Goal: Task Accomplishment & Management: Manage account settings

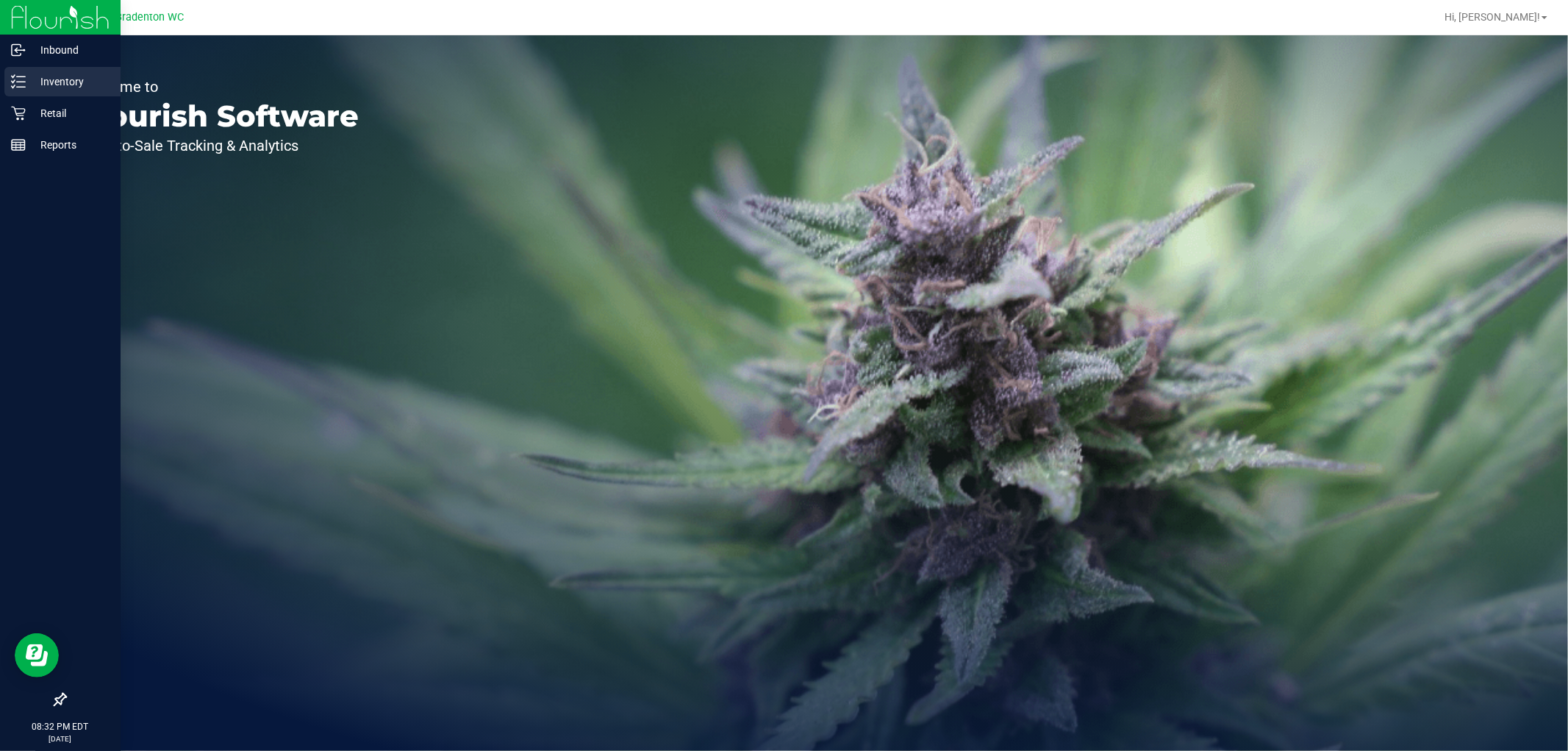
click at [55, 86] on p "Inventory" at bounding box center [70, 81] width 88 height 18
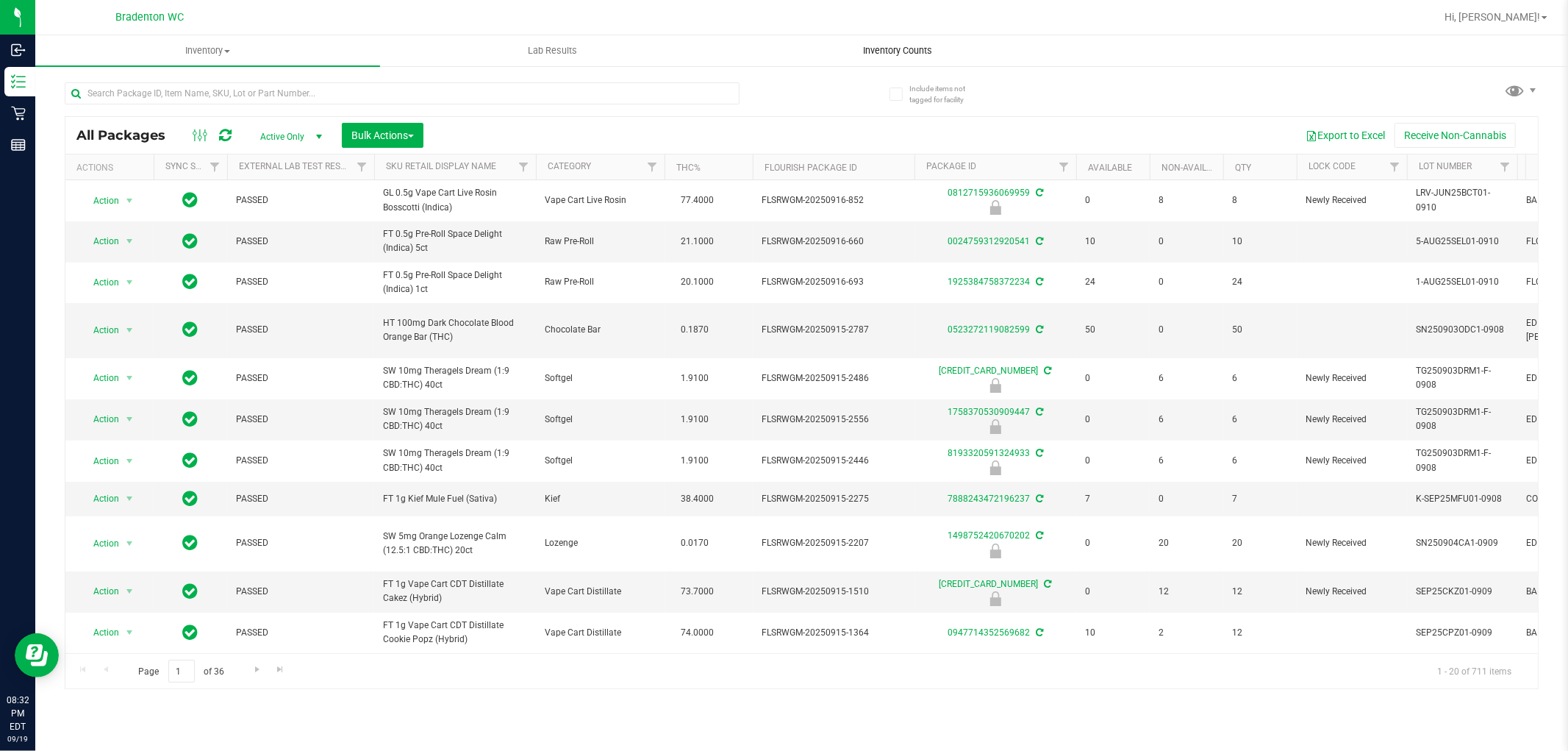
click at [896, 53] on span "Inventory Counts" at bounding box center [898, 50] width 109 height 13
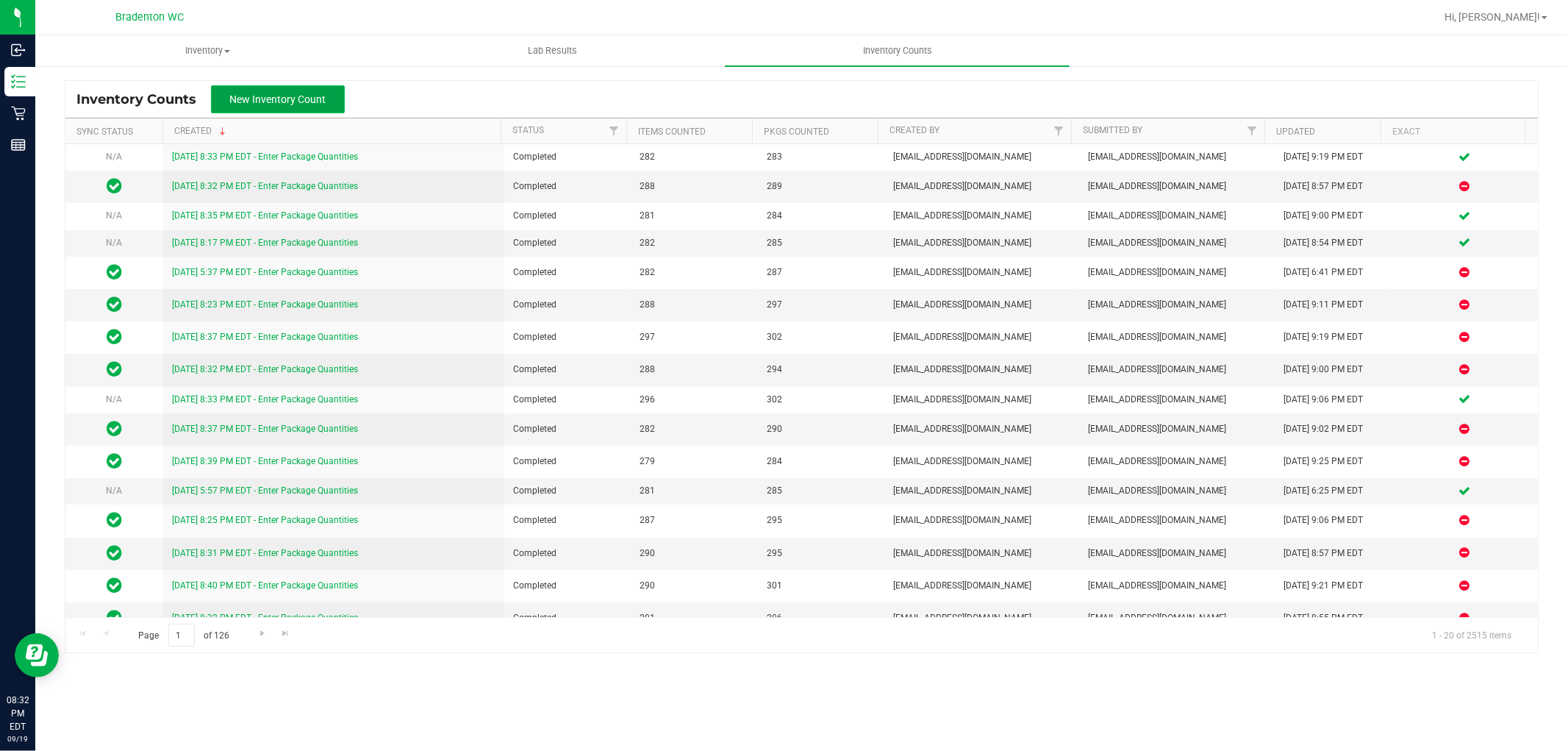
click at [325, 101] on button "New Inventory Count" at bounding box center [277, 100] width 133 height 28
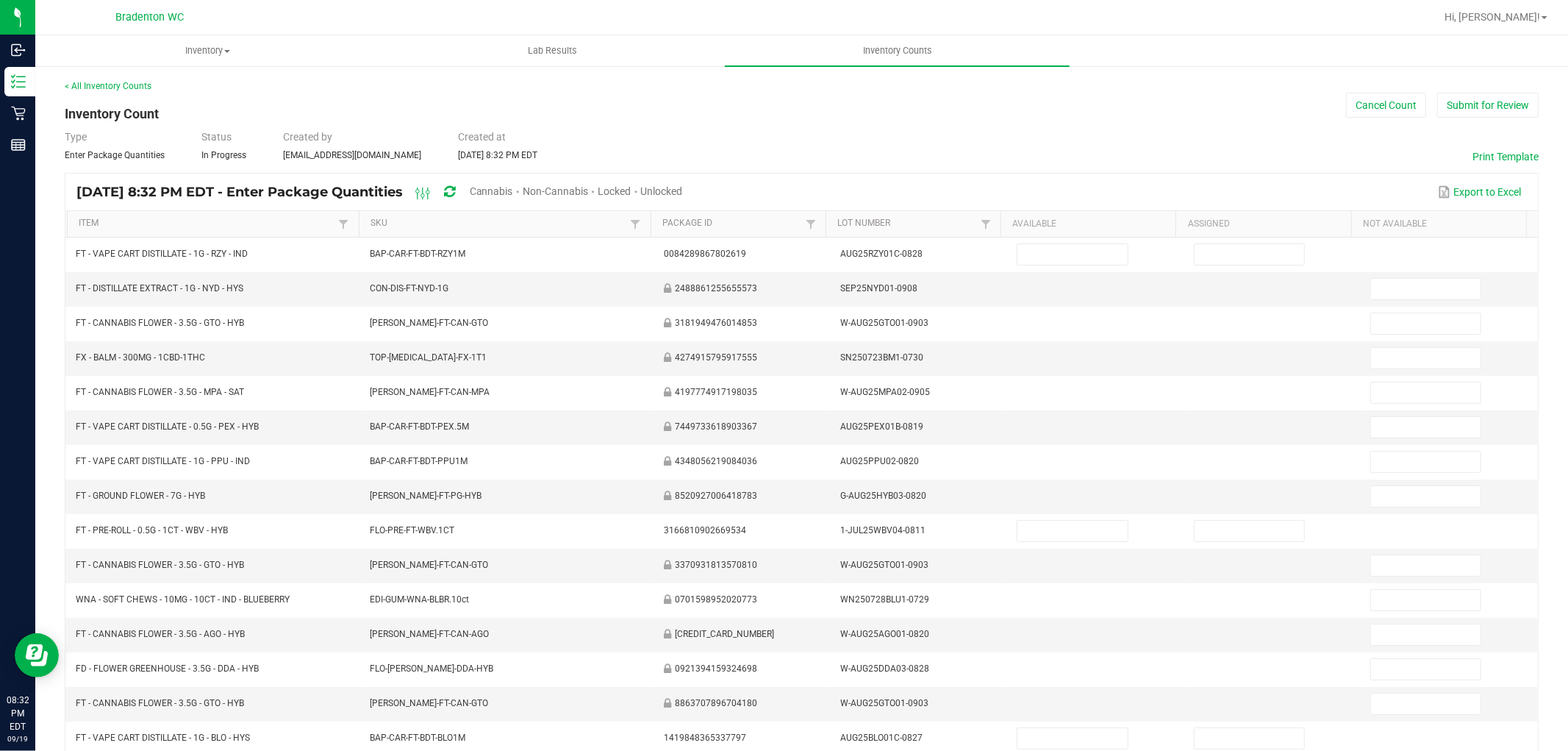
click at [513, 191] on span "Cannabis" at bounding box center [491, 191] width 43 height 11
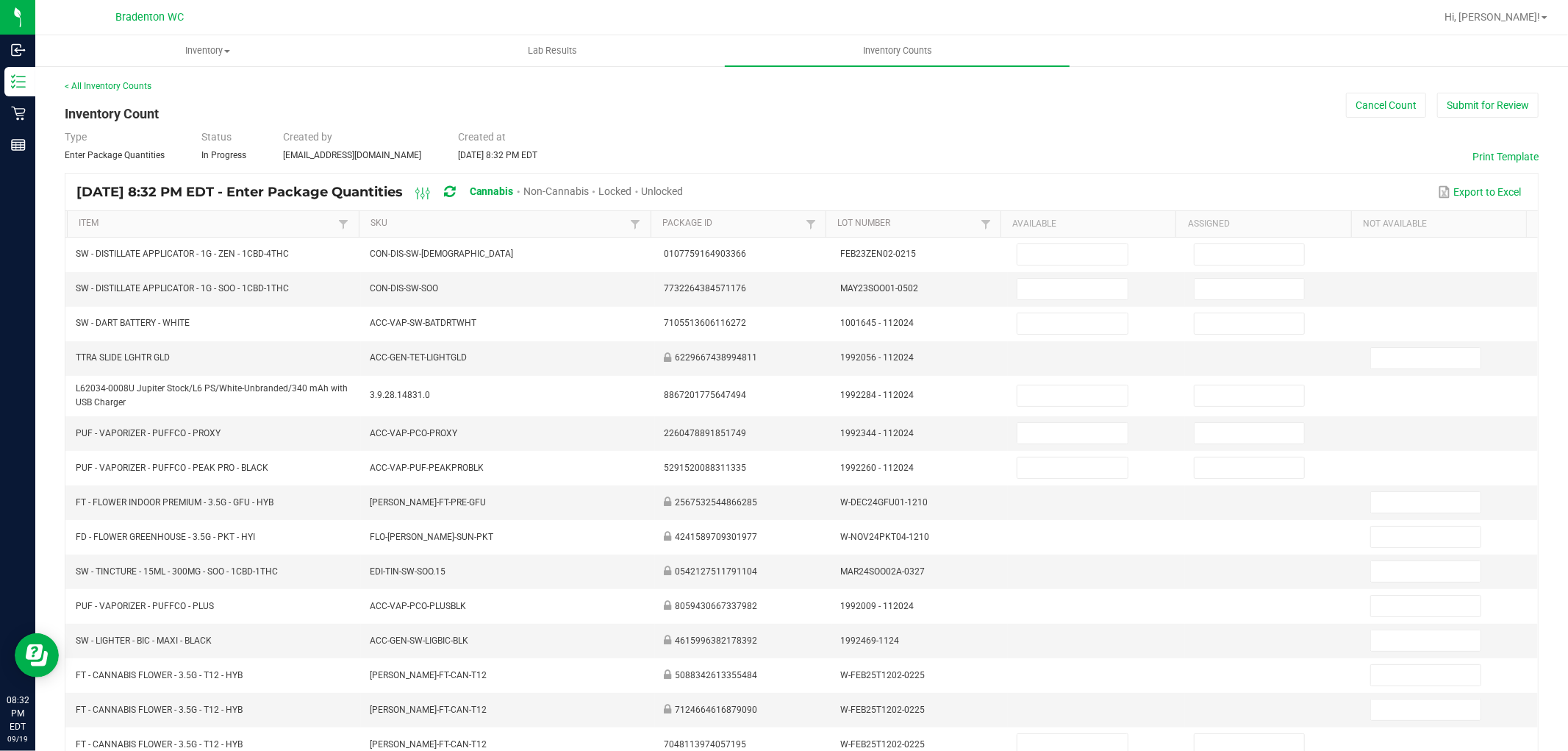
click at [684, 187] on span "Unlocked" at bounding box center [663, 191] width 42 height 11
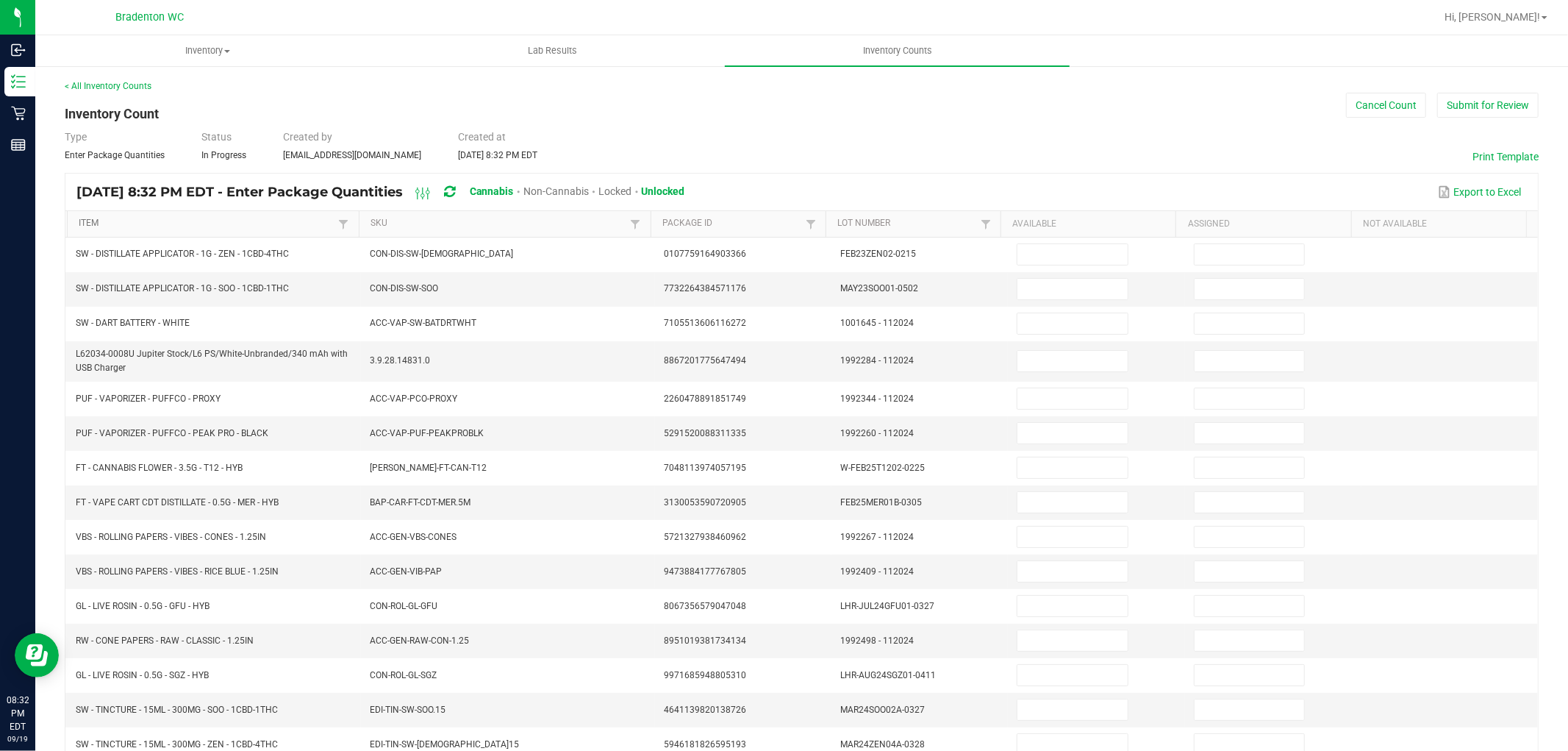
click at [276, 224] on link "Item" at bounding box center [207, 223] width 256 height 11
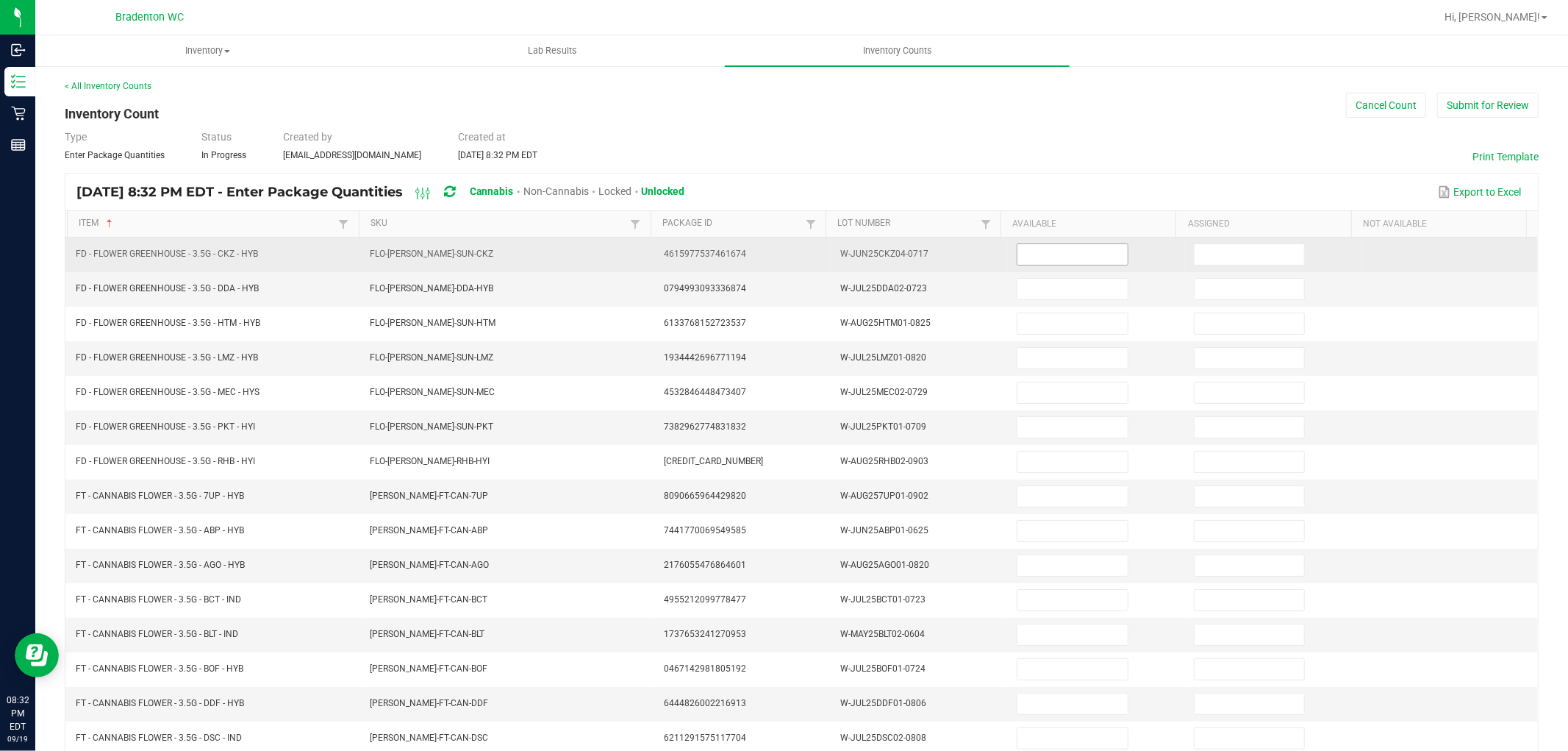
click at [1075, 258] on input at bounding box center [1072, 254] width 110 height 20
type input "14"
type input "0"
type input "13"
type input "0"
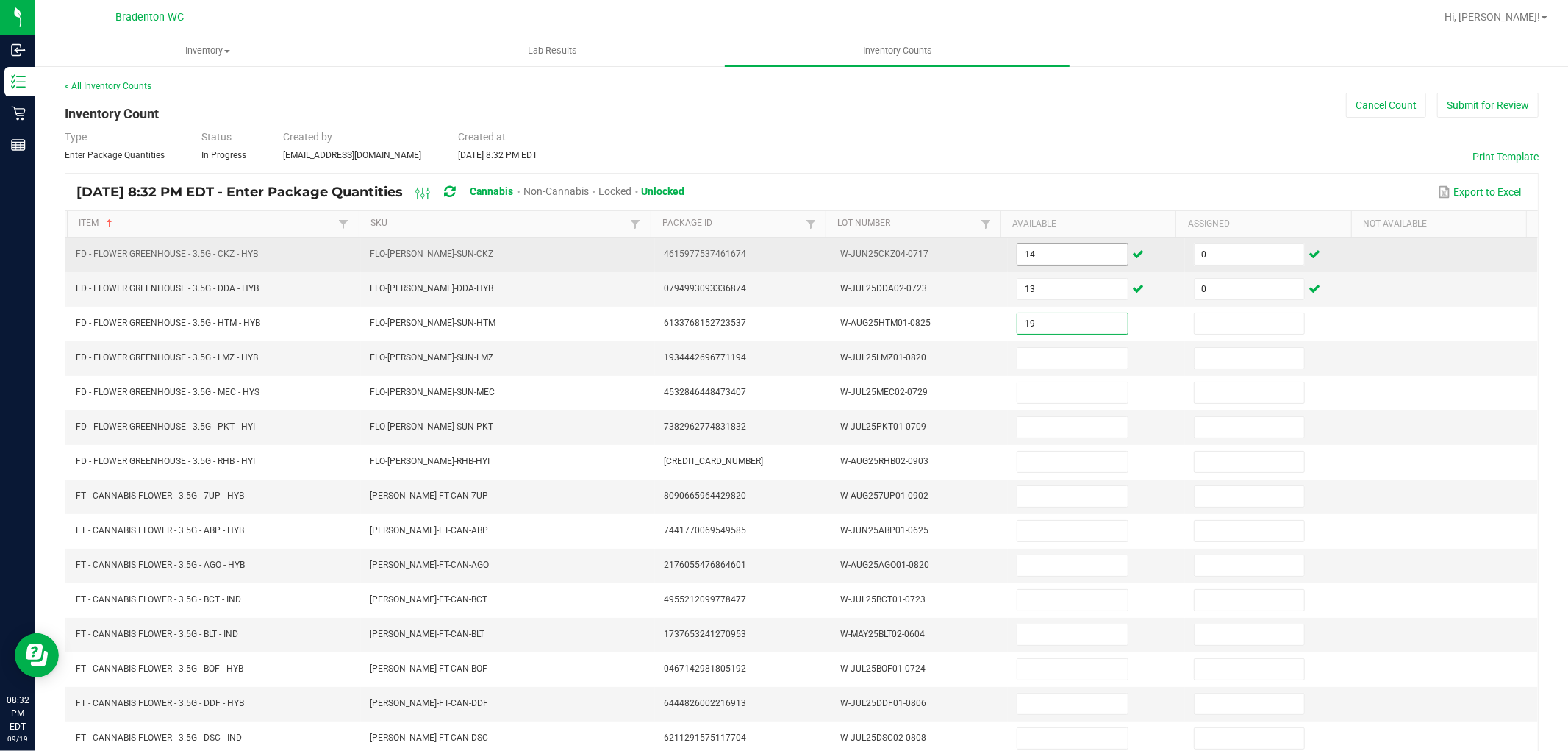
type input "19"
type input "0"
type input "9"
type input "0"
type input "10"
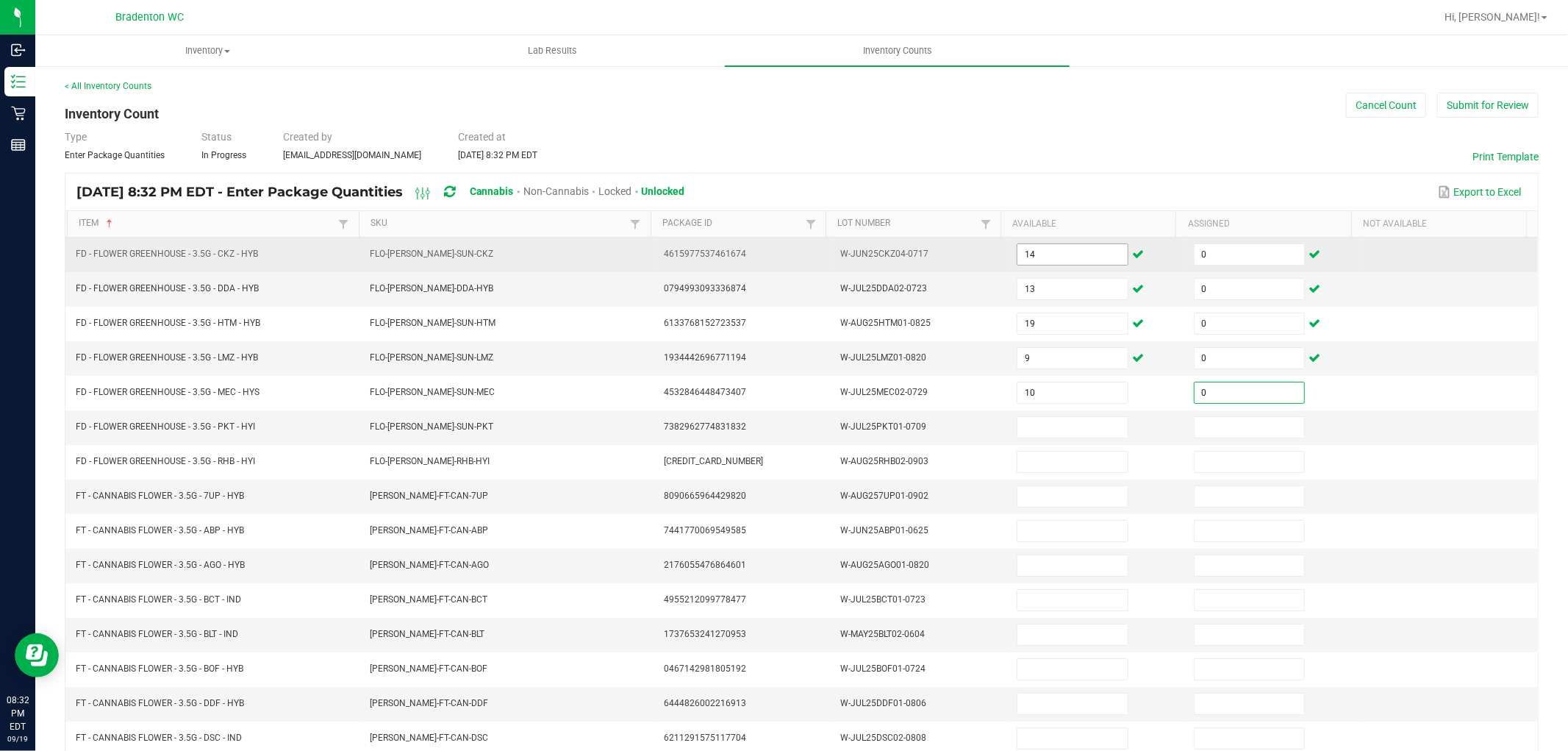
type input "0"
type input "2"
type input "0"
type input "12"
type input "0"
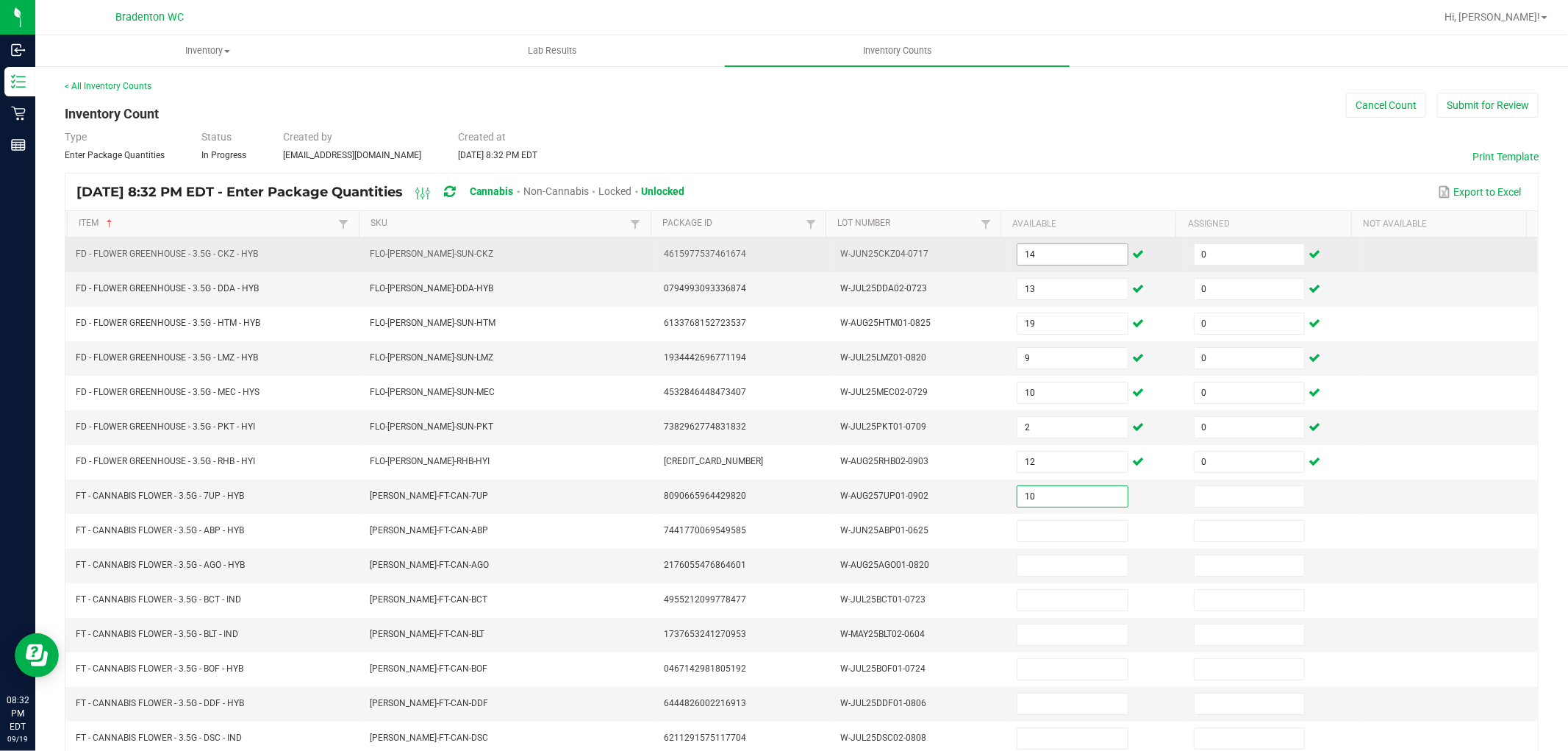
type input "10"
type input "0"
type input "3"
type input "0"
type input "4"
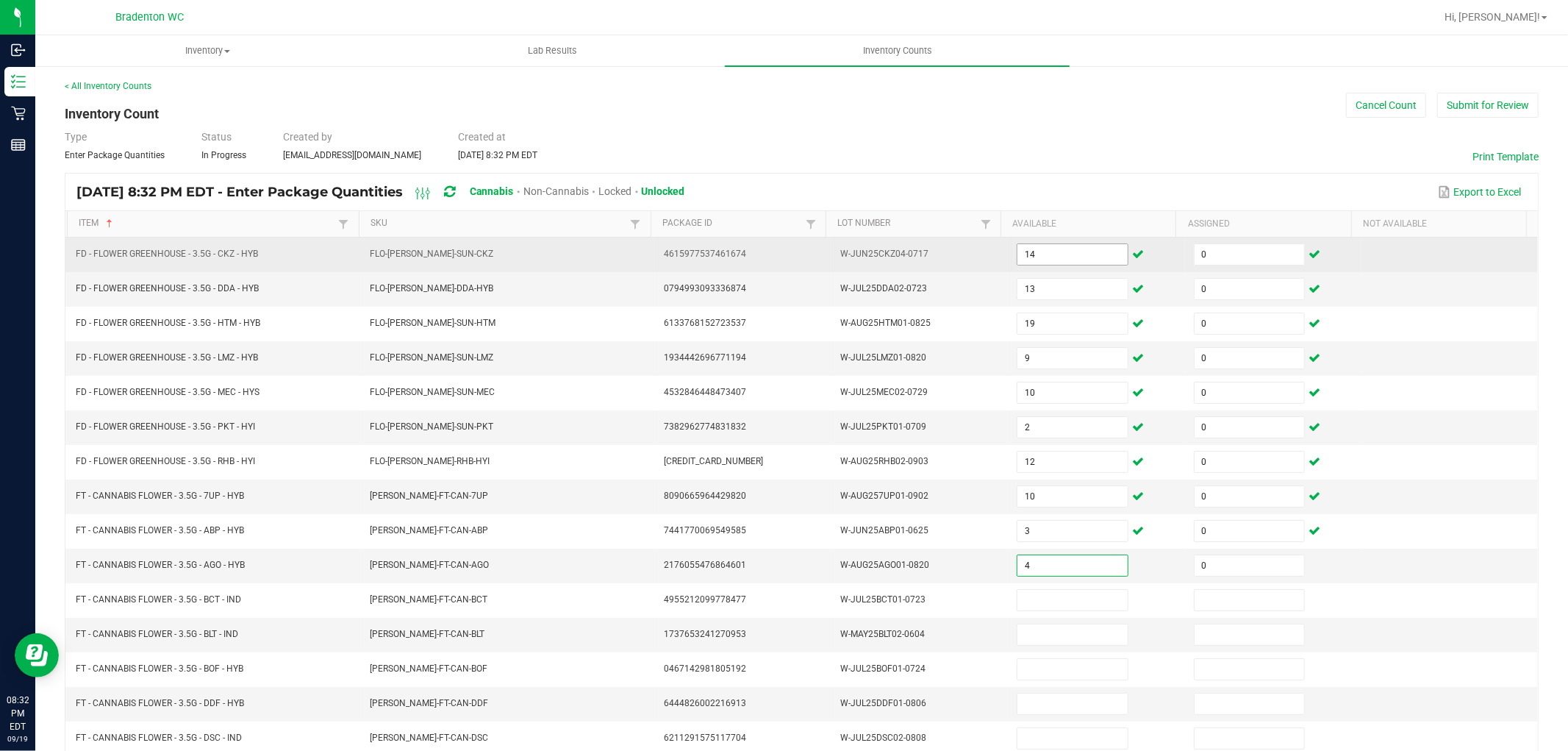
type input "0"
type input "11"
type input "0"
type input "10"
type input "0"
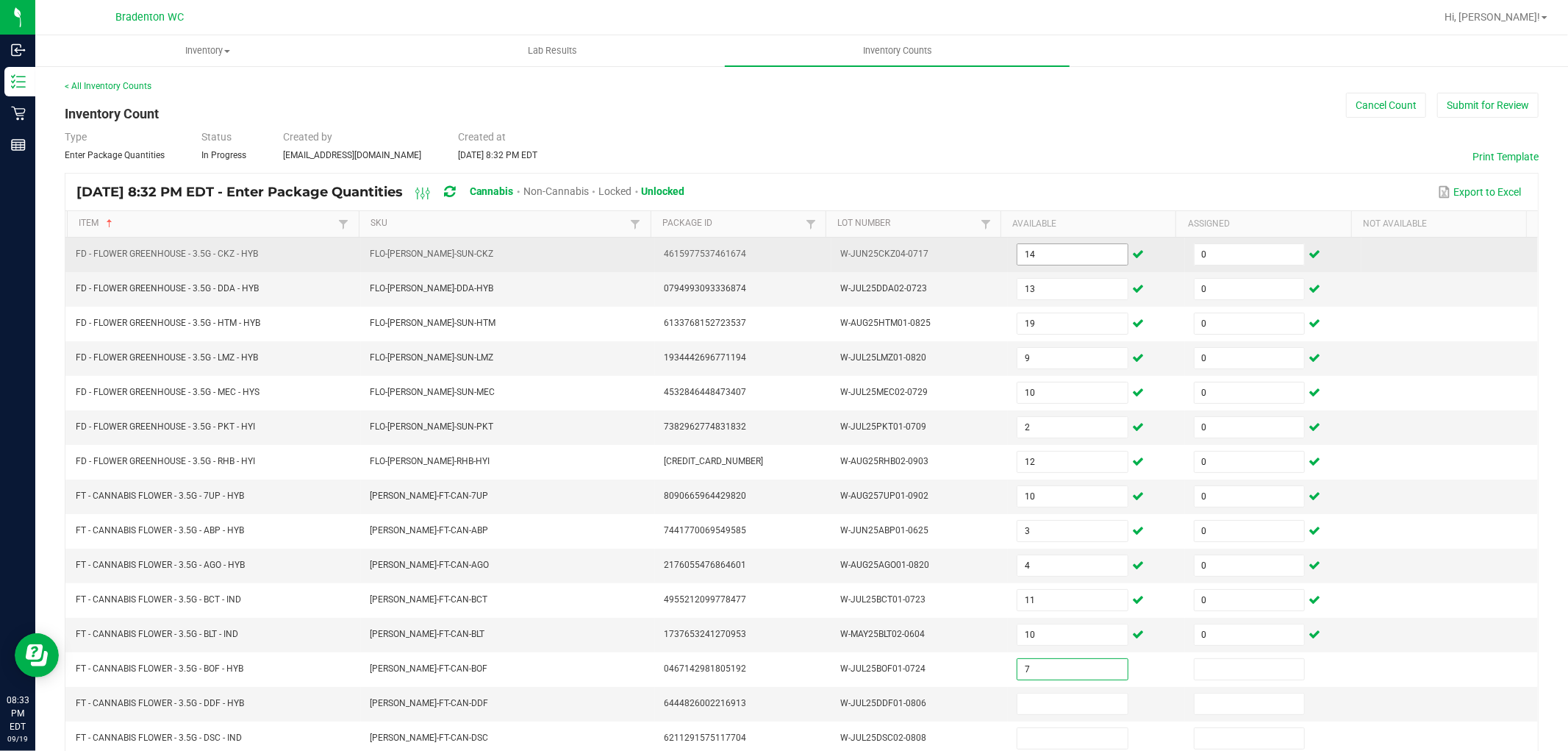
type input "7"
type input "0"
type input "2"
type input "0"
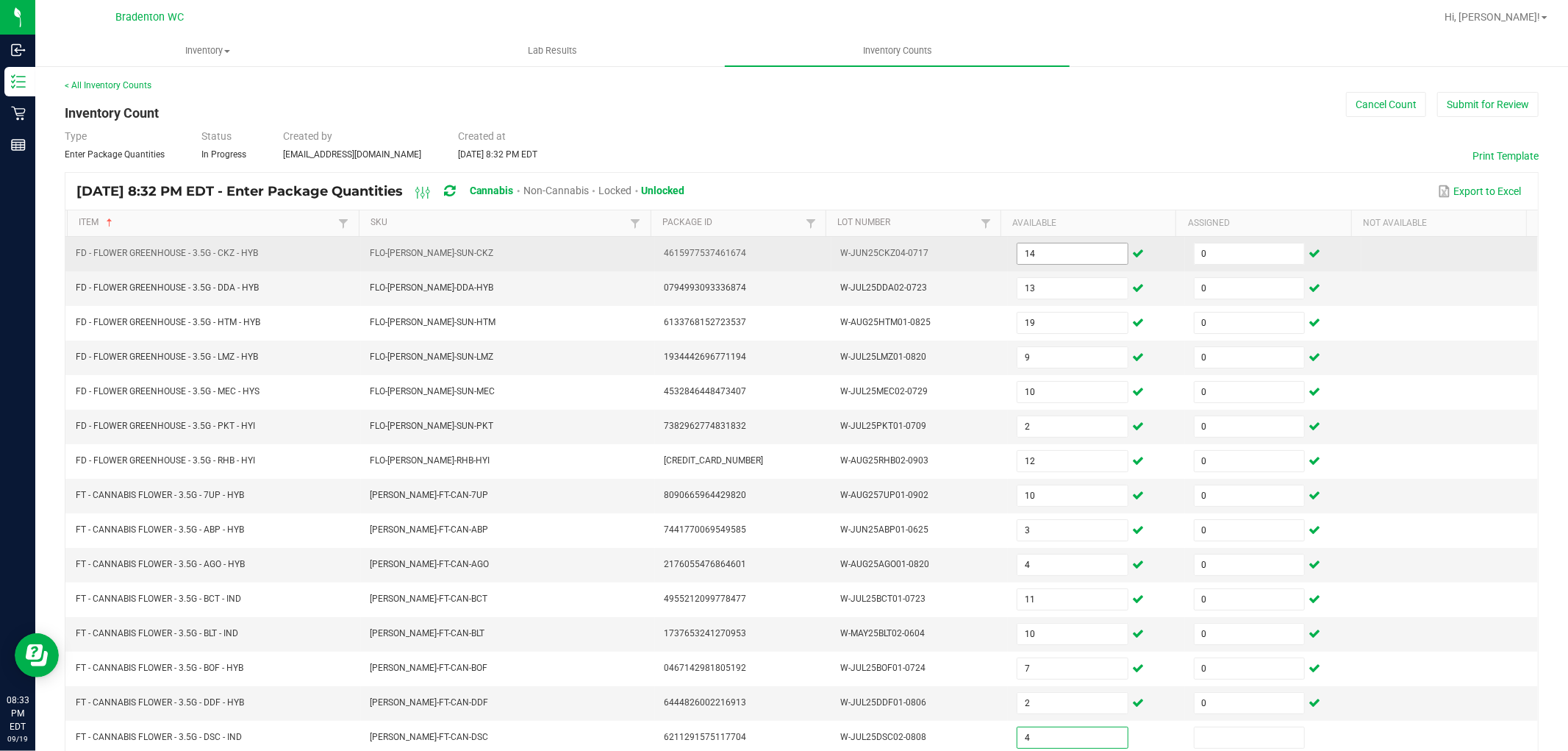
type input "4"
type input "0"
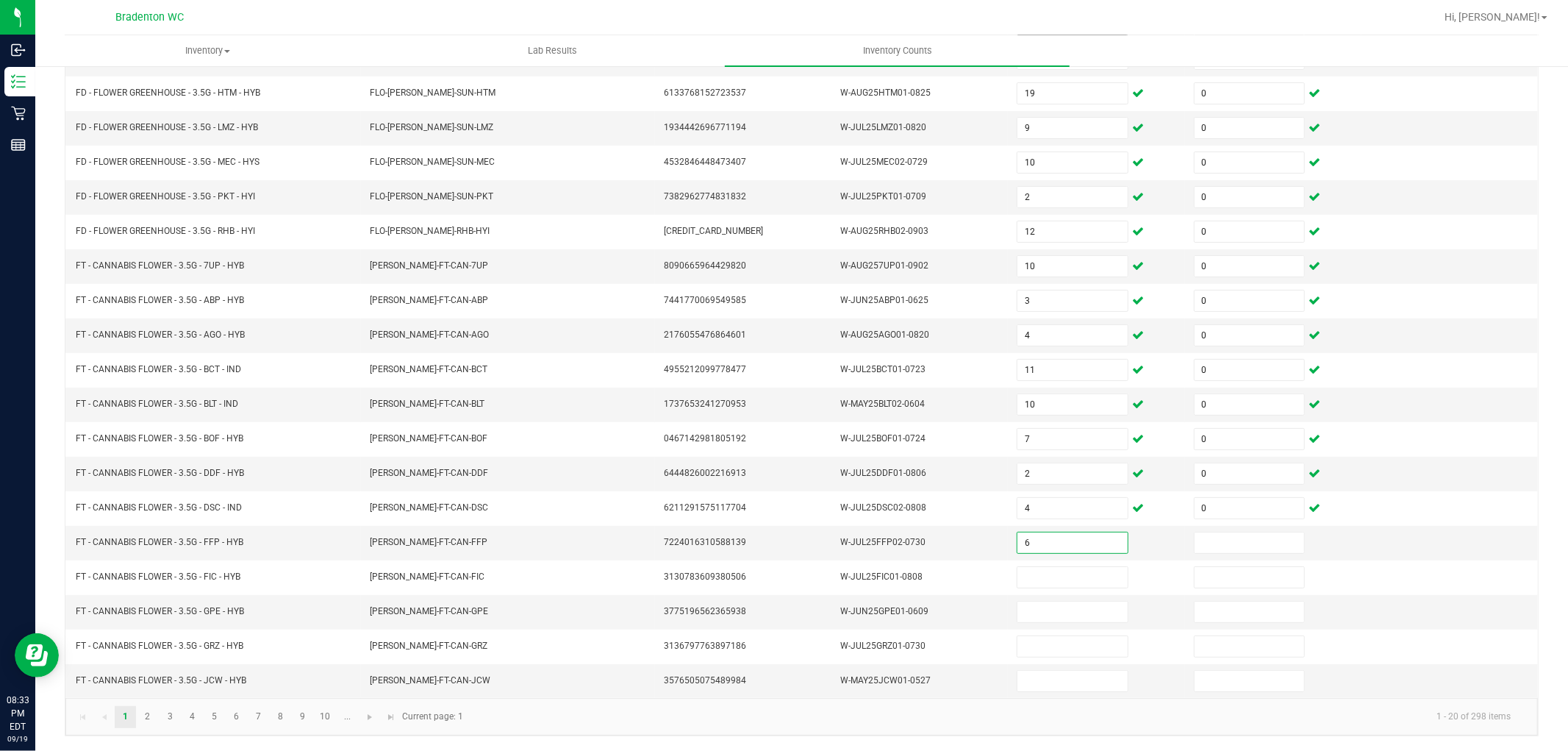
type input "6"
type input "0"
type input "10"
type input "0"
type input "13"
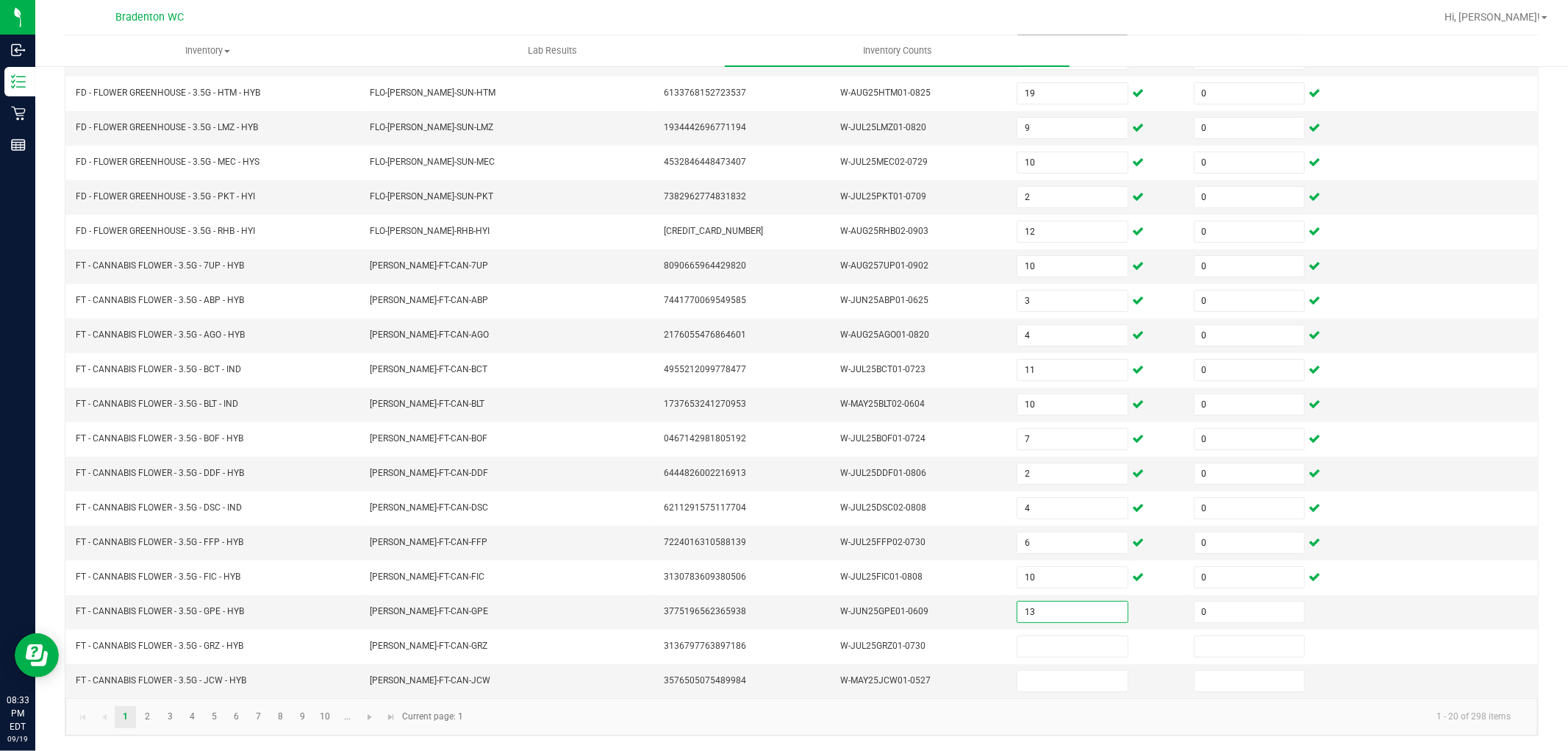
type input "0"
type input "12"
type input "0"
type input "10"
type input "0"
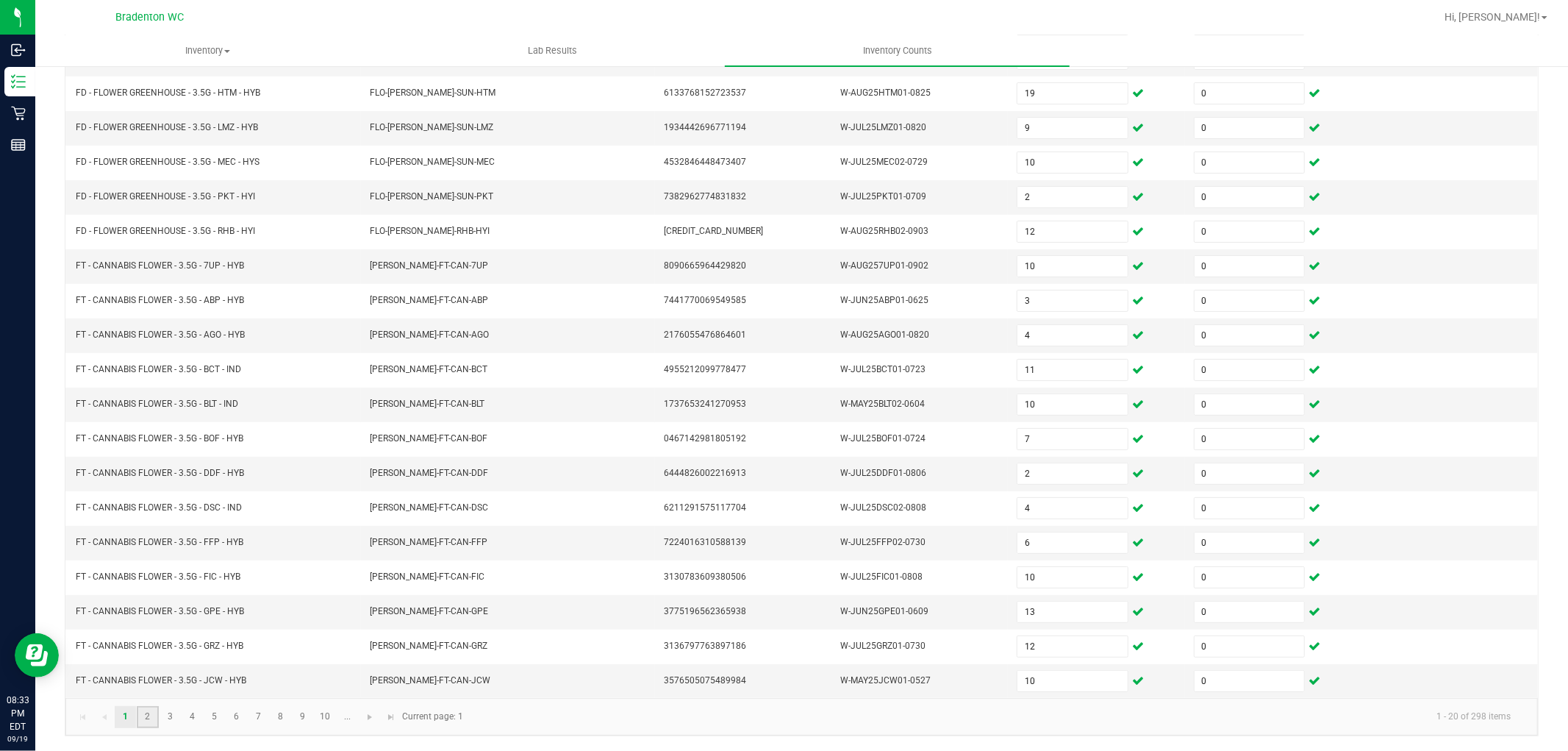
click at [145, 714] on link "2" at bounding box center [148, 717] width 21 height 22
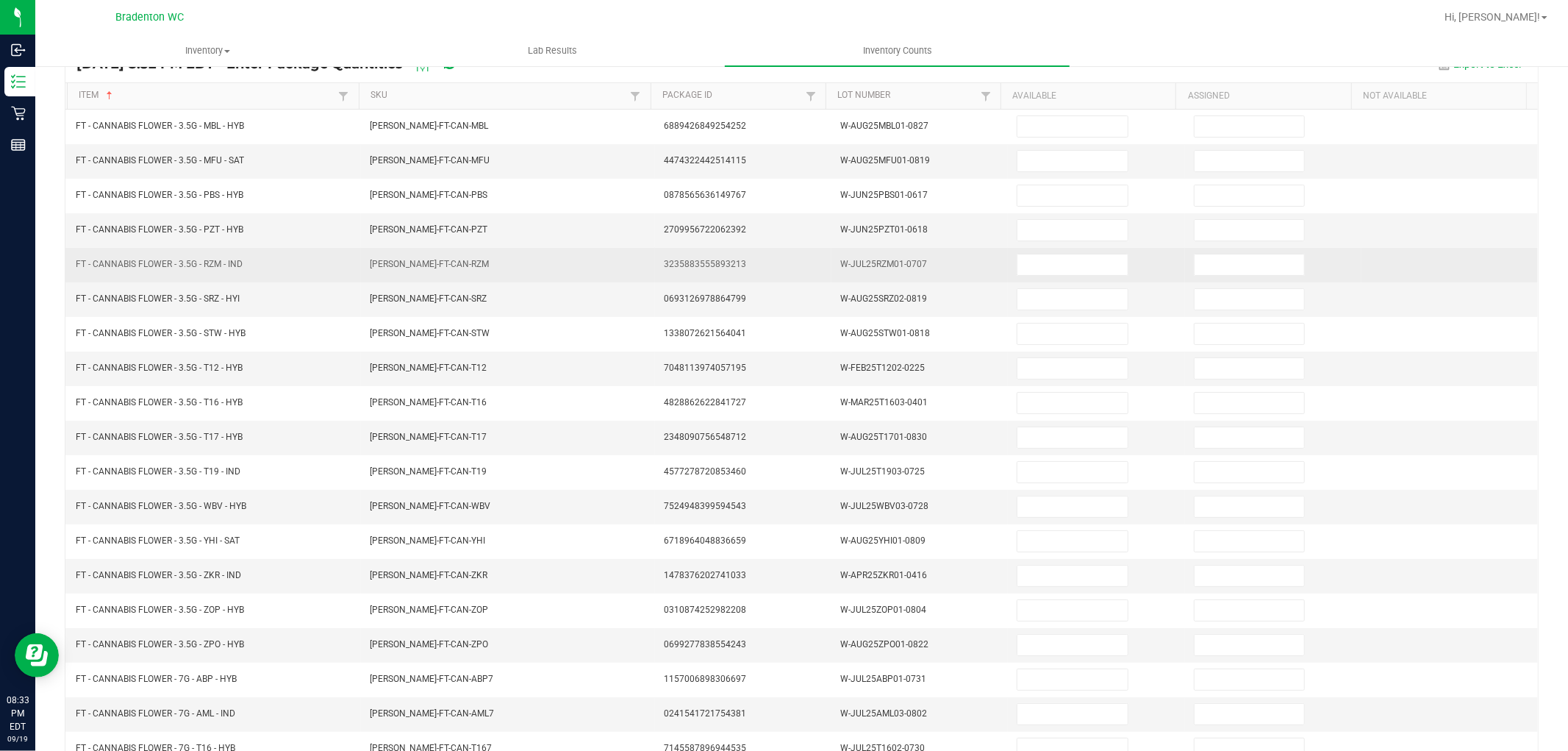
scroll to position [0, 0]
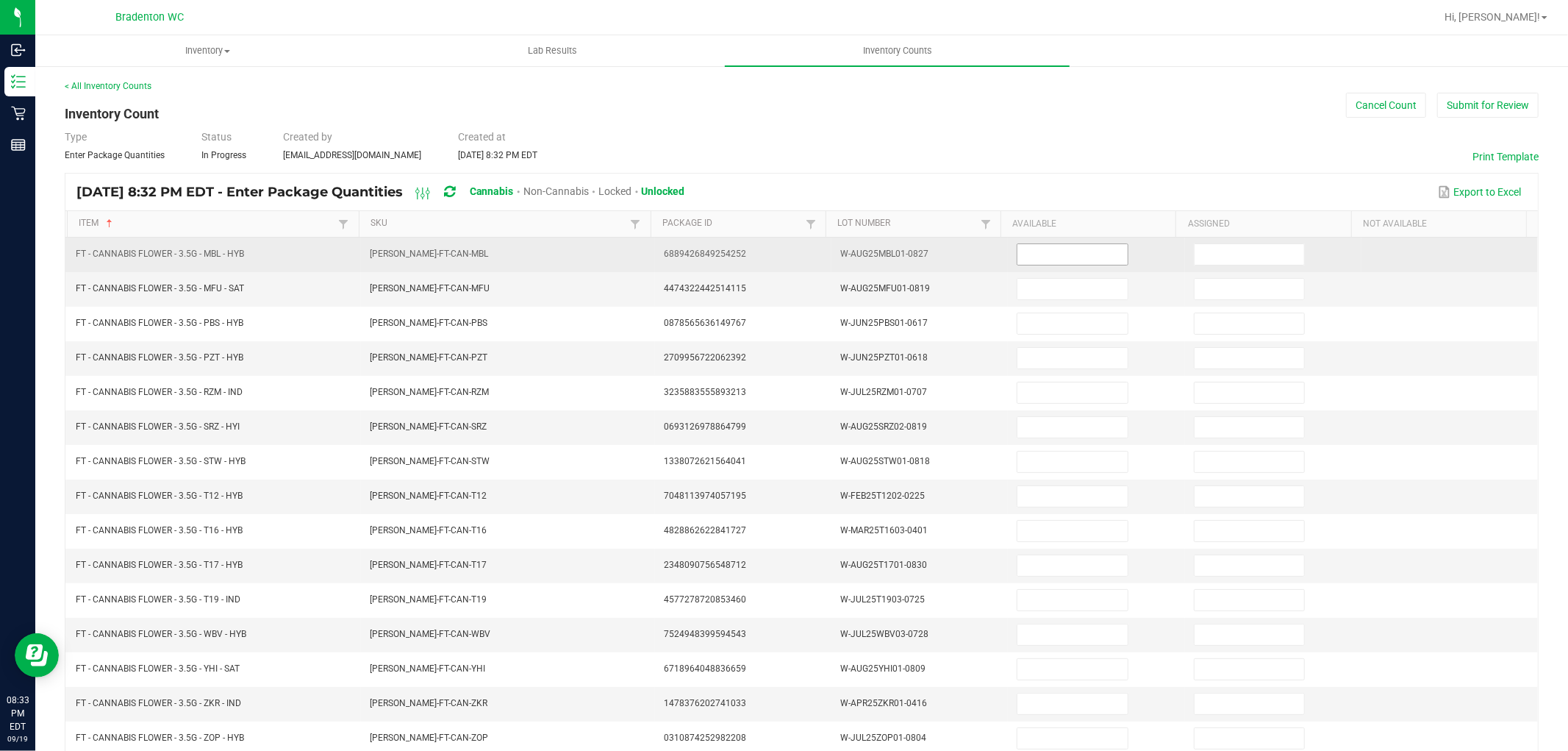
click at [1020, 257] on input at bounding box center [1072, 254] width 110 height 20
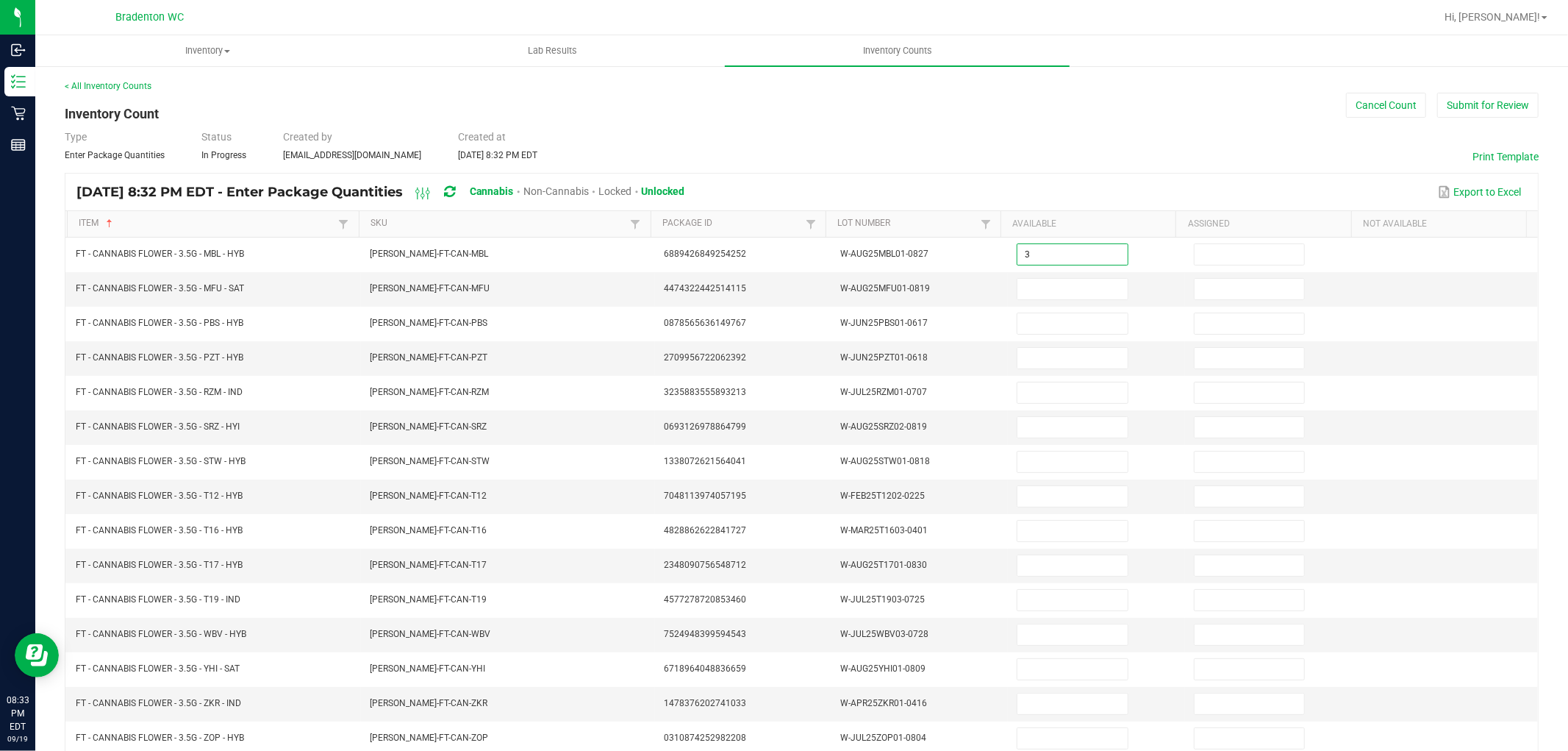
type input "3"
type input "0"
type input "14"
type input "0"
type input "18"
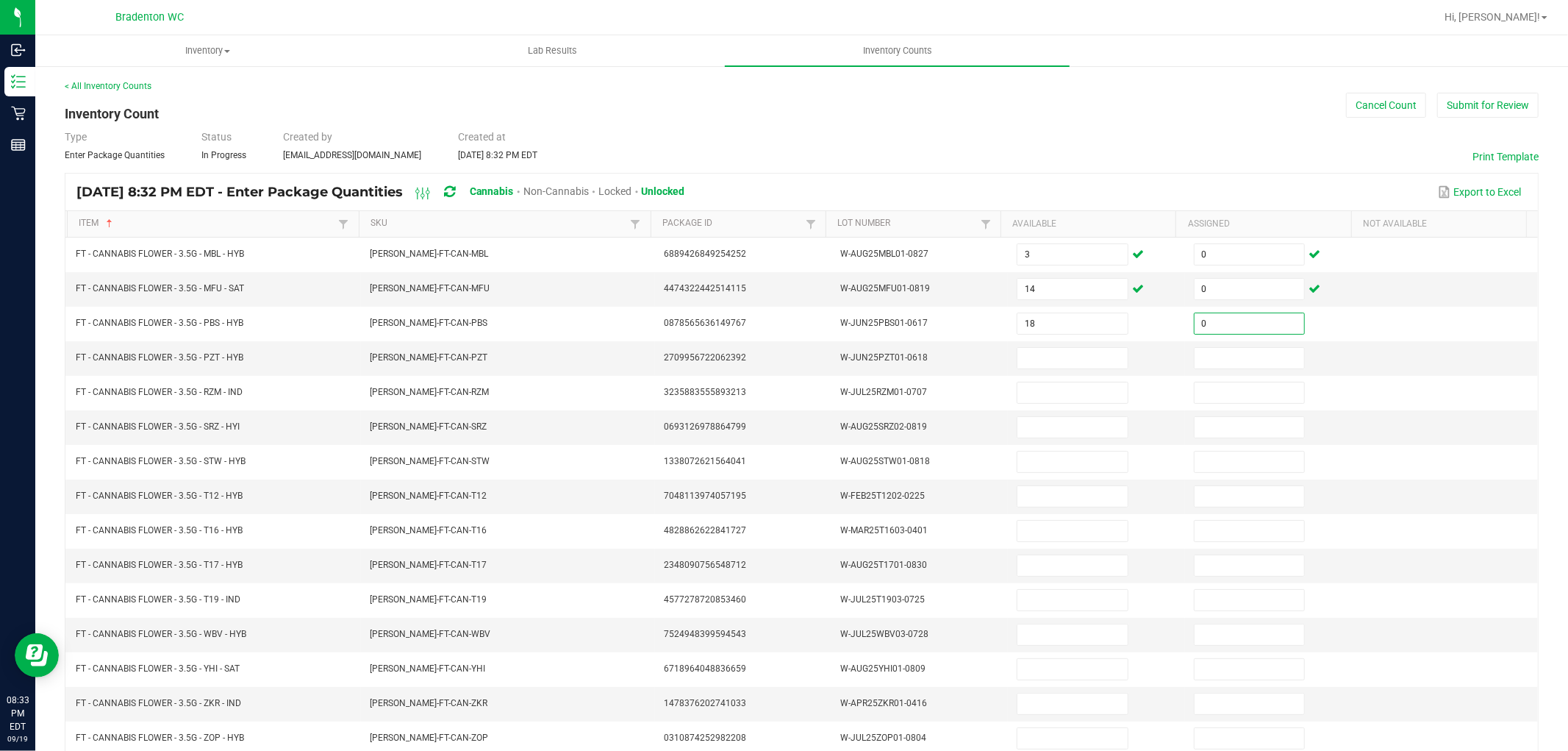
type input "0"
type input "7"
type input "0"
type input "13"
type input "0"
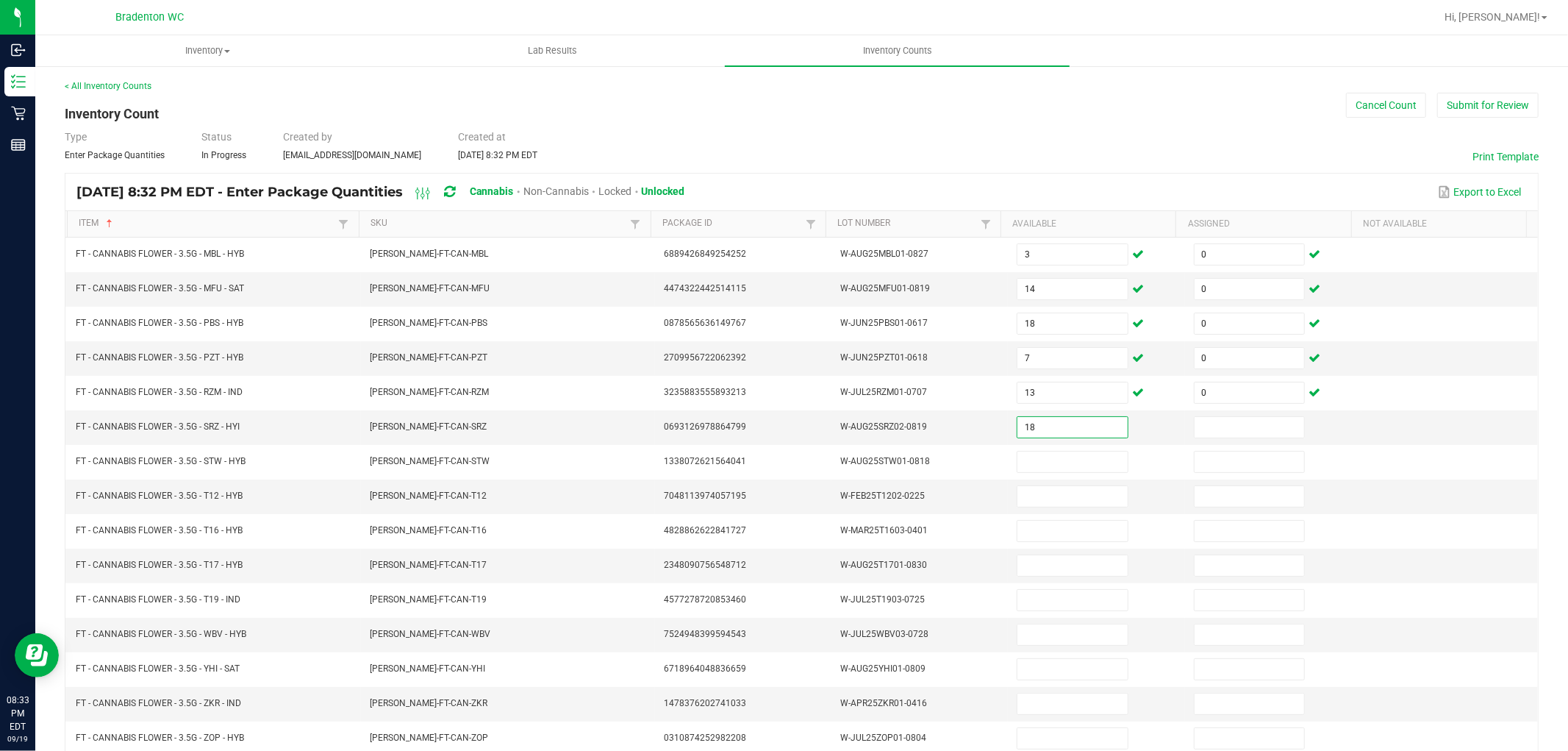
type input "18"
type input "0"
type input "10"
type input "0"
type input "26"
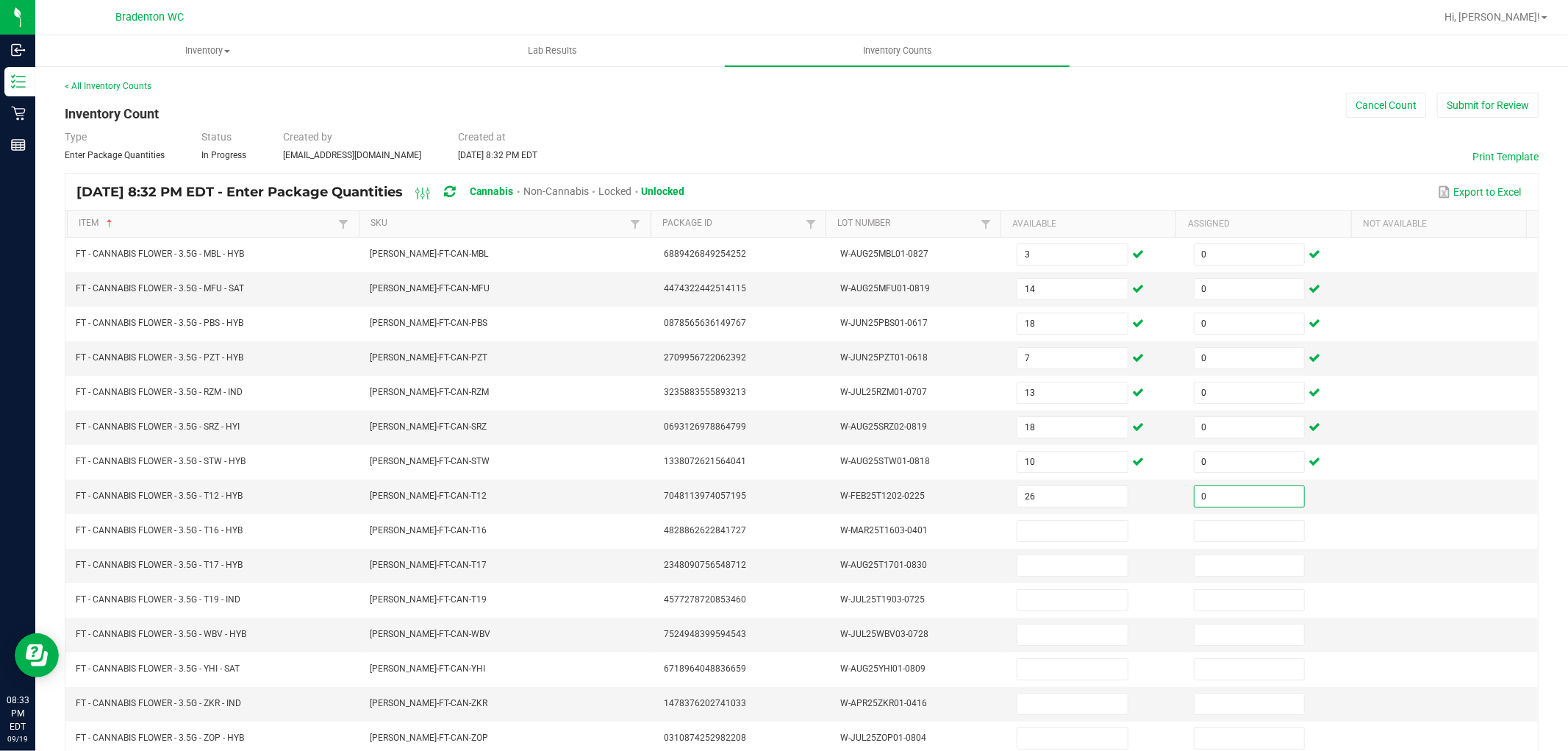
type input "0"
type input "1"
type input "0"
type input "2"
type input "0"
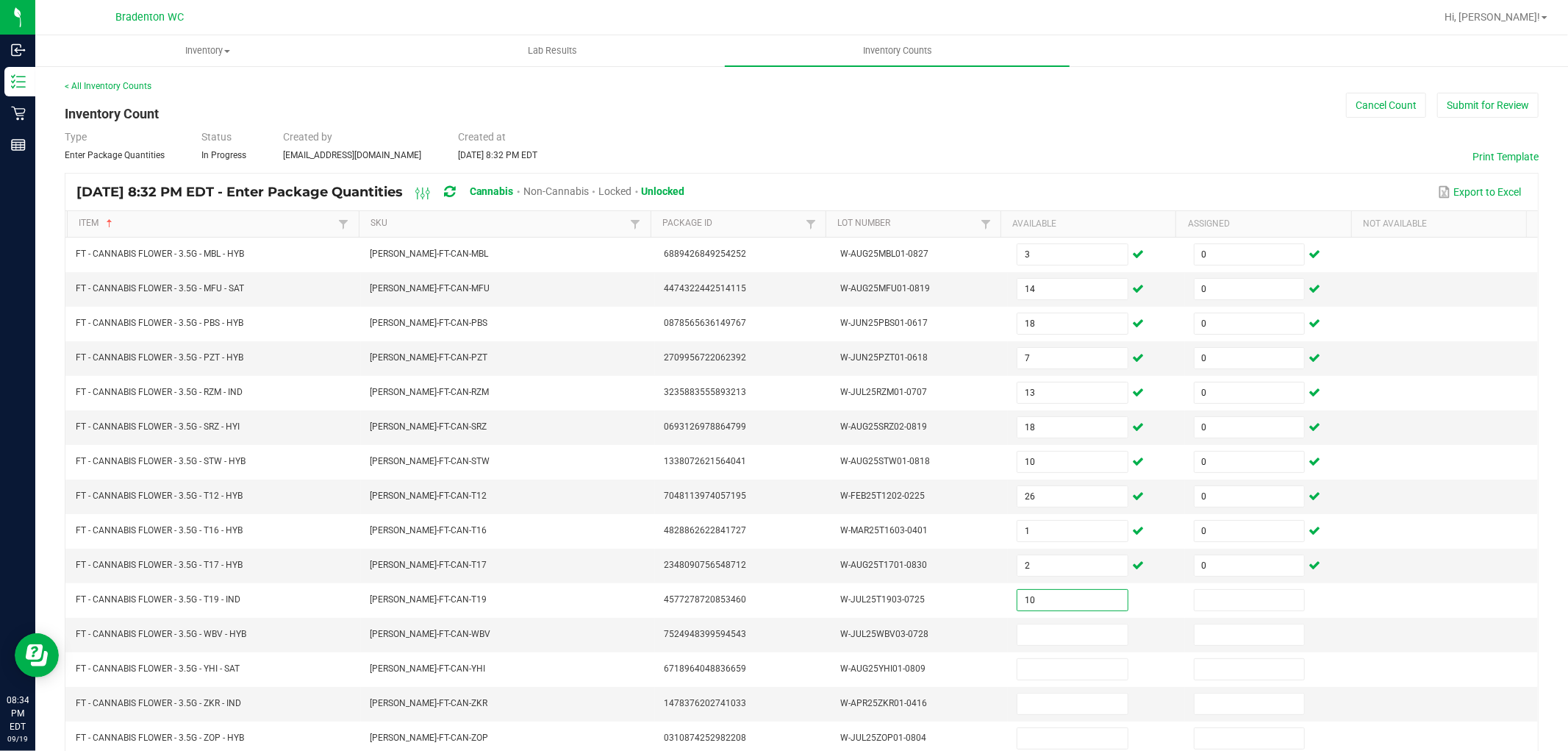
type input "10"
type input "0"
type input "13"
type input "0"
type input "12"
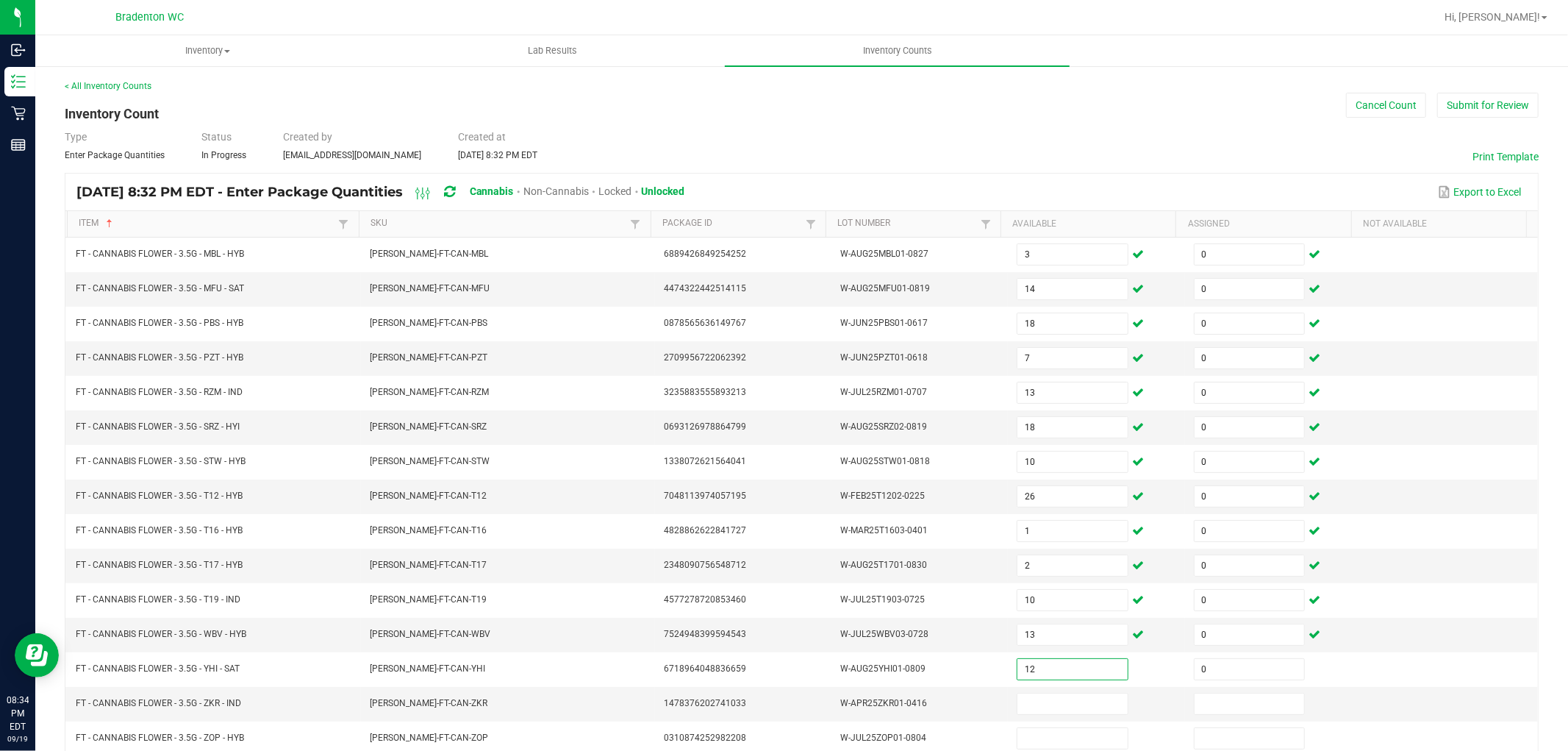
type input "0"
type input "10"
type input "0"
type input "11"
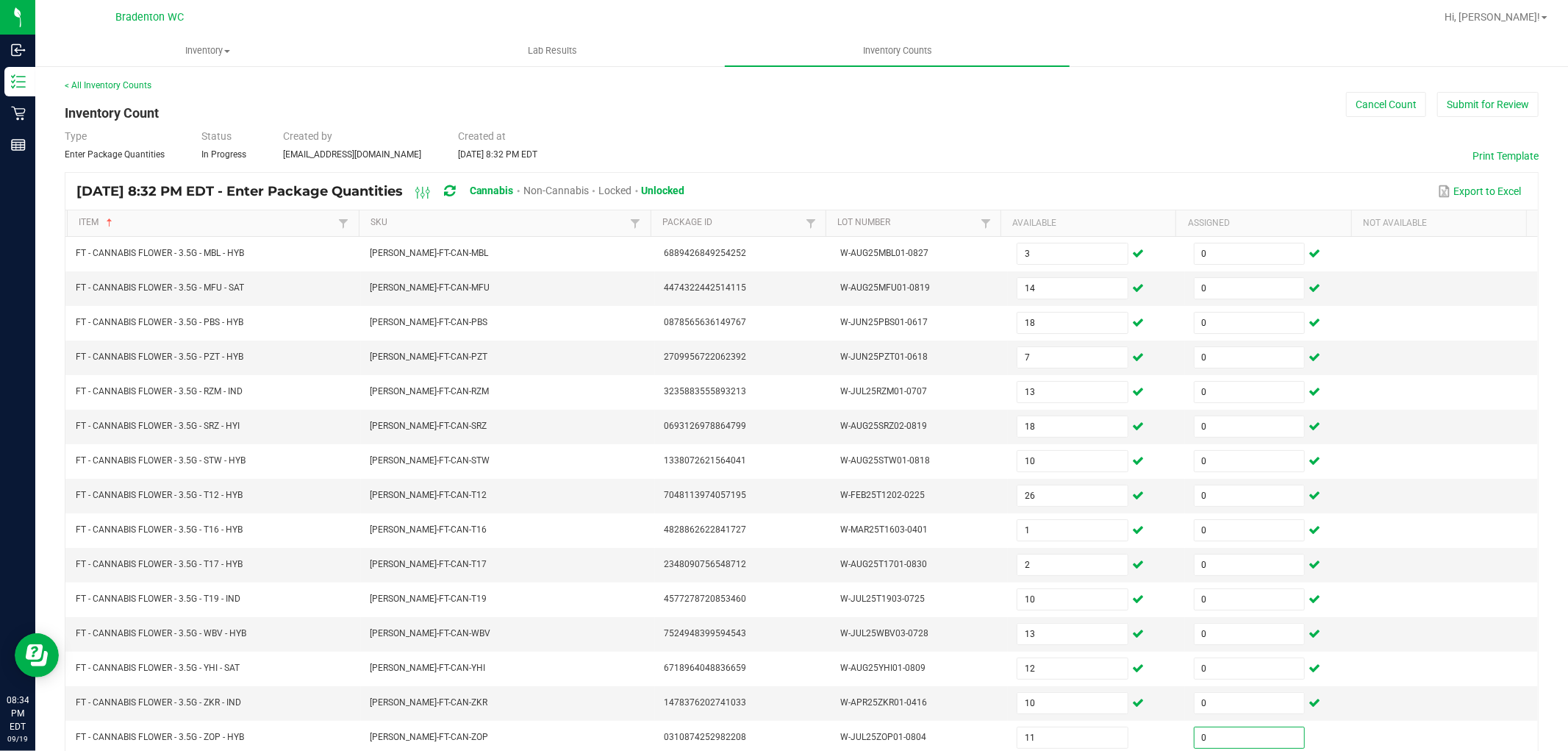
type input "0"
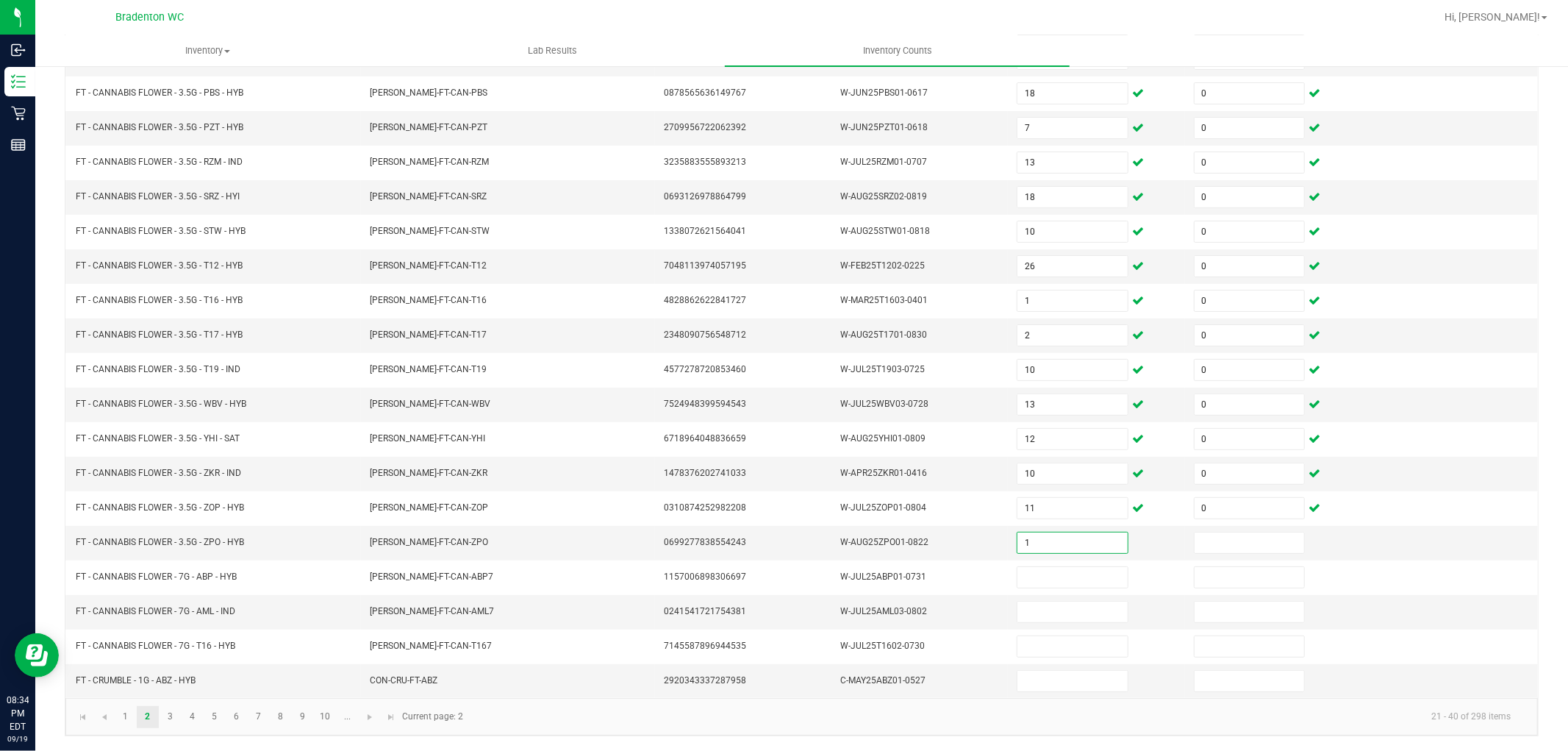
type input "1"
type input "0"
type input "4"
type input "0"
type input "18"
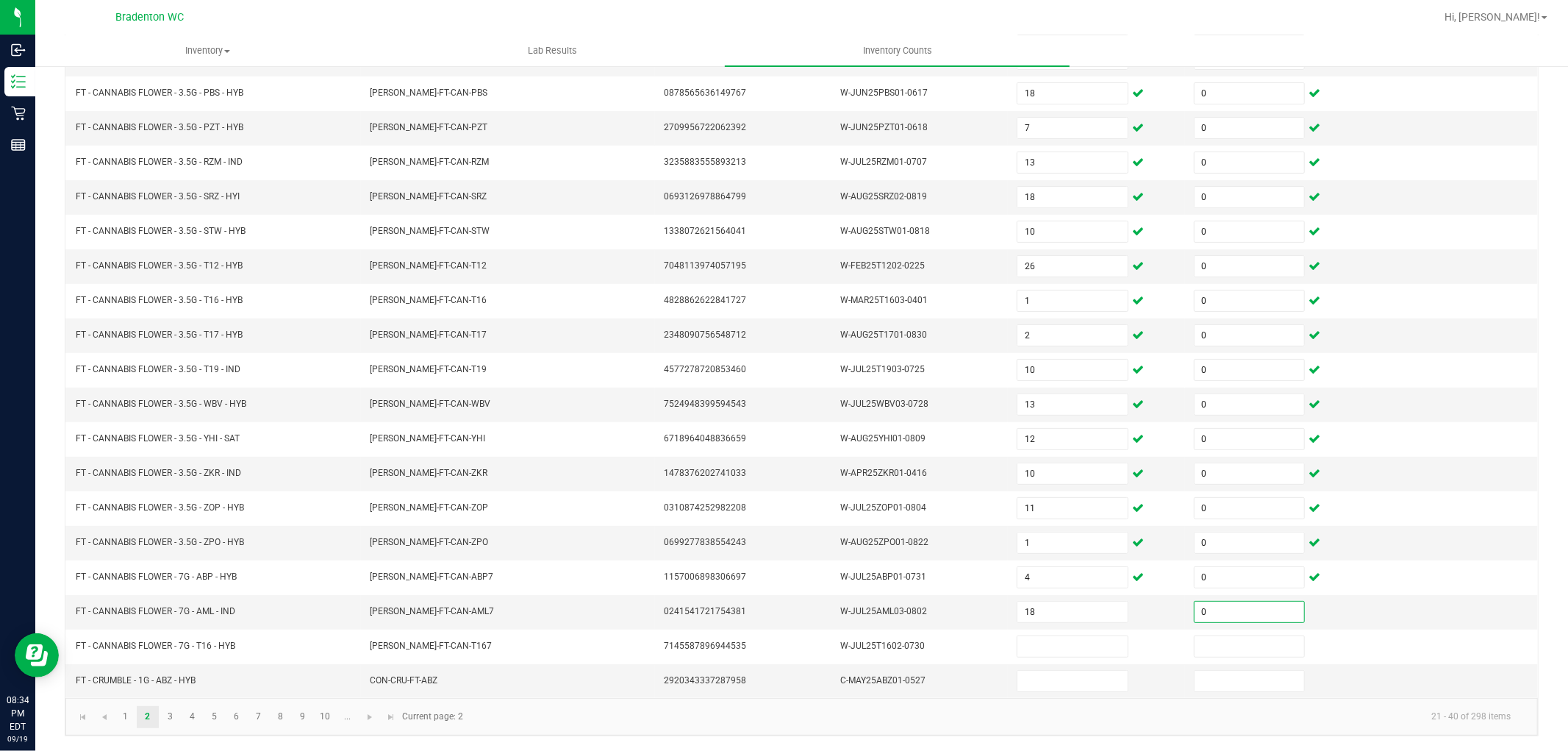
type input "0"
type input "20"
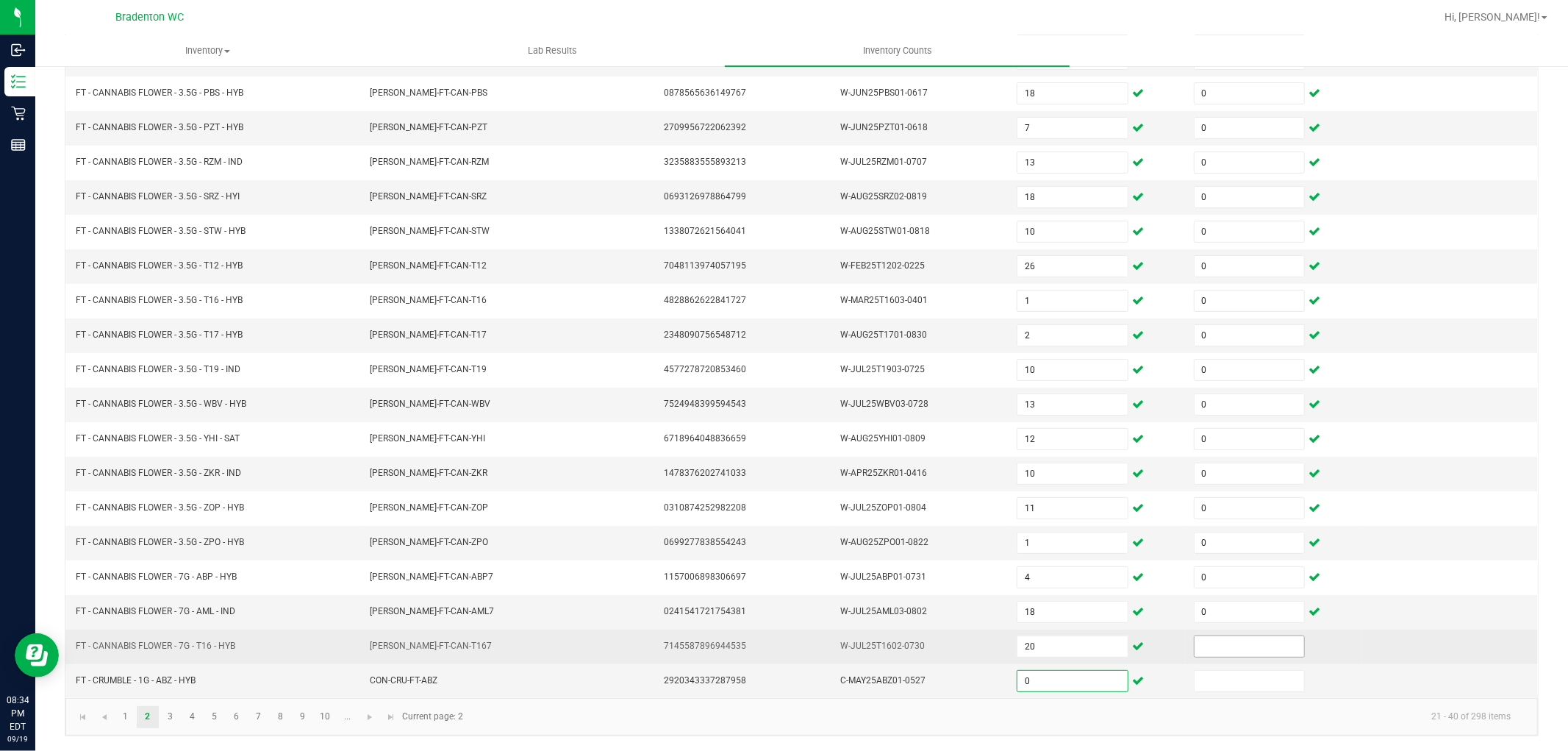
type input "0"
click at [1250, 648] on input at bounding box center [1249, 646] width 110 height 20
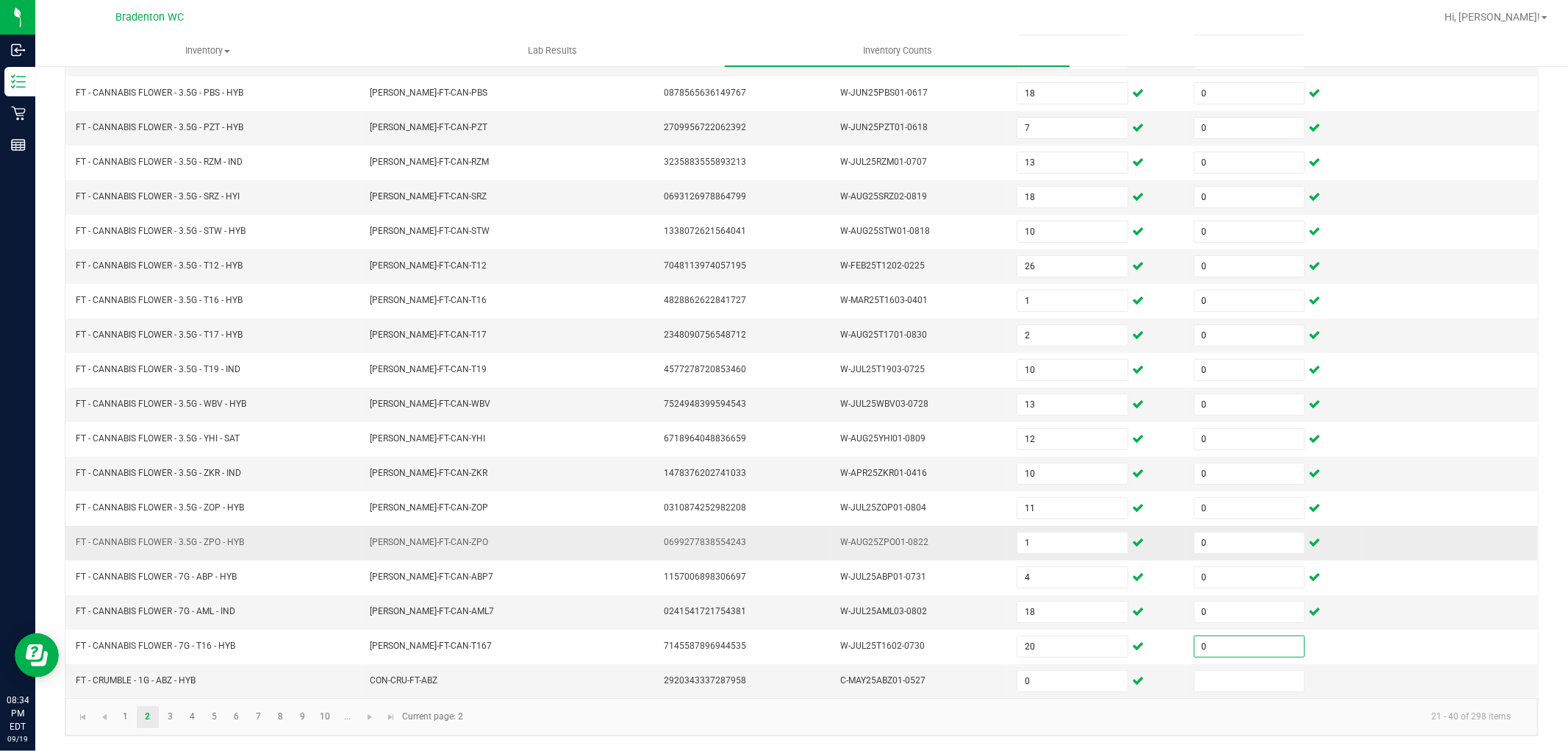
type input "0"
type input "3"
type input "0"
click at [171, 722] on link "3" at bounding box center [170, 717] width 21 height 22
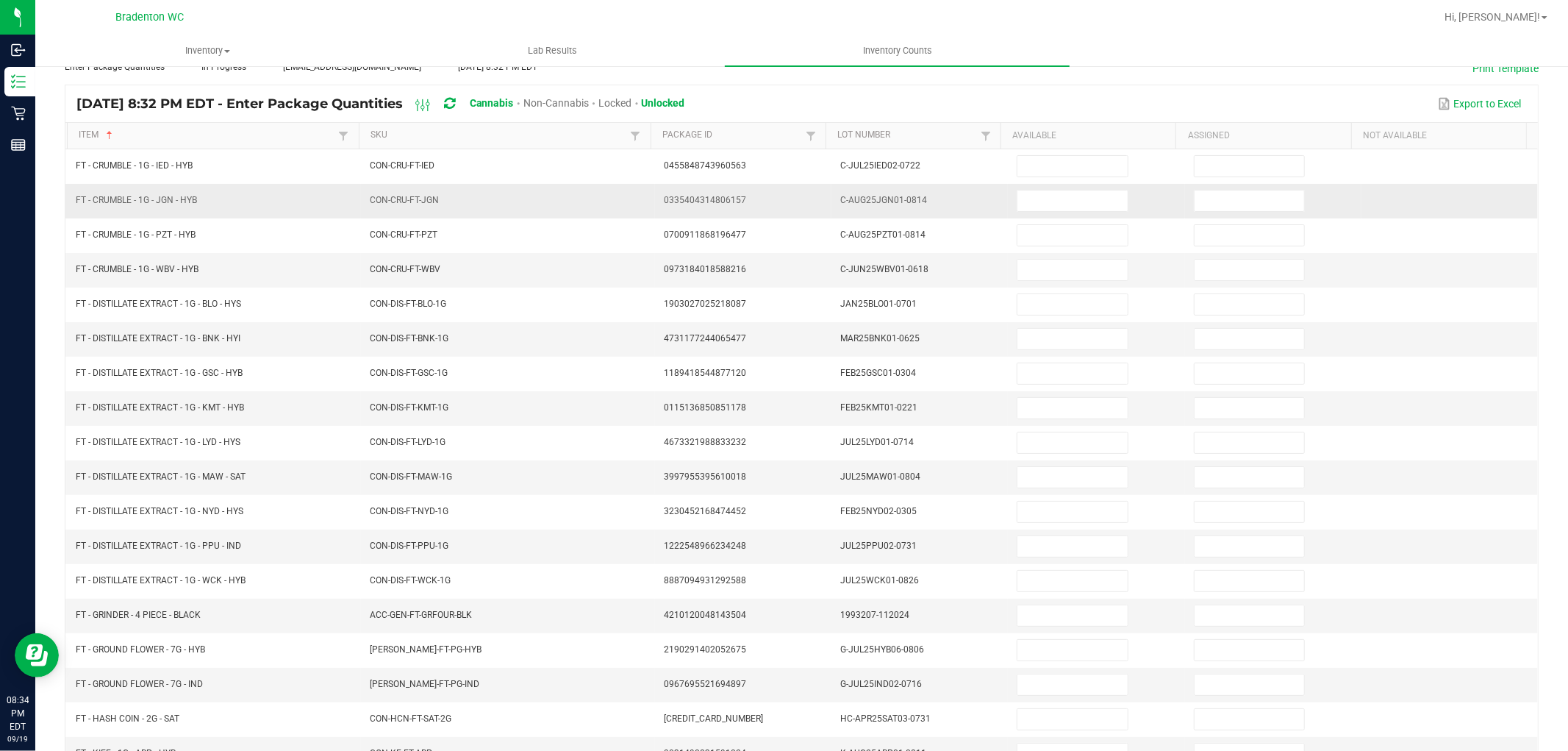
scroll to position [0, 0]
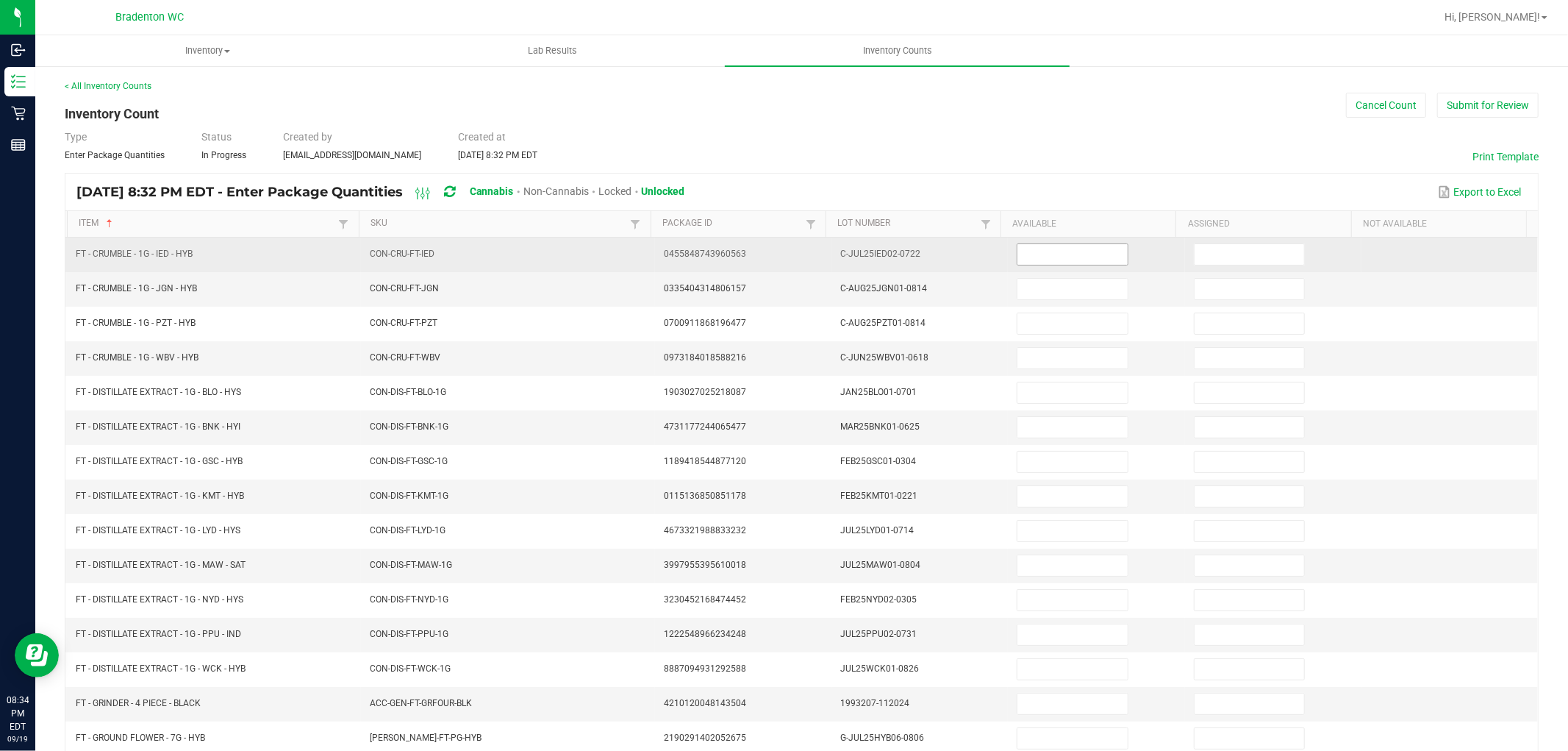
click at [1064, 252] on input at bounding box center [1072, 254] width 110 height 20
type input "2"
type input "0"
type input "2"
type input "0"
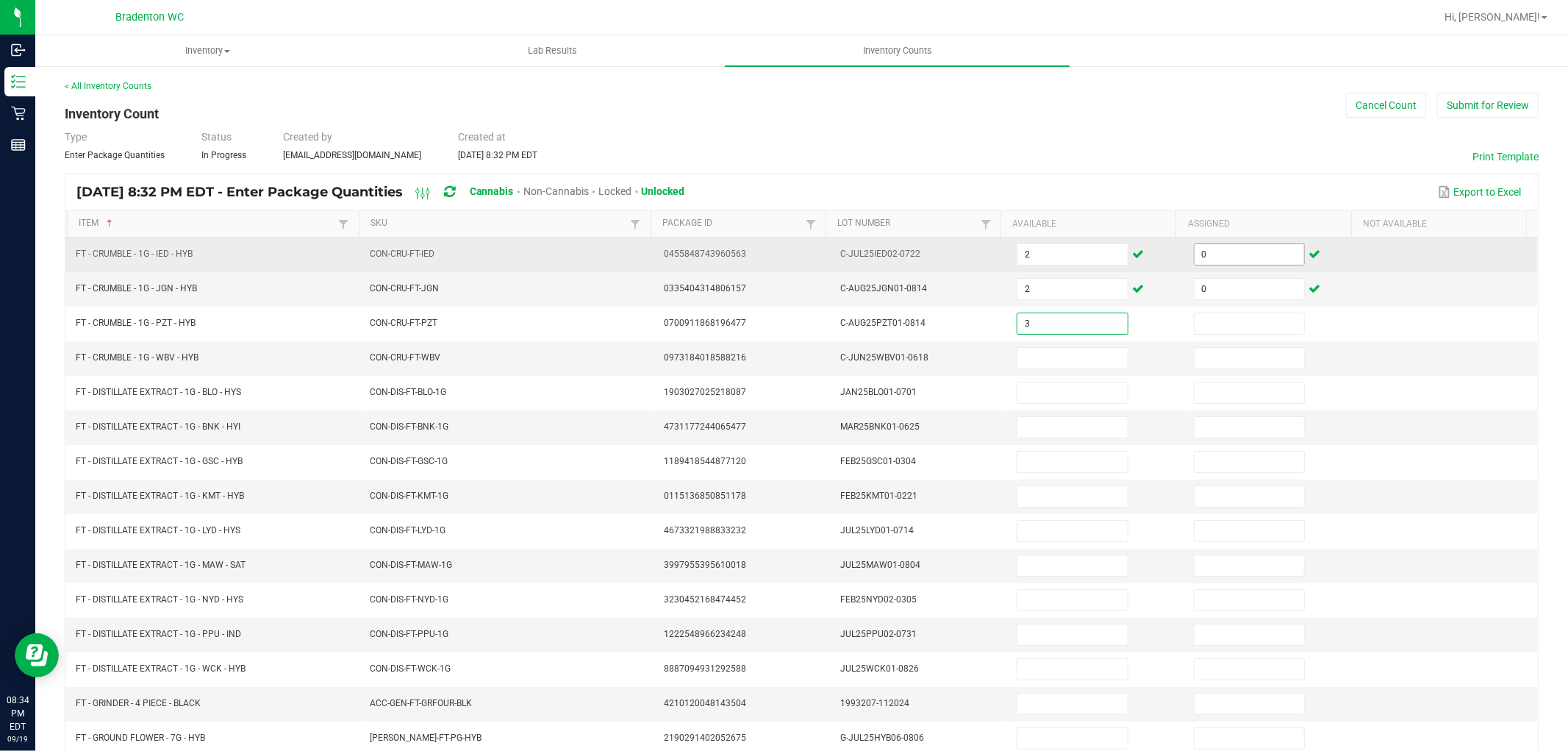
type input "3"
type input "0"
type input "4"
type input "0"
type input "4"
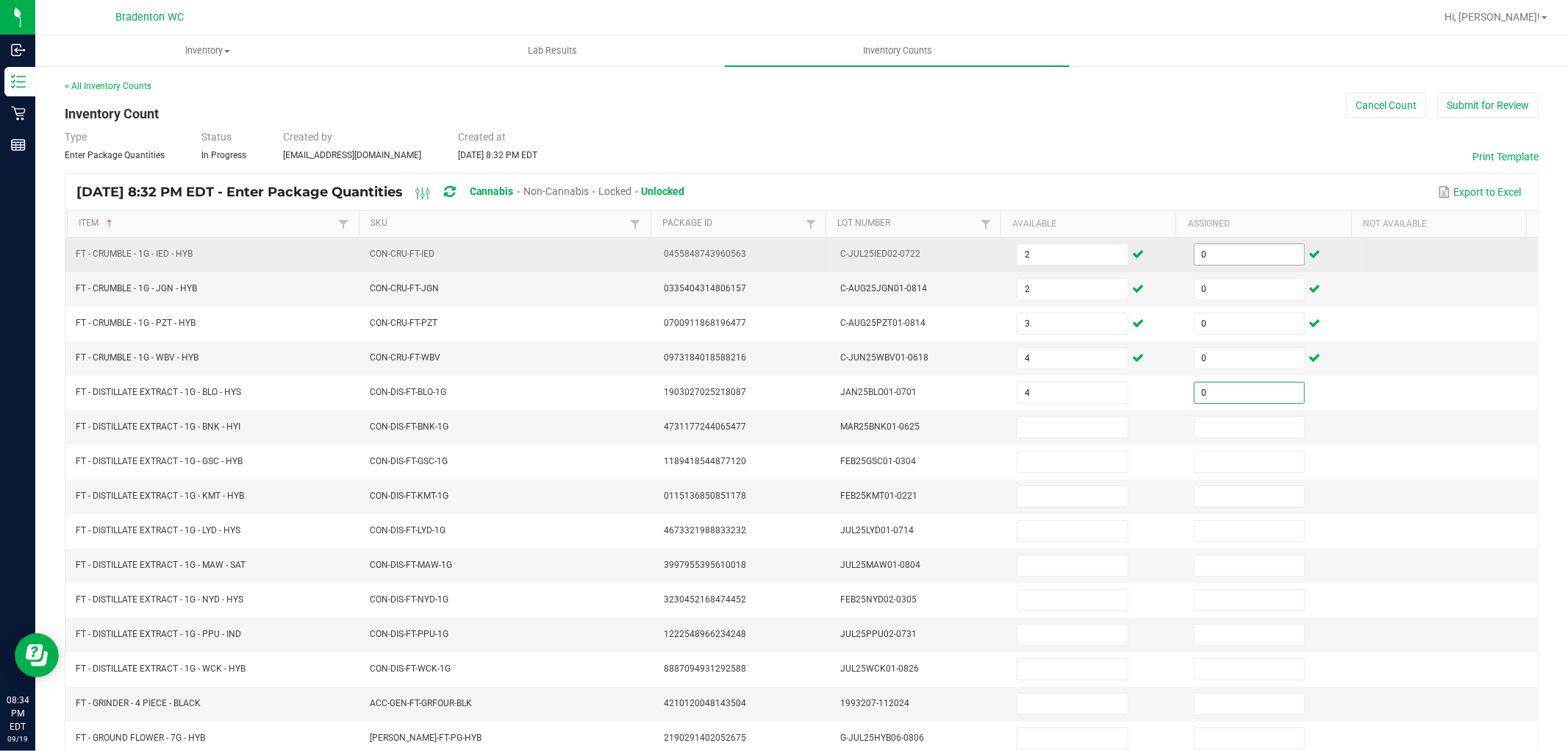
type input "0"
type input "1"
type input "0"
type input "3"
type input "0"
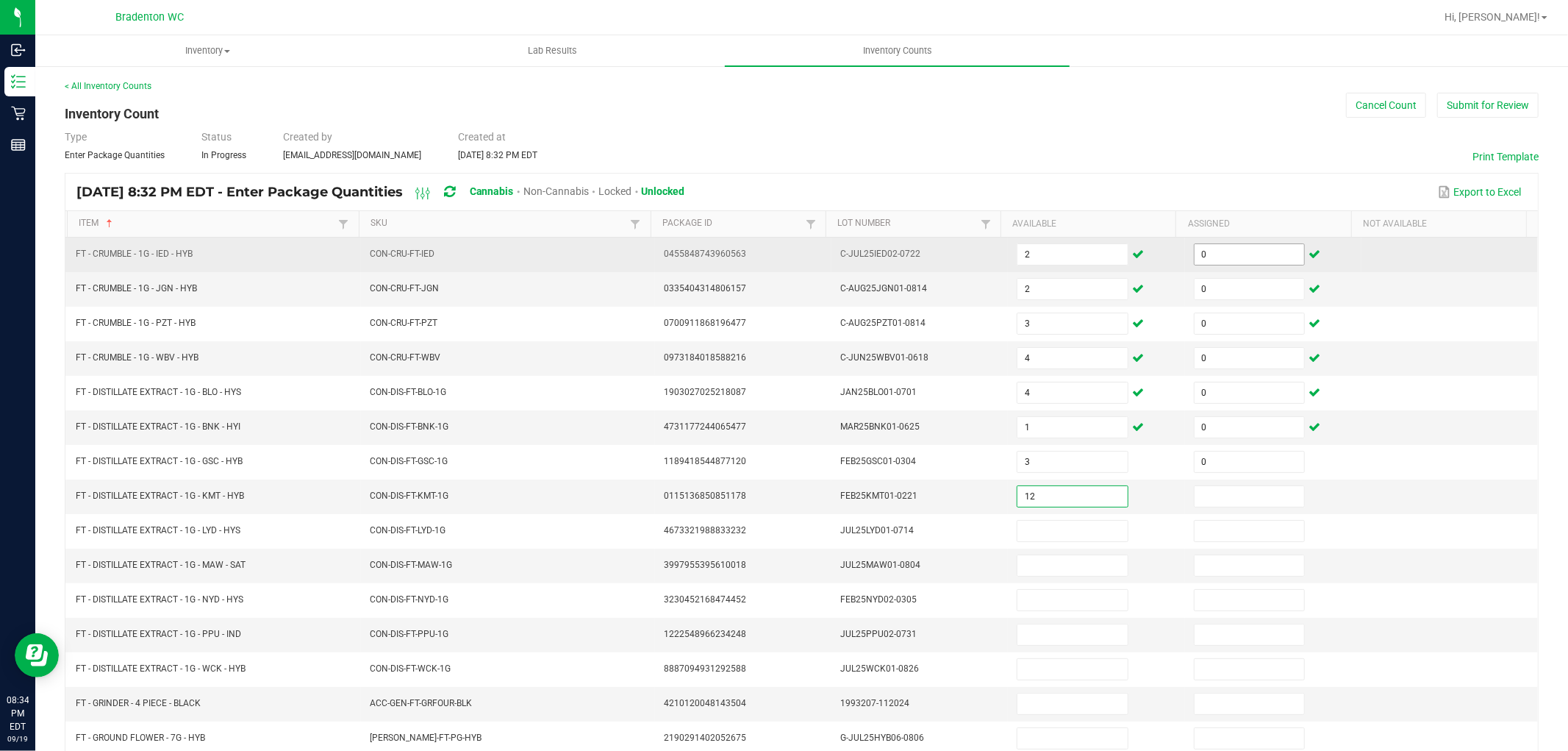
type input "12"
type input "0"
type input "7"
type input "0"
type input "9"
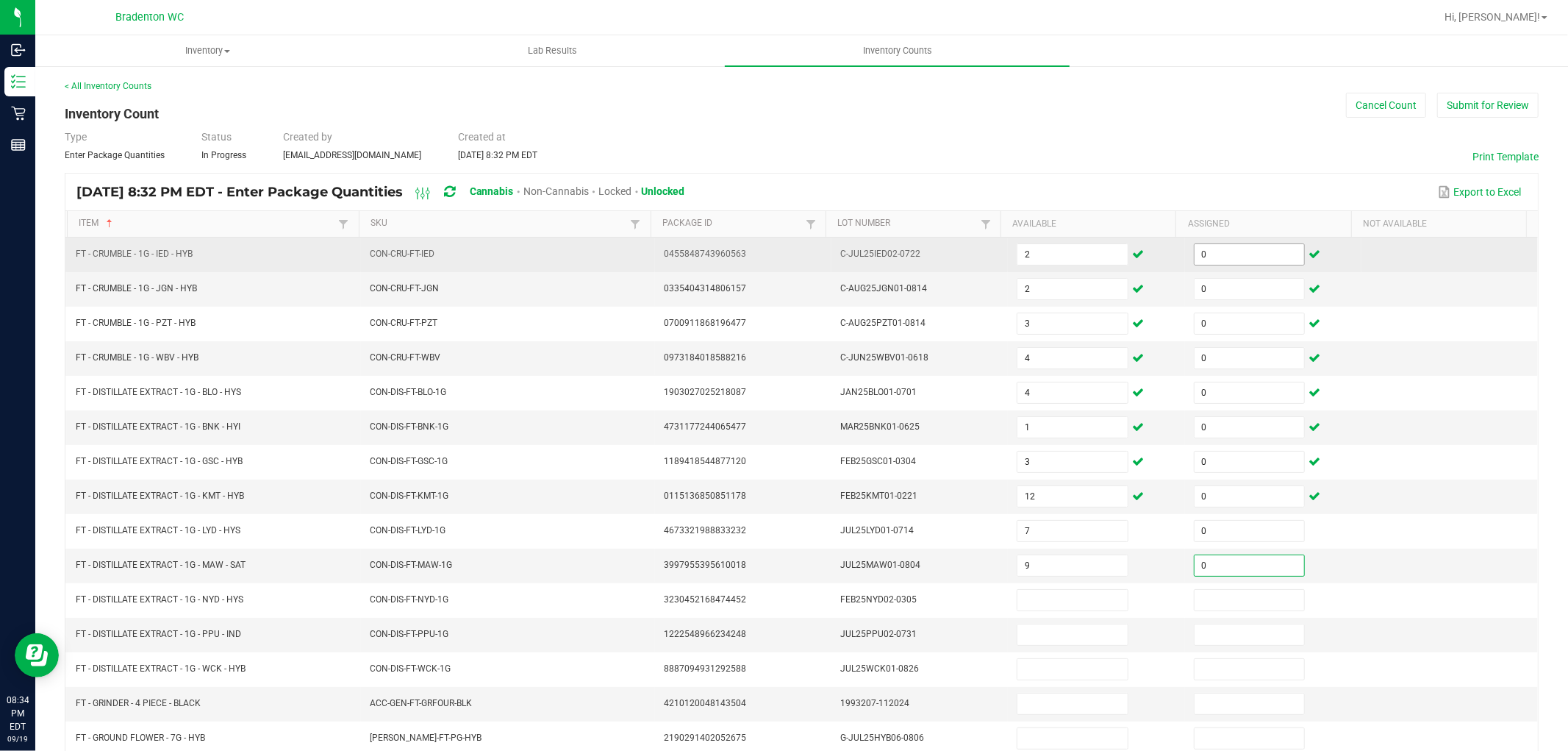
type input "0"
type input "7"
type input "0"
type input "11"
type input "0"
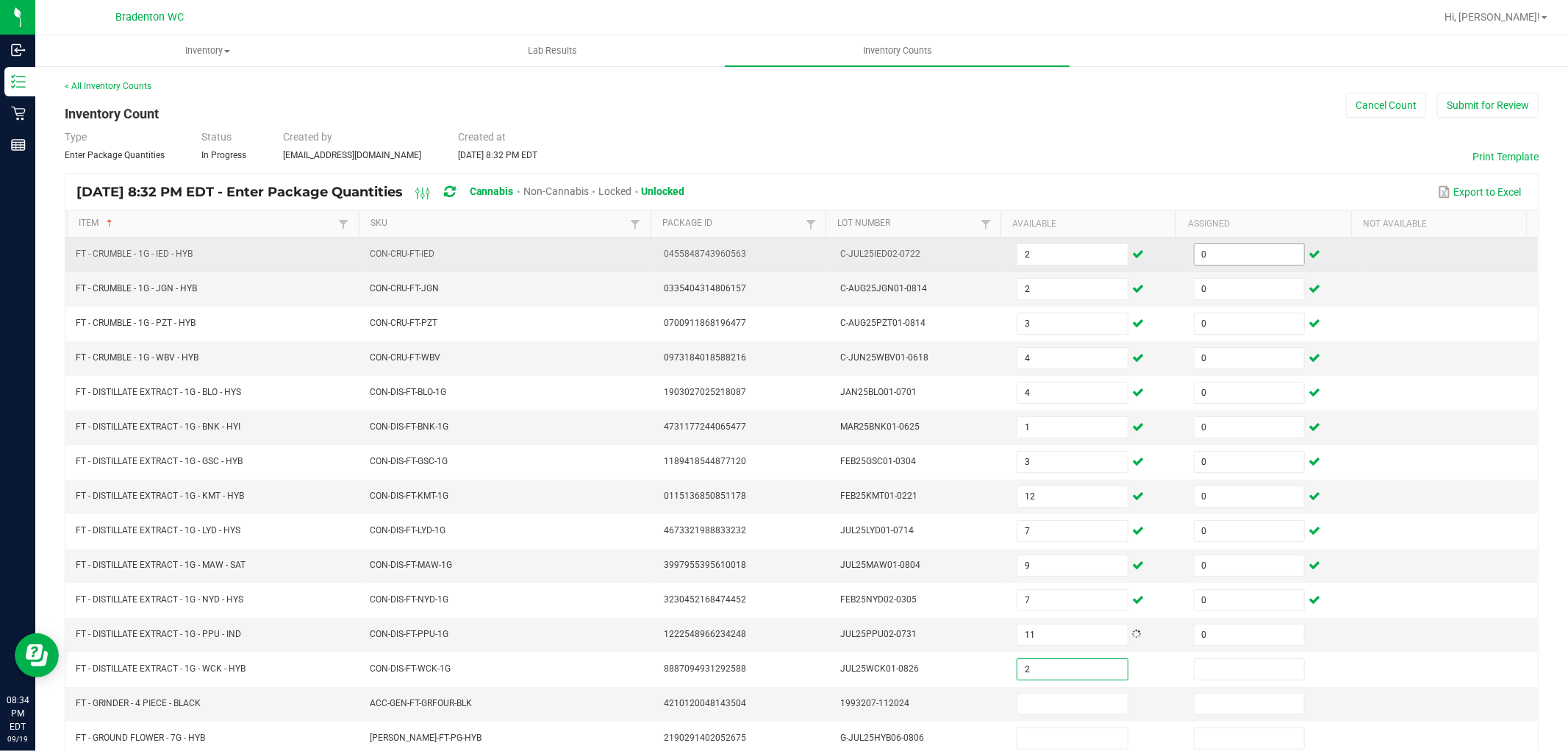
type input "2"
type input "0"
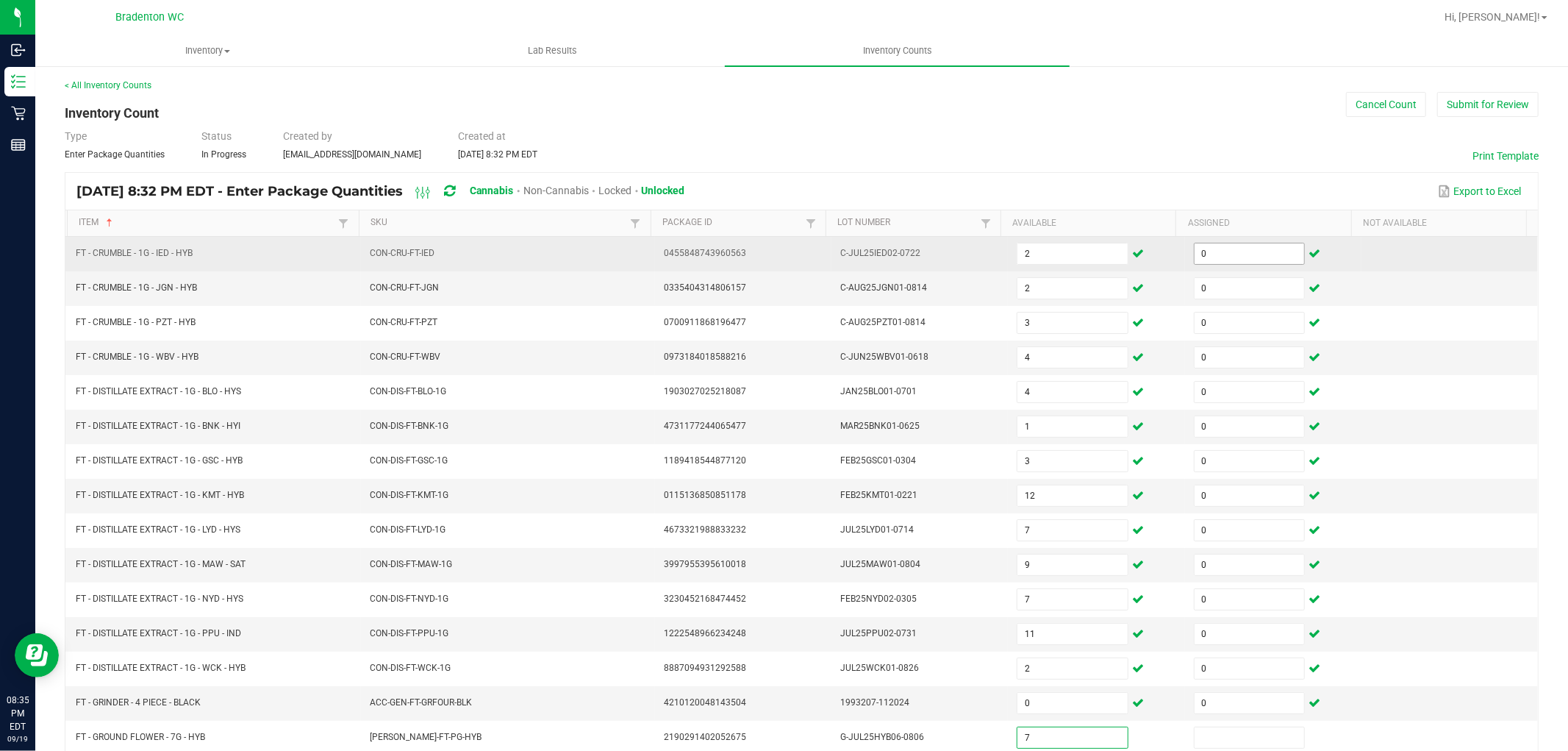
type input "7"
type input "0"
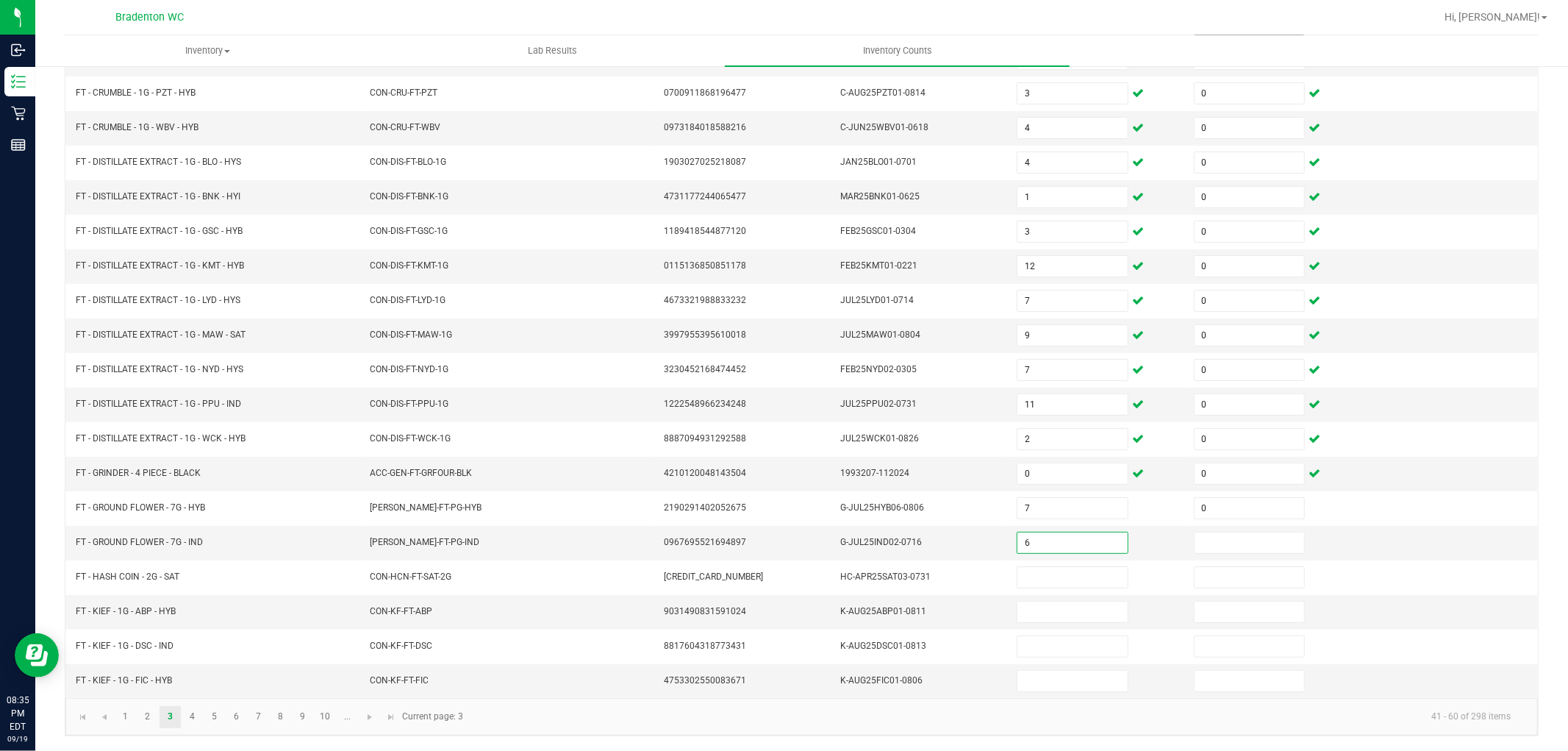
type input "6"
type input "0"
type input "3"
type input "0"
type input "8"
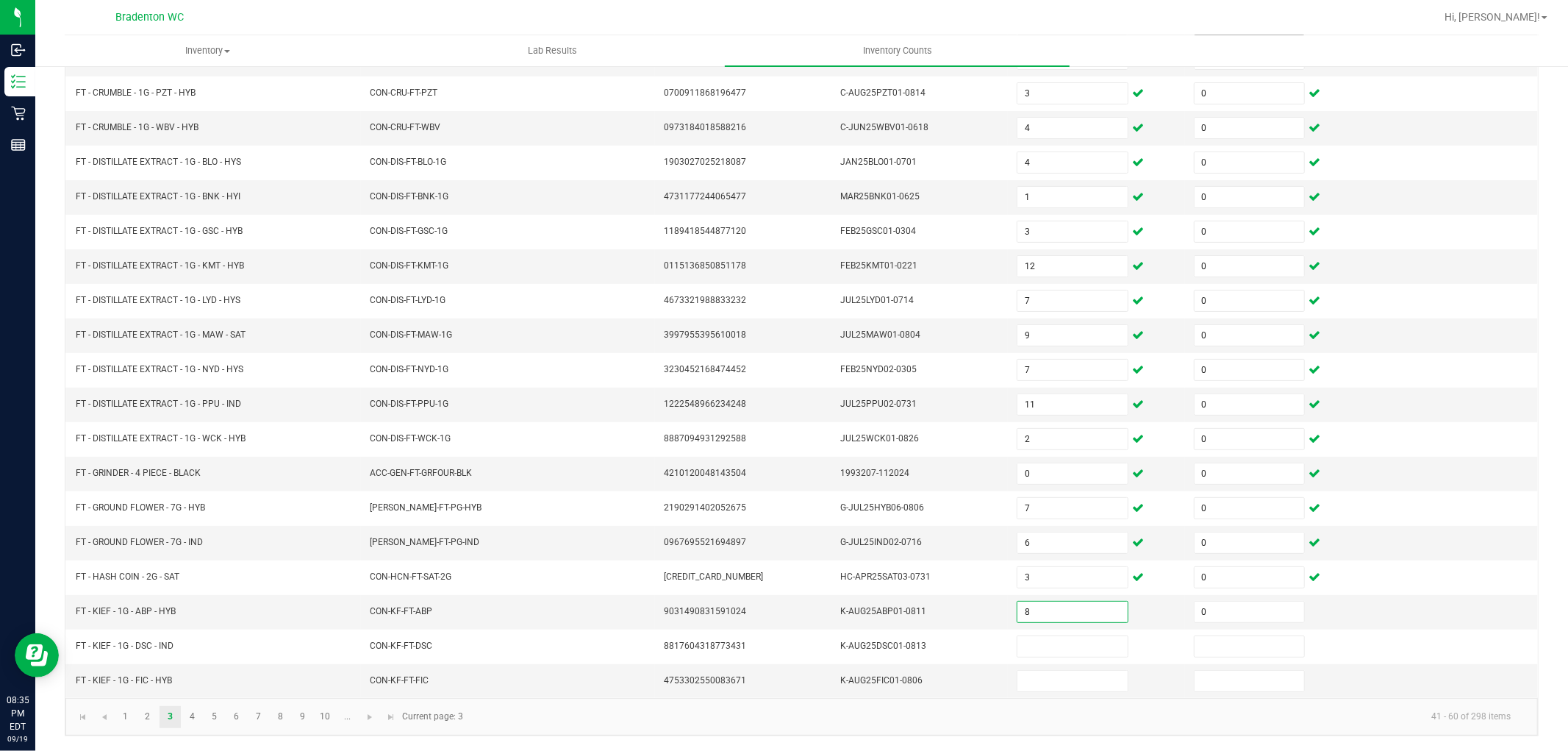
type input "0"
type input "2"
type input "0"
click at [192, 713] on link "4" at bounding box center [193, 717] width 21 height 22
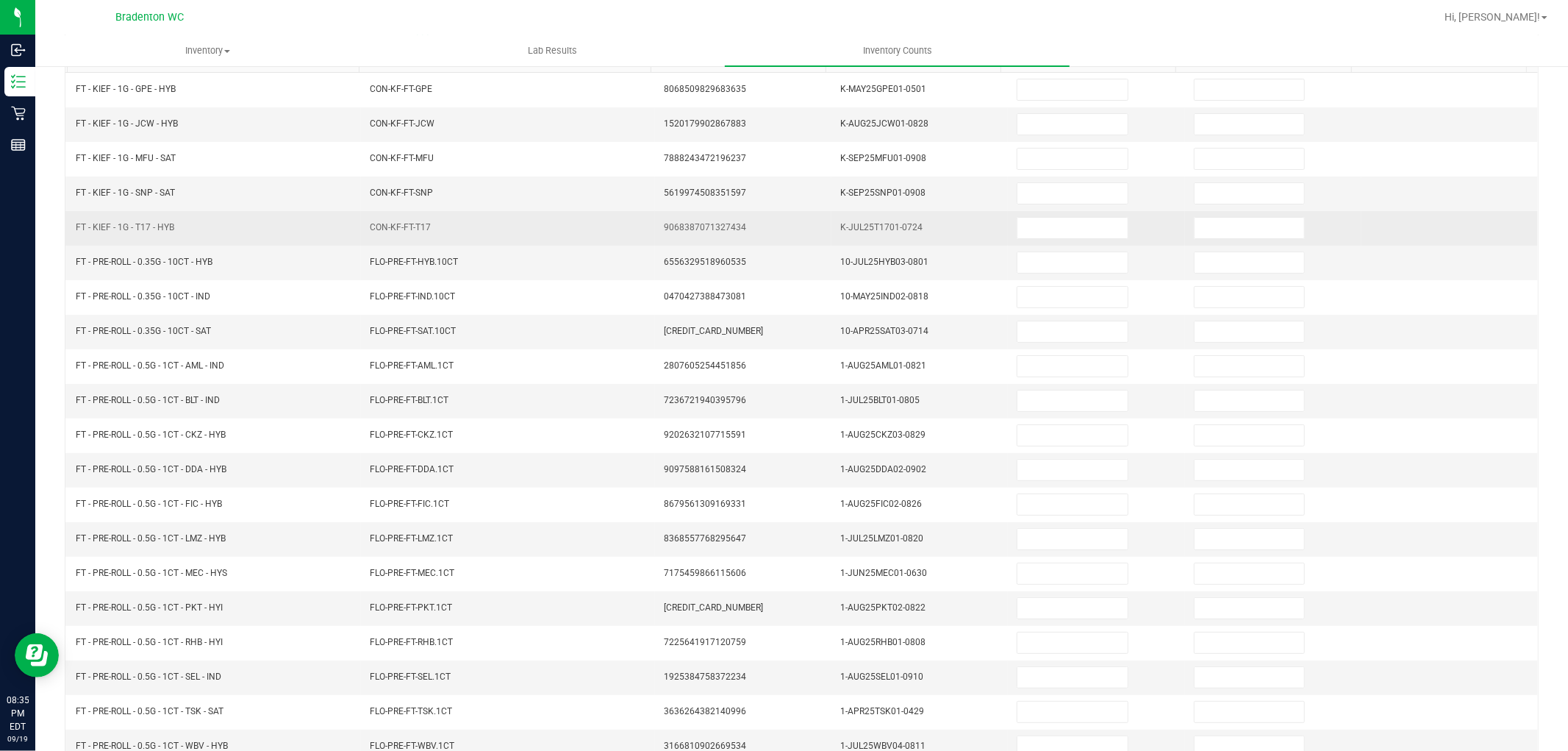
scroll to position [0, 0]
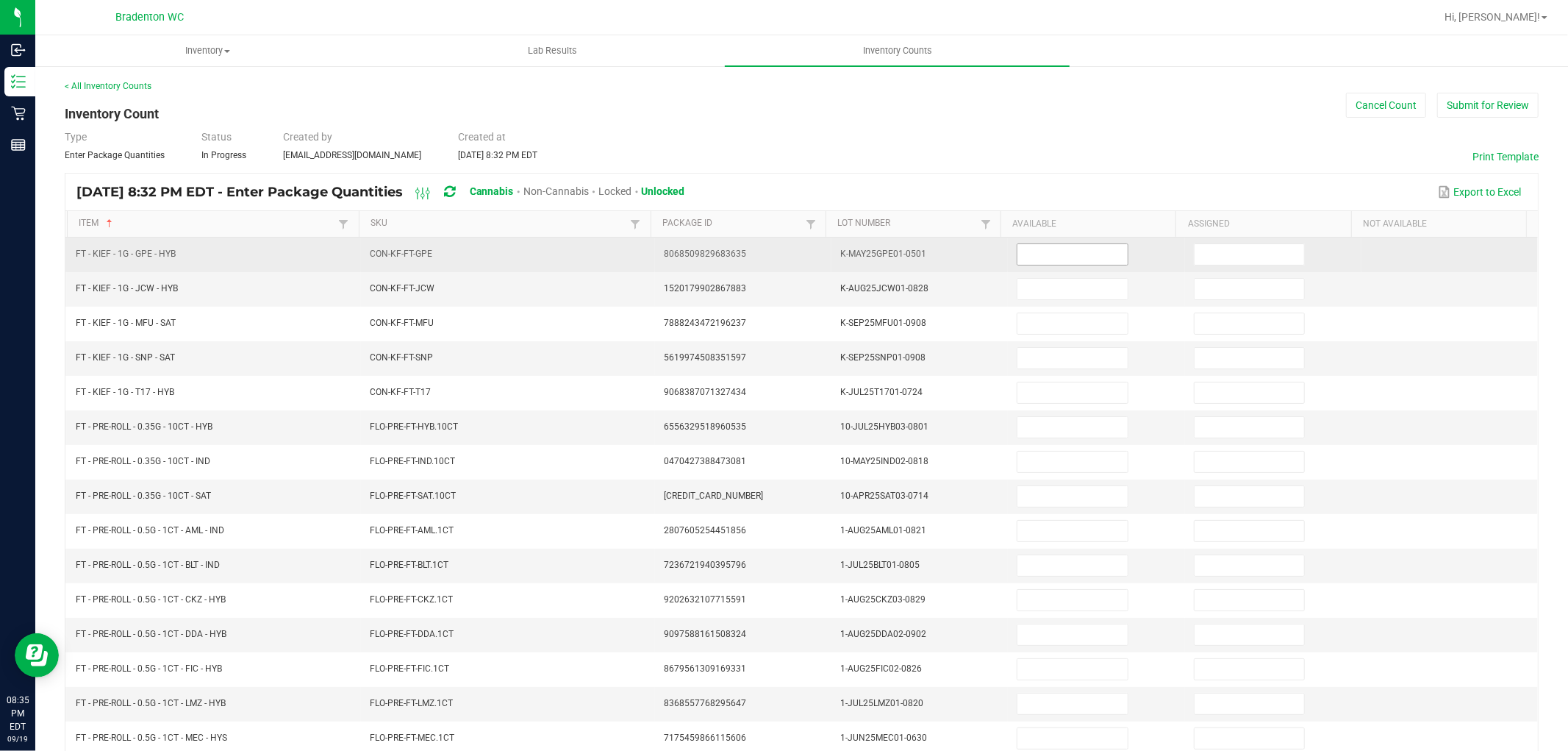
click at [1040, 247] on input at bounding box center [1072, 254] width 110 height 20
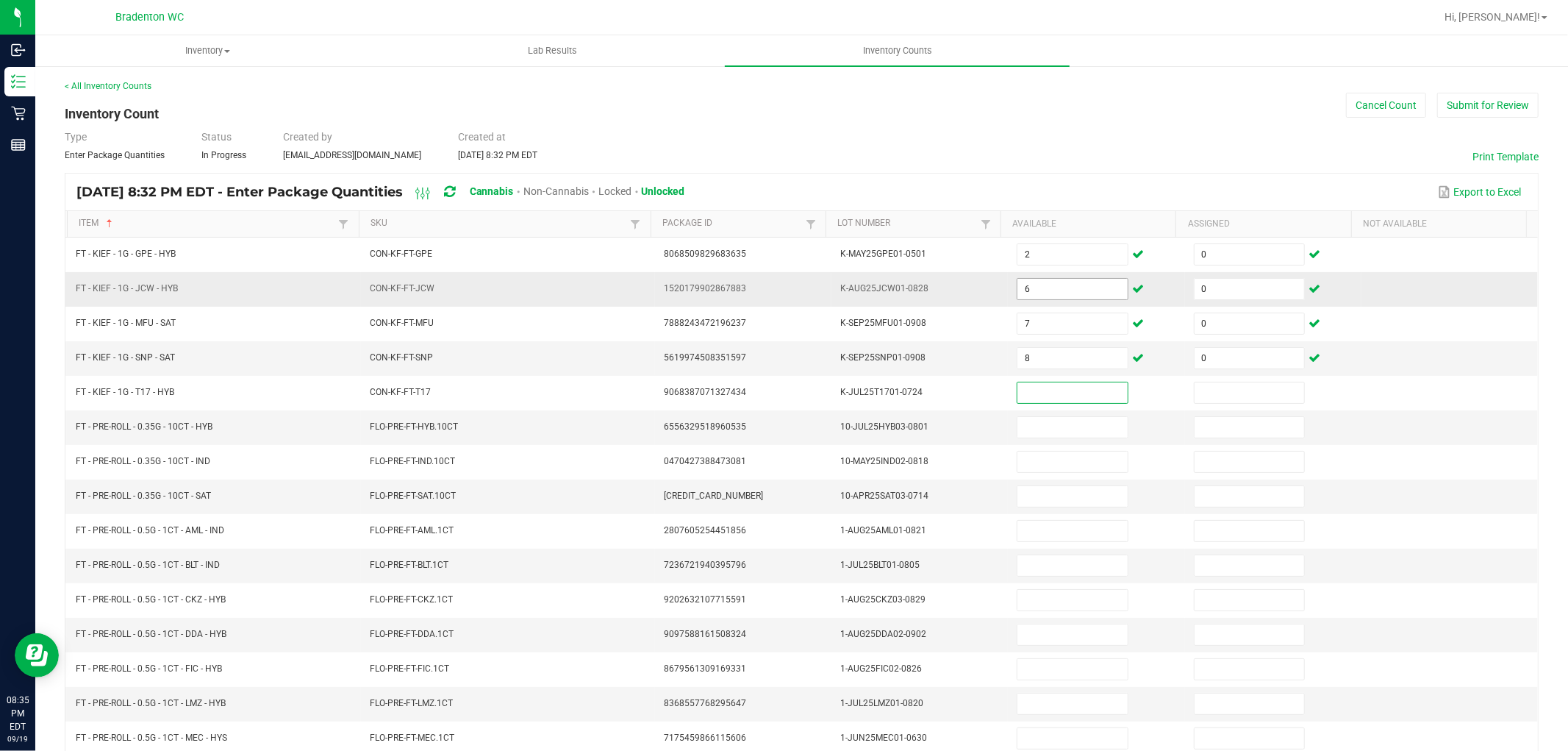
click at [1020, 292] on input "6" at bounding box center [1072, 288] width 110 height 20
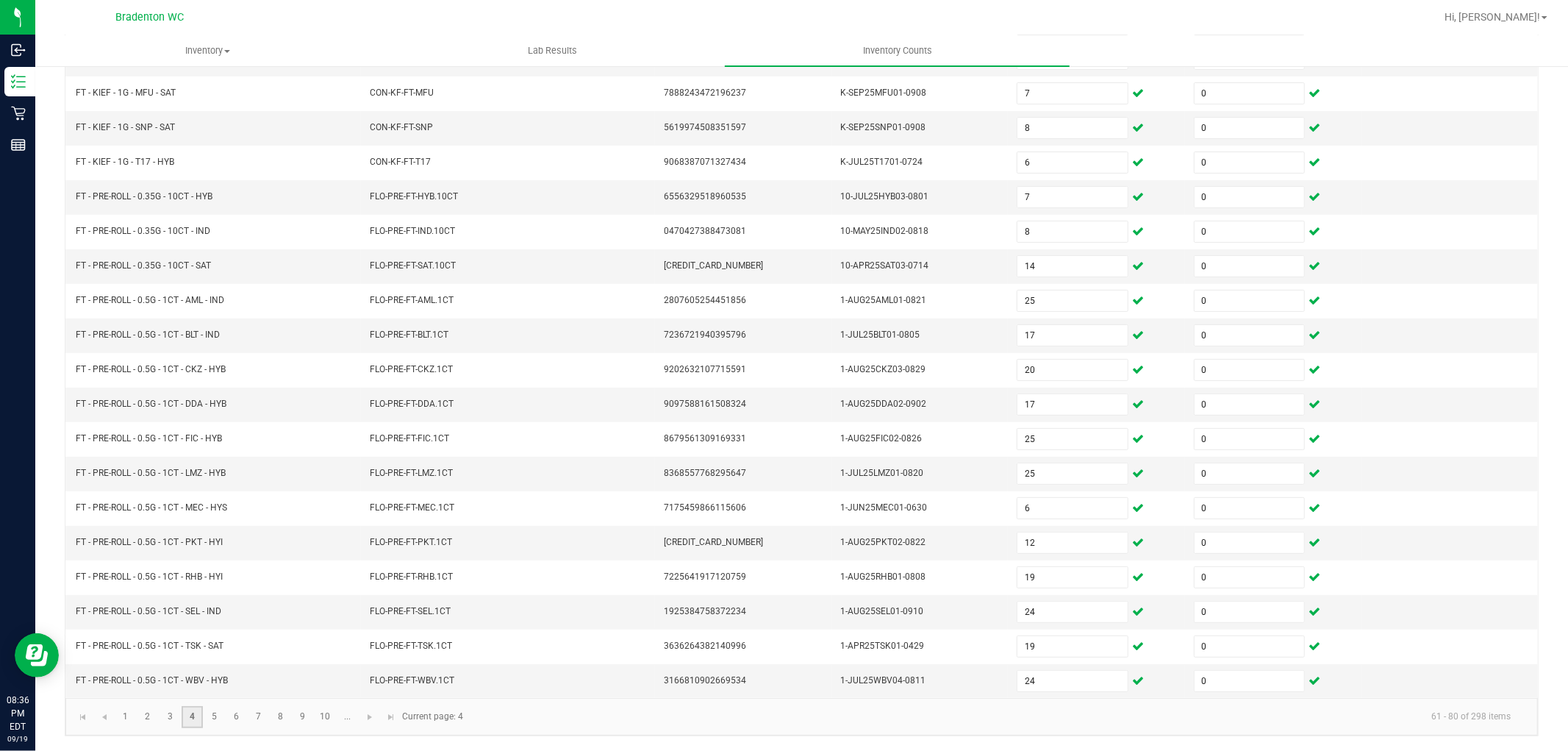
click at [200, 714] on link "4" at bounding box center [193, 717] width 21 height 22
click at [209, 714] on link "5" at bounding box center [215, 717] width 21 height 22
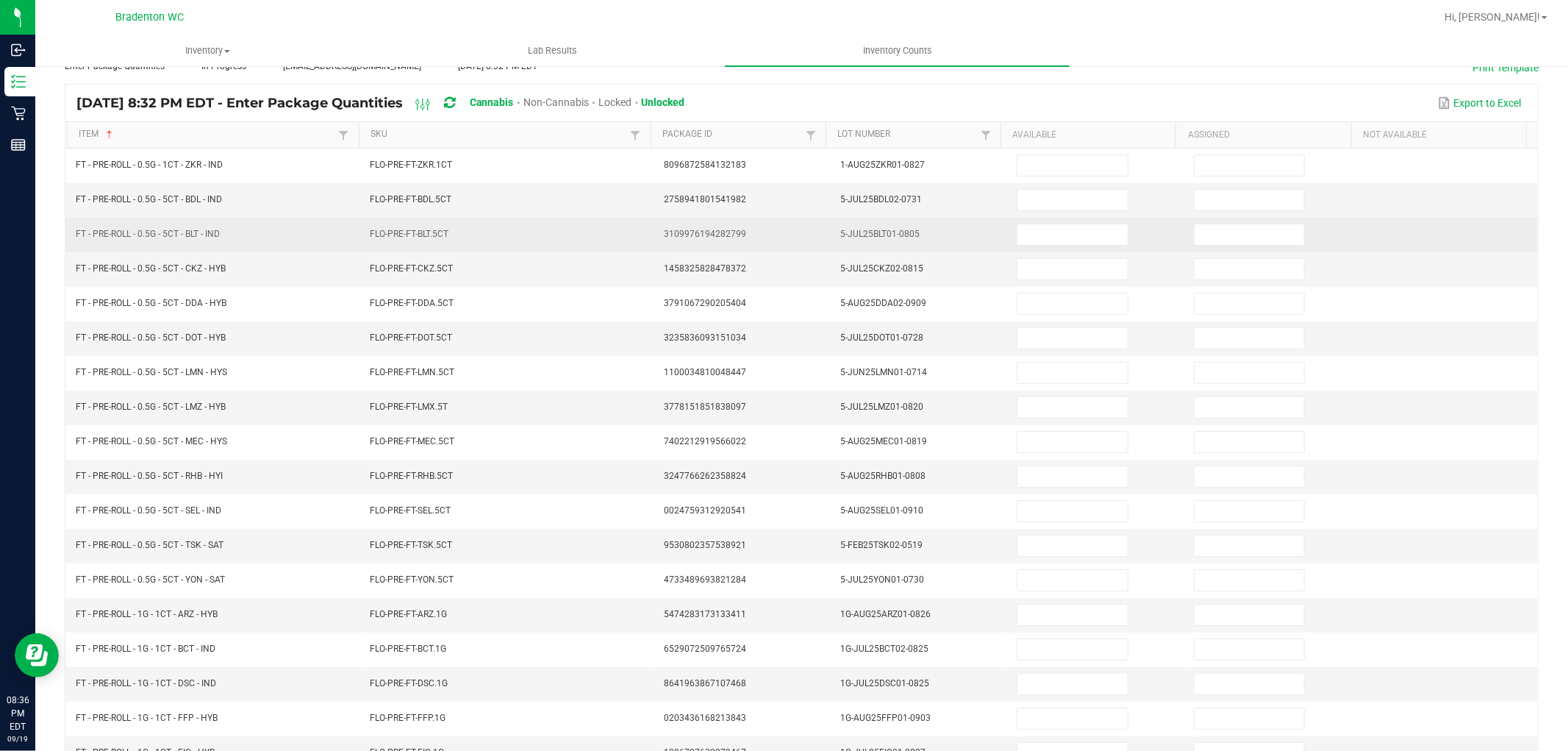
scroll to position [0, 0]
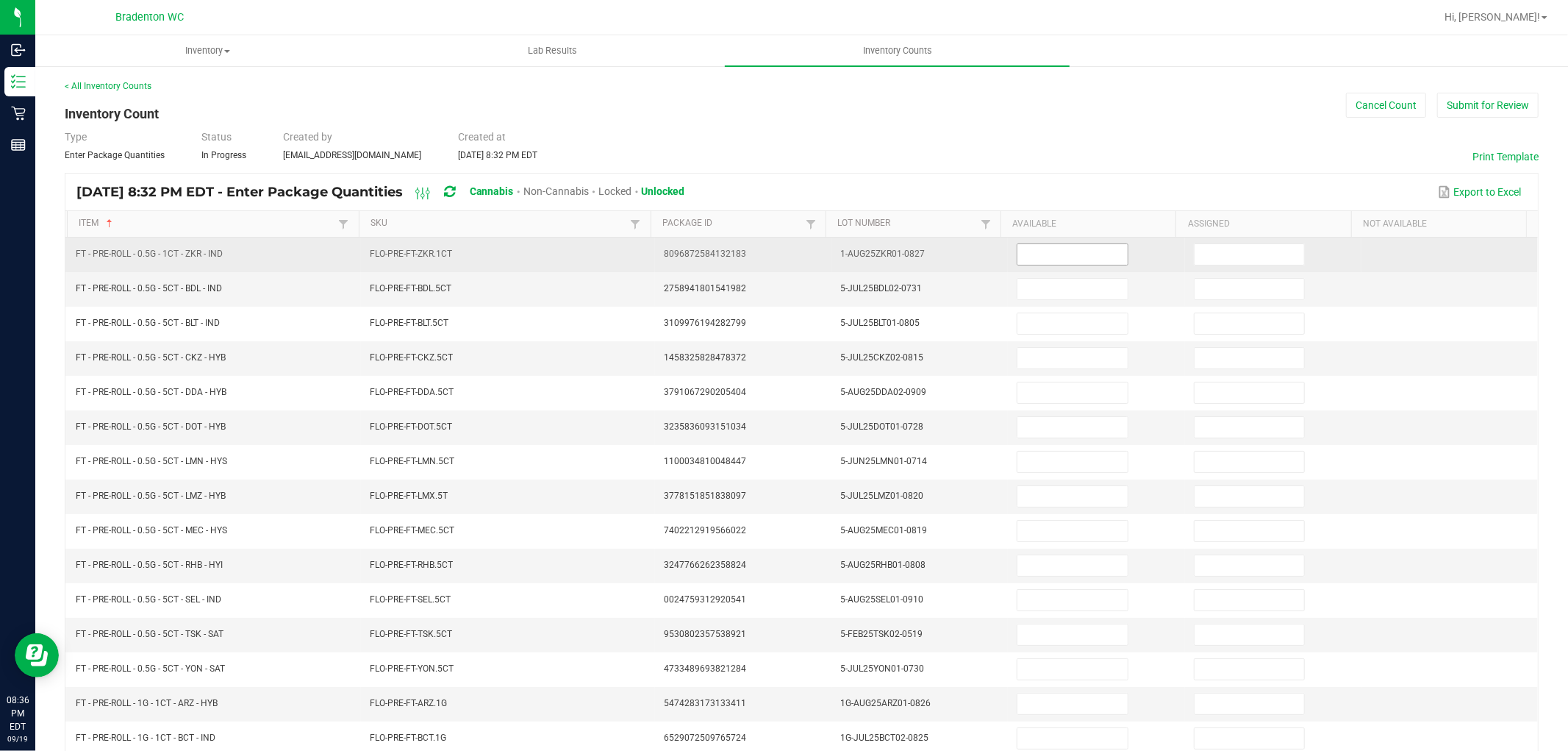
click at [1035, 250] on input at bounding box center [1072, 254] width 110 height 20
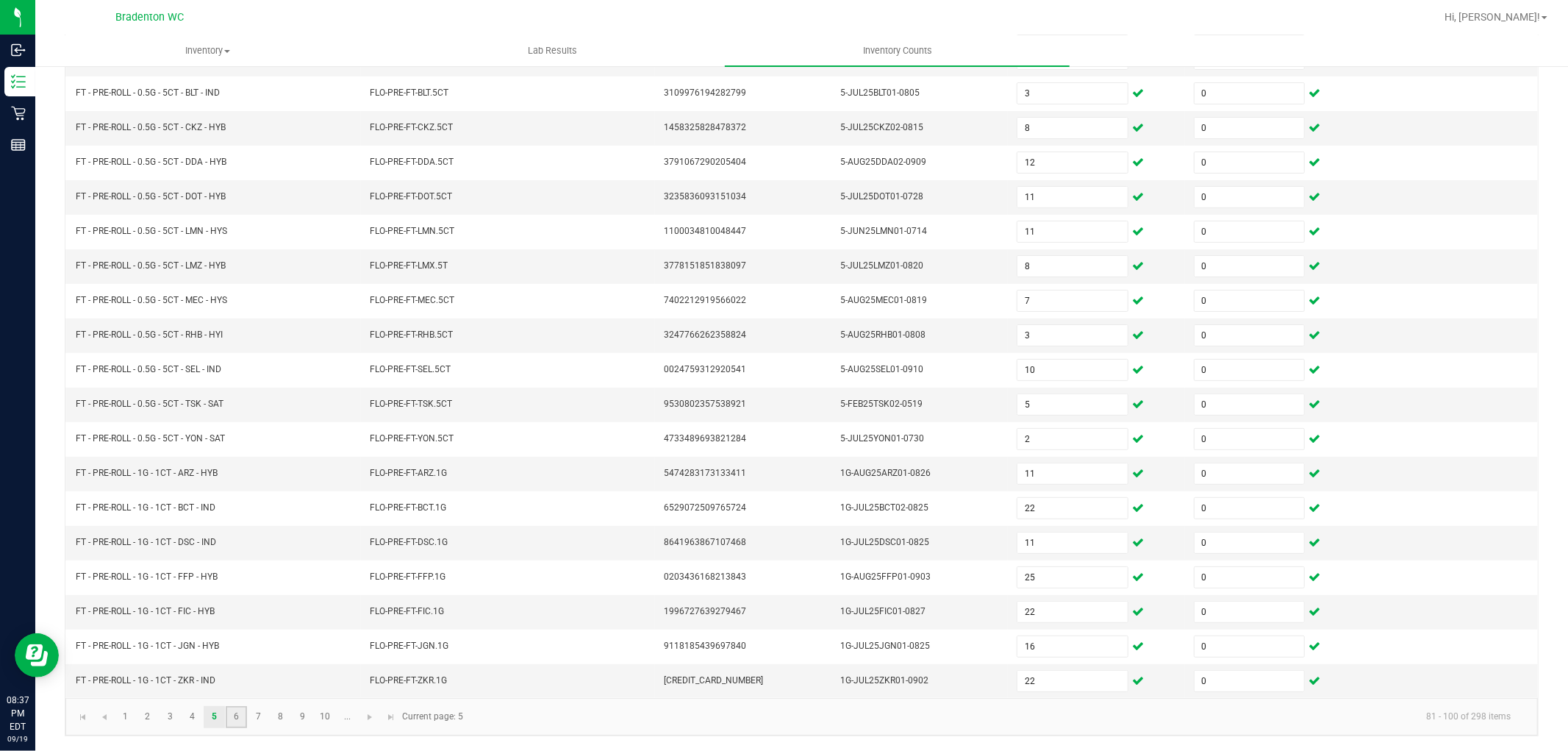
click at [230, 715] on link "6" at bounding box center [237, 717] width 21 height 22
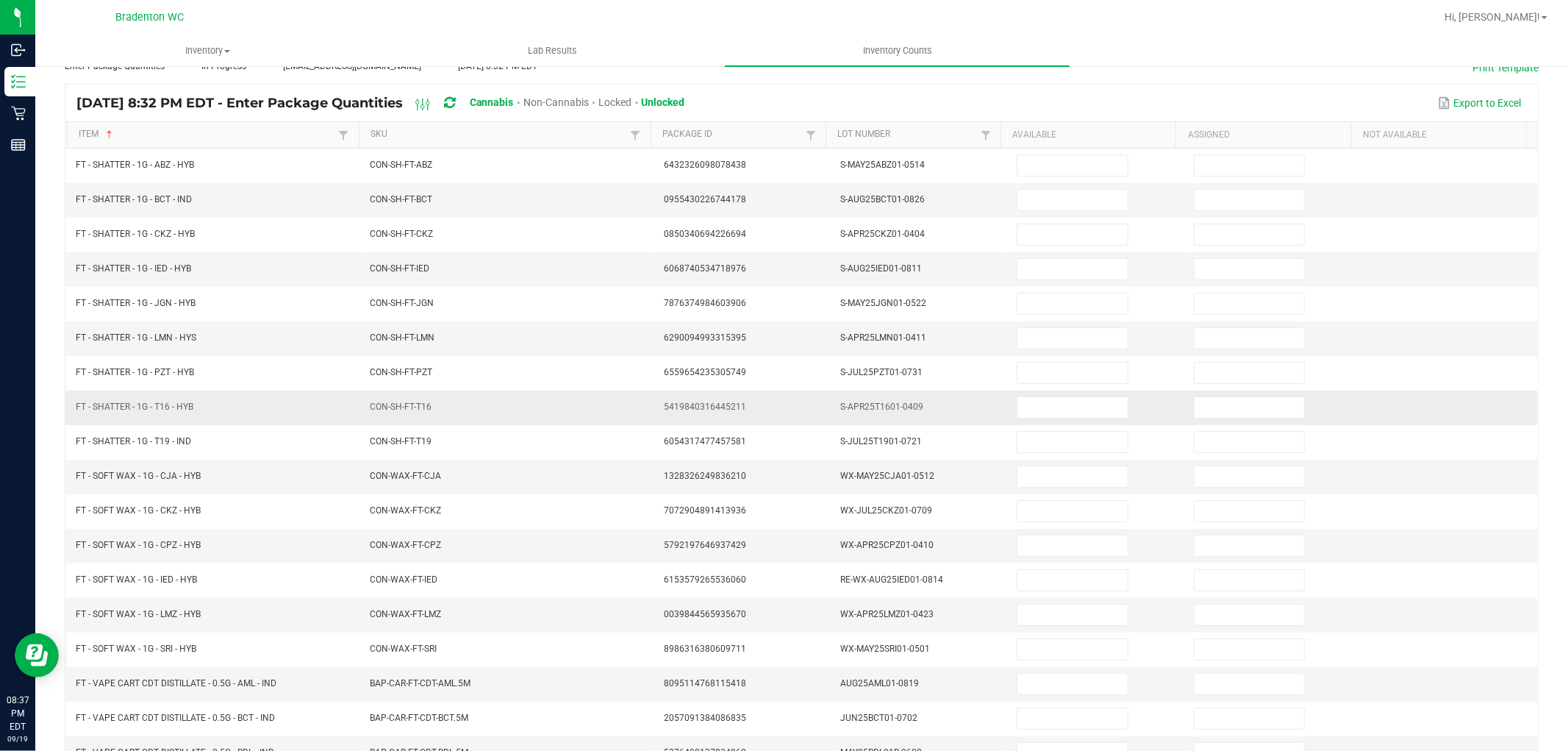
scroll to position [0, 0]
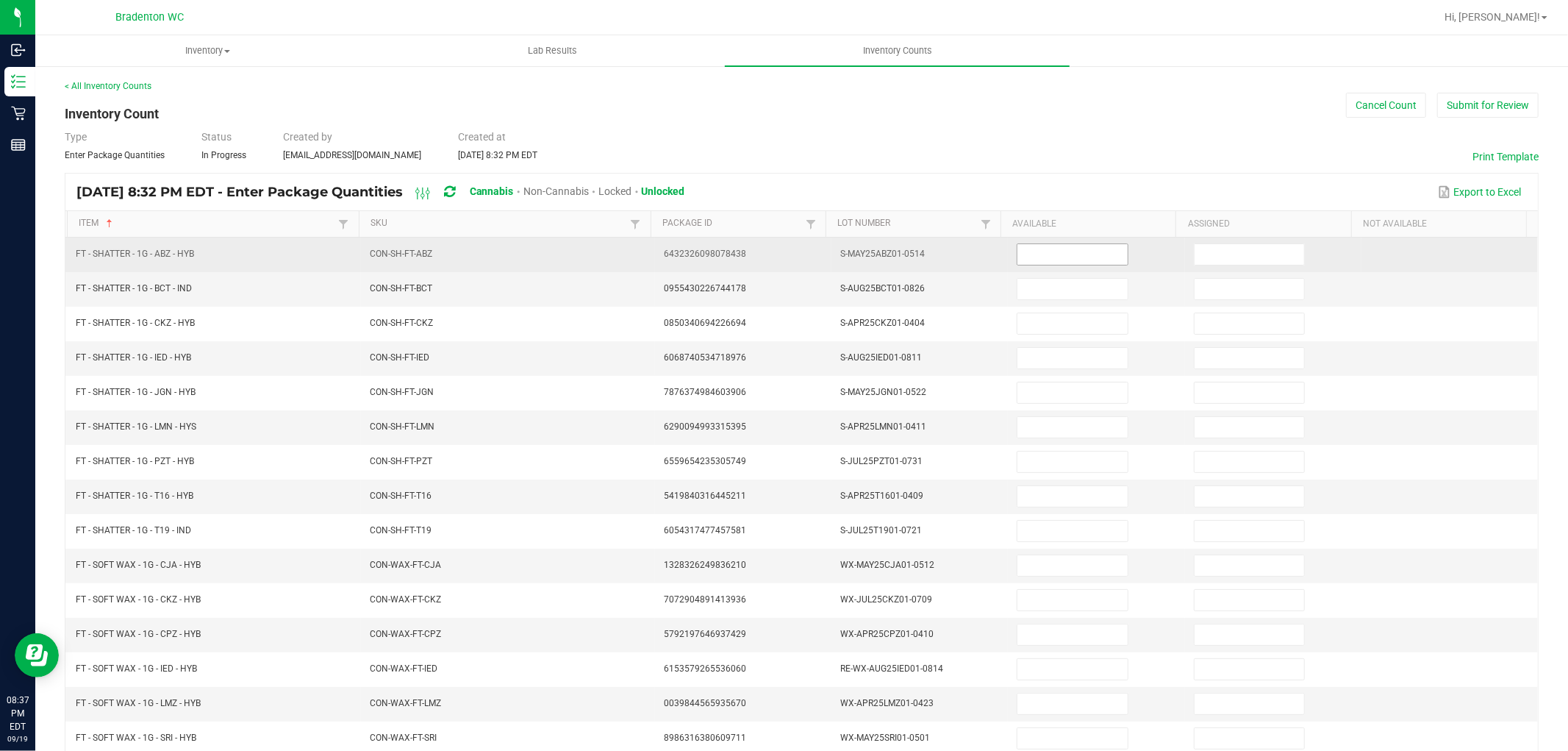
click at [1076, 255] on input at bounding box center [1072, 254] width 110 height 20
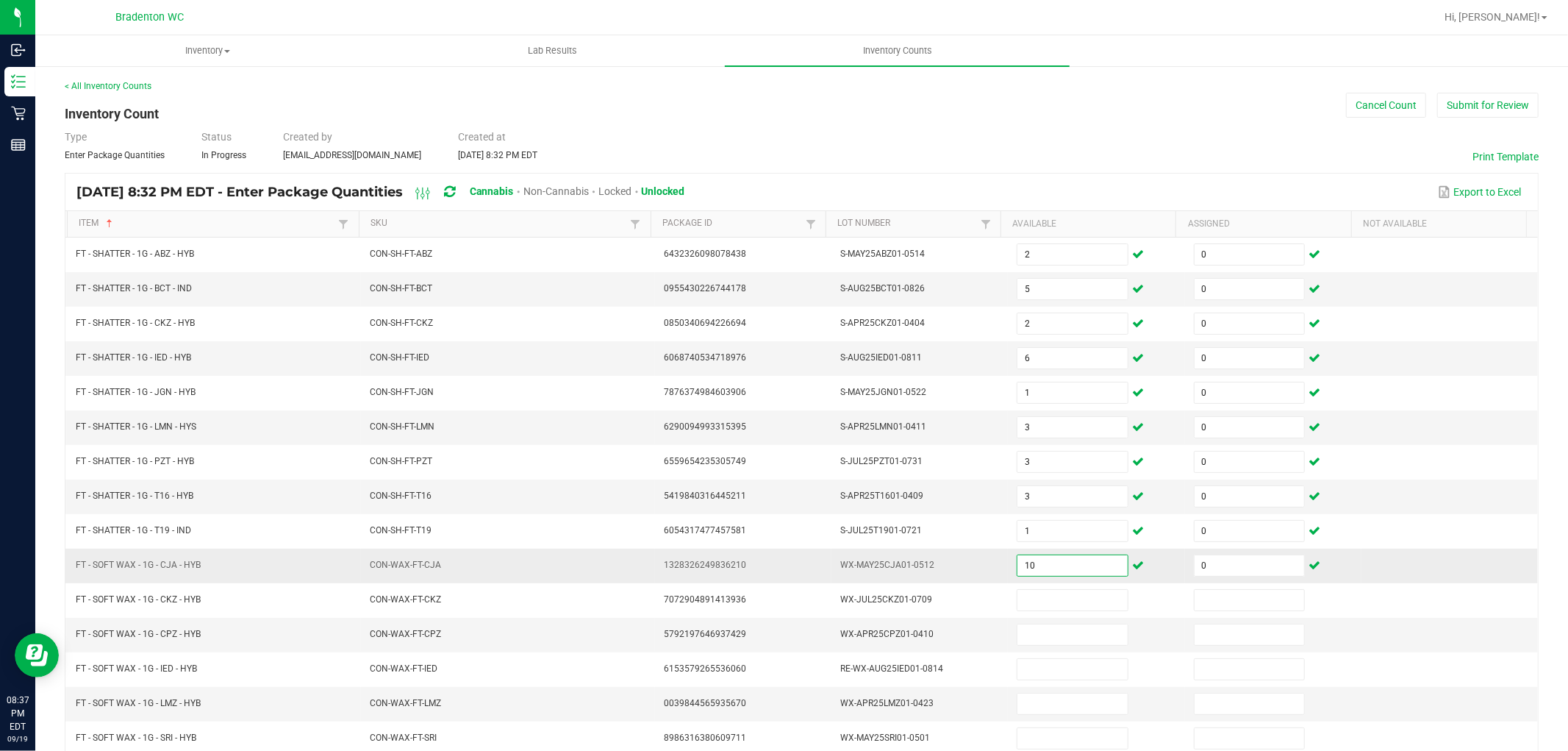
click at [1034, 572] on input "10" at bounding box center [1072, 565] width 110 height 20
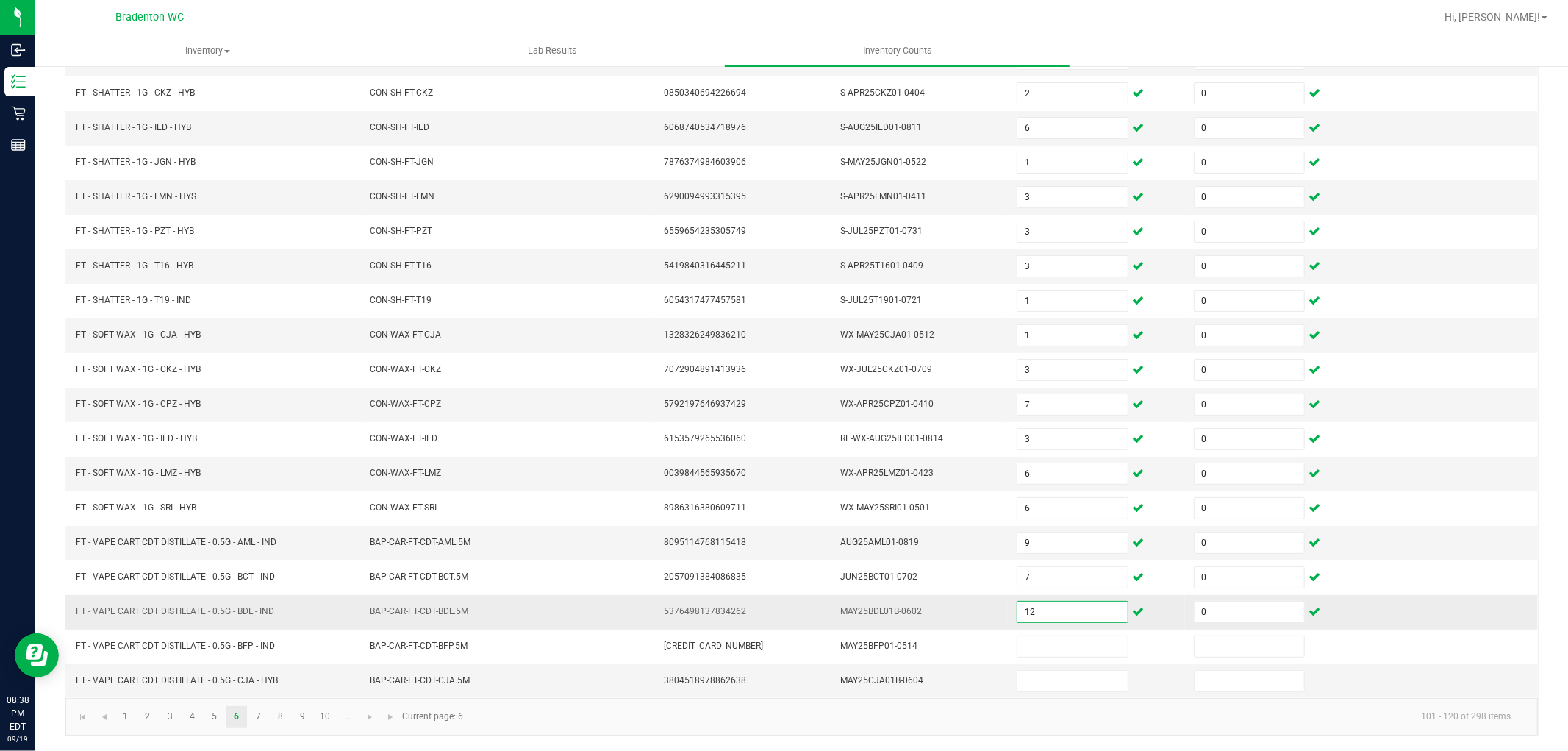
drag, startPoint x: 1054, startPoint y: 615, endPoint x: 1055, endPoint y: 605, distance: 10.0
click at [1054, 614] on input "12" at bounding box center [1072, 611] width 110 height 20
click at [263, 719] on link "7" at bounding box center [258, 717] width 21 height 22
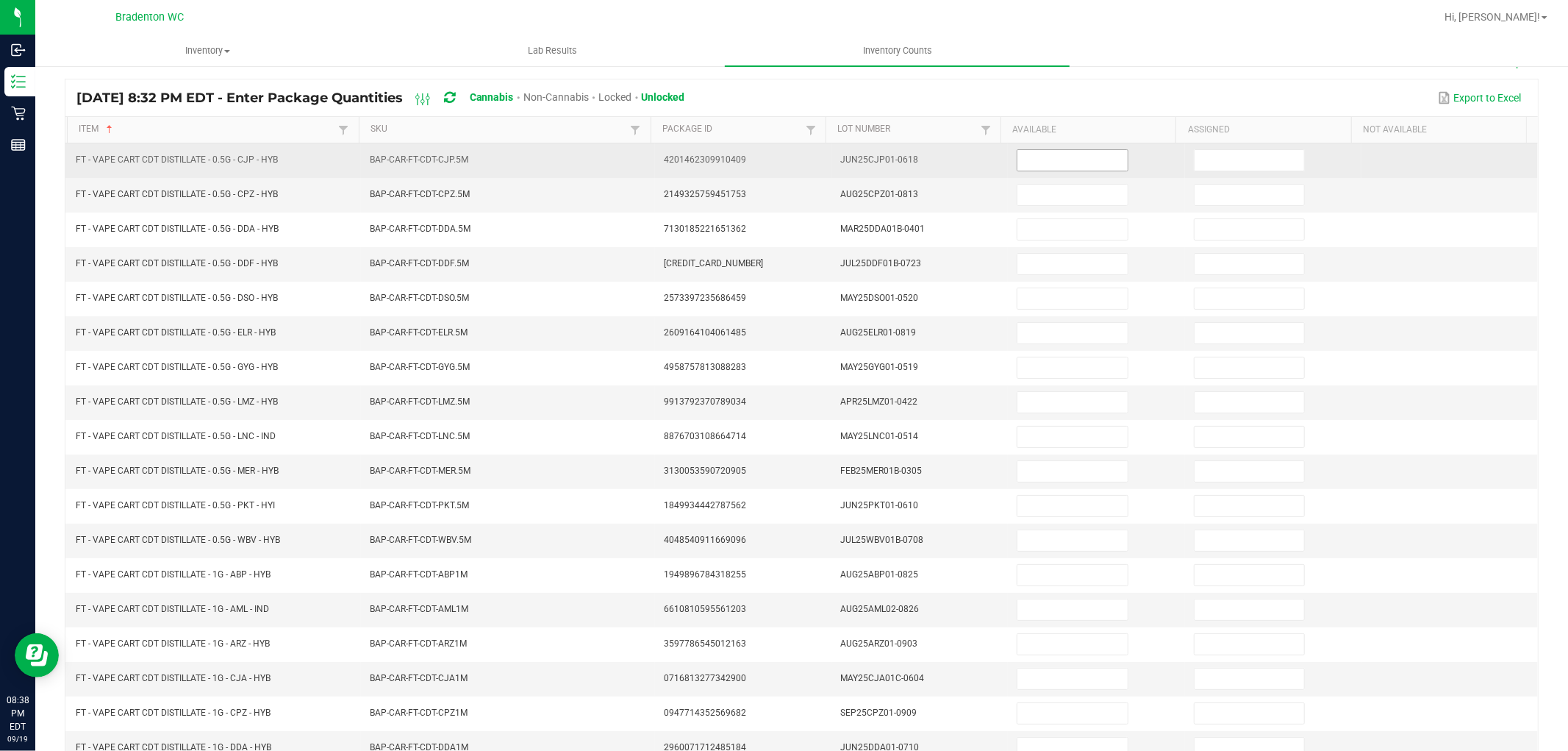
scroll to position [0, 0]
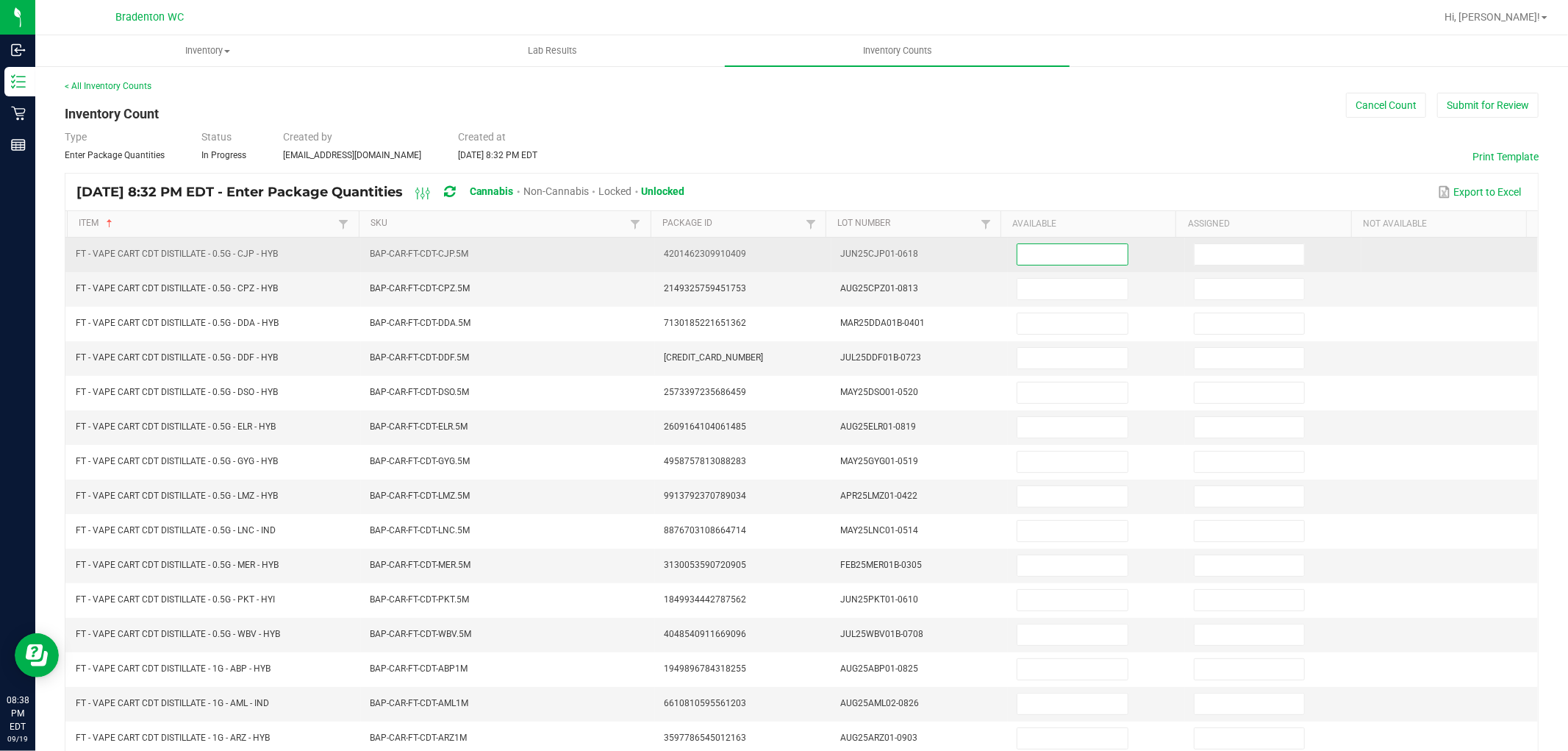
click at [1071, 250] on input at bounding box center [1072, 254] width 110 height 20
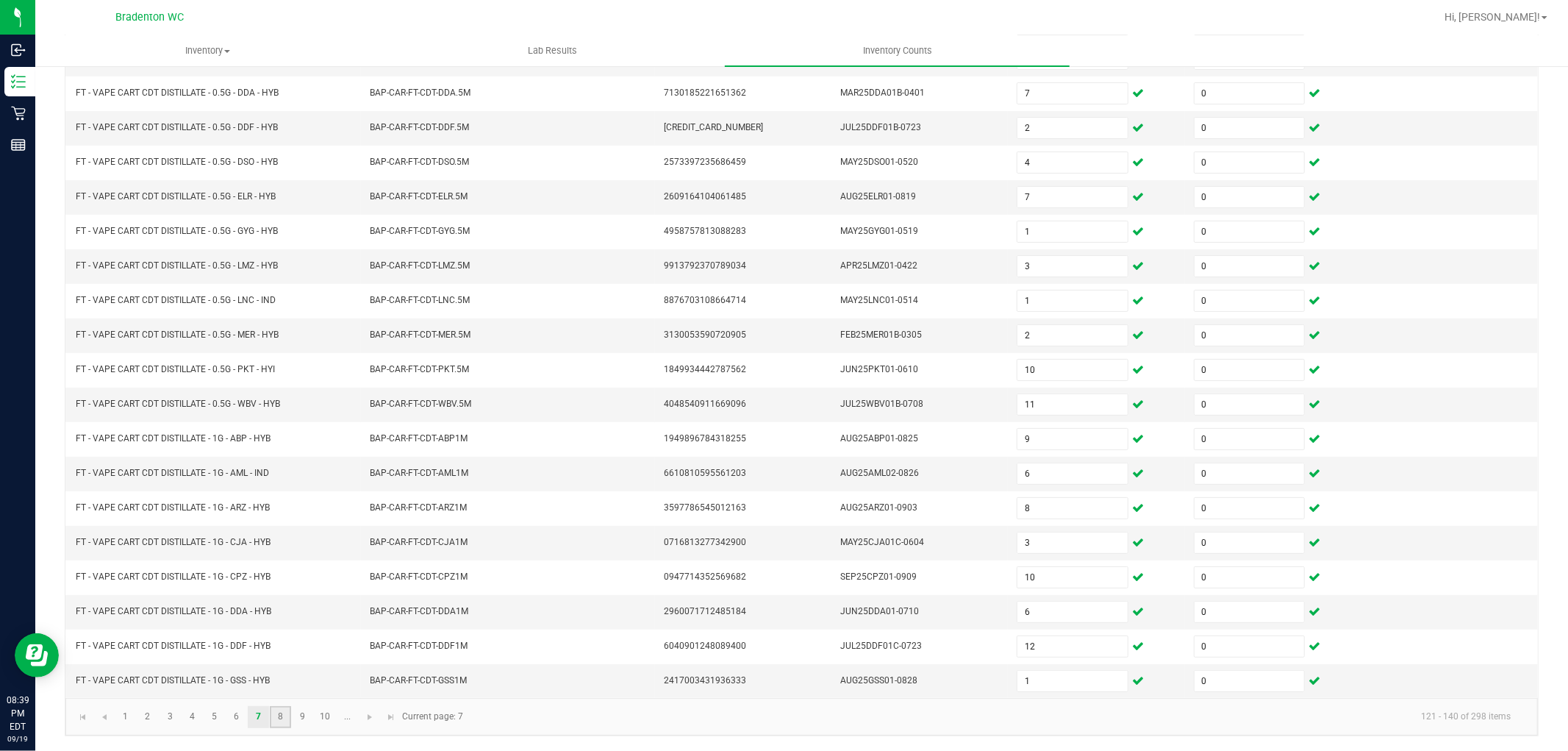
click at [283, 718] on link "8" at bounding box center [280, 717] width 21 height 22
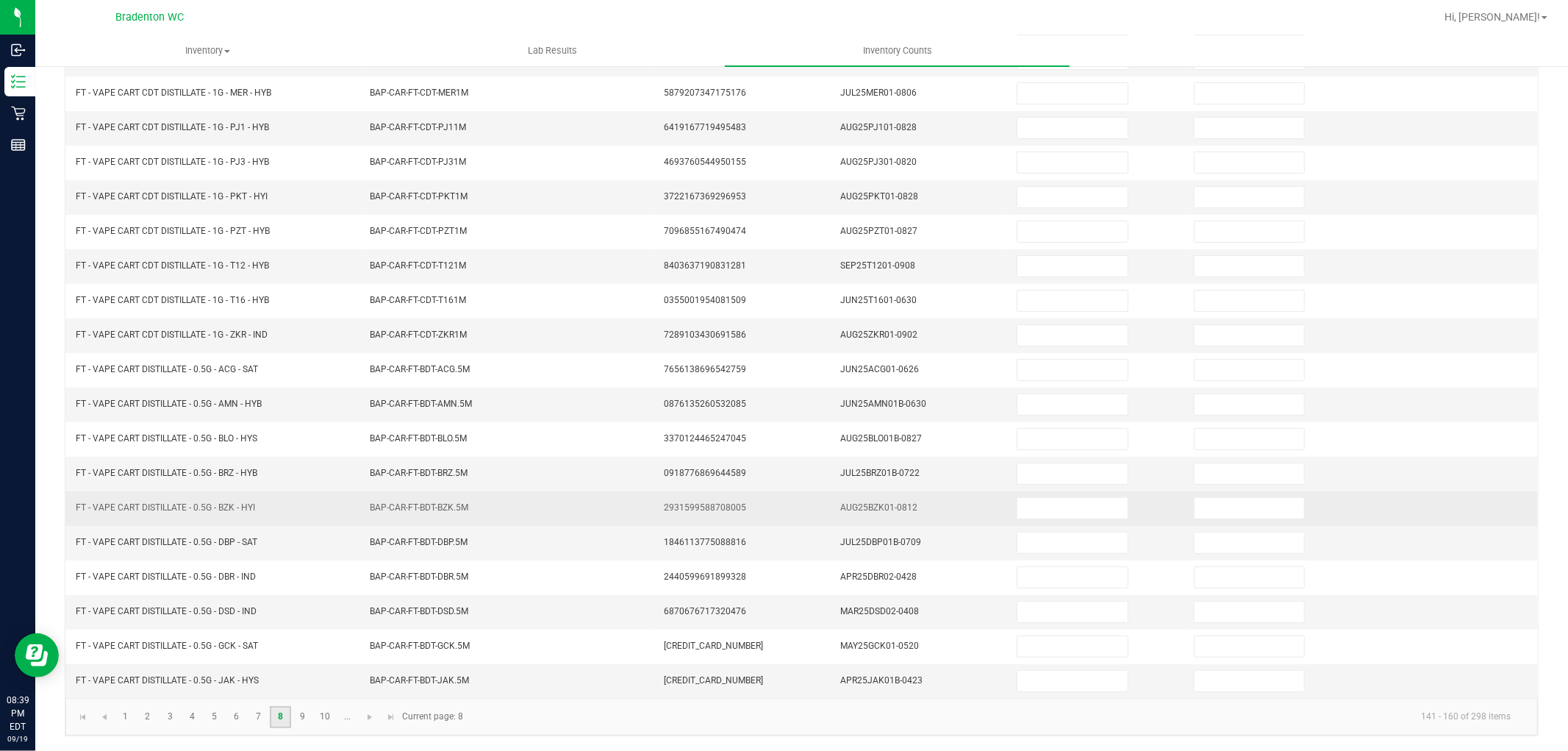
scroll to position [0, 0]
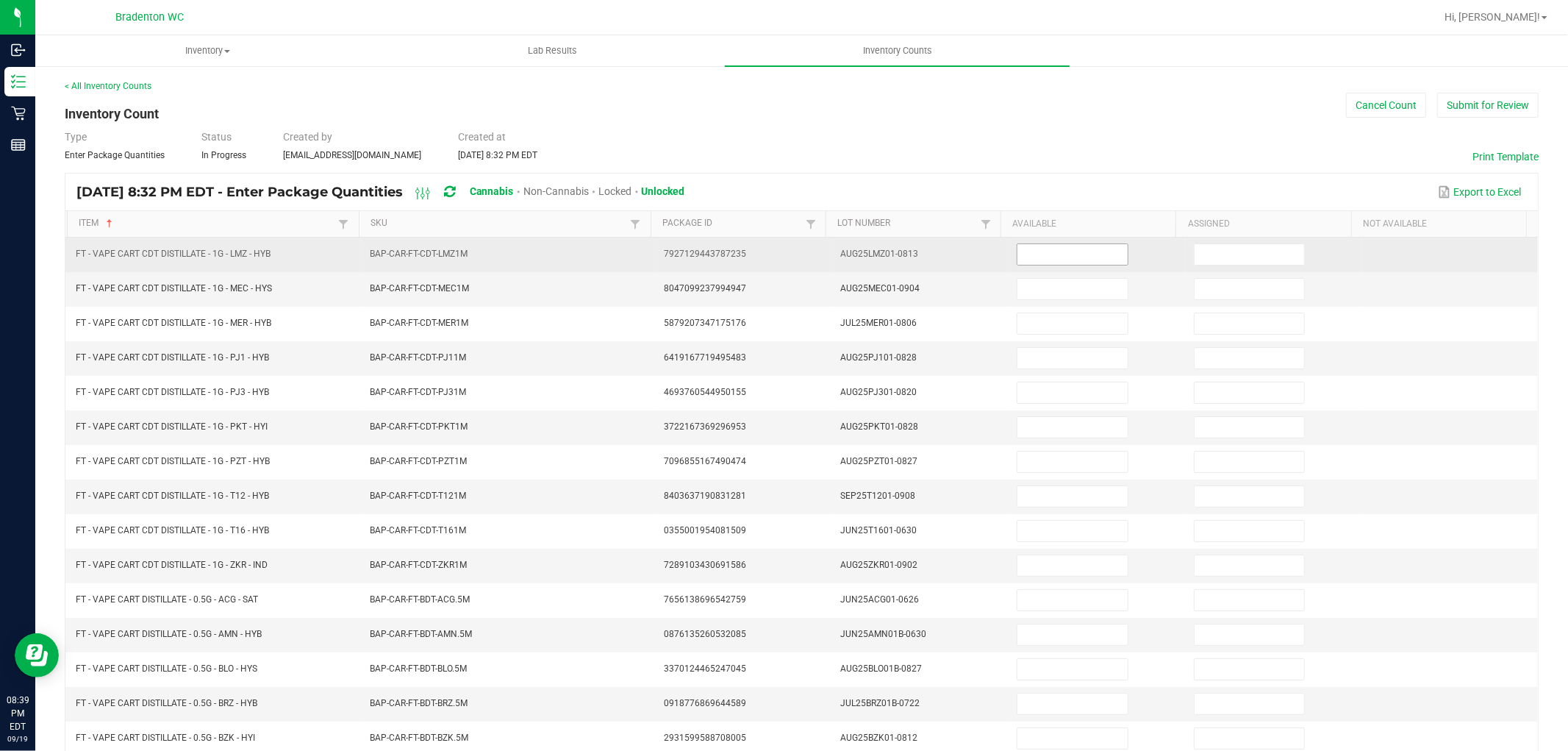
click at [1030, 254] on input at bounding box center [1072, 254] width 110 height 20
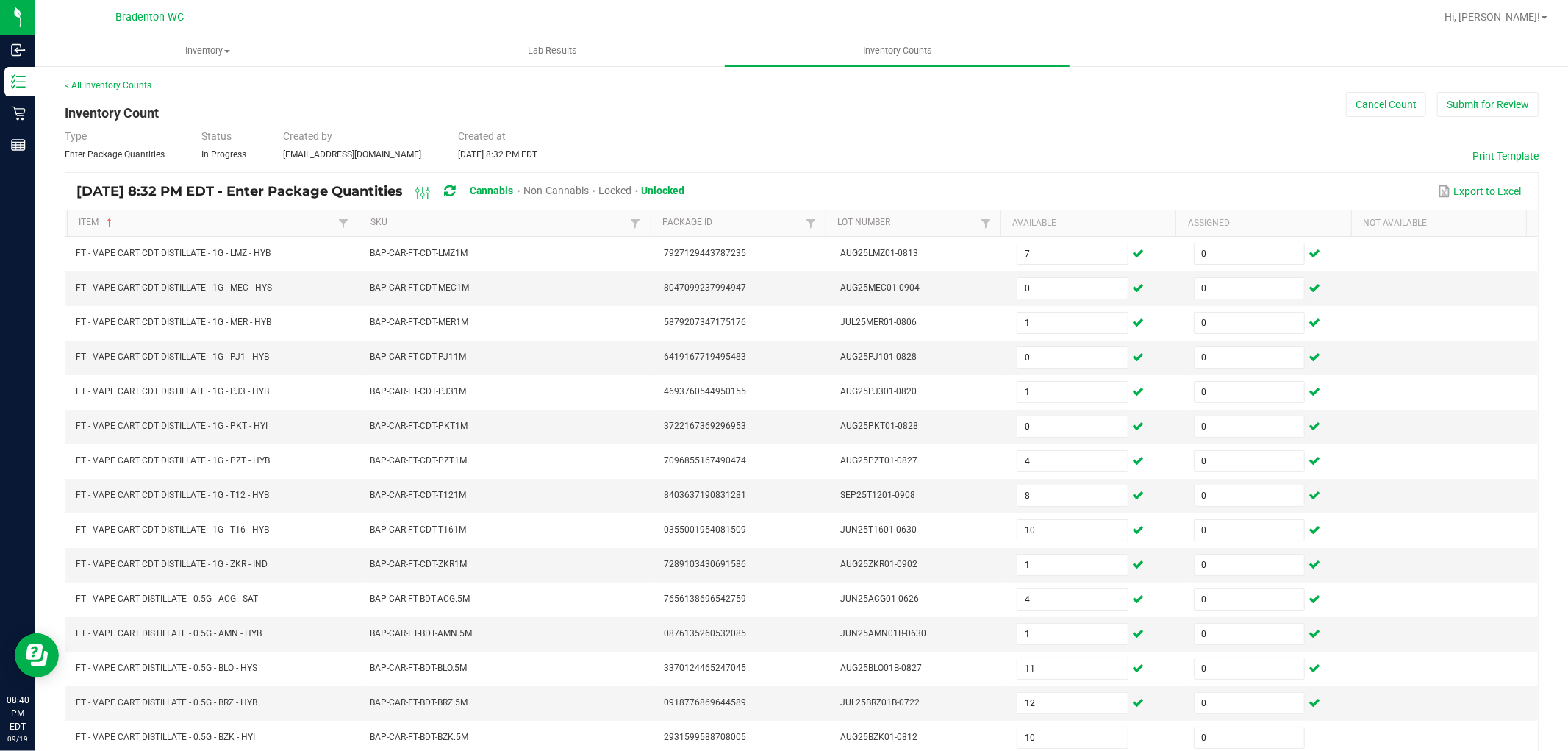
scroll to position [234, 0]
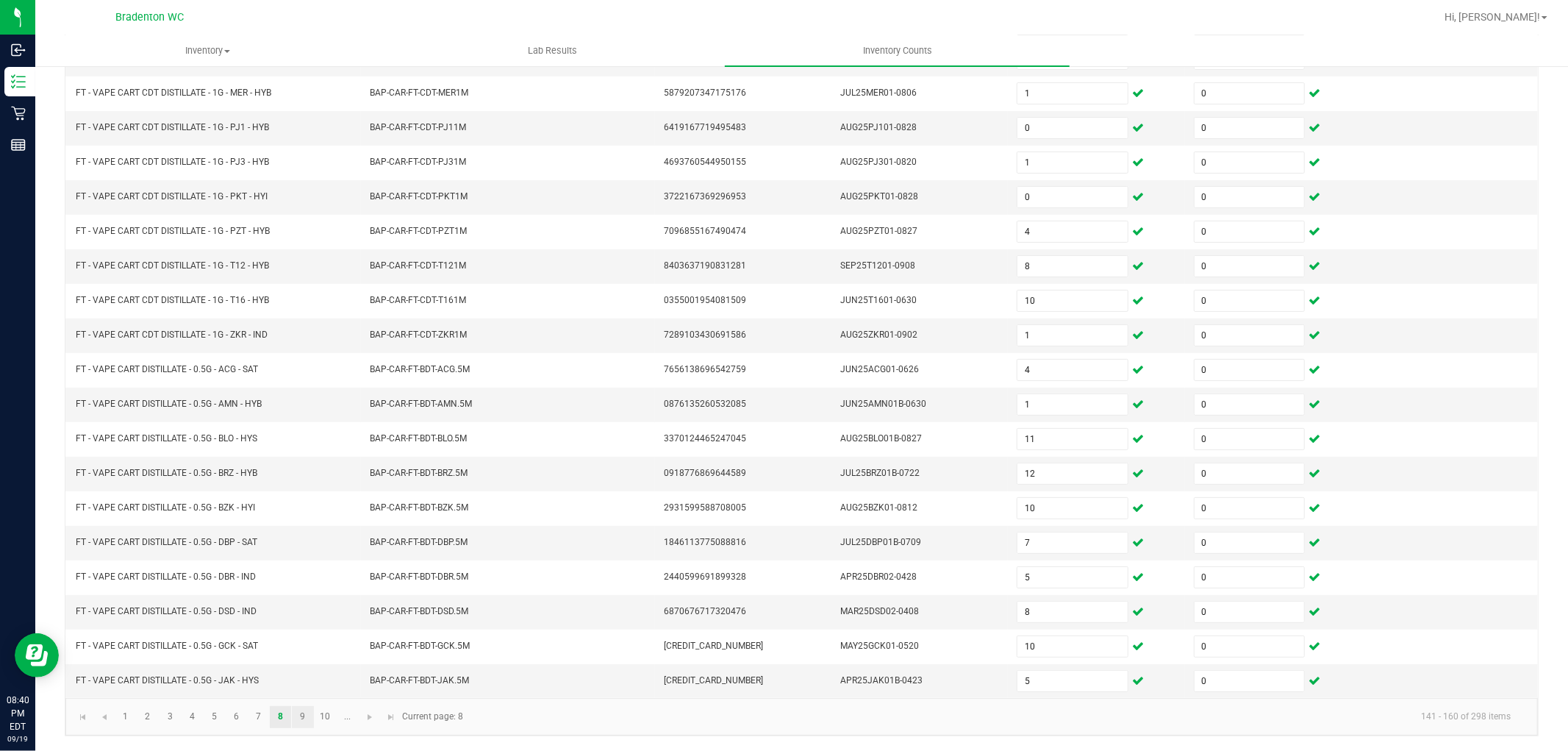
click at [292, 723] on link "9" at bounding box center [302, 717] width 21 height 22
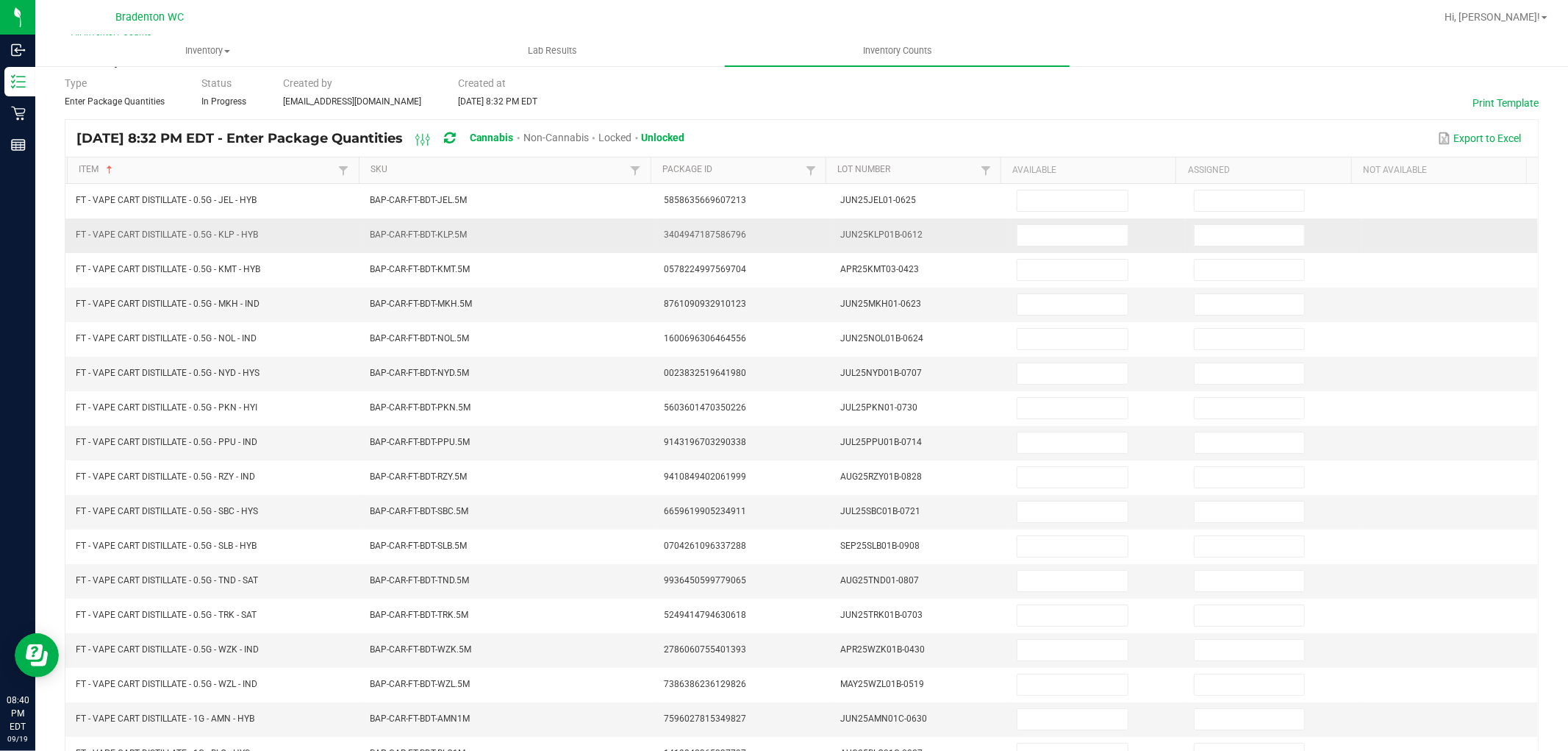
scroll to position [0, 0]
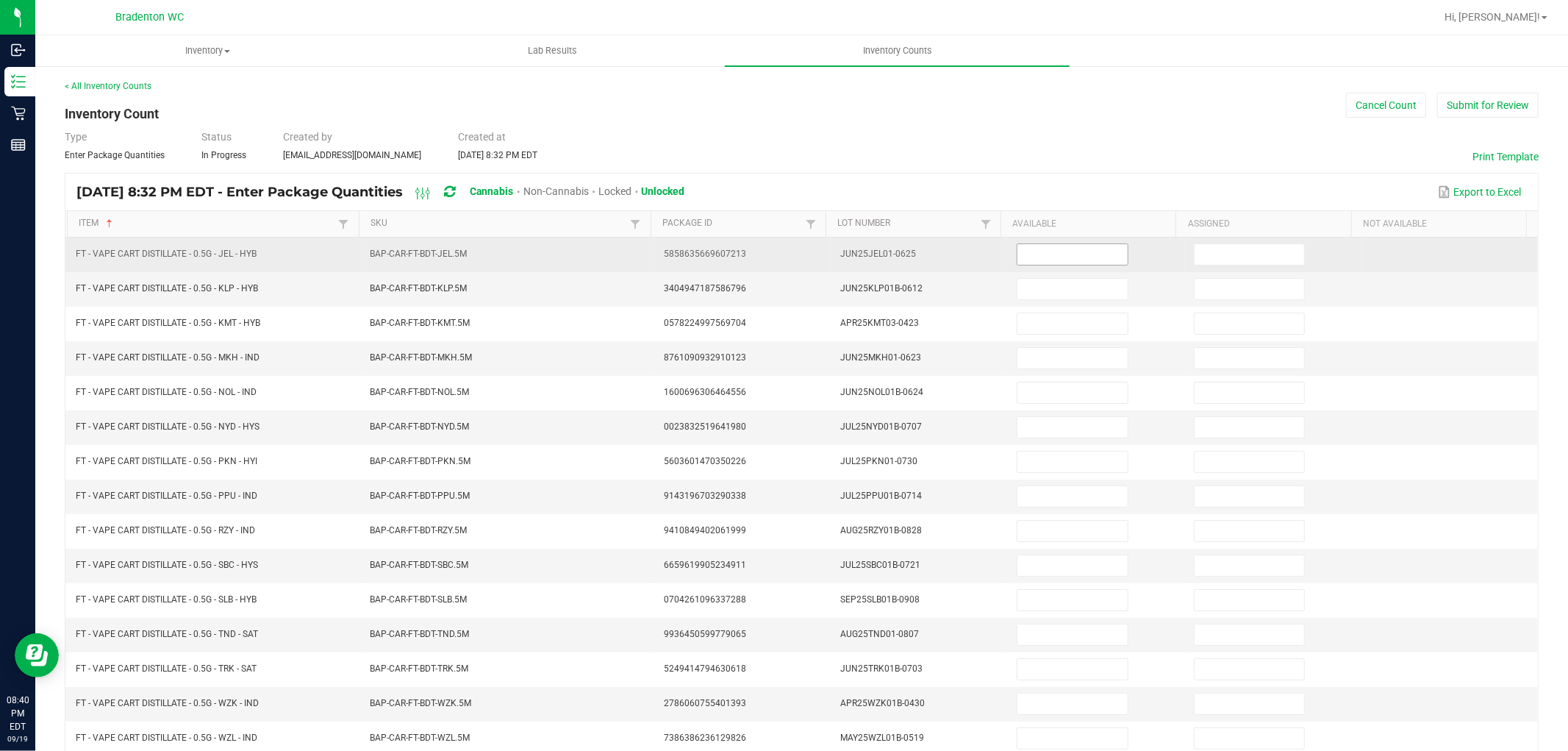
click at [1076, 257] on input at bounding box center [1072, 254] width 110 height 20
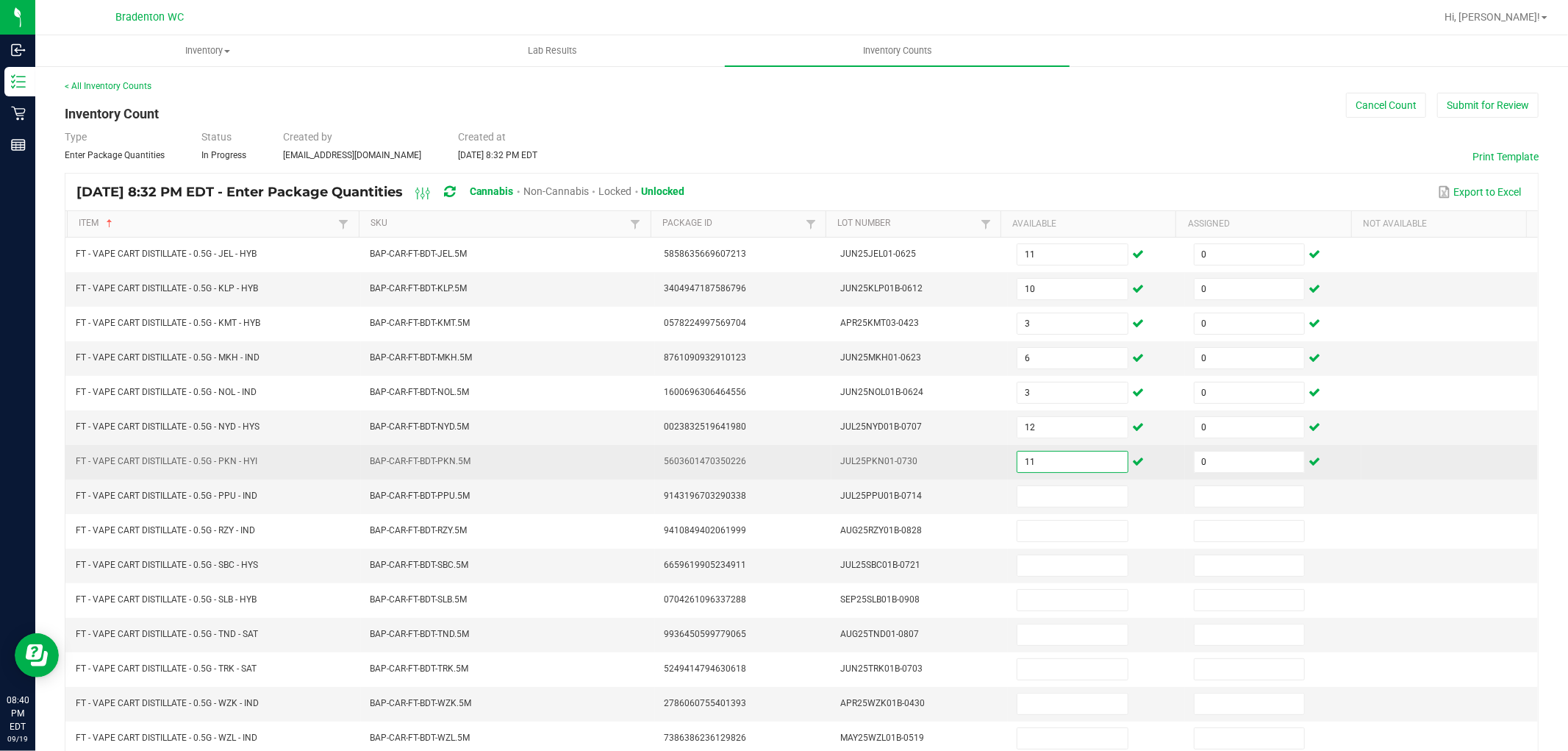
click at [1051, 467] on input "11" at bounding box center [1072, 461] width 110 height 20
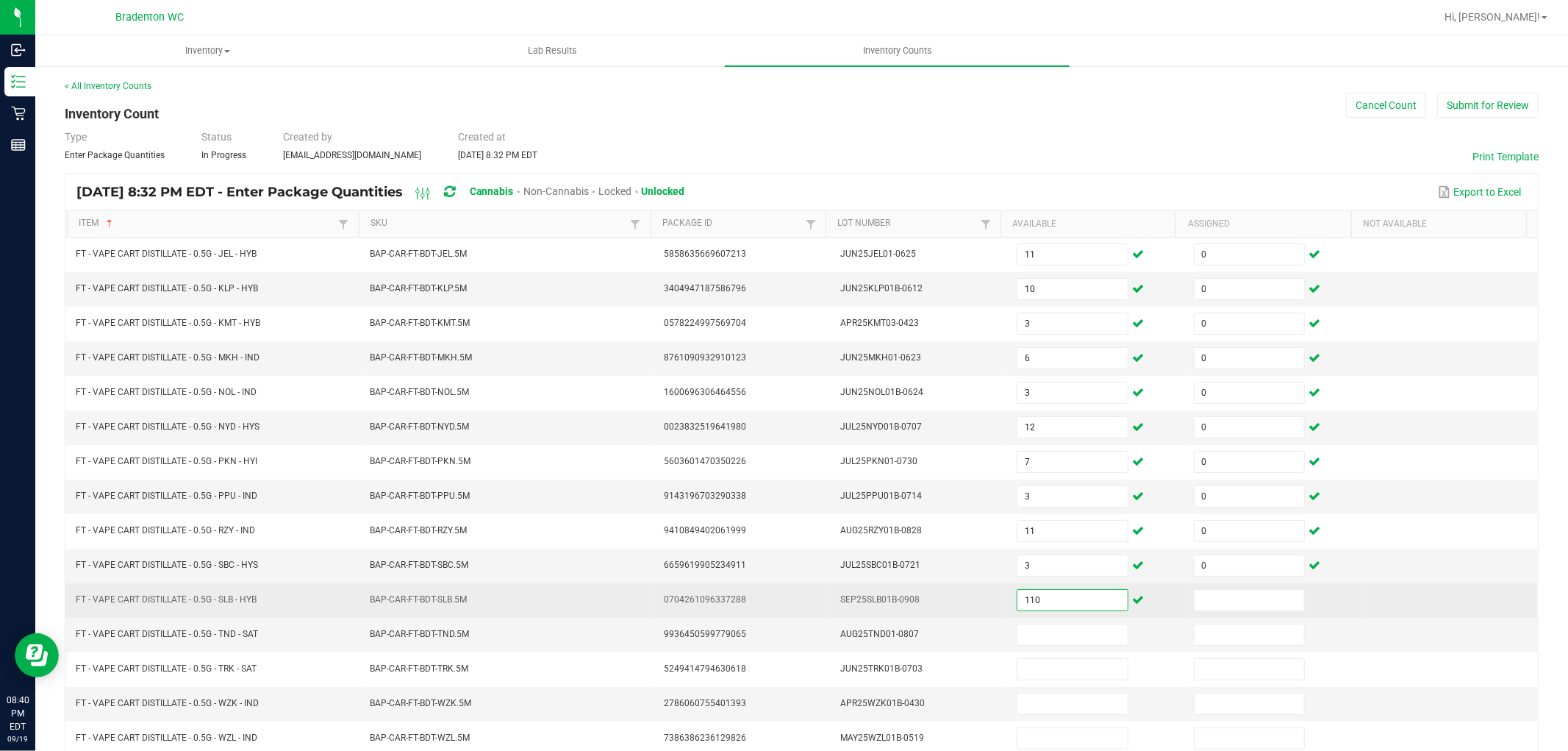
click at [1071, 594] on input "110" at bounding box center [1072, 599] width 110 height 20
click at [1208, 599] on input at bounding box center [1249, 599] width 110 height 20
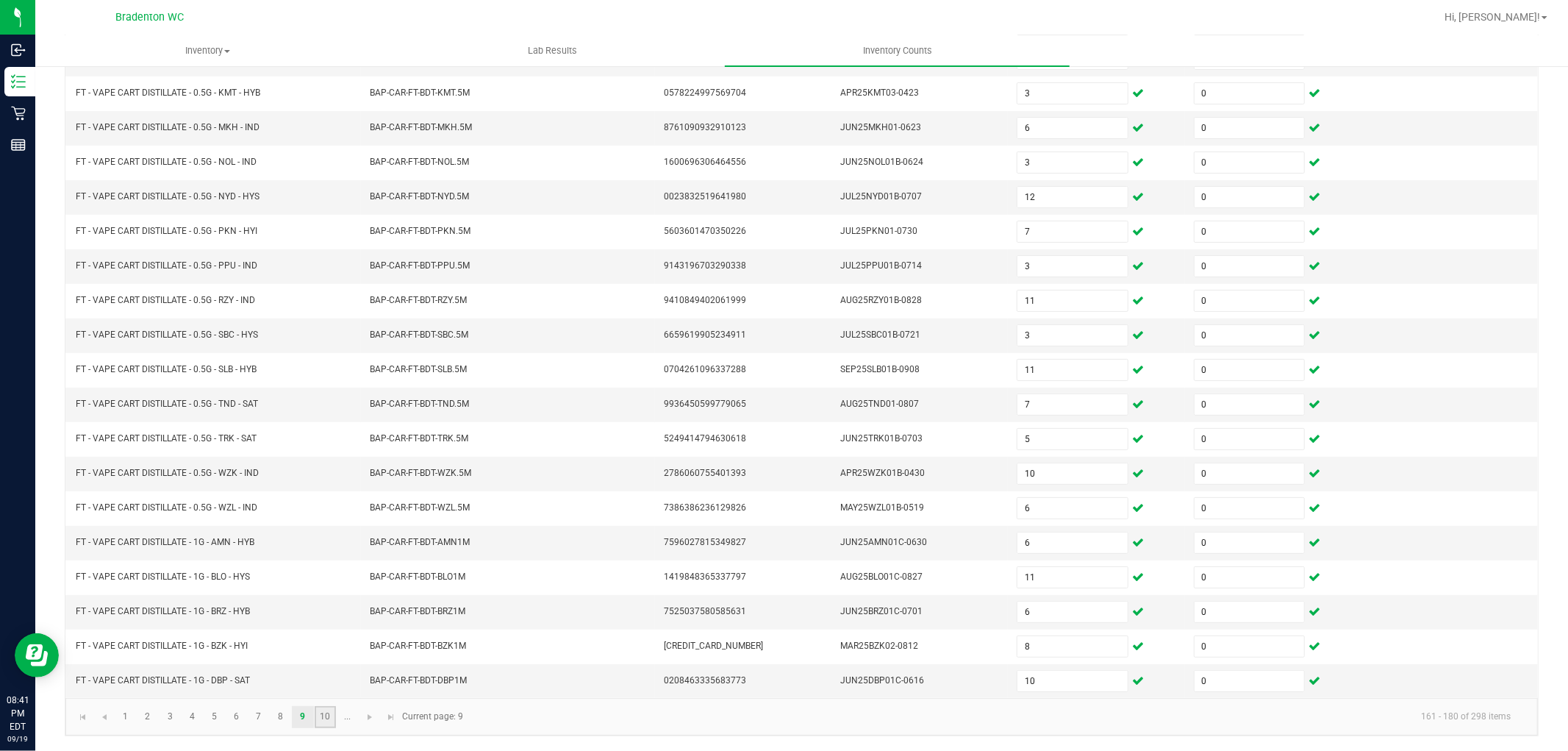
click at [322, 711] on link "10" at bounding box center [325, 717] width 21 height 22
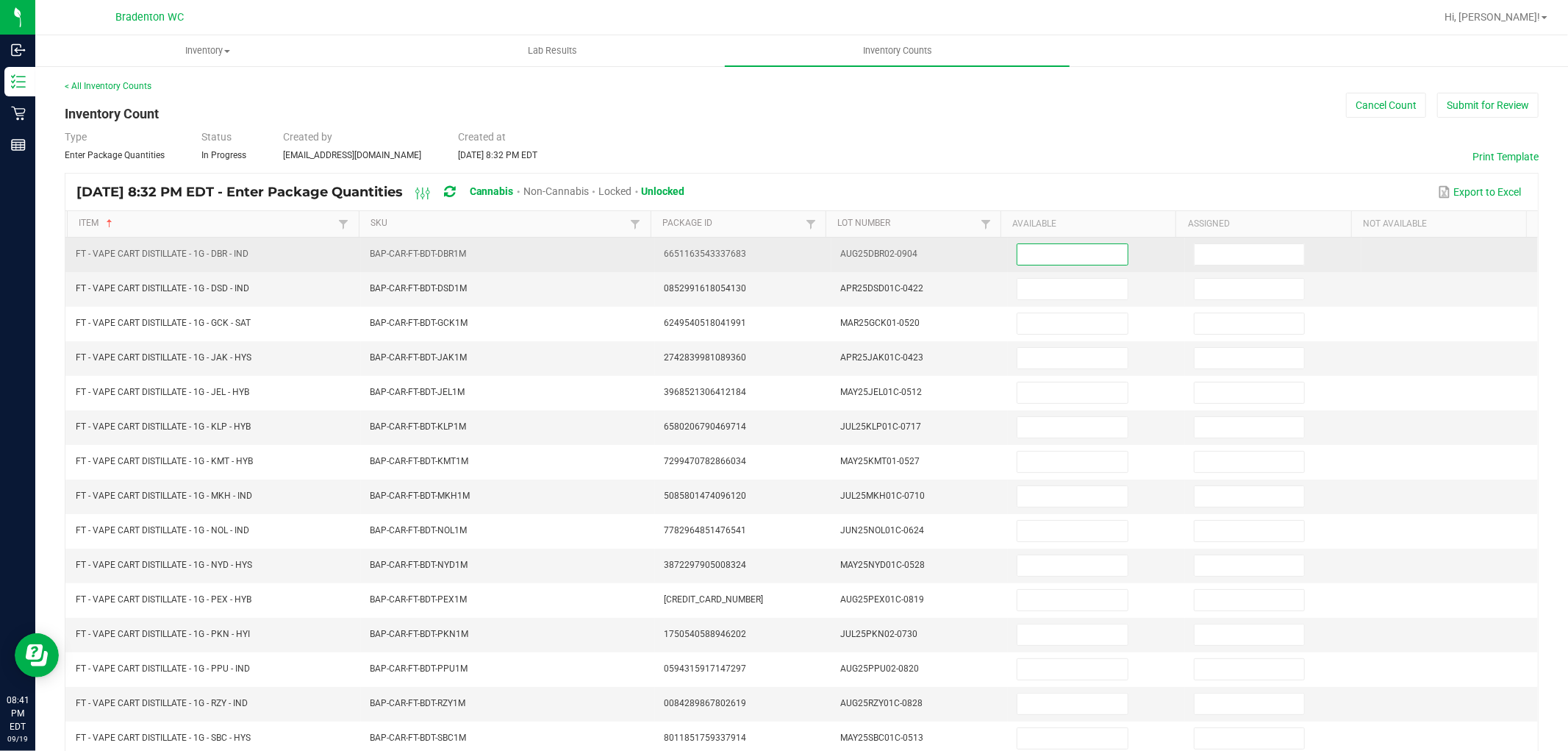
click at [1042, 248] on input at bounding box center [1072, 254] width 110 height 20
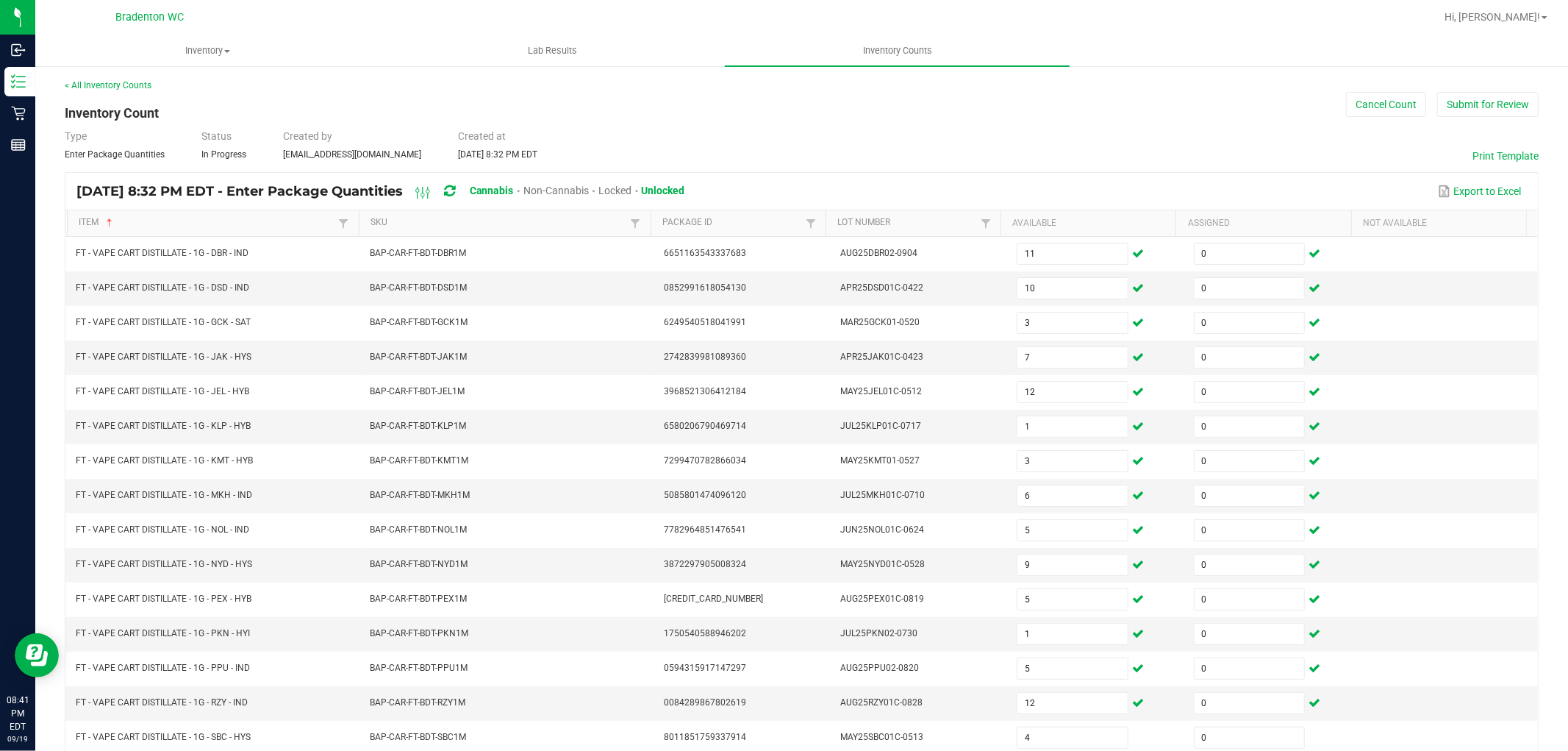
scroll to position [234, 0]
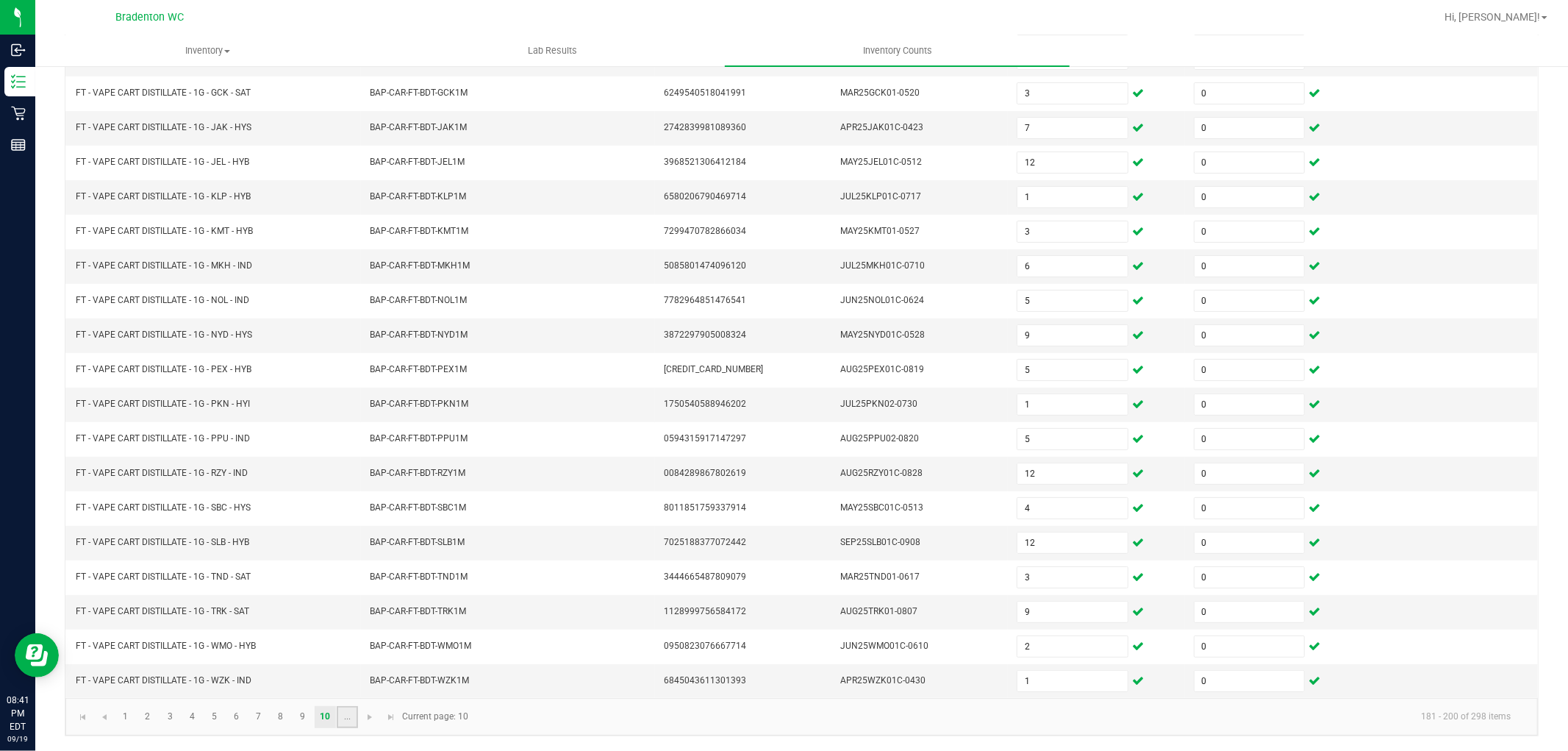
click at [346, 717] on link "..." at bounding box center [347, 717] width 21 height 22
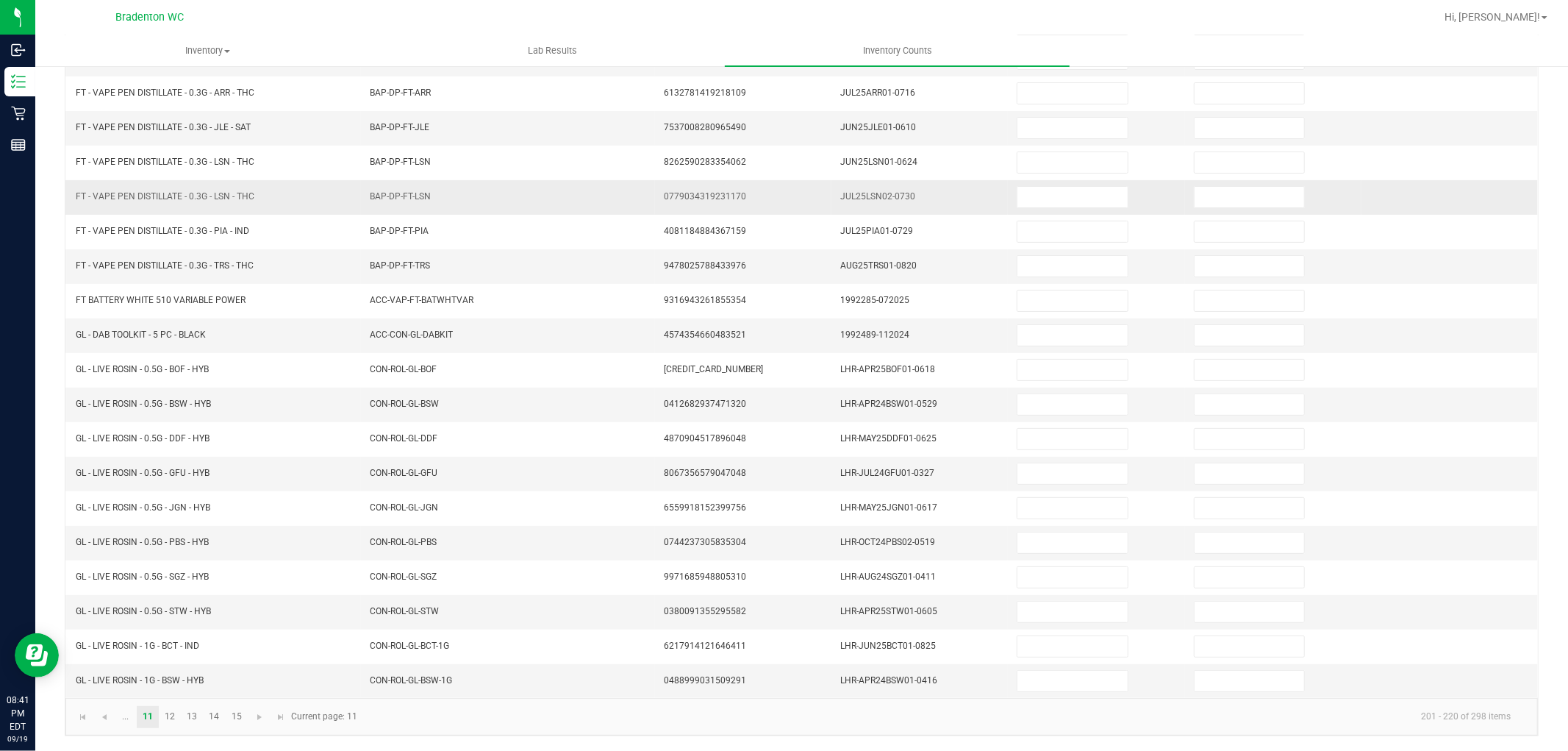
scroll to position [0, 0]
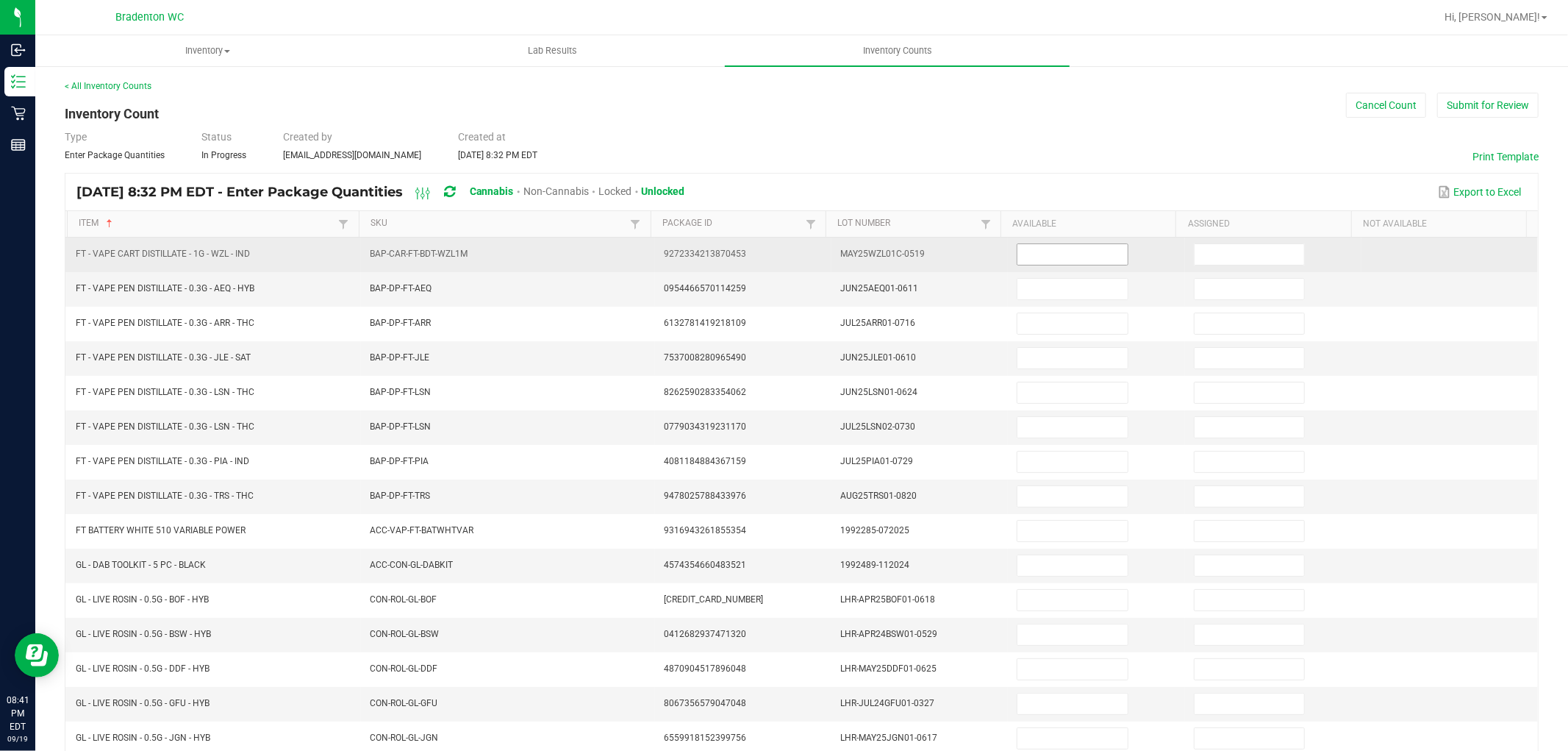
click at [1037, 245] on input at bounding box center [1072, 254] width 110 height 20
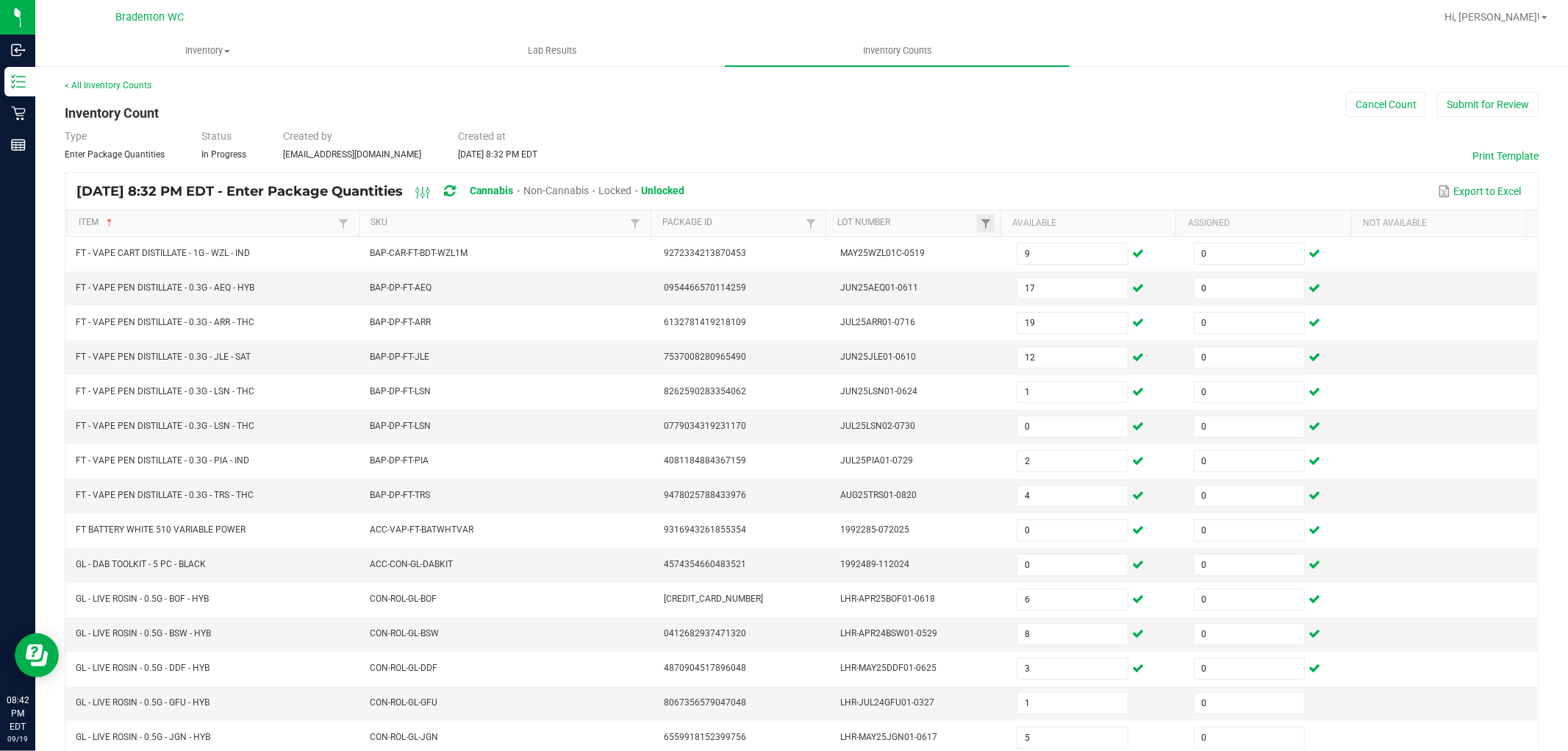
scroll to position [234, 0]
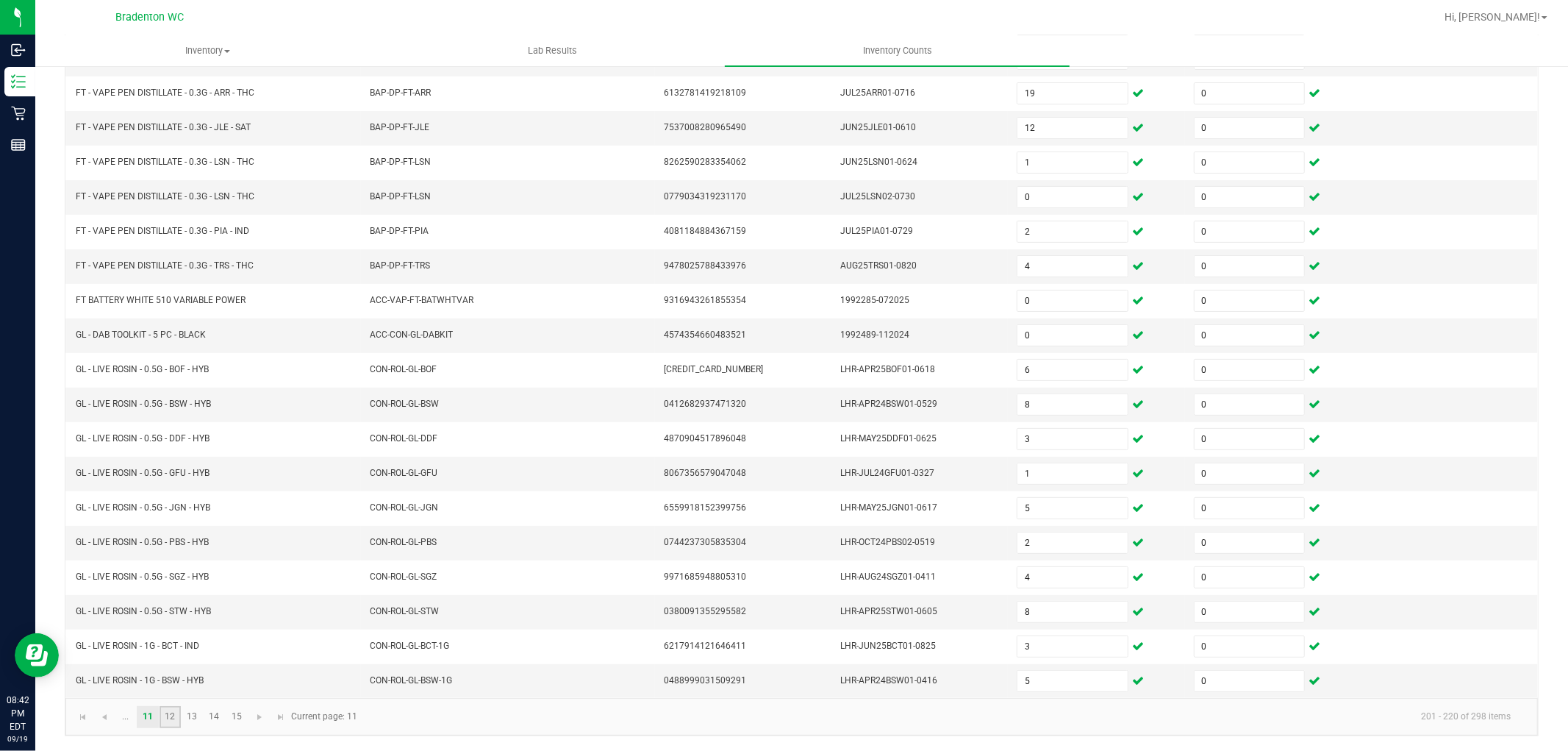
click at [172, 717] on link "12" at bounding box center [170, 717] width 21 height 22
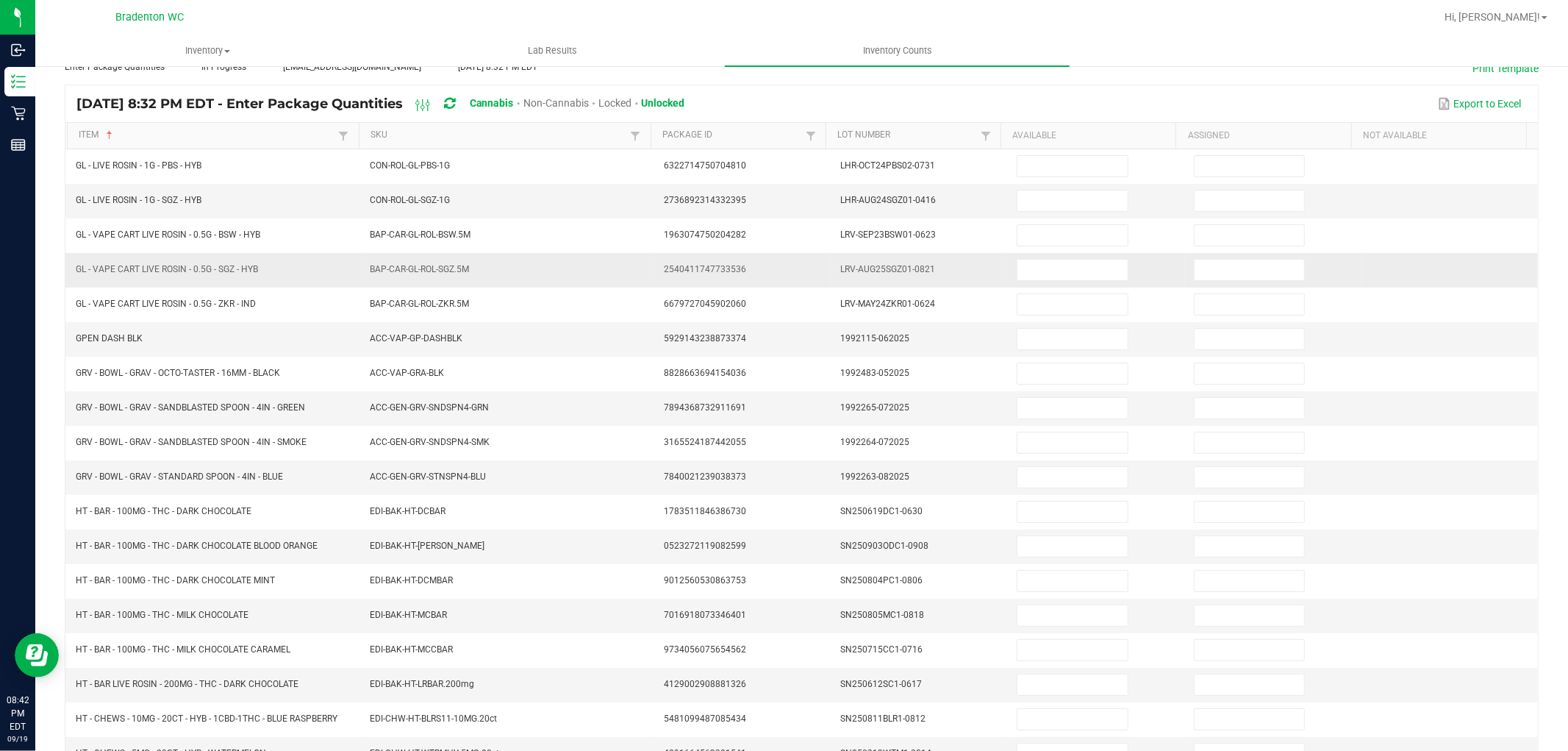
scroll to position [0, 0]
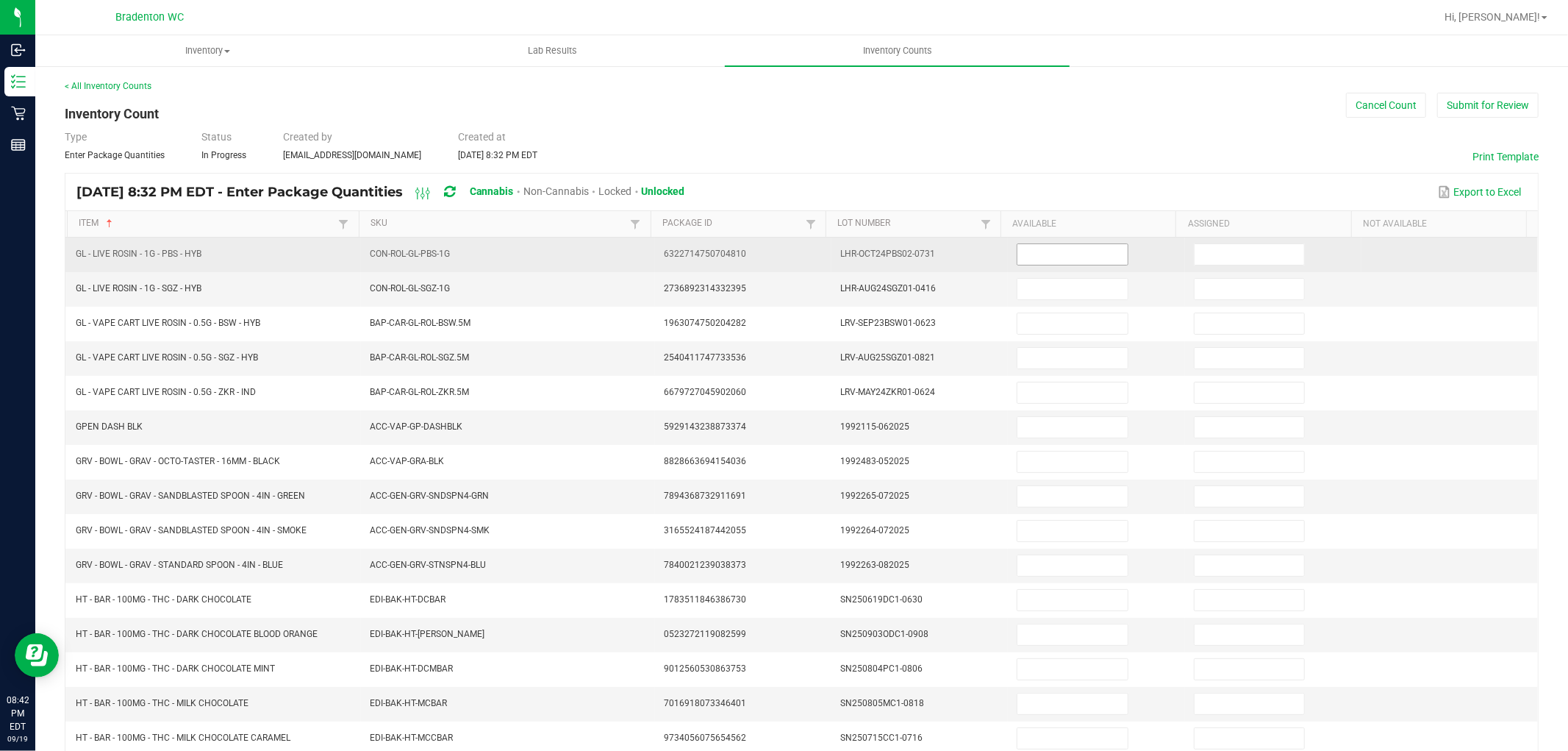
click at [1047, 246] on input at bounding box center [1072, 254] width 110 height 20
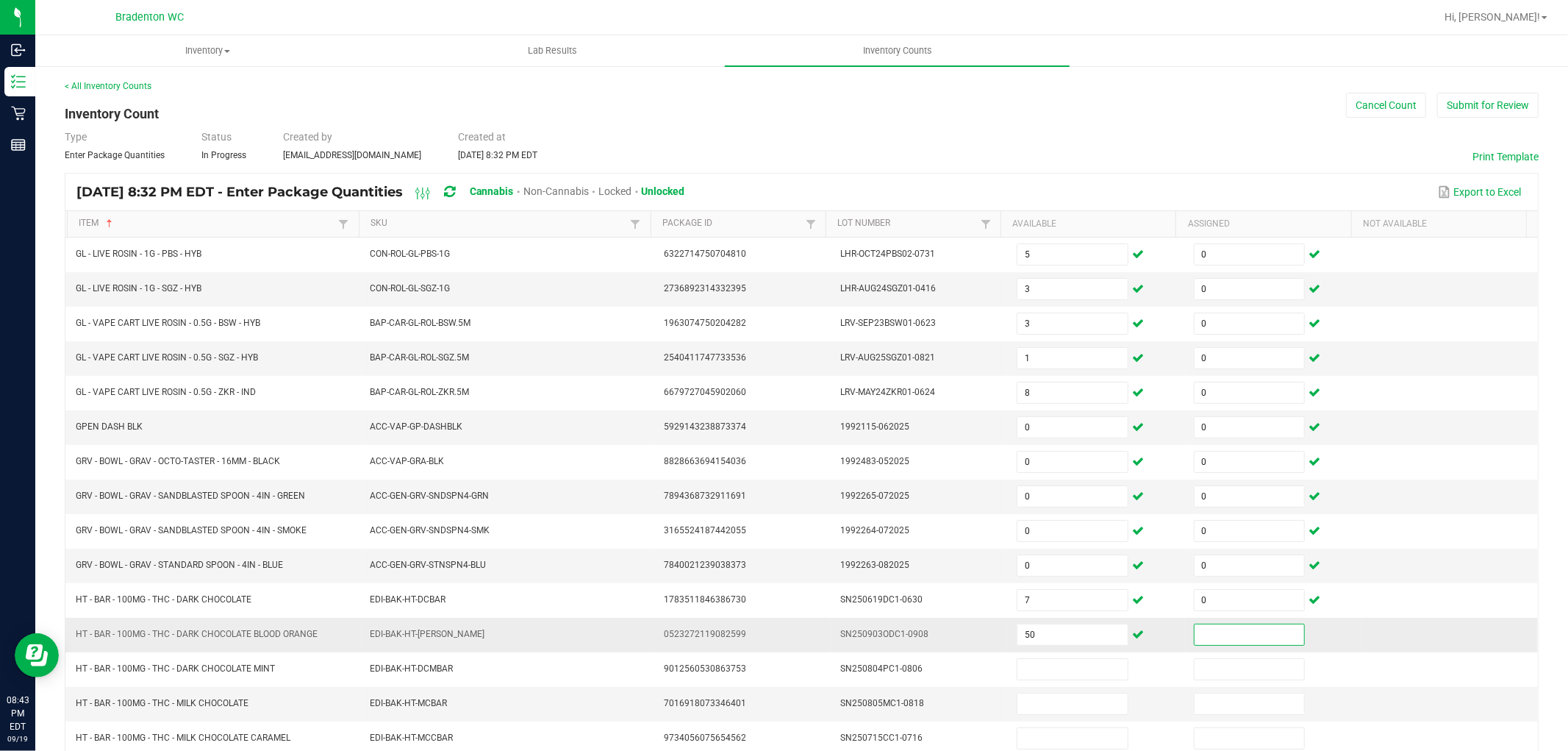
click at [1211, 637] on input at bounding box center [1249, 634] width 110 height 20
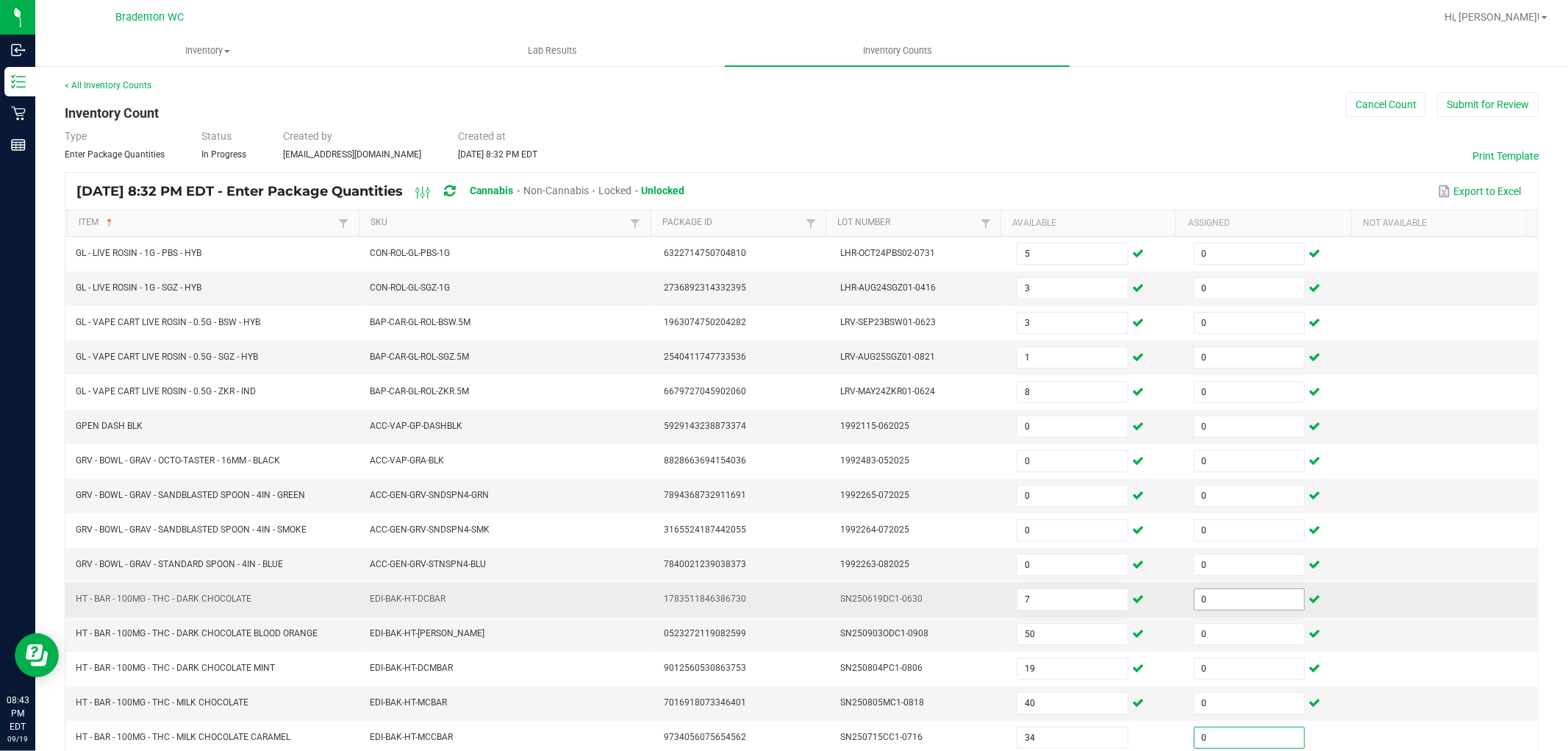
scroll to position [234, 0]
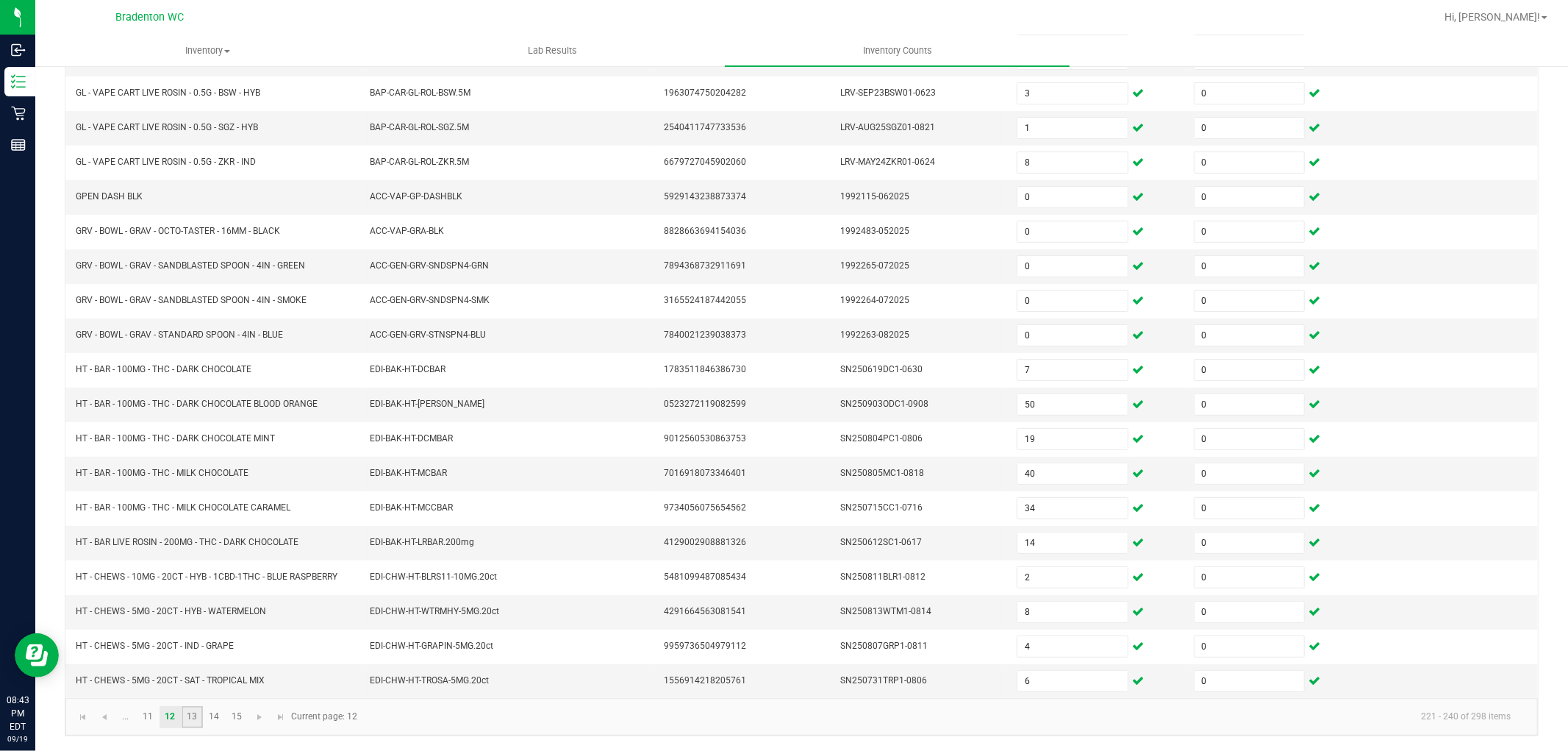
click at [195, 717] on link "13" at bounding box center [193, 717] width 21 height 22
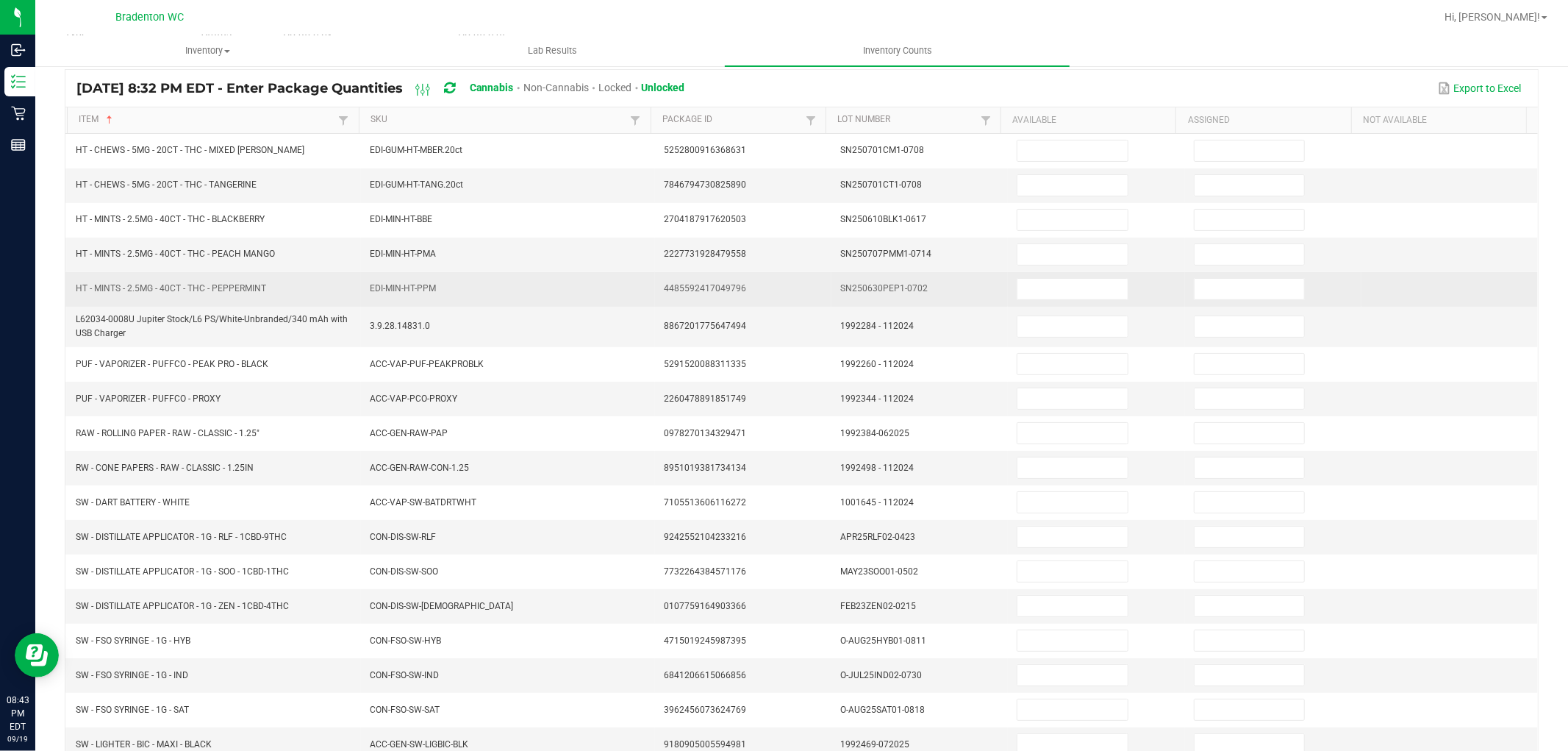
scroll to position [0, 0]
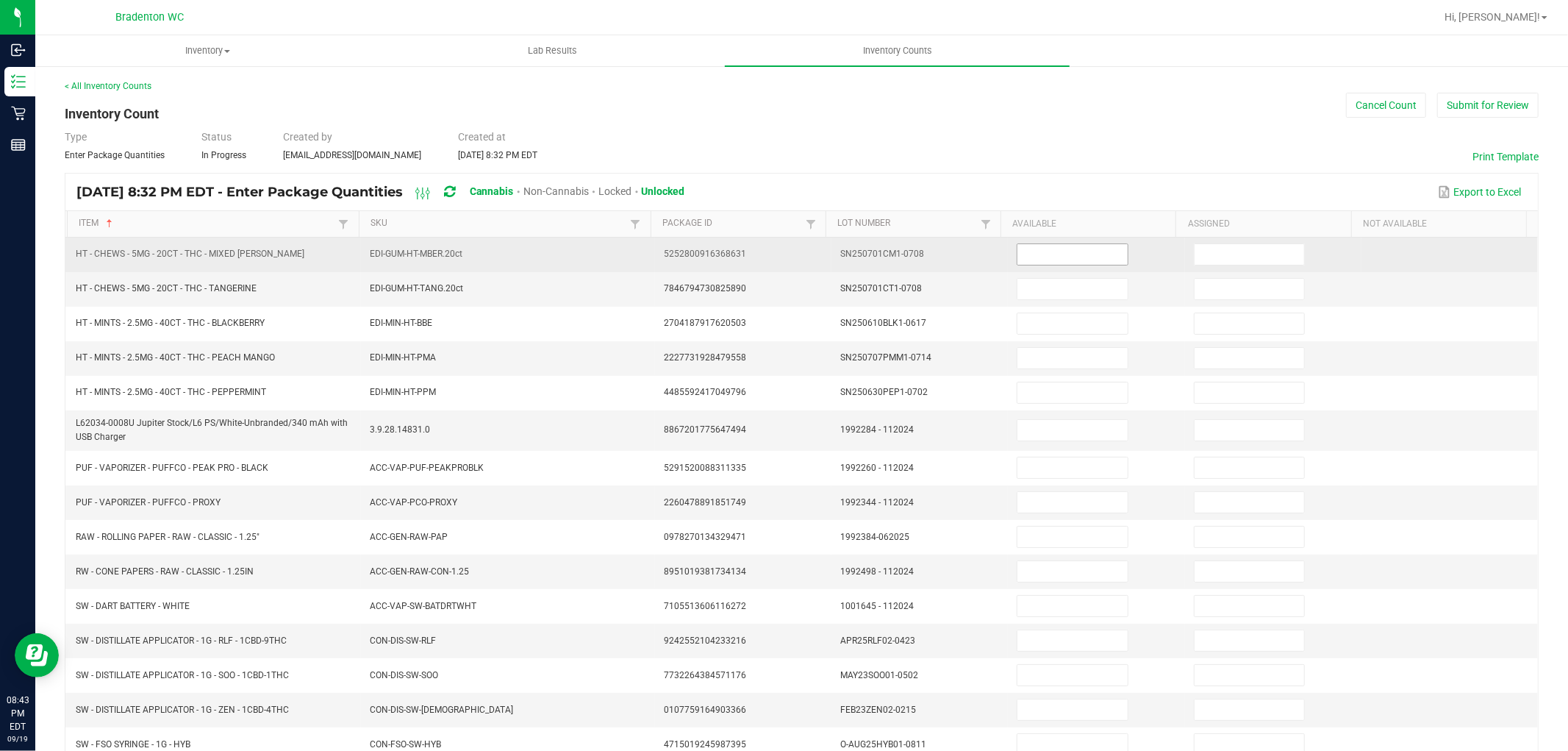
click at [1023, 252] on input at bounding box center [1072, 254] width 110 height 20
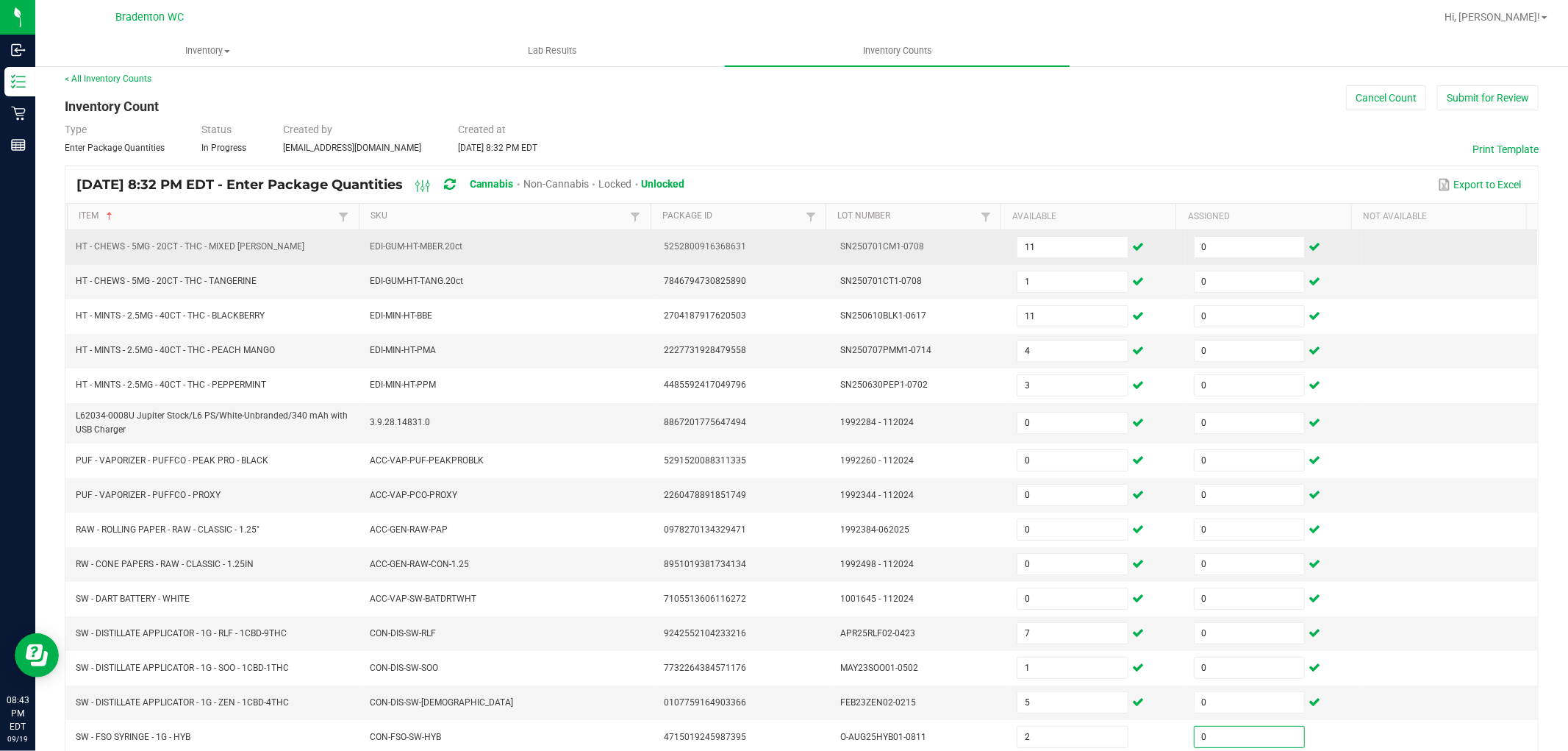
scroll to position [240, 0]
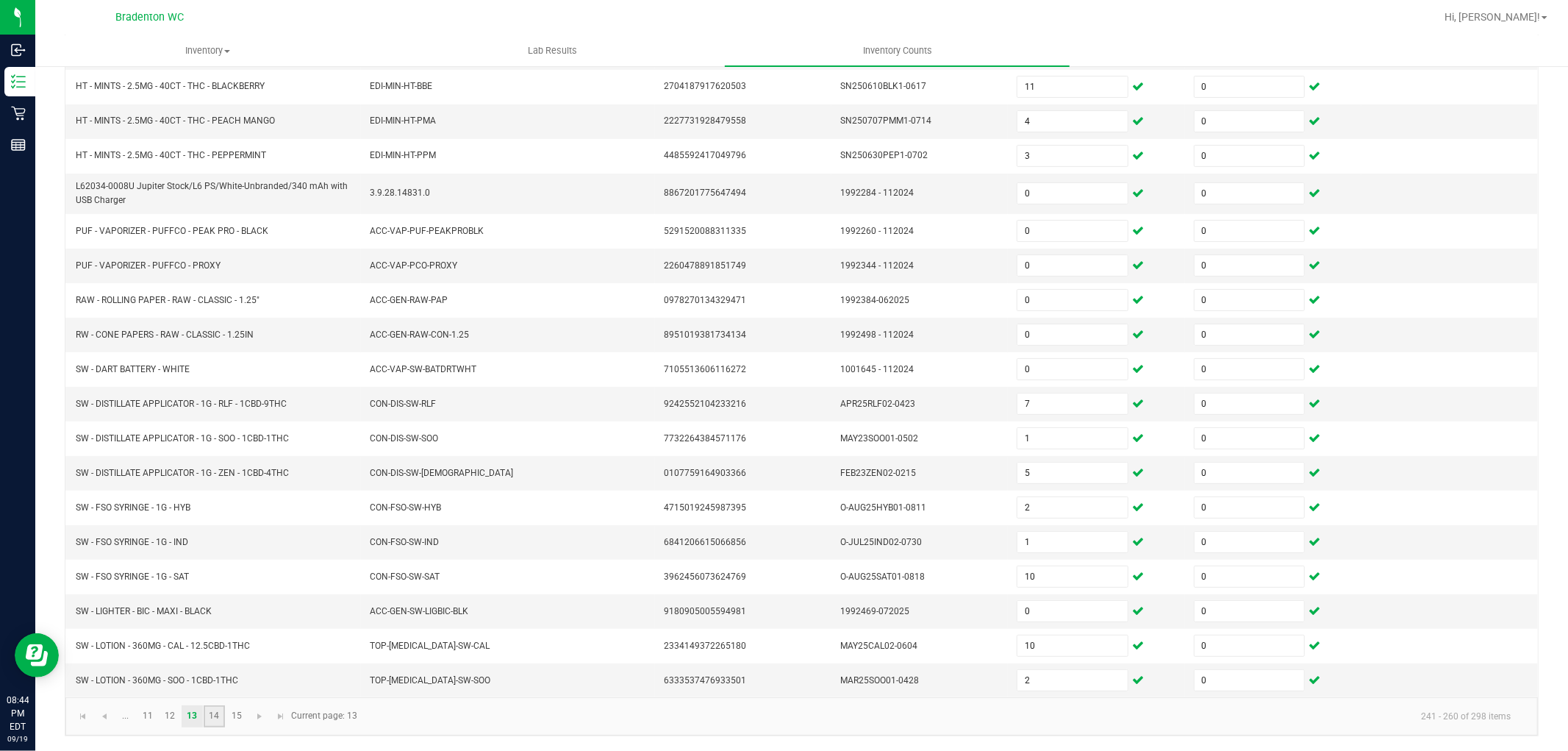
click at [213, 708] on link "14" at bounding box center [215, 716] width 21 height 22
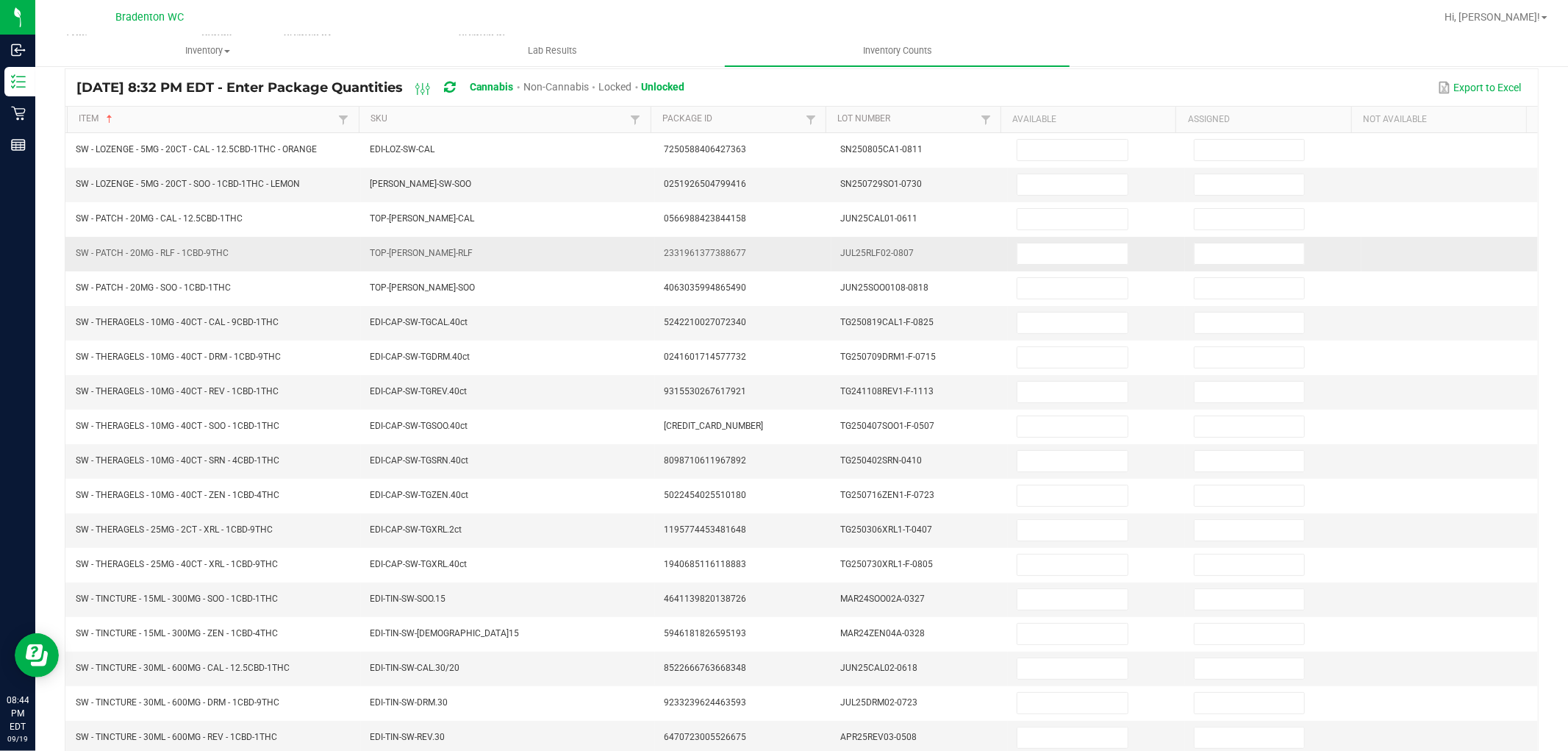
scroll to position [0, 0]
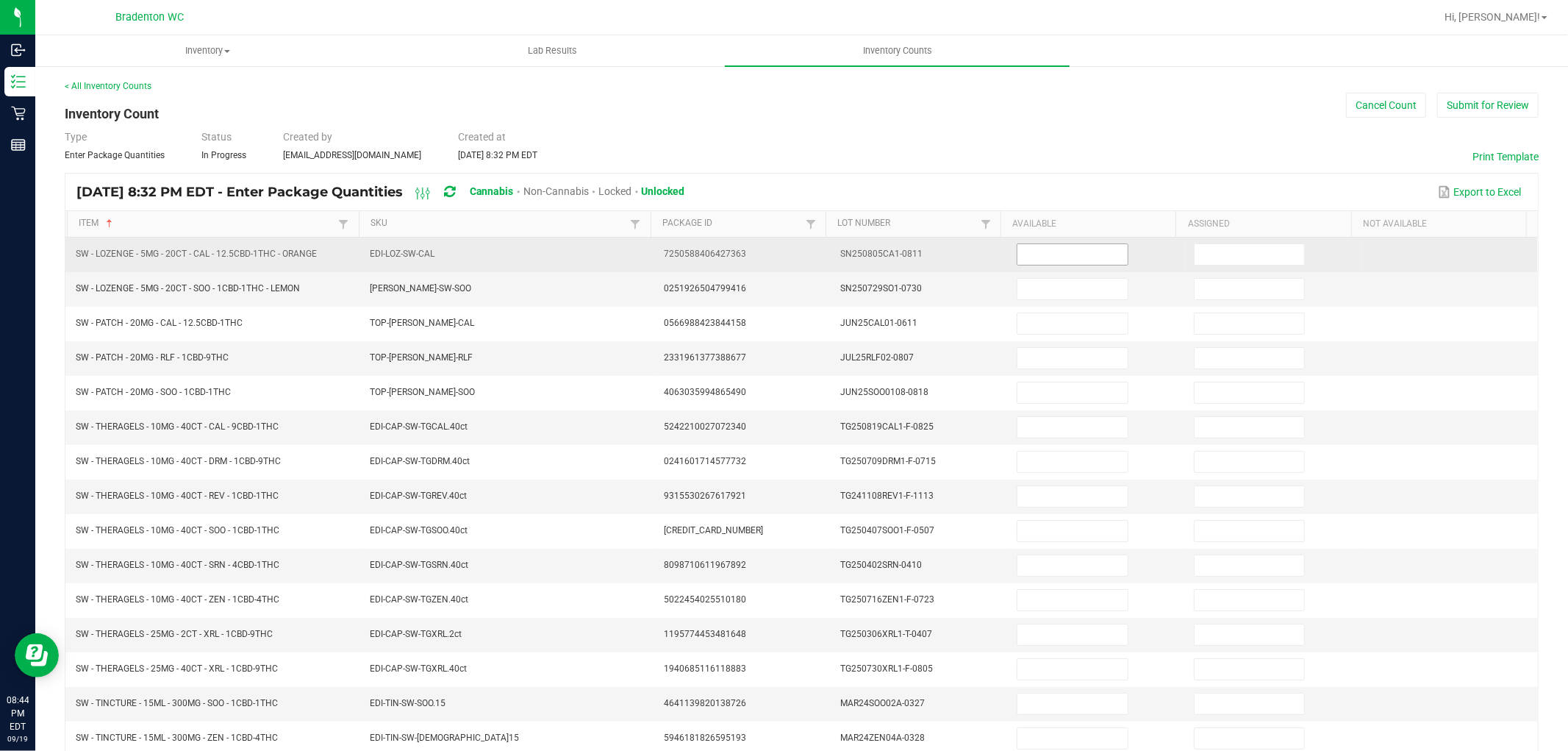
click at [1094, 261] on input at bounding box center [1072, 254] width 110 height 20
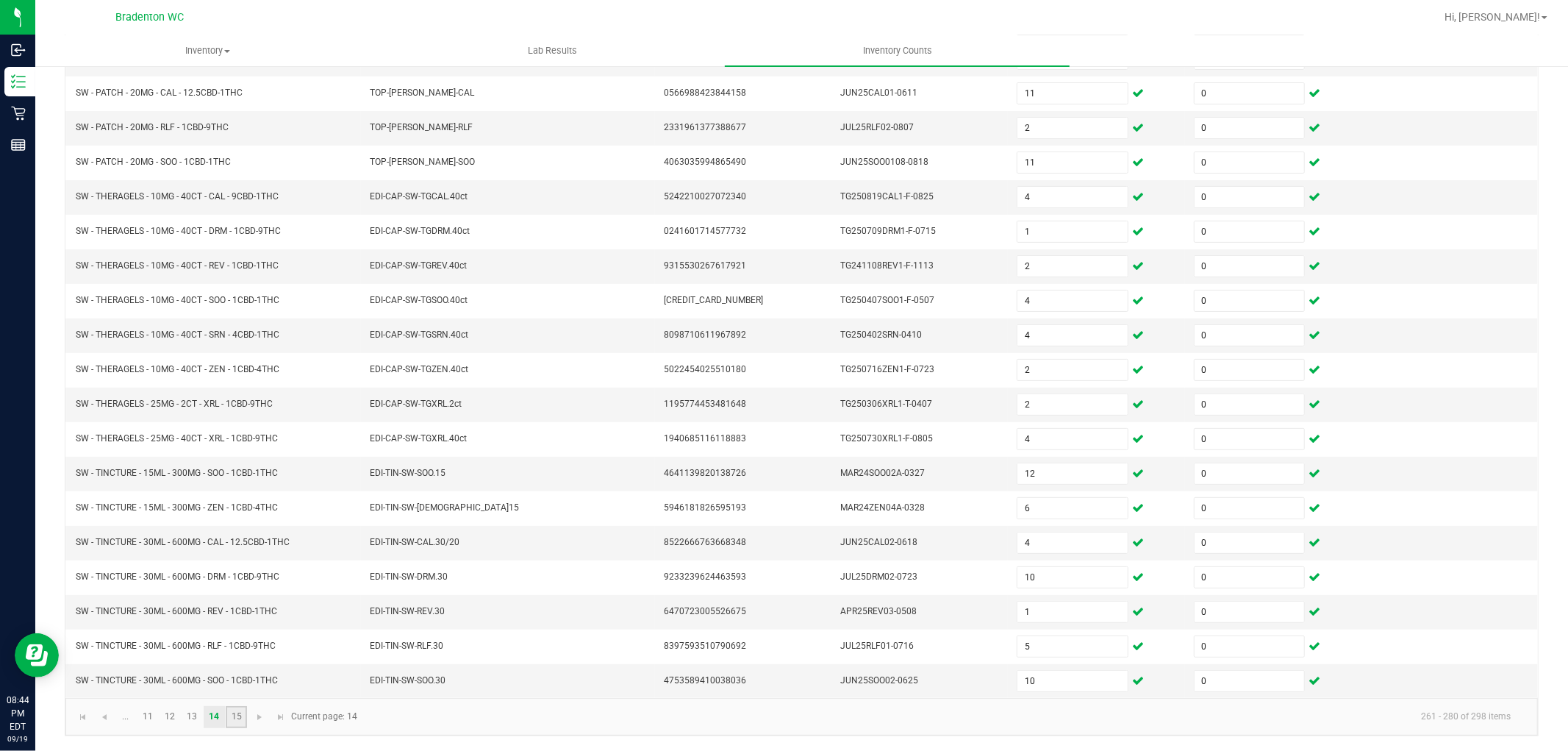
click at [237, 722] on link "15" at bounding box center [237, 717] width 21 height 22
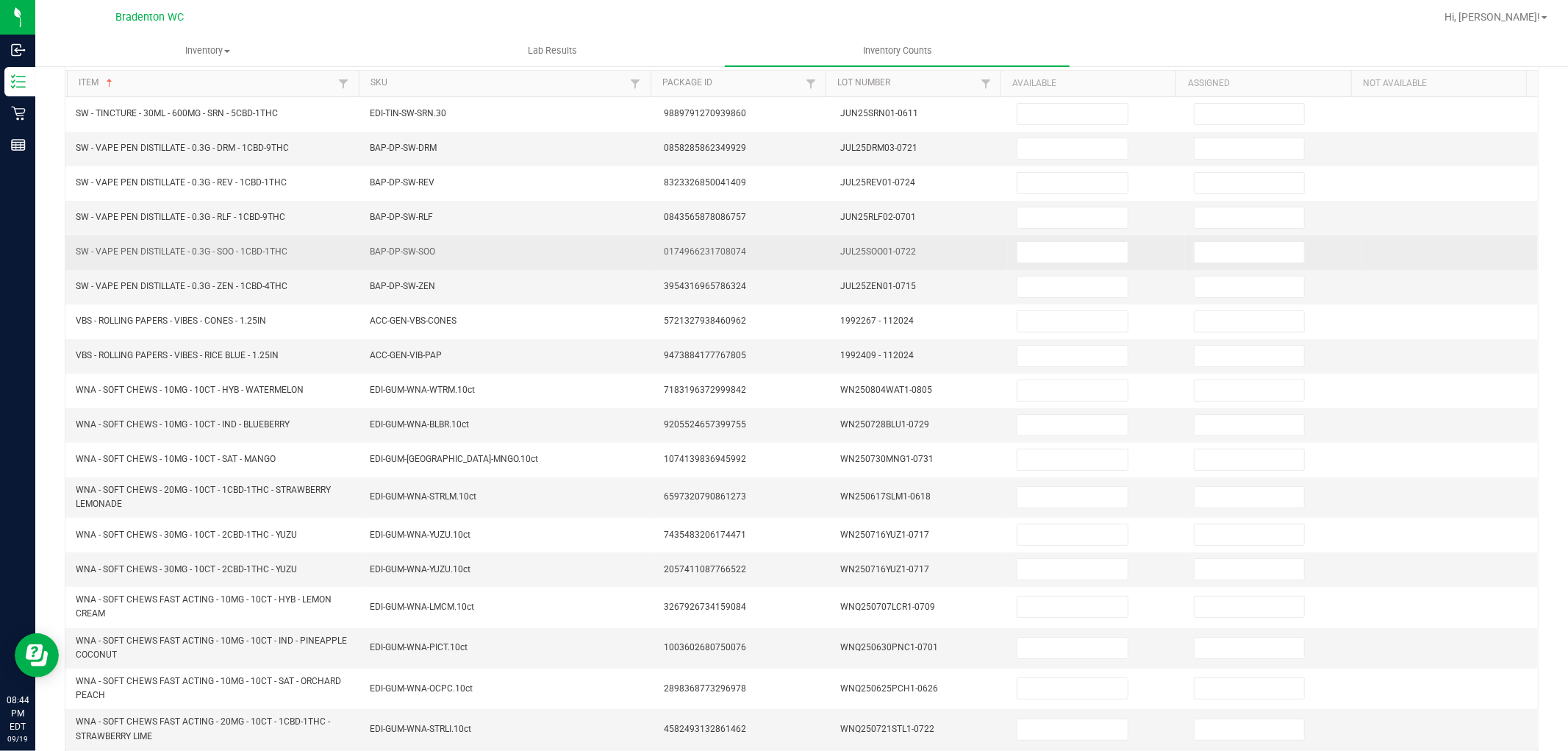
scroll to position [0, 0]
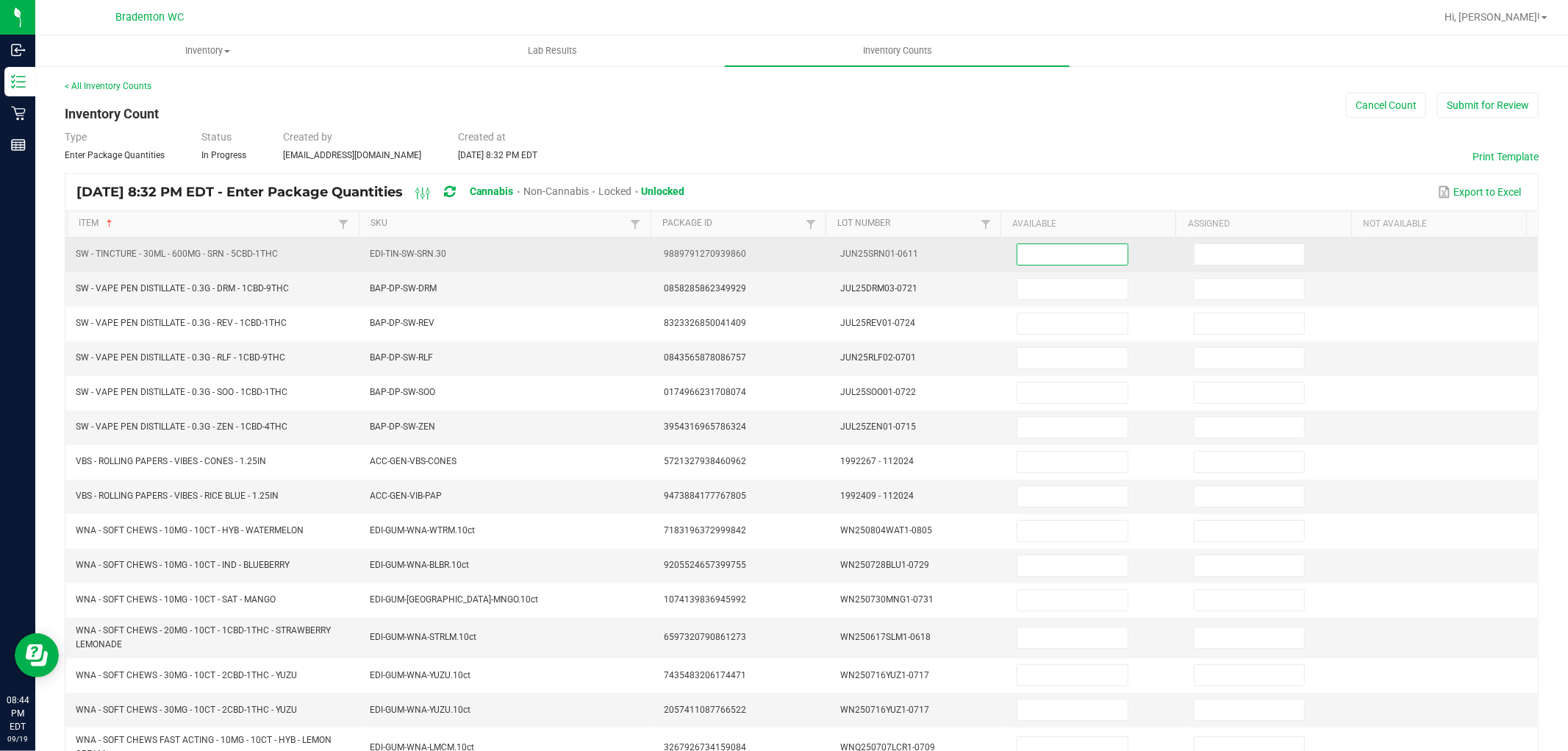
click at [1070, 256] on input at bounding box center [1072, 254] width 110 height 20
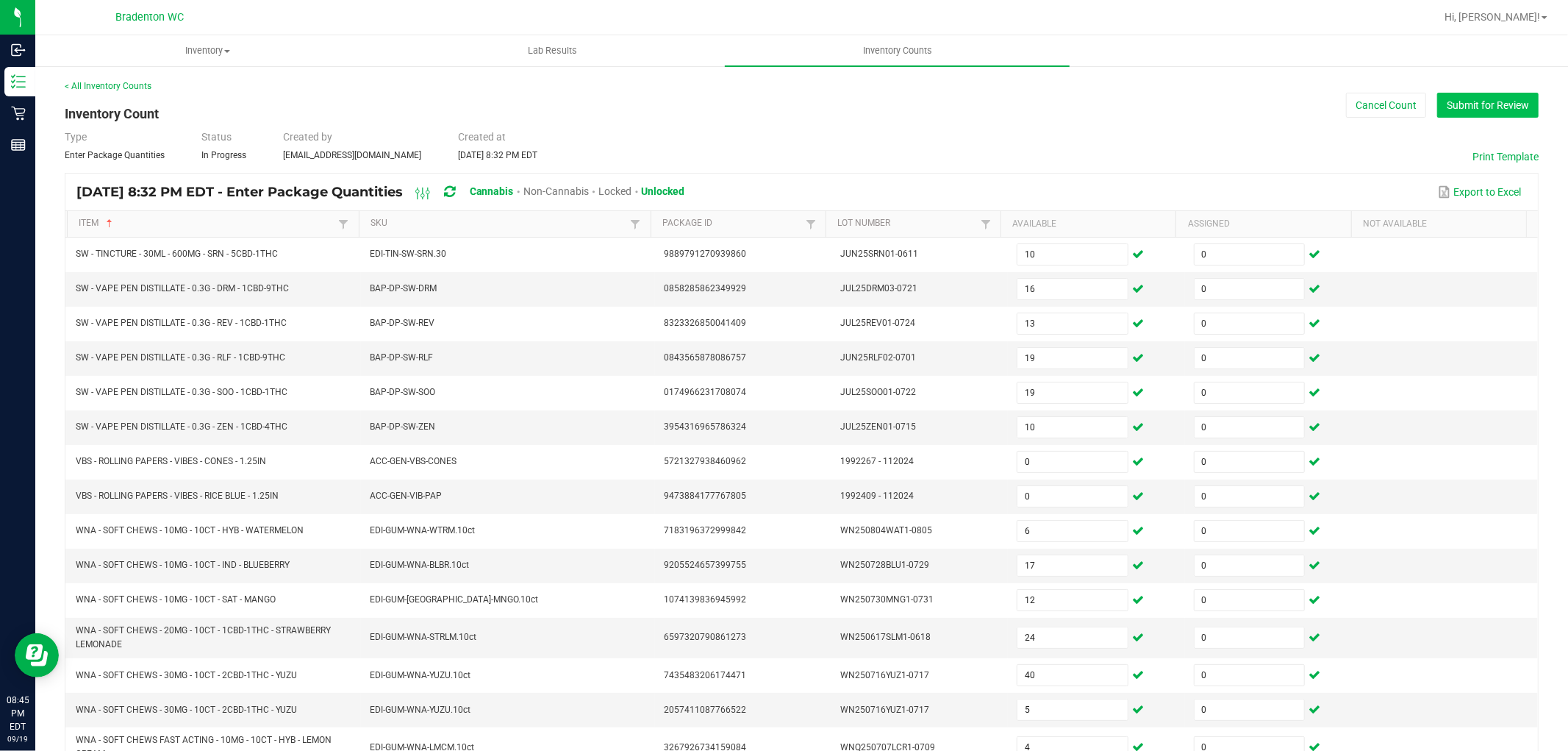
click at [1466, 103] on button "Submit for Review" at bounding box center [1488, 105] width 102 height 25
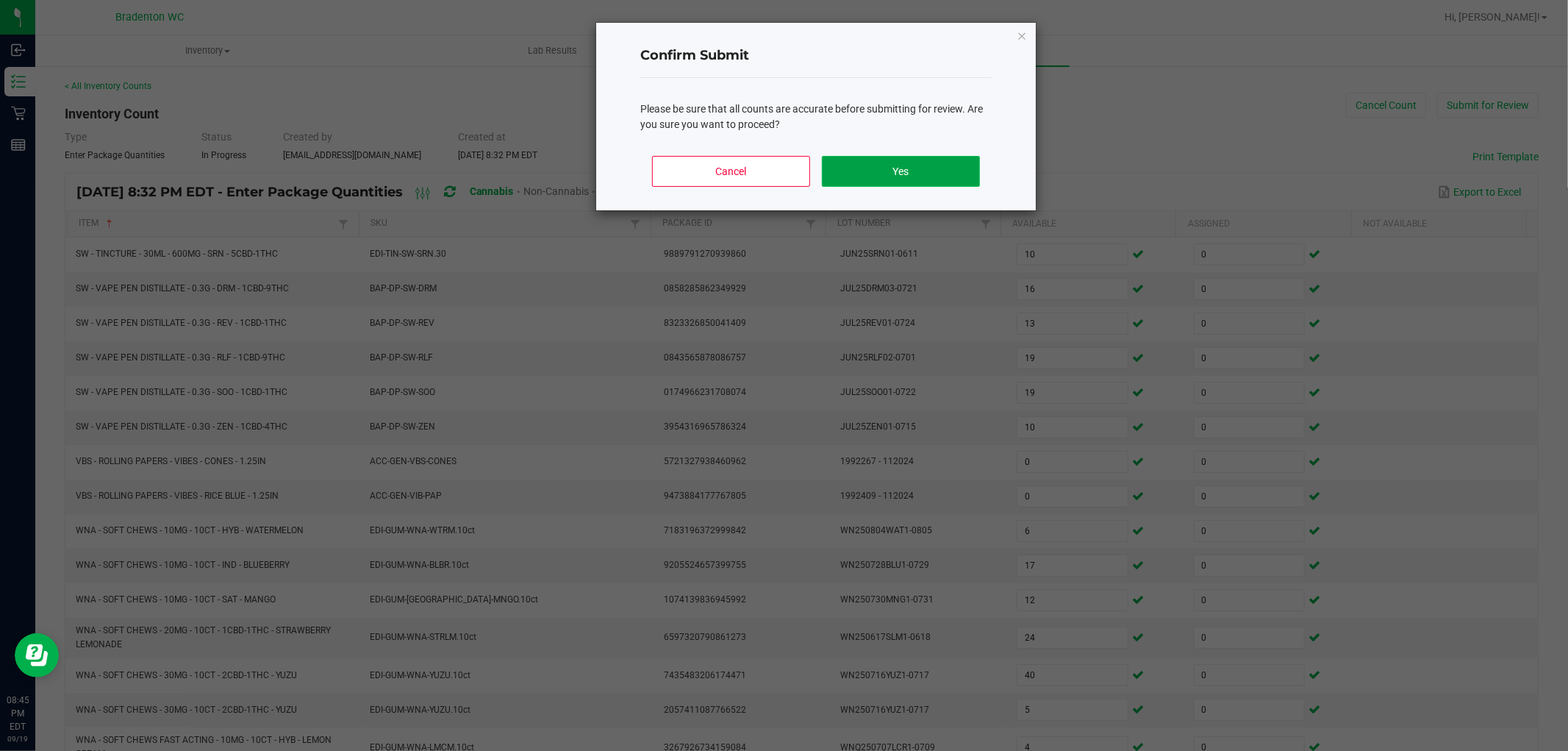
click at [915, 160] on button "Yes" at bounding box center [900, 171] width 158 height 31
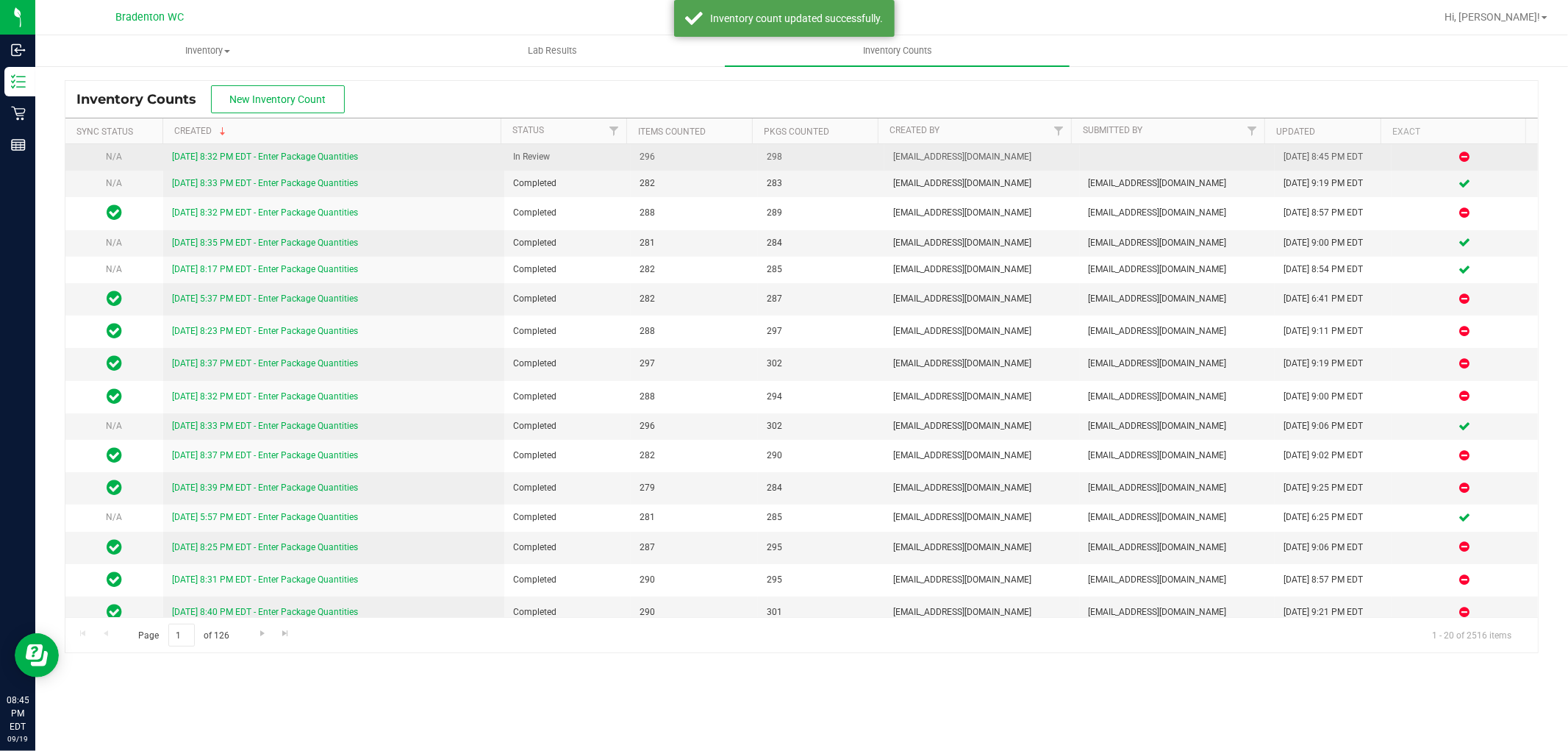
click at [350, 155] on link "[DATE] 8:32 PM EDT - Enter Package Quantities" at bounding box center [265, 156] width 186 height 11
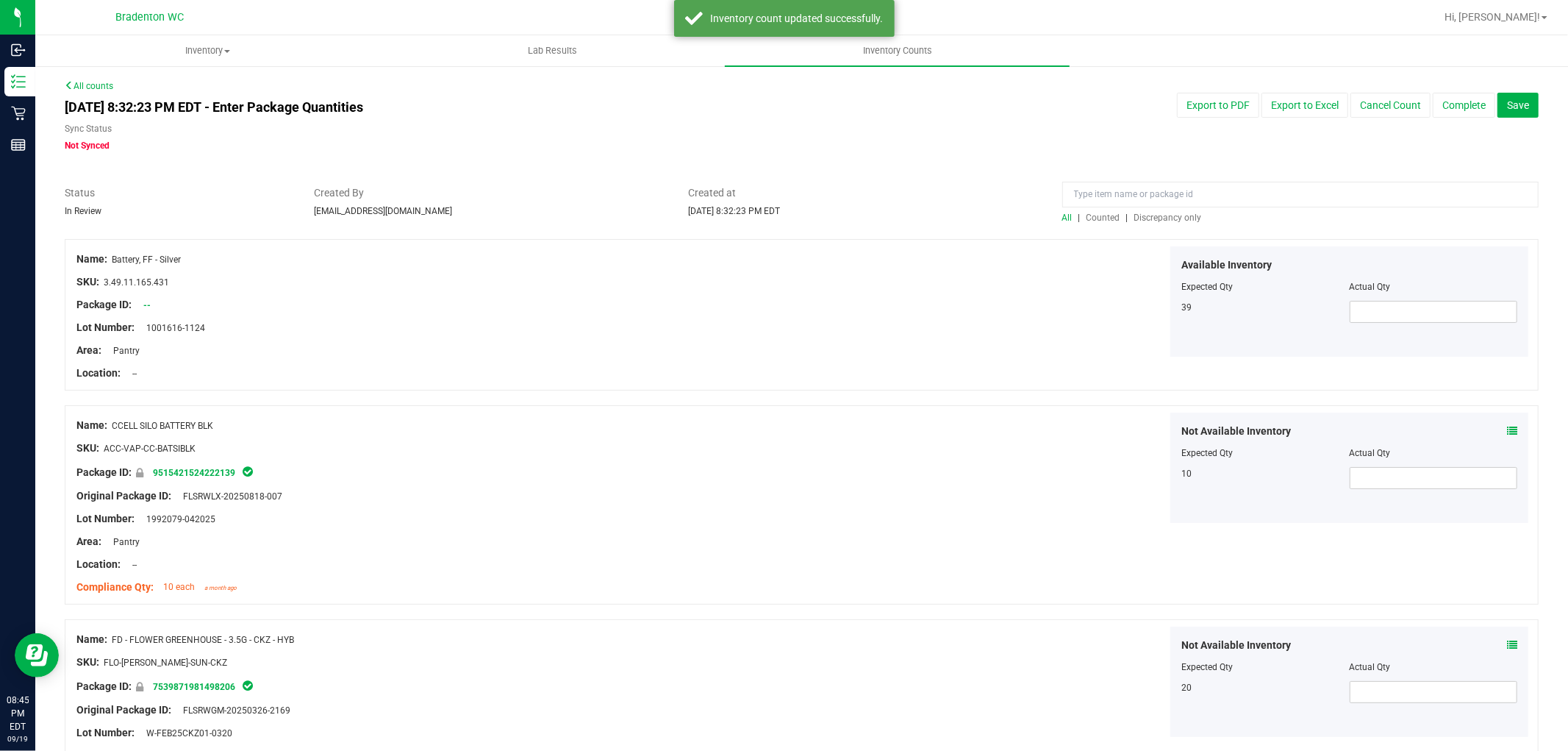
click at [1159, 217] on span "Discrepancy only" at bounding box center [1168, 218] width 68 height 11
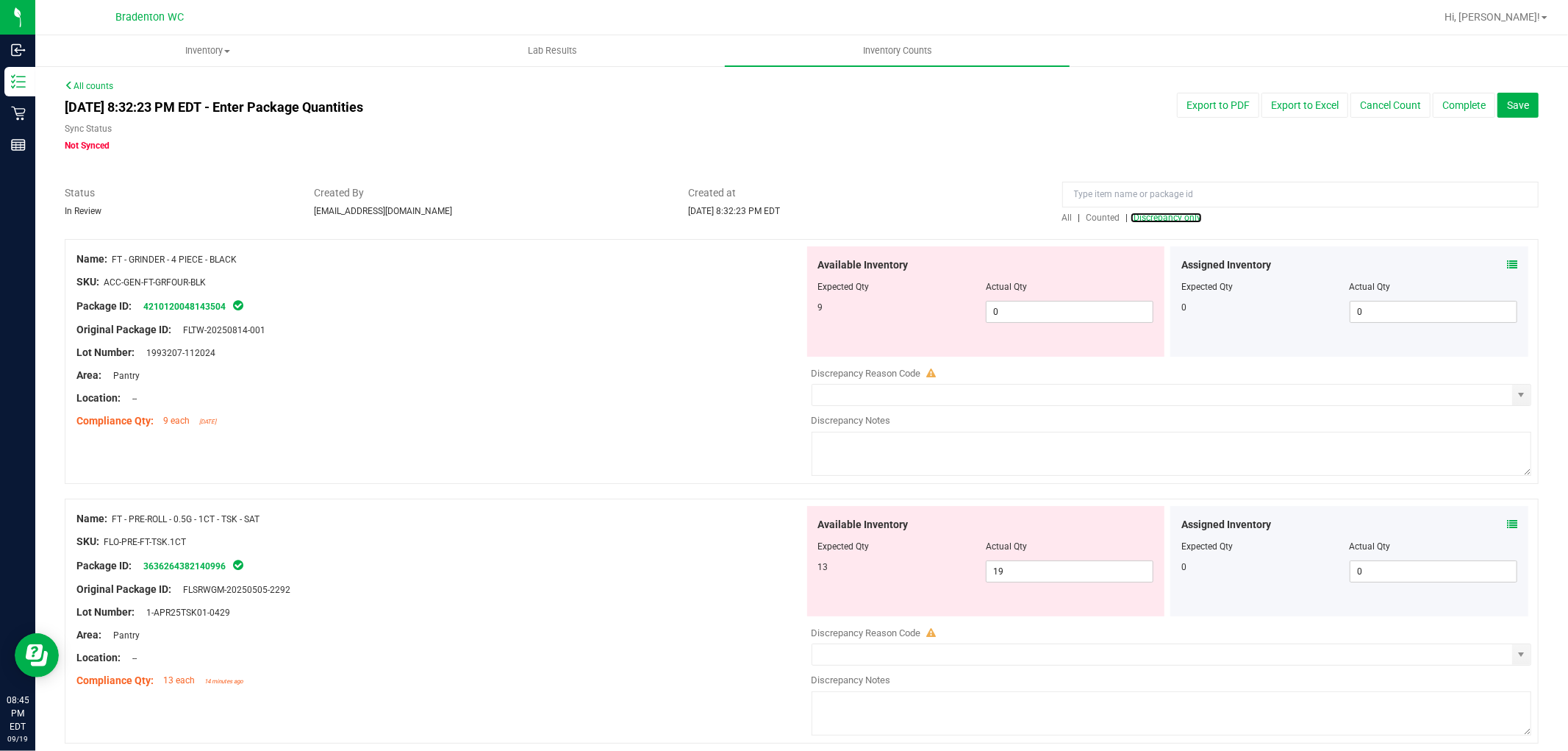
scroll to position [4745, 0]
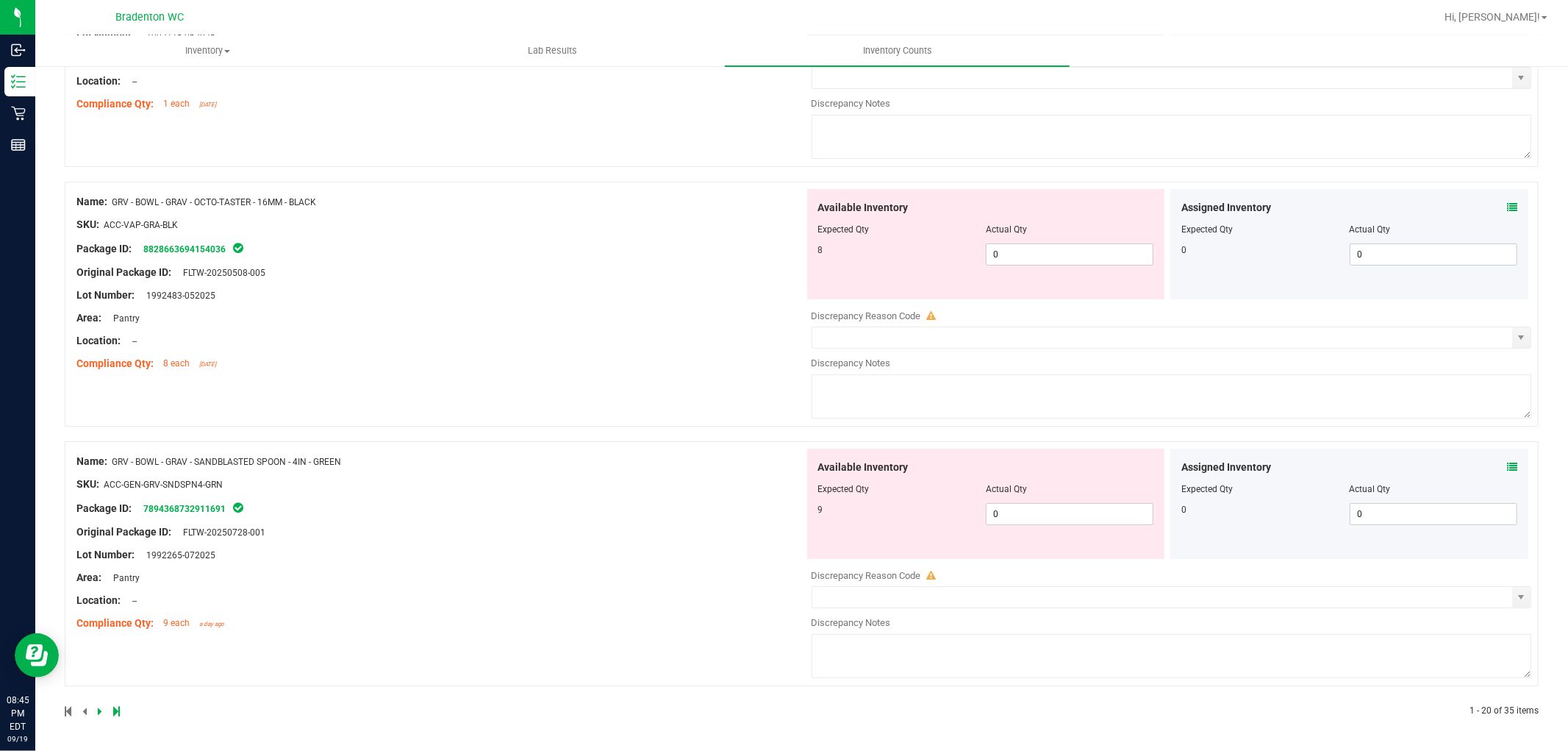
click at [113, 707] on icon at bounding box center [116, 711] width 6 height 9
click at [1018, 251] on span "5 5" at bounding box center [1070, 254] width 168 height 22
drag, startPoint x: 707, startPoint y: 262, endPoint x: 910, endPoint y: 517, distance: 325.9
click at [708, 269] on div "Name: WNA - SOFT CHEWS - 30MG - 10CT - 2CBD-1THC - YUZU SKU: EDI-GUM-WNA-YUZU.1…" at bounding box center [441, 283] width 728 height 187
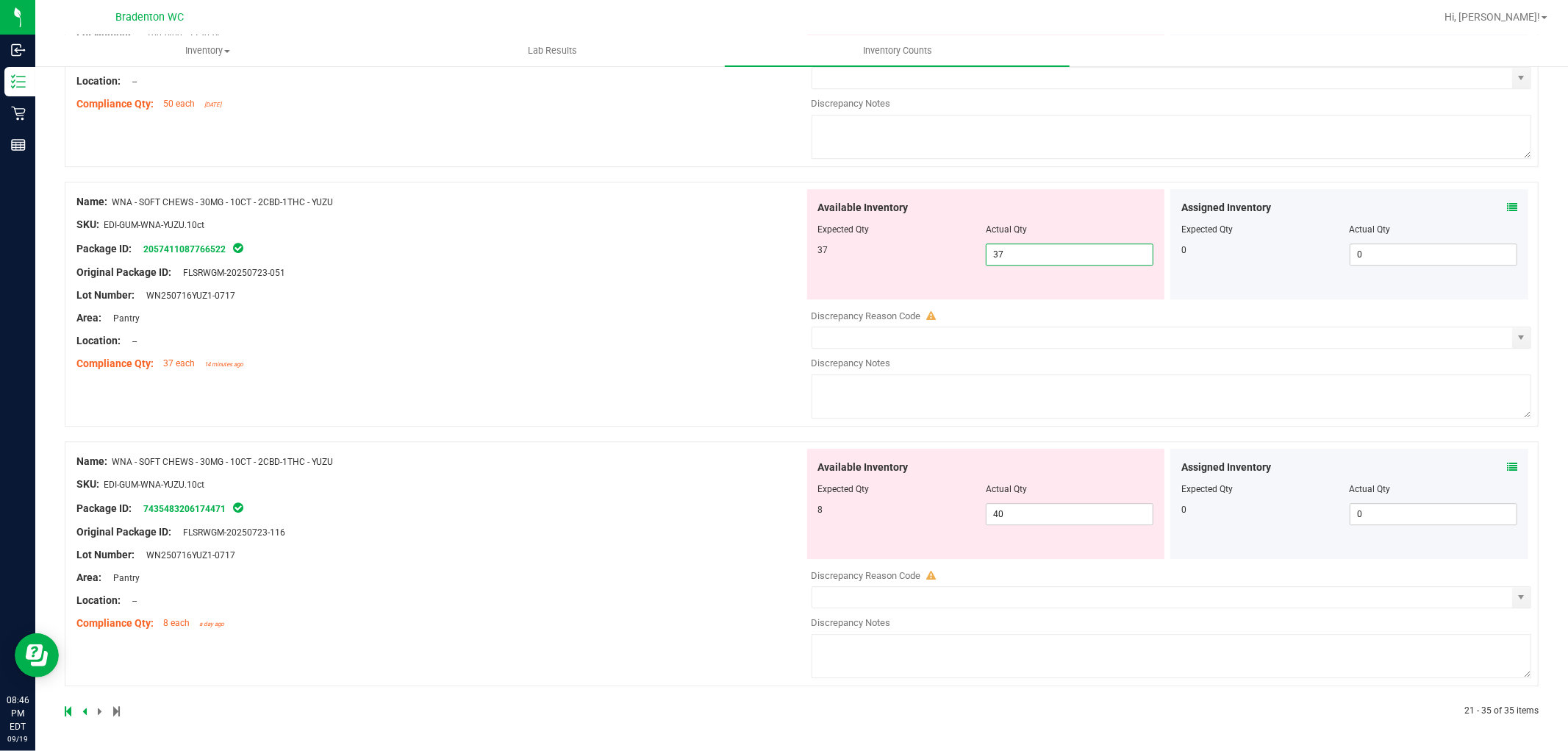
scroll to position [3398, 0]
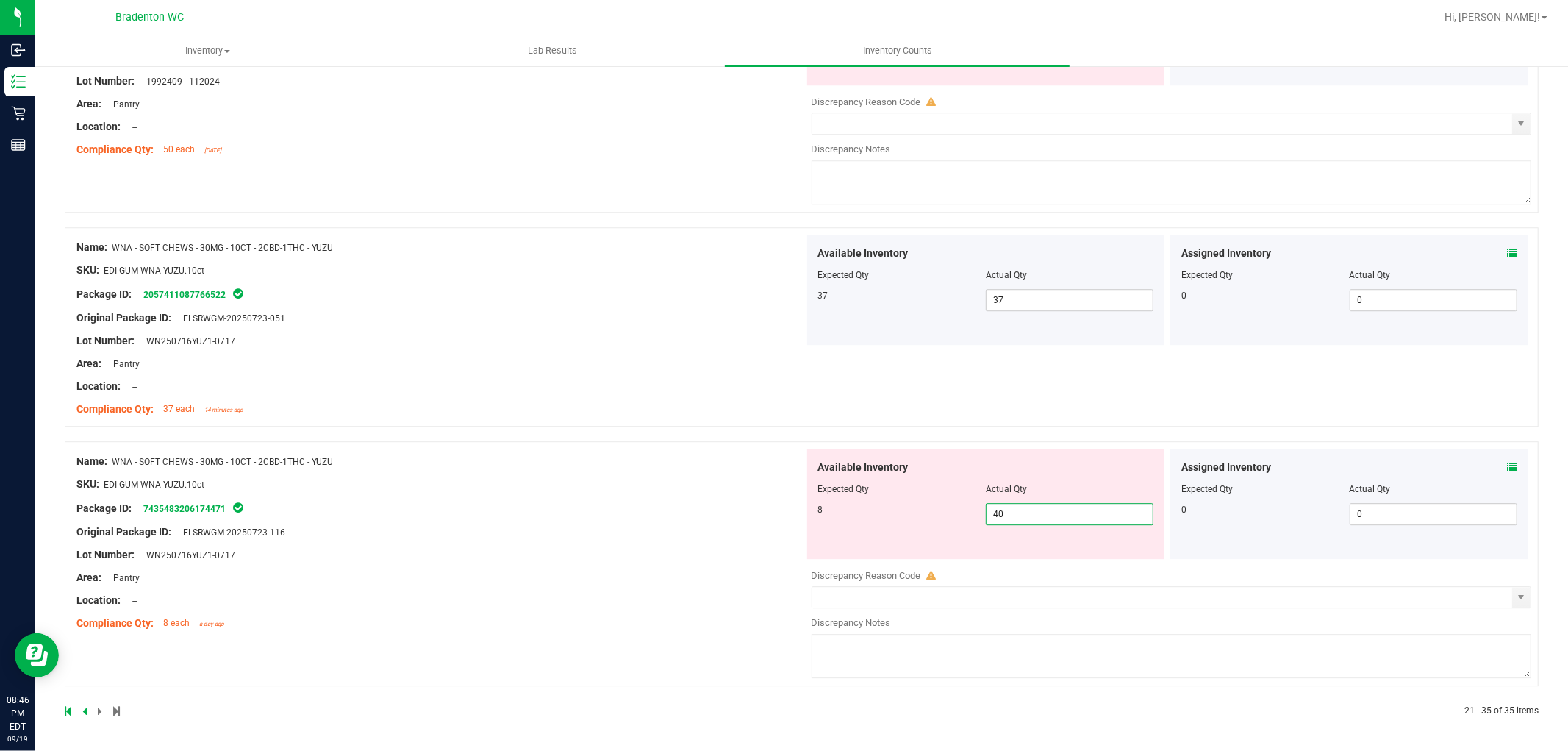
click at [1023, 515] on span "40 40" at bounding box center [1070, 513] width 168 height 22
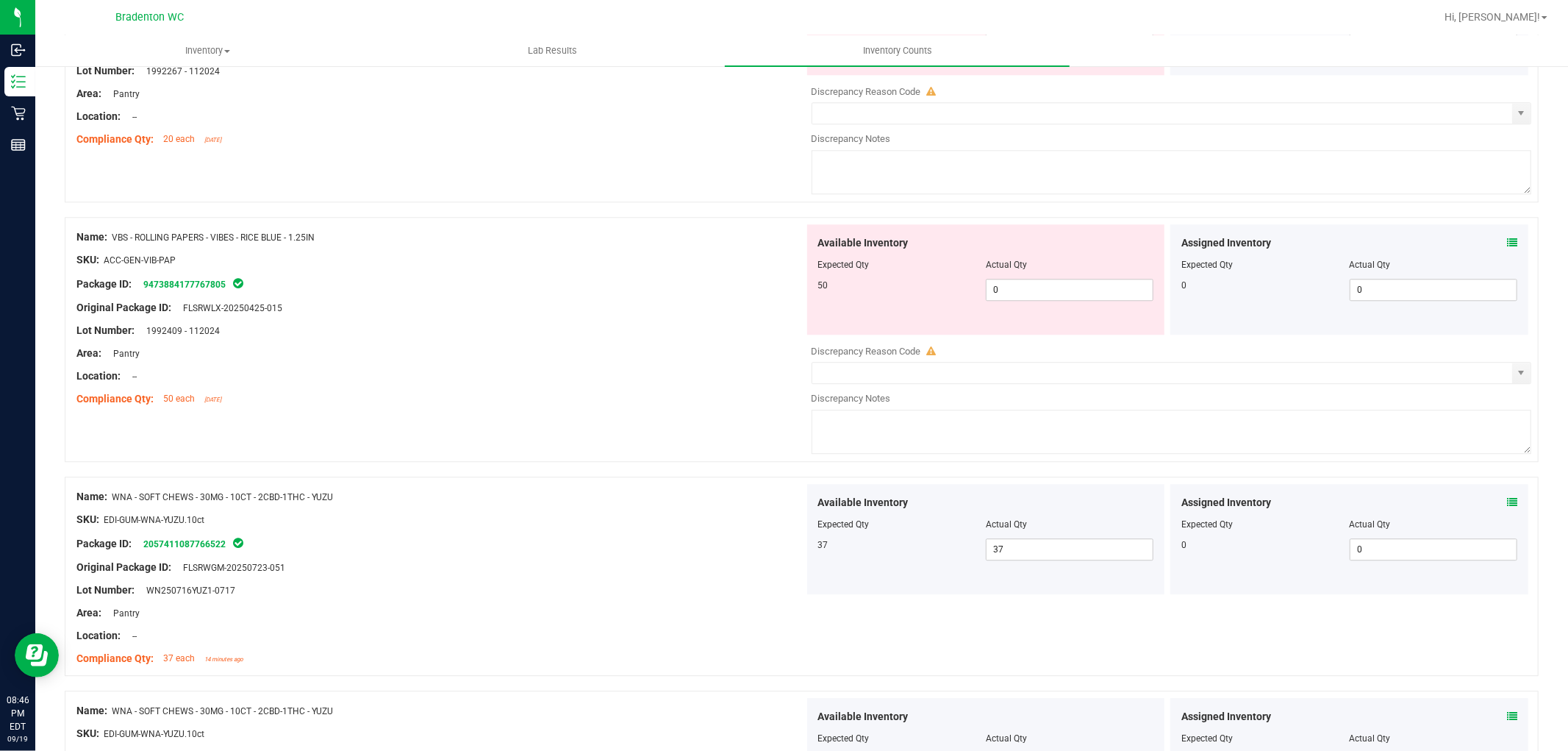
scroll to position [3106, 0]
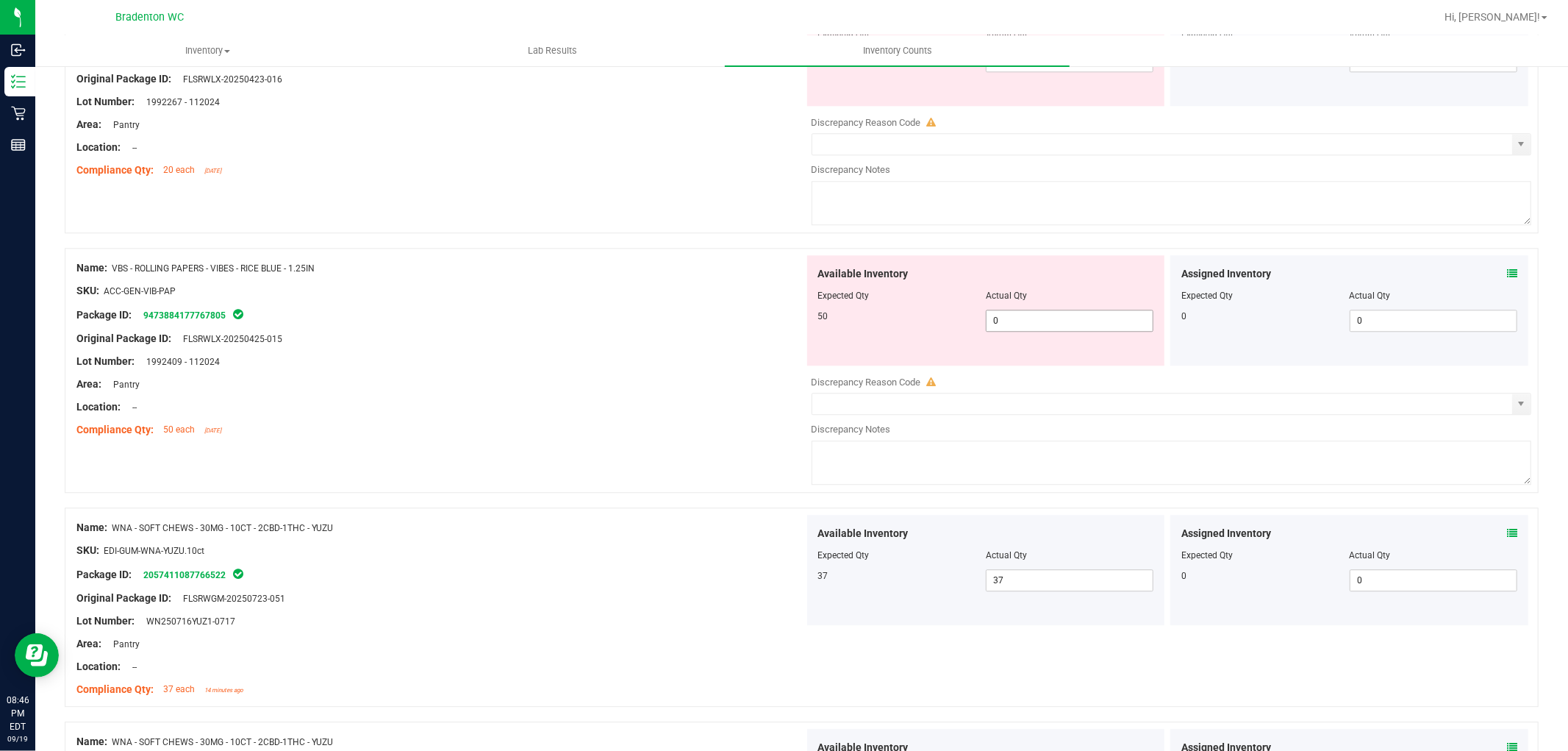
click at [989, 323] on span "0 0" at bounding box center [1070, 320] width 168 height 22
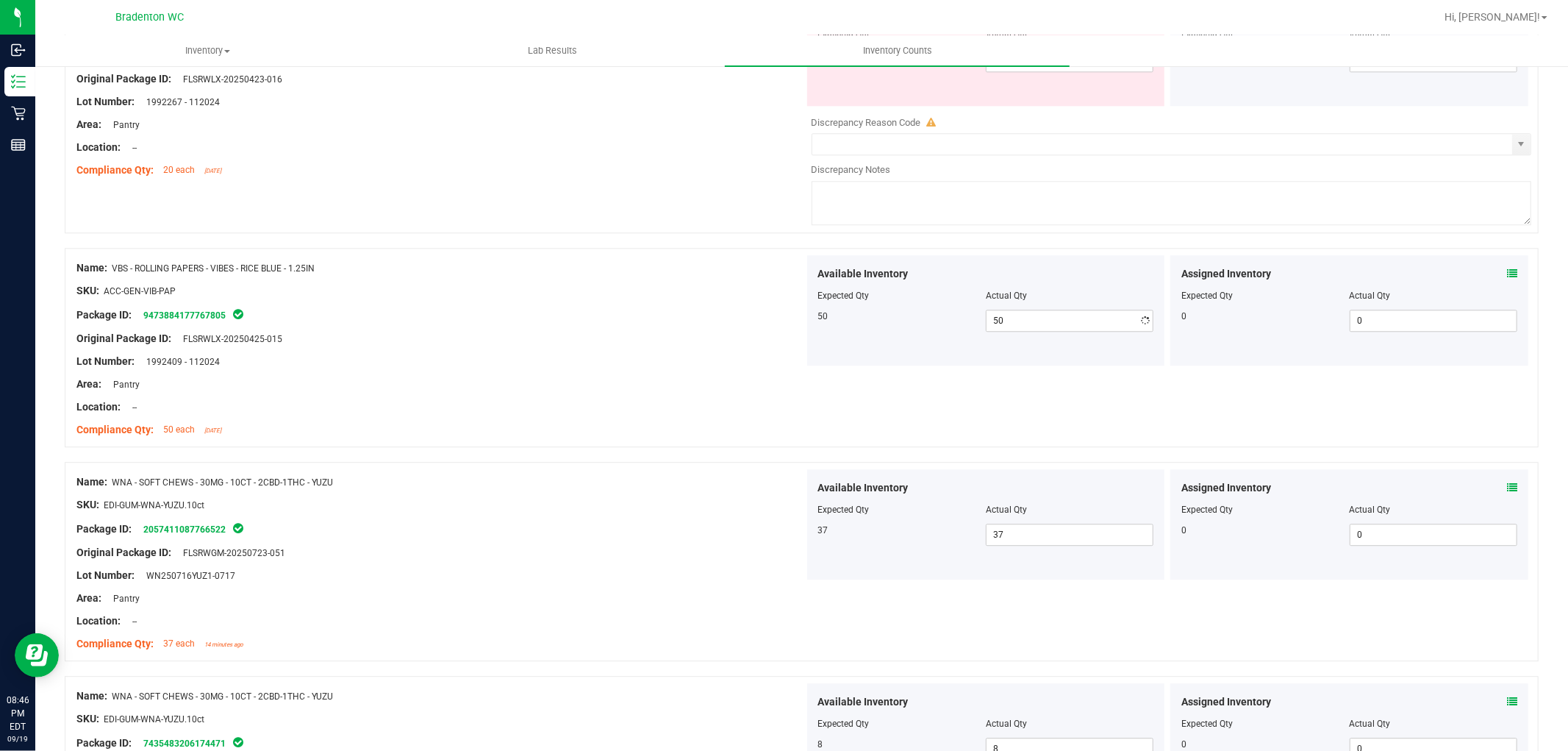
click at [588, 386] on div "Area: Pantry" at bounding box center [441, 383] width 728 height 15
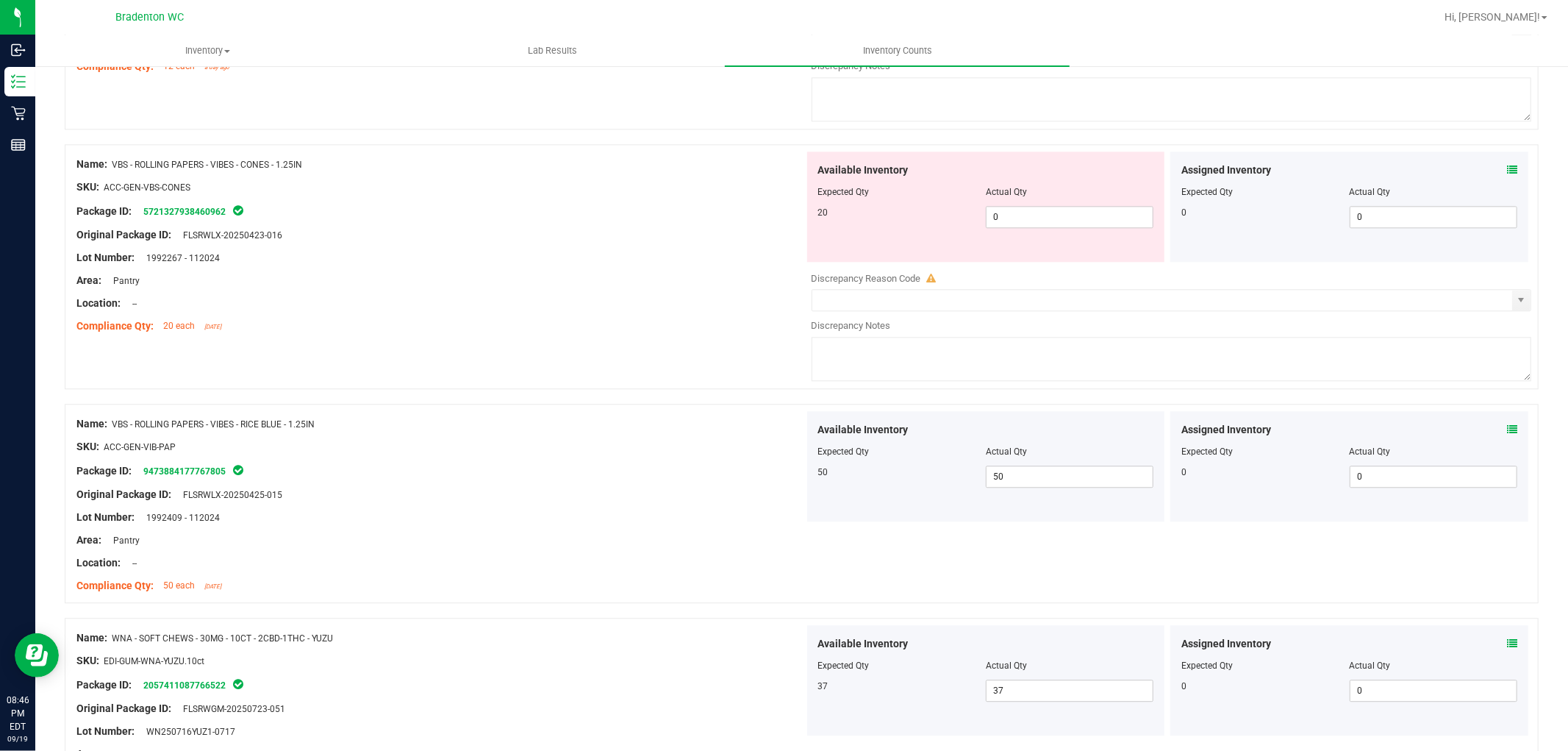
scroll to position [2861, 0]
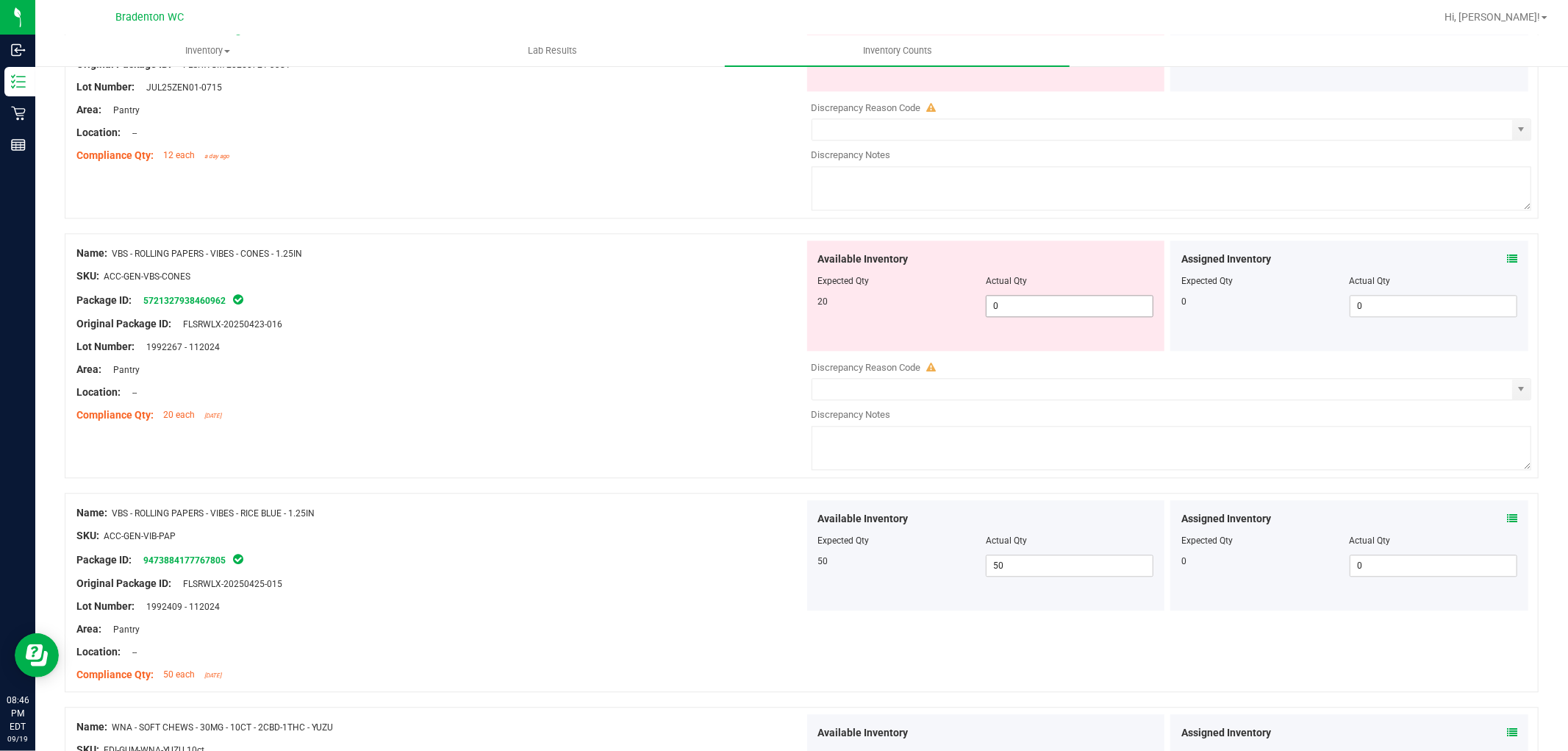
click at [1011, 317] on span "0 0" at bounding box center [1070, 306] width 168 height 22
click at [601, 339] on div at bounding box center [441, 335] width 728 height 7
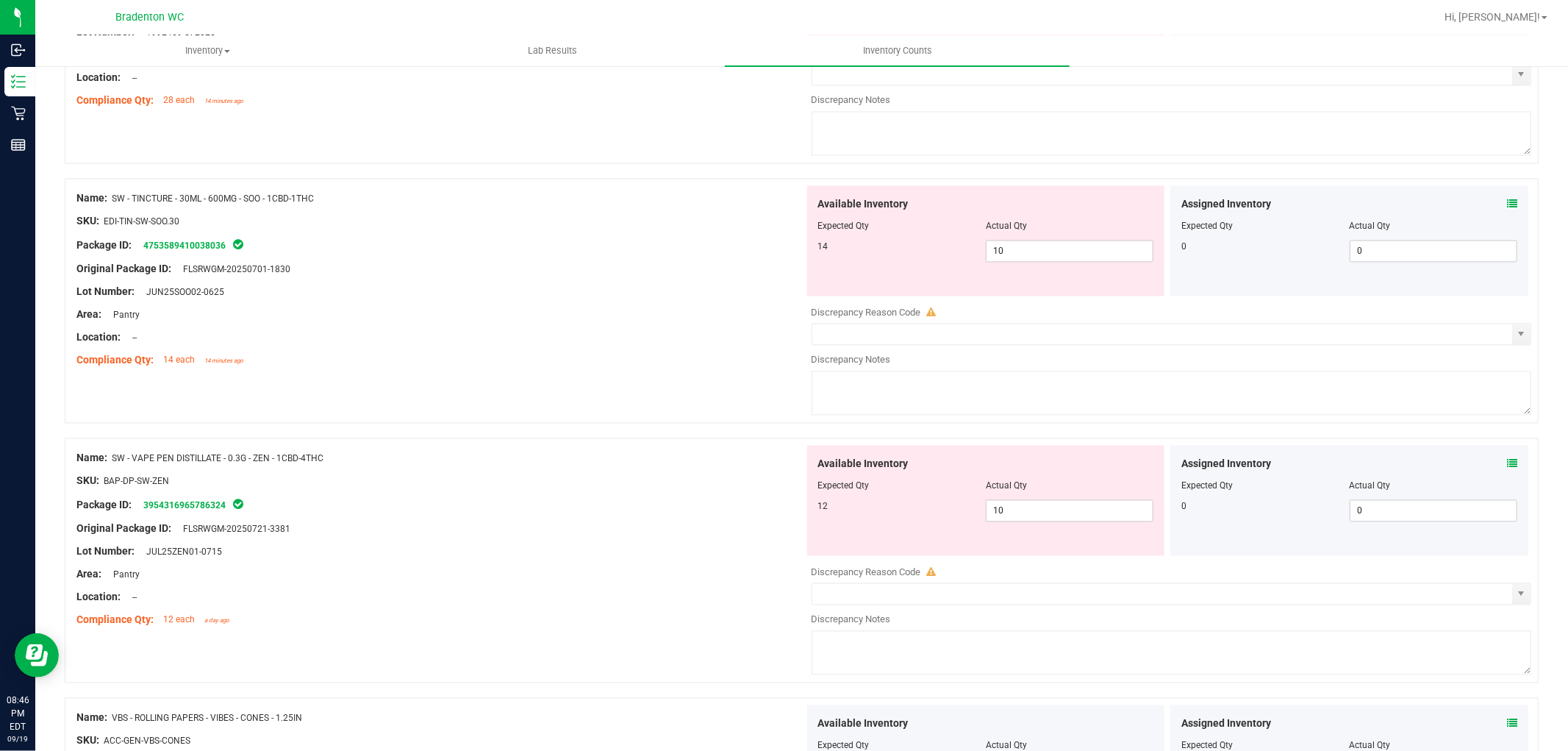
scroll to position [2371, 0]
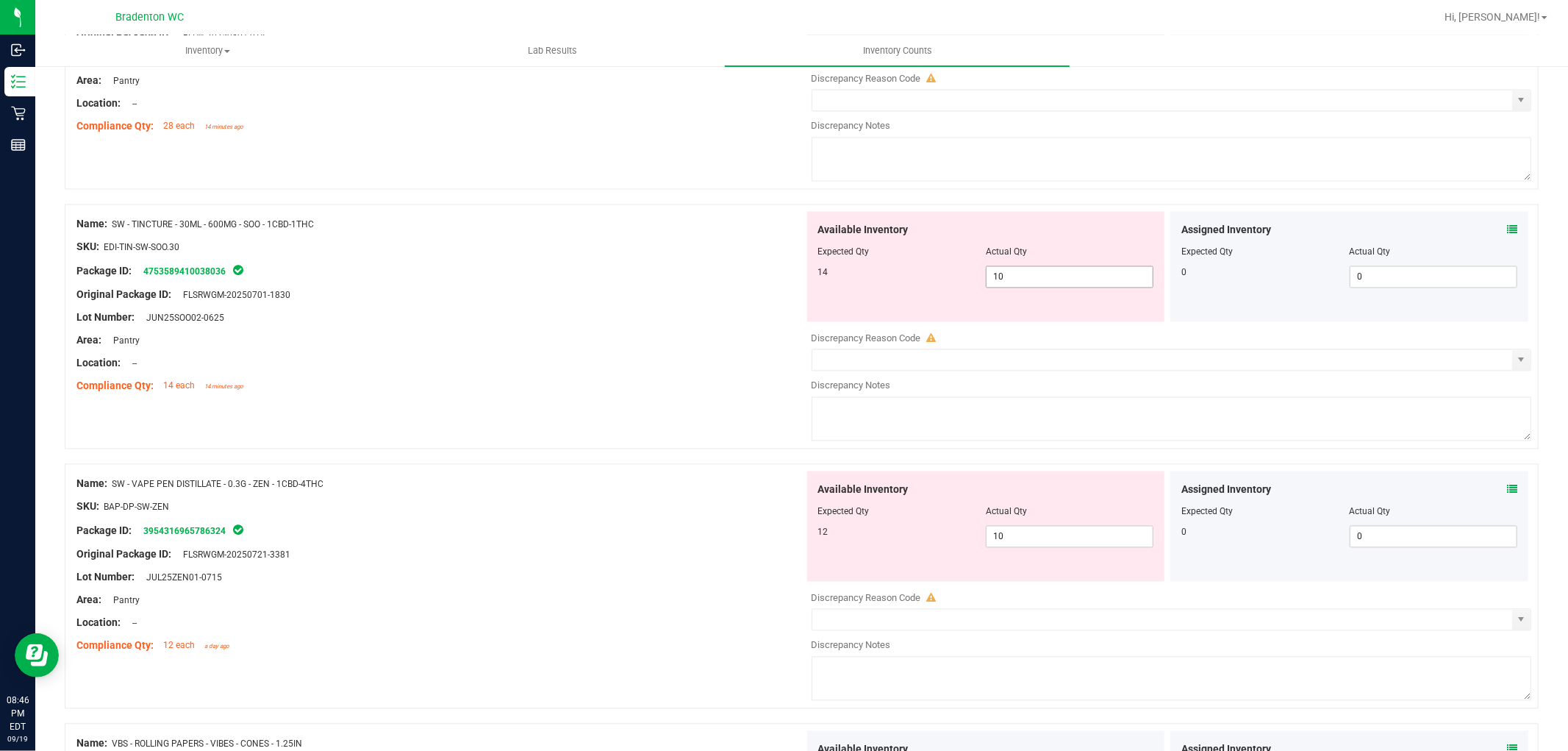
click at [1054, 287] on span "10 10" at bounding box center [1070, 277] width 168 height 22
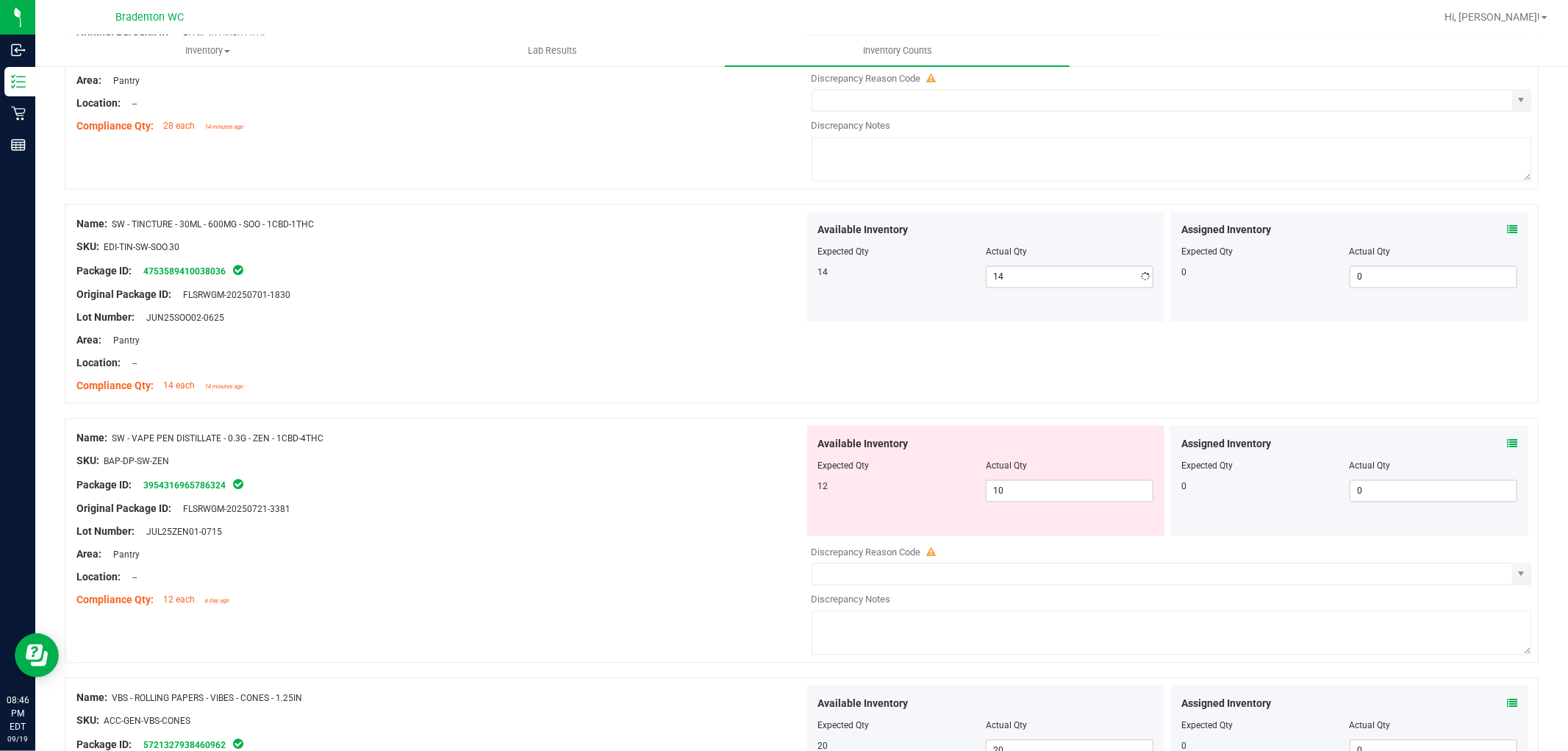
click at [664, 344] on div "Area: Pantry" at bounding box center [441, 340] width 728 height 15
click at [1026, 498] on span "10 10" at bounding box center [1070, 490] width 168 height 22
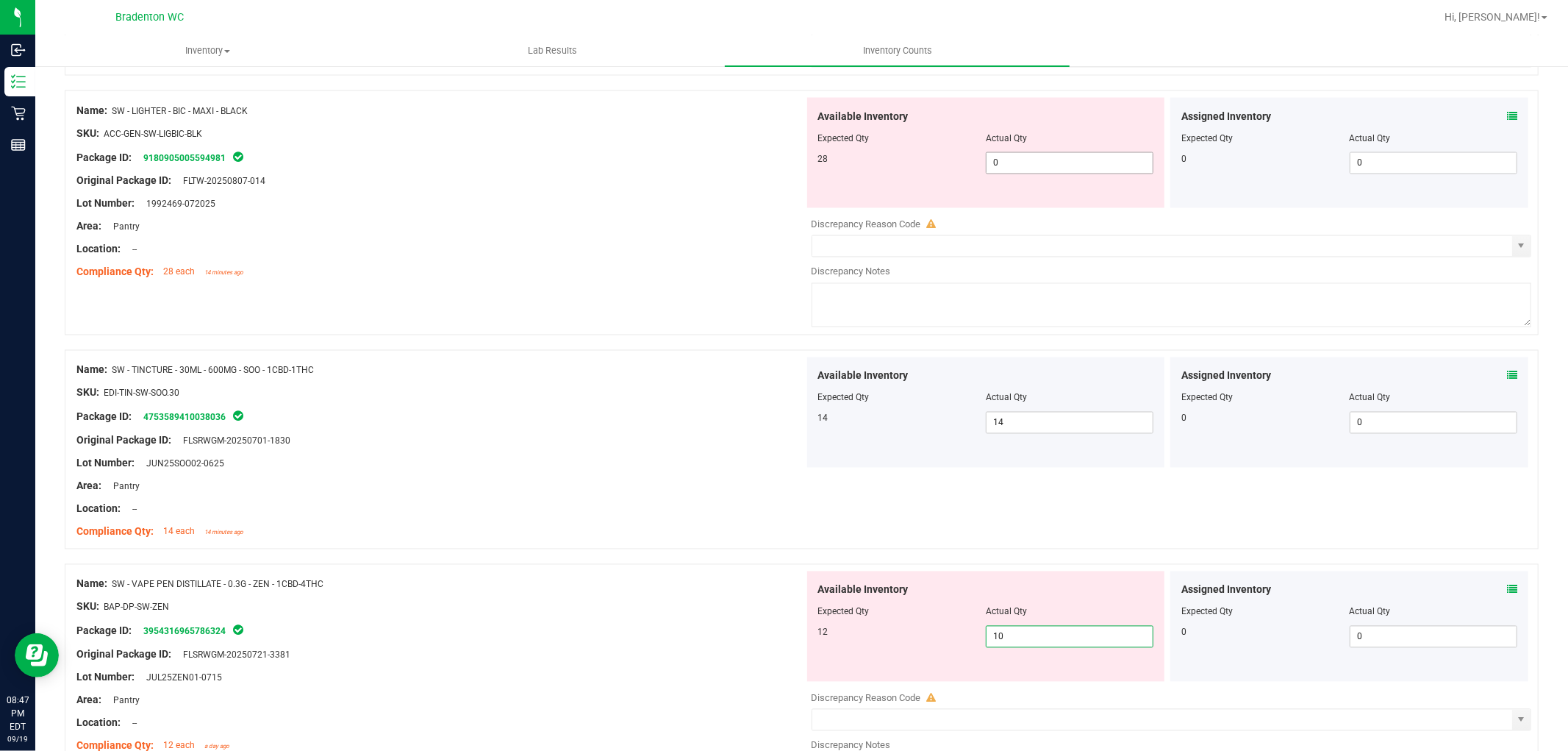
scroll to position [2044, 0]
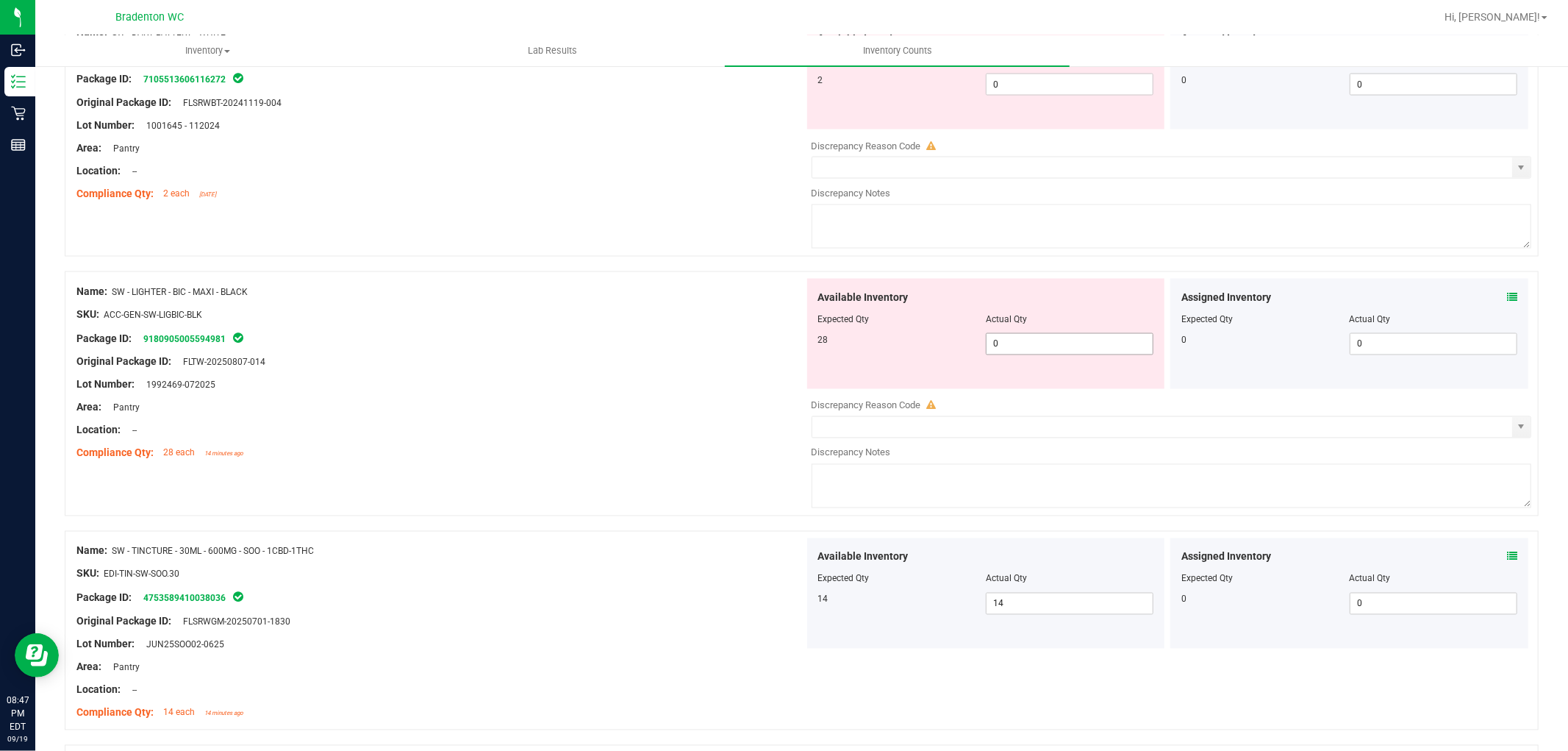
click at [1017, 355] on span "0 0" at bounding box center [1070, 344] width 168 height 22
click at [755, 369] on div "Original Package ID: FLTW-20250807-014" at bounding box center [441, 361] width 728 height 15
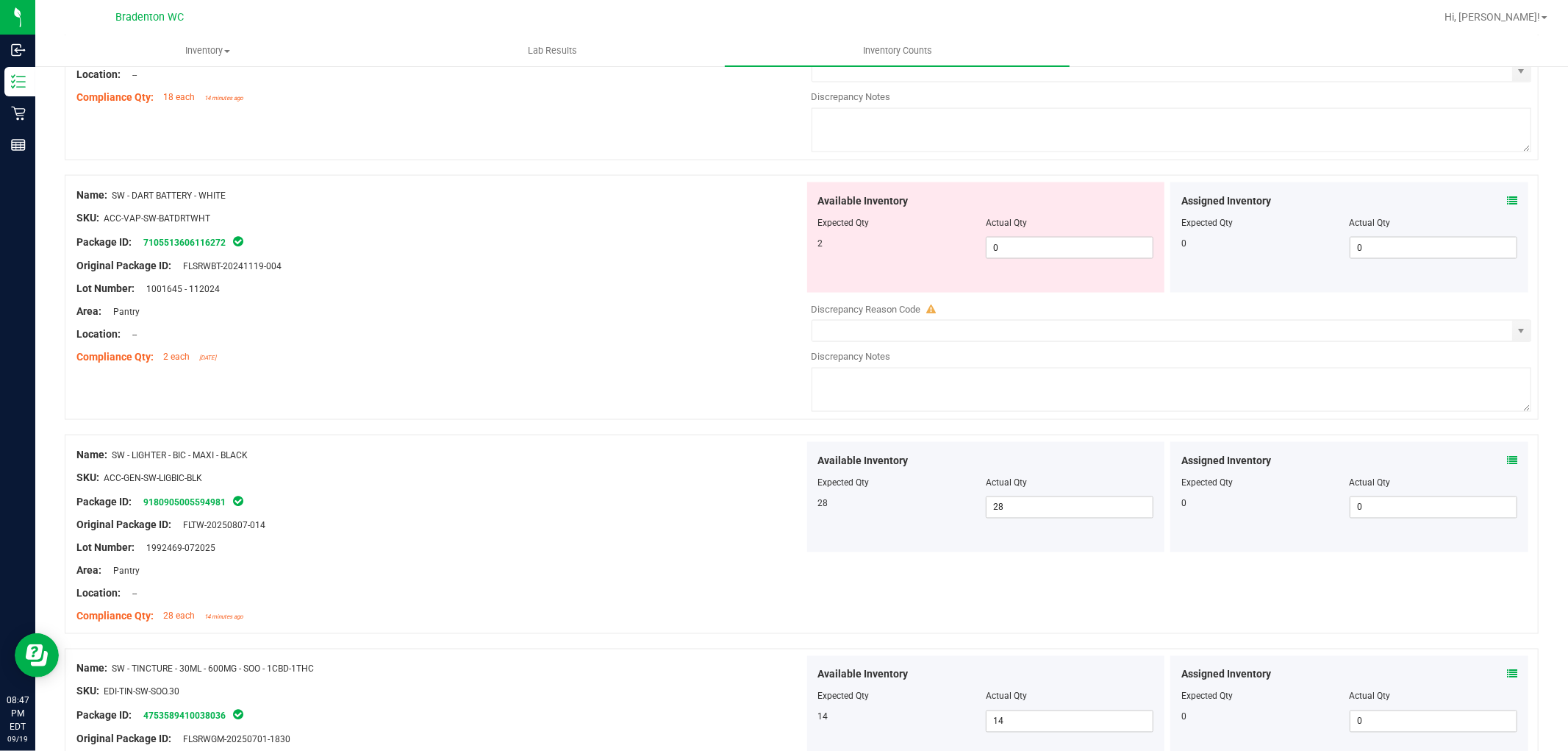
scroll to position [1717, 0]
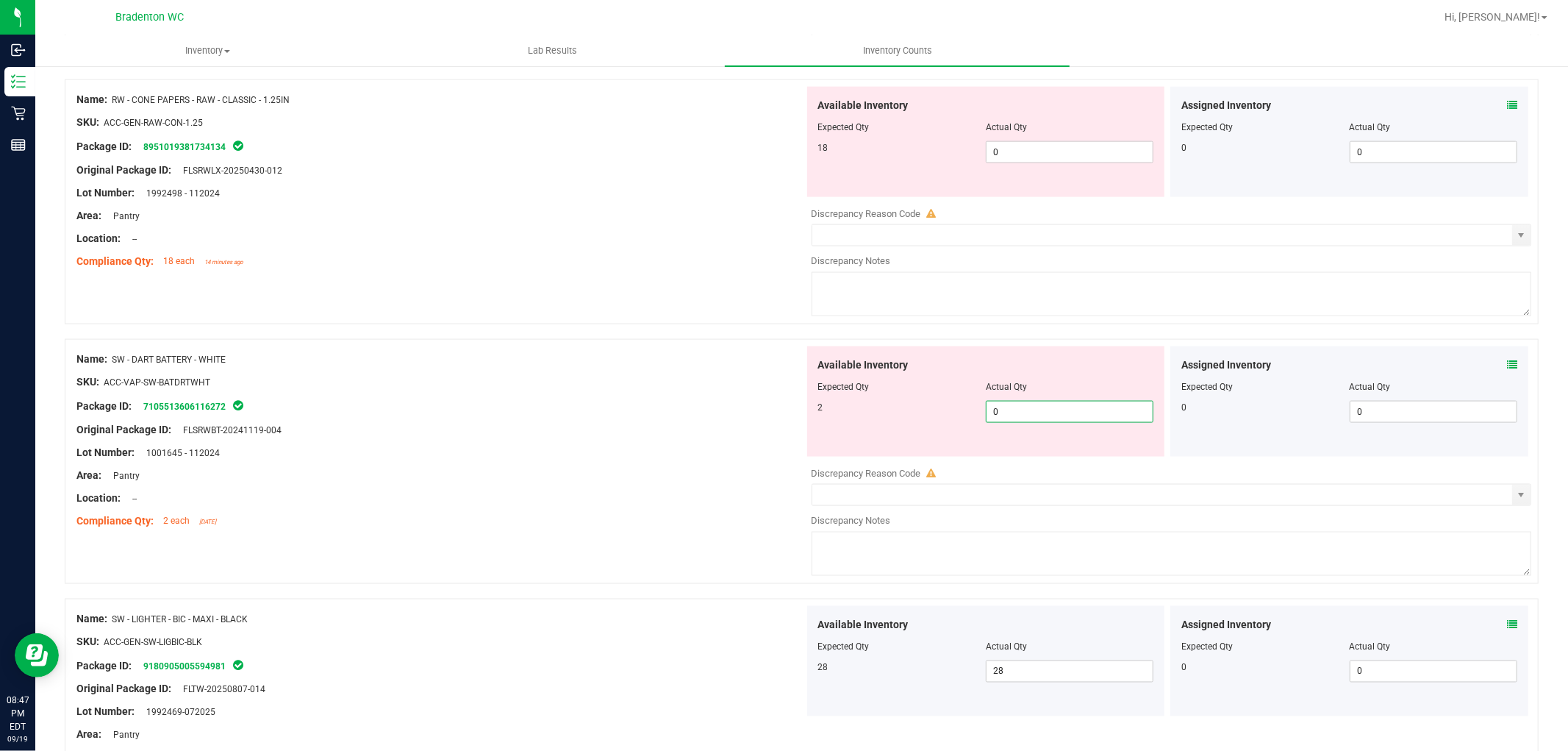
click at [1023, 421] on span "0 0" at bounding box center [1070, 412] width 168 height 22
drag, startPoint x: 606, startPoint y: 368, endPoint x: 887, endPoint y: 311, distance: 286.7
click at [609, 365] on div "Name: SW - DART BATTERY - WHITE" at bounding box center [441, 359] width 728 height 15
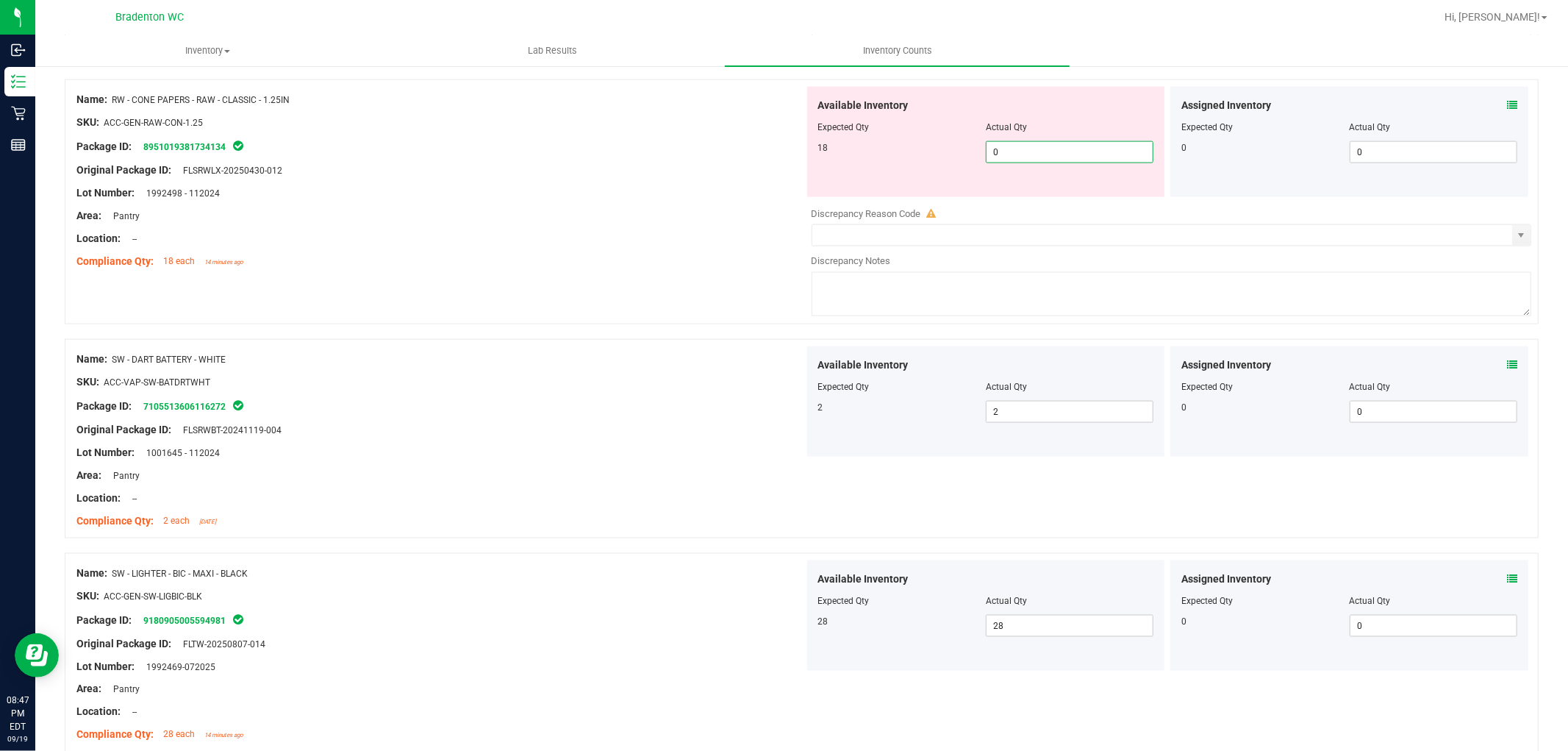
click at [1055, 159] on span "0 0" at bounding box center [1070, 152] width 168 height 22
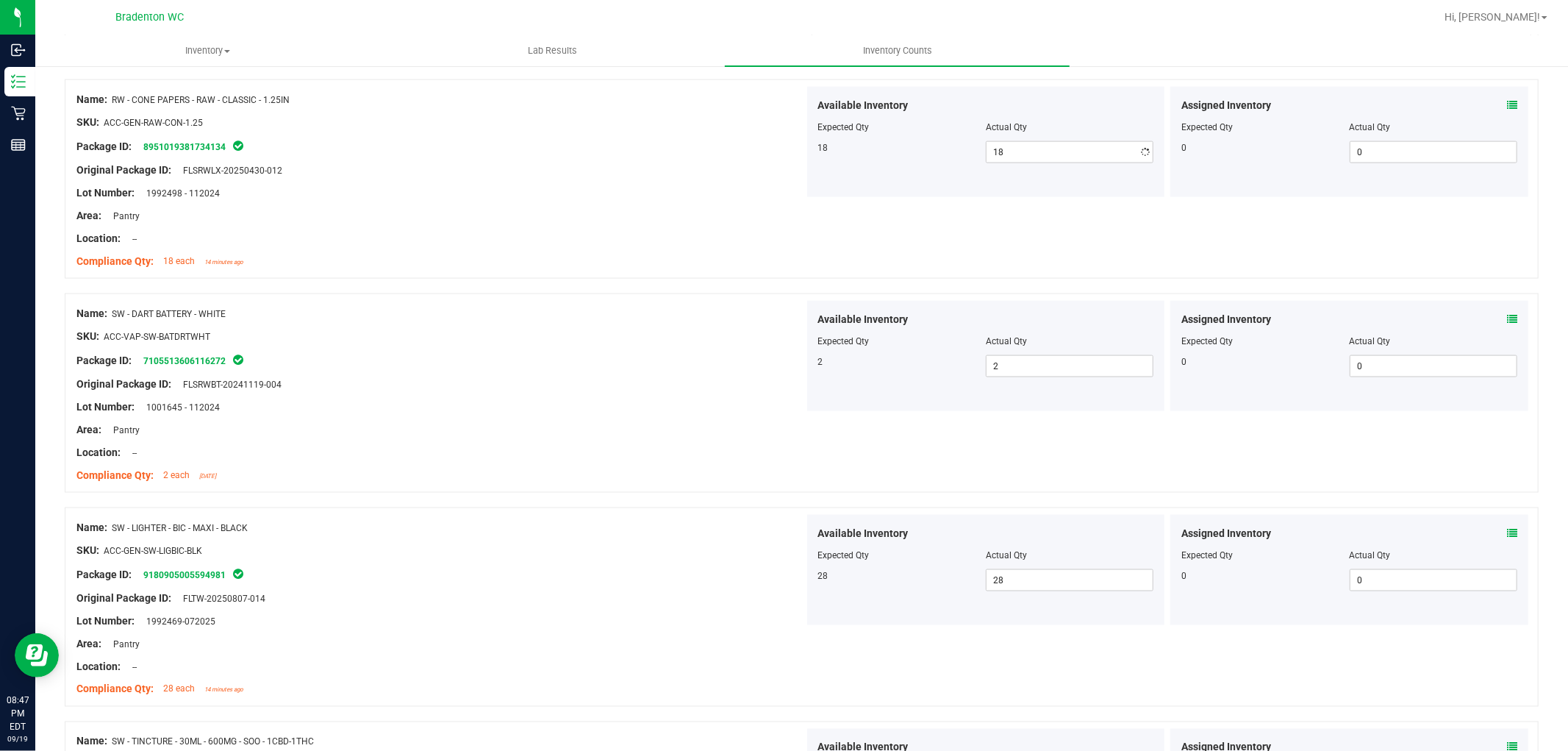
click at [696, 247] on div "Location: --" at bounding box center [441, 238] width 728 height 15
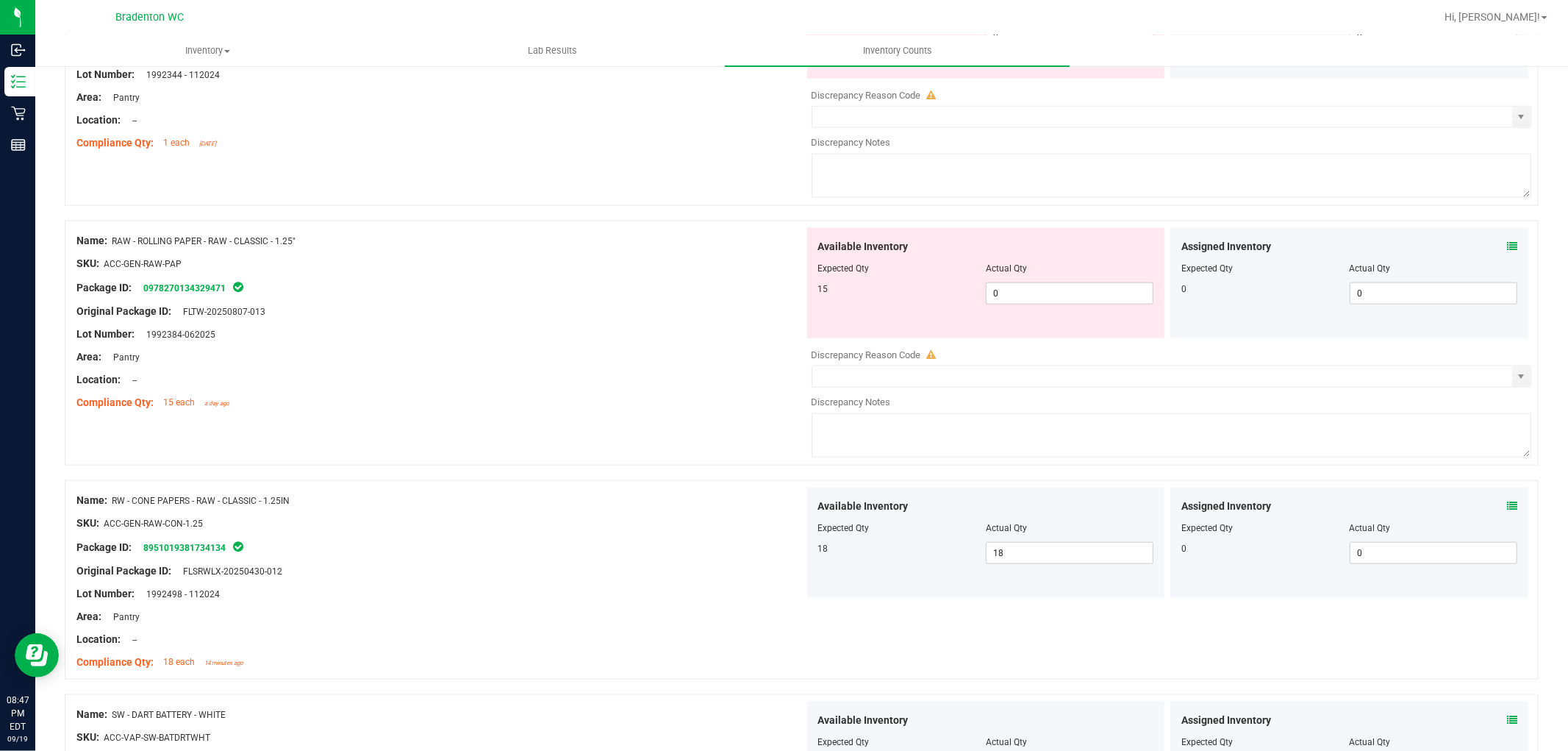
scroll to position [1309, 0]
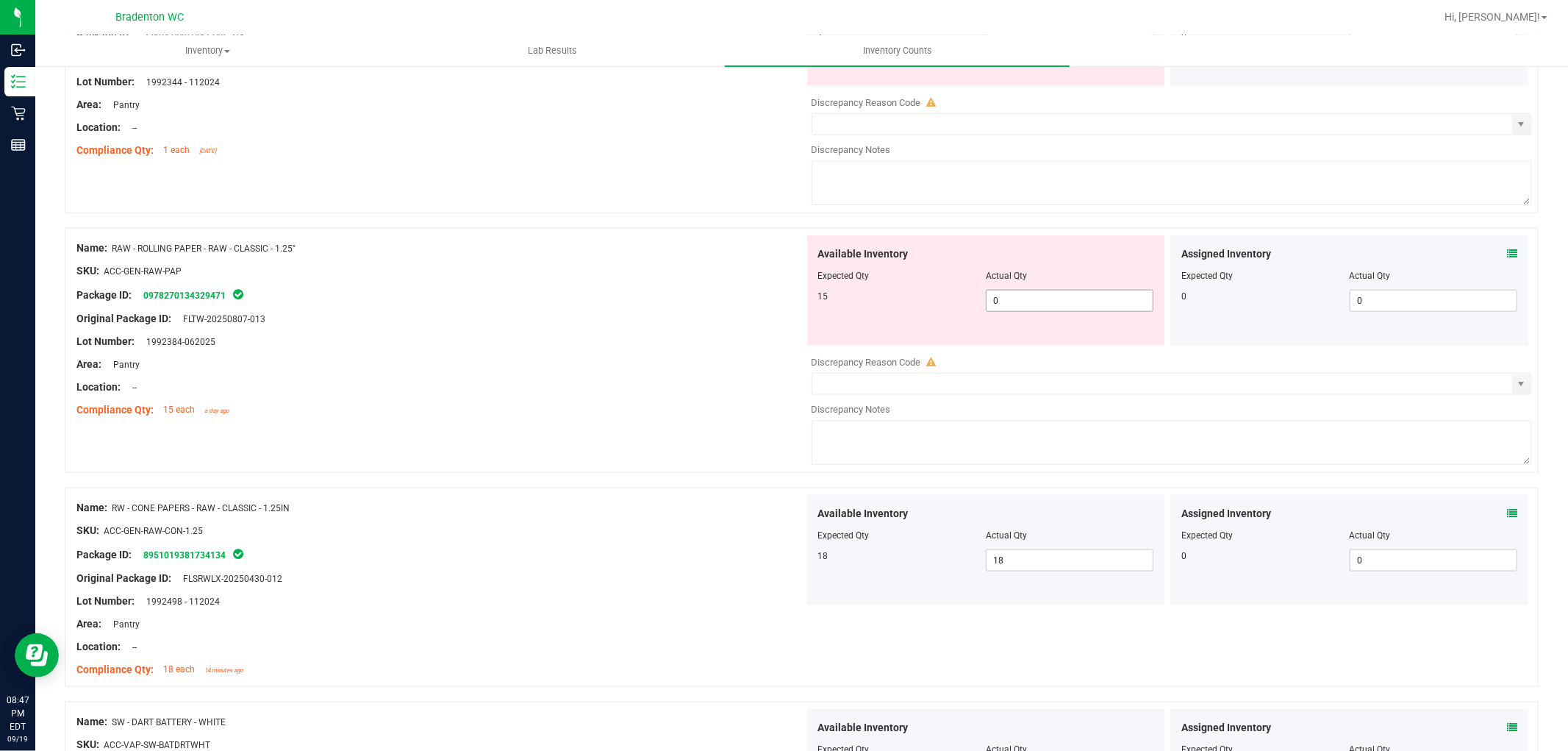
click at [1023, 290] on div at bounding box center [986, 286] width 336 height 7
click at [1026, 294] on span "0 0" at bounding box center [1070, 300] width 168 height 22
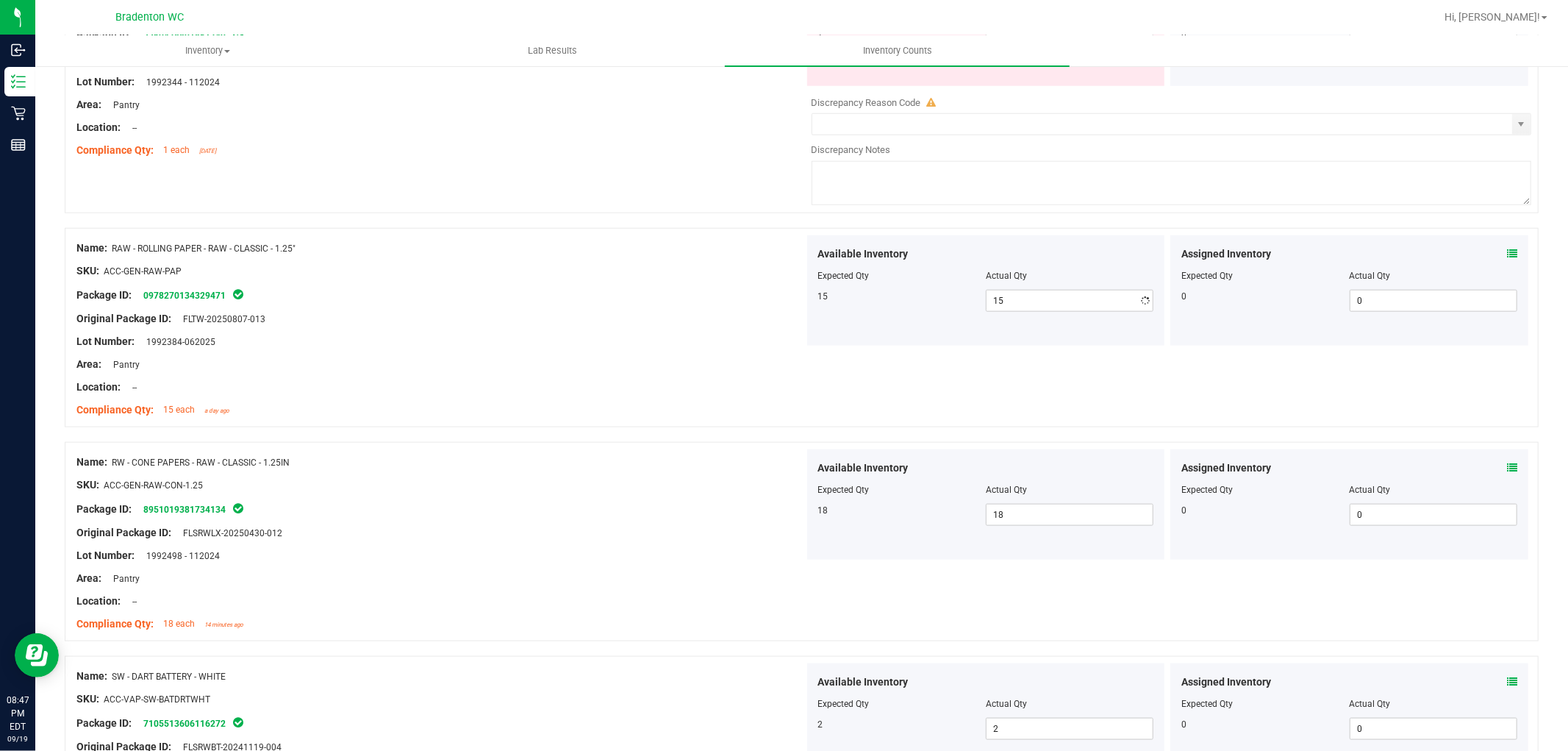
click at [770, 284] on div at bounding box center [441, 282] width 728 height 7
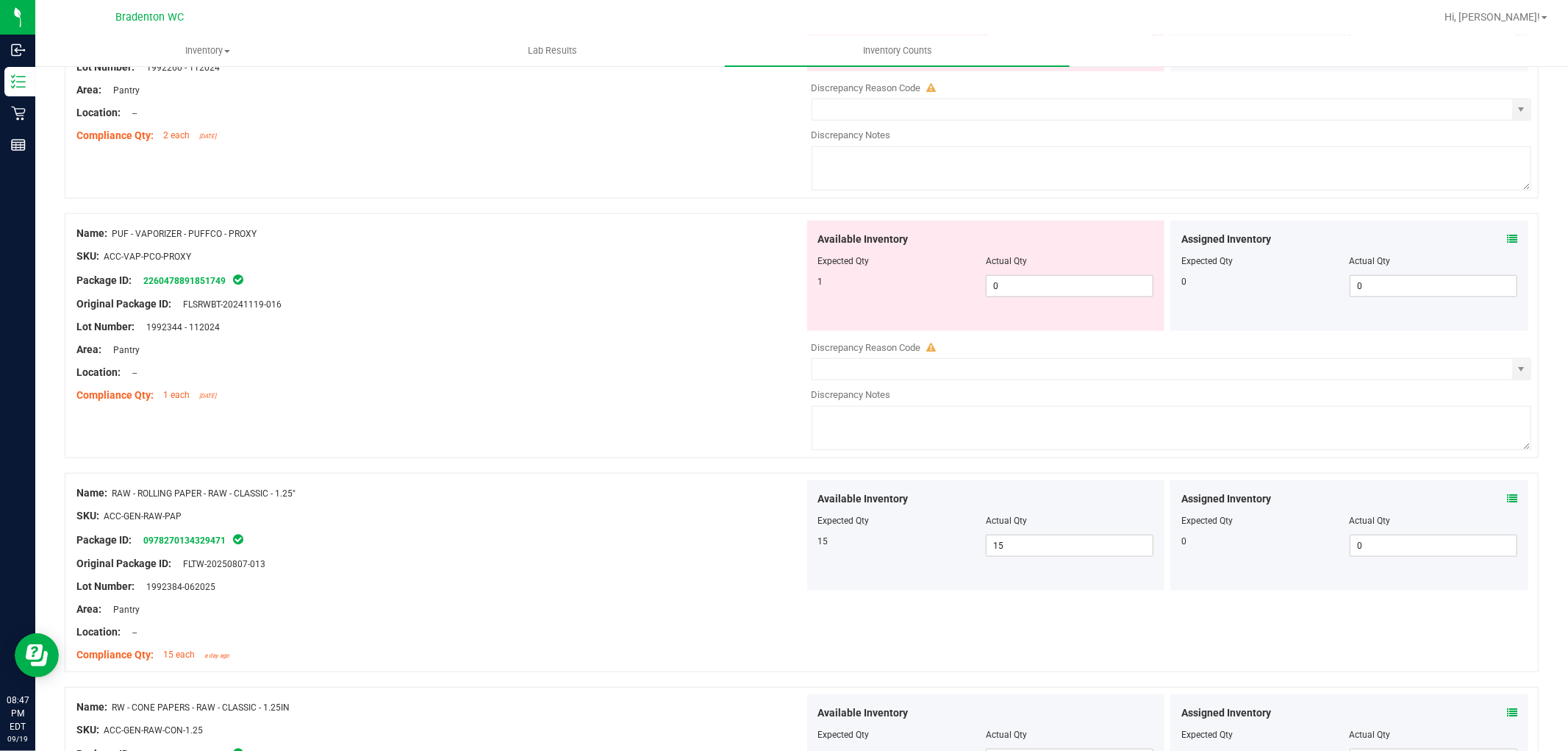
scroll to position [1063, 0]
click at [1022, 284] on span "0 0" at bounding box center [1070, 286] width 168 height 22
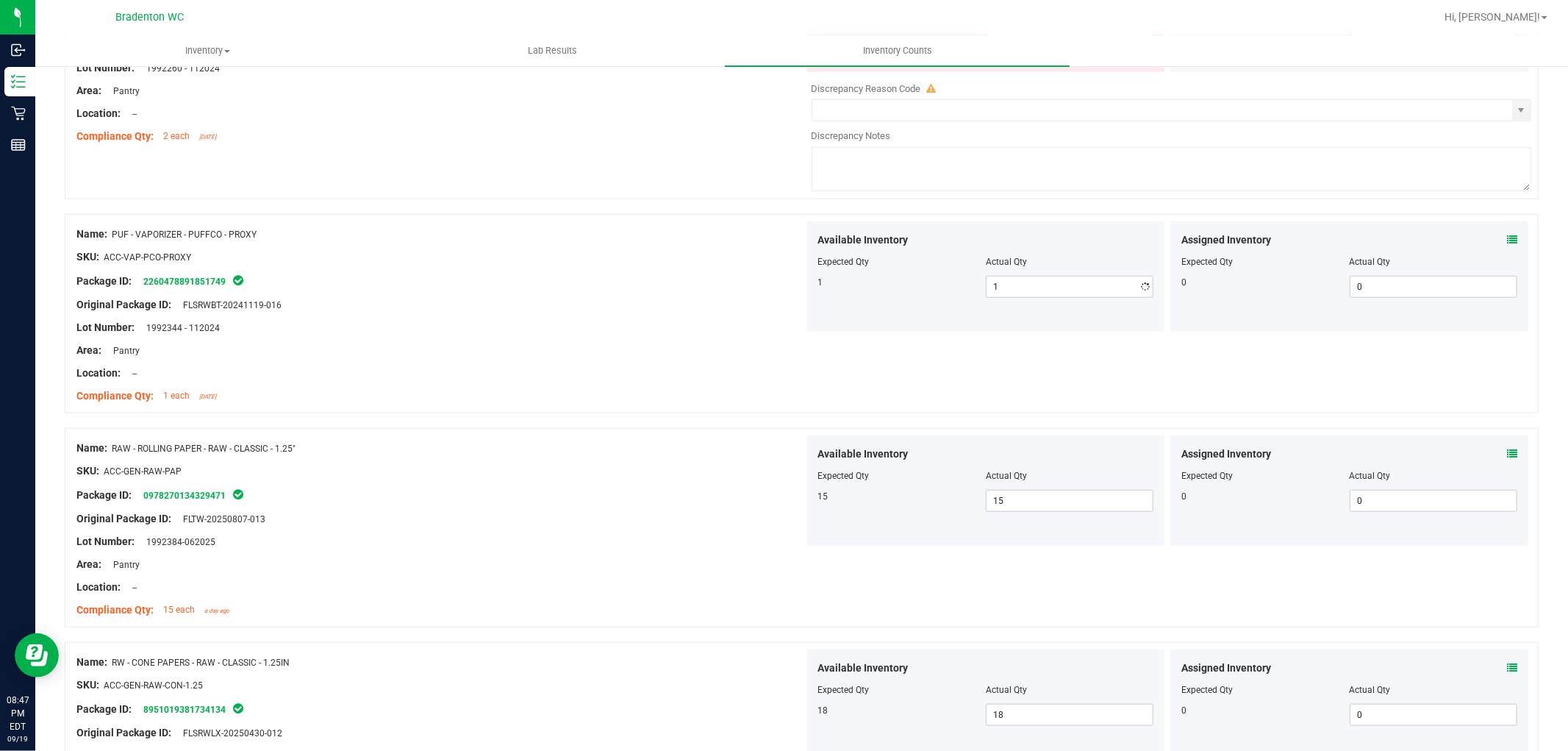
drag, startPoint x: 773, startPoint y: 297, endPoint x: 874, endPoint y: 253, distance: 110.2
click at [772, 296] on div at bounding box center [441, 293] width 728 height 7
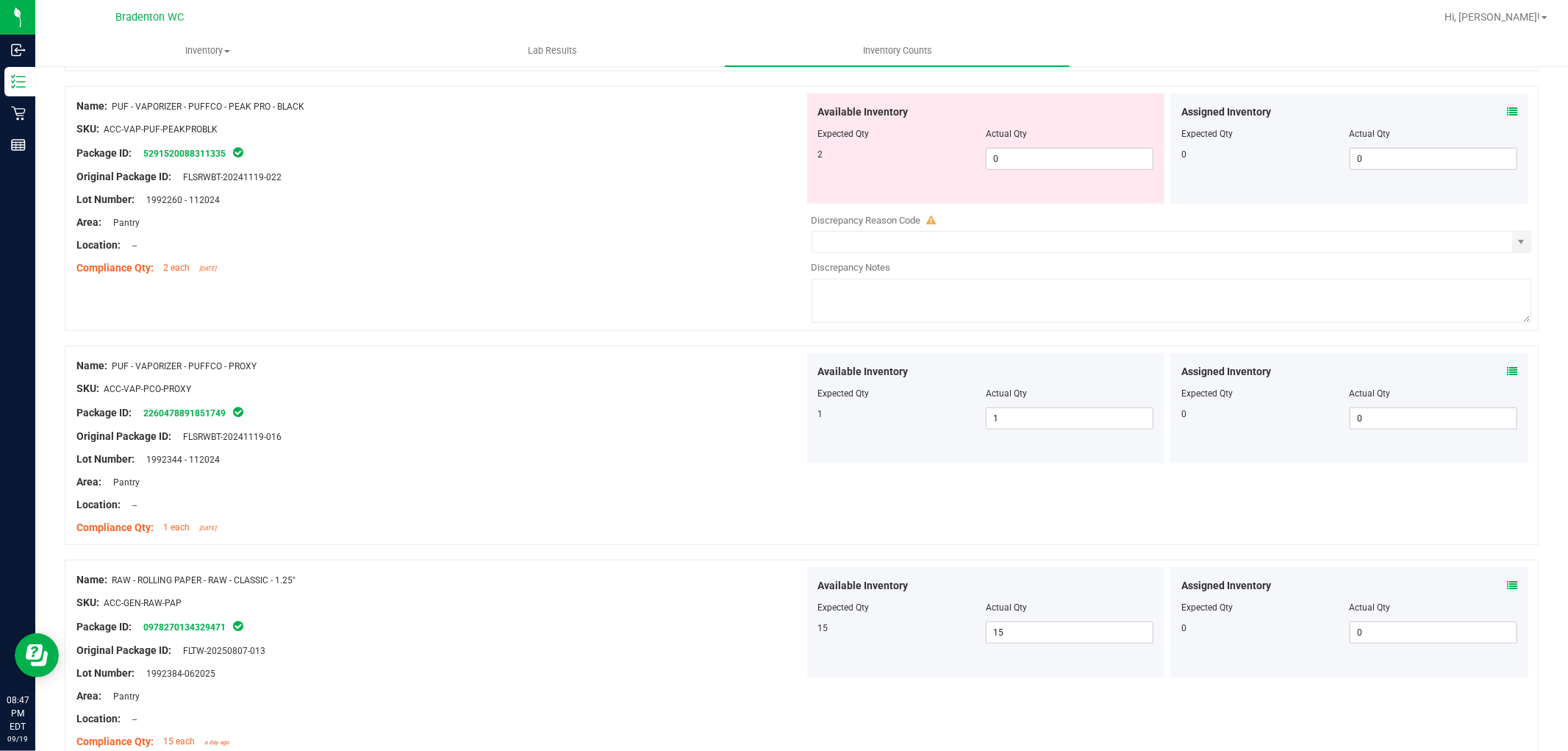
scroll to position [737, 0]
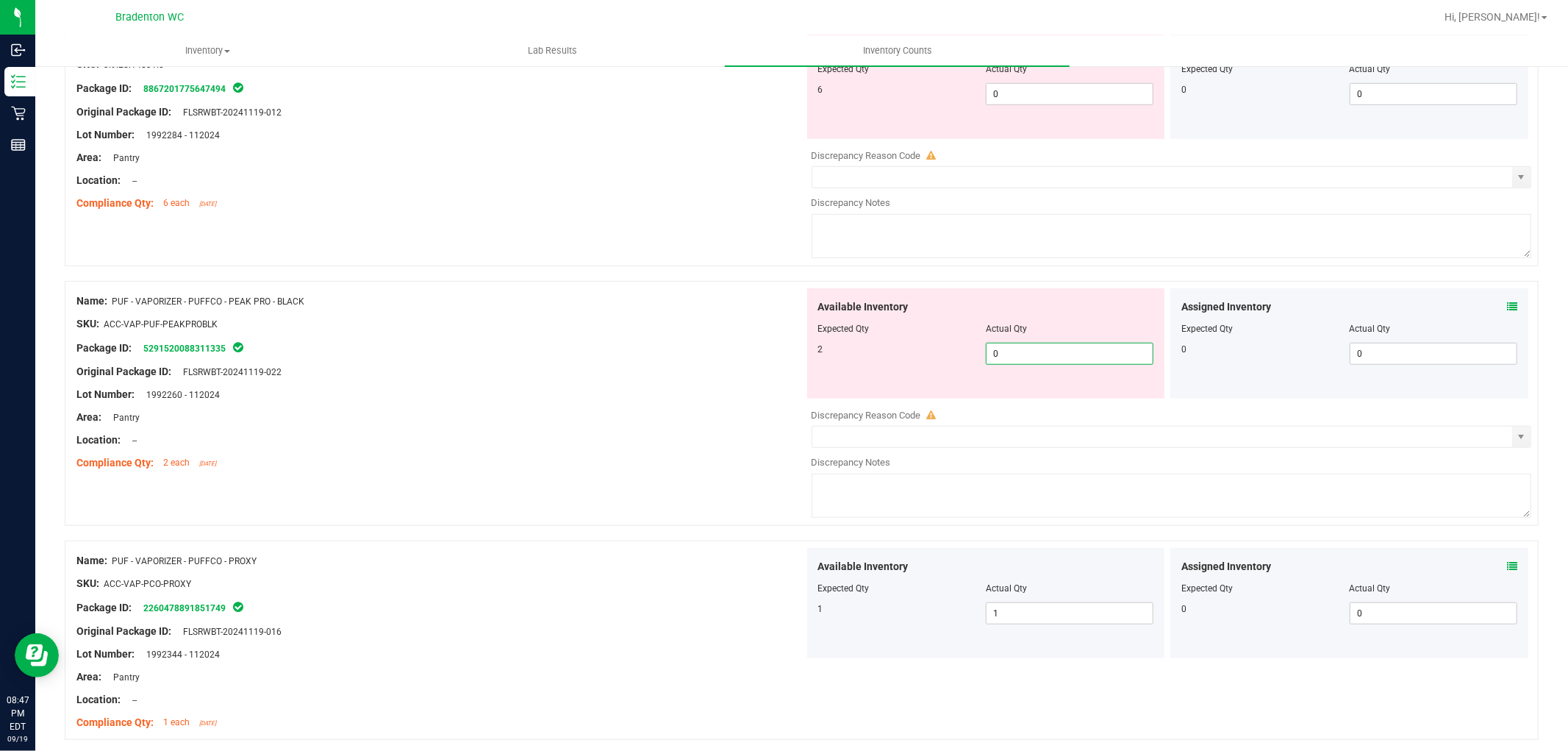
click at [1015, 350] on span "0 0" at bounding box center [1070, 353] width 168 height 22
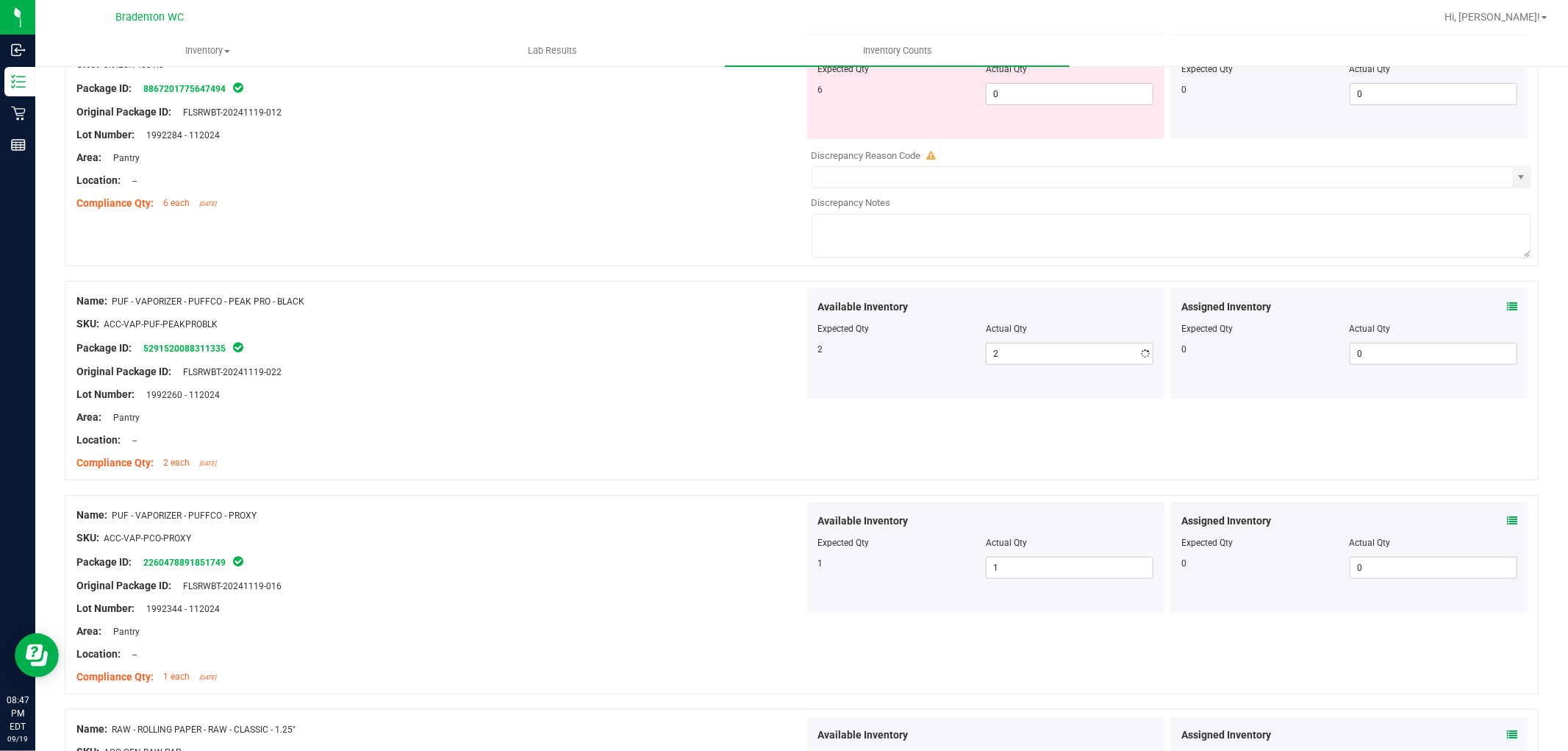
drag, startPoint x: 664, startPoint y: 370, endPoint x: 832, endPoint y: 285, distance: 188.3
click at [668, 363] on ng-container "Original Package ID: FLSRWBT-20241119-022" at bounding box center [441, 368] width 728 height 23
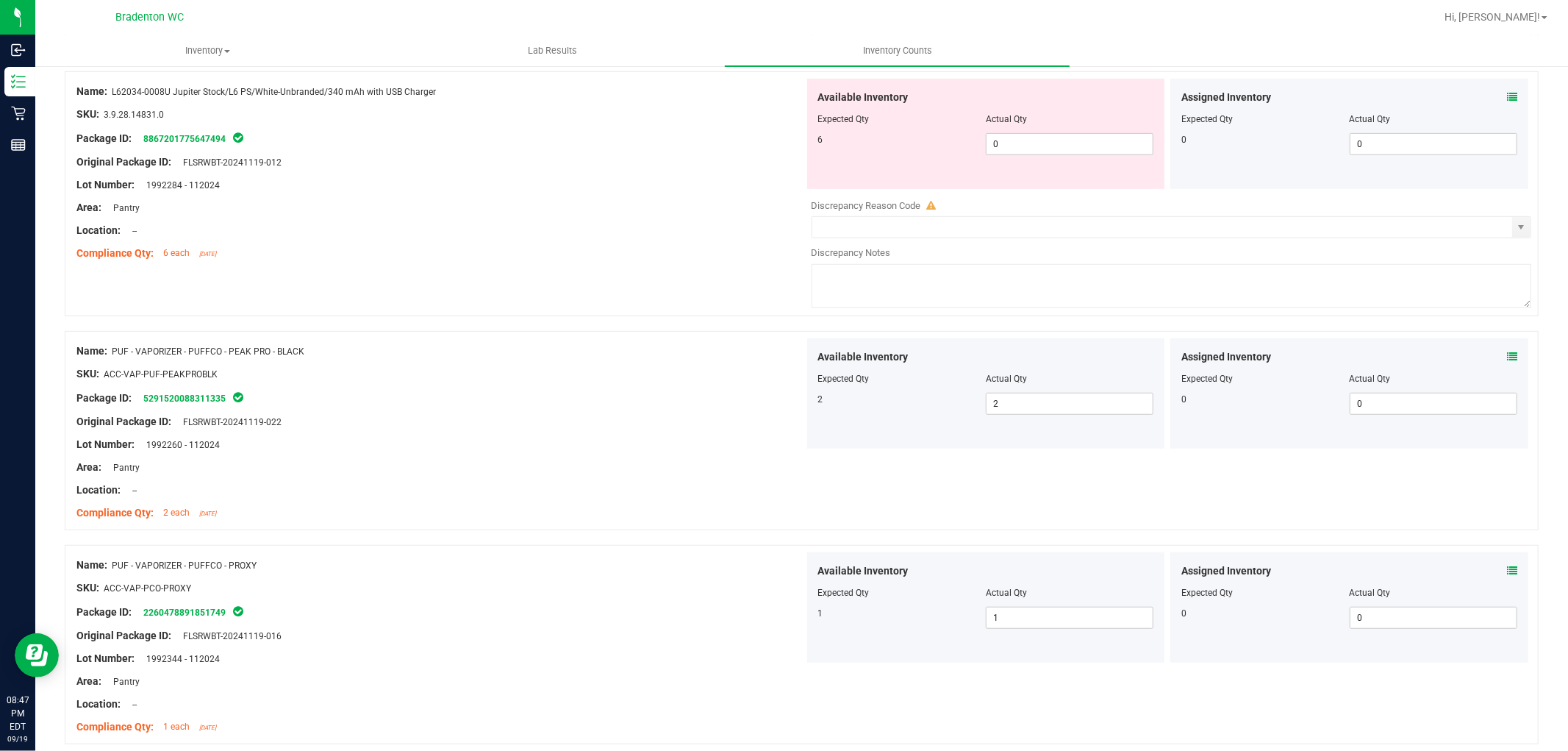
scroll to position [491, 0]
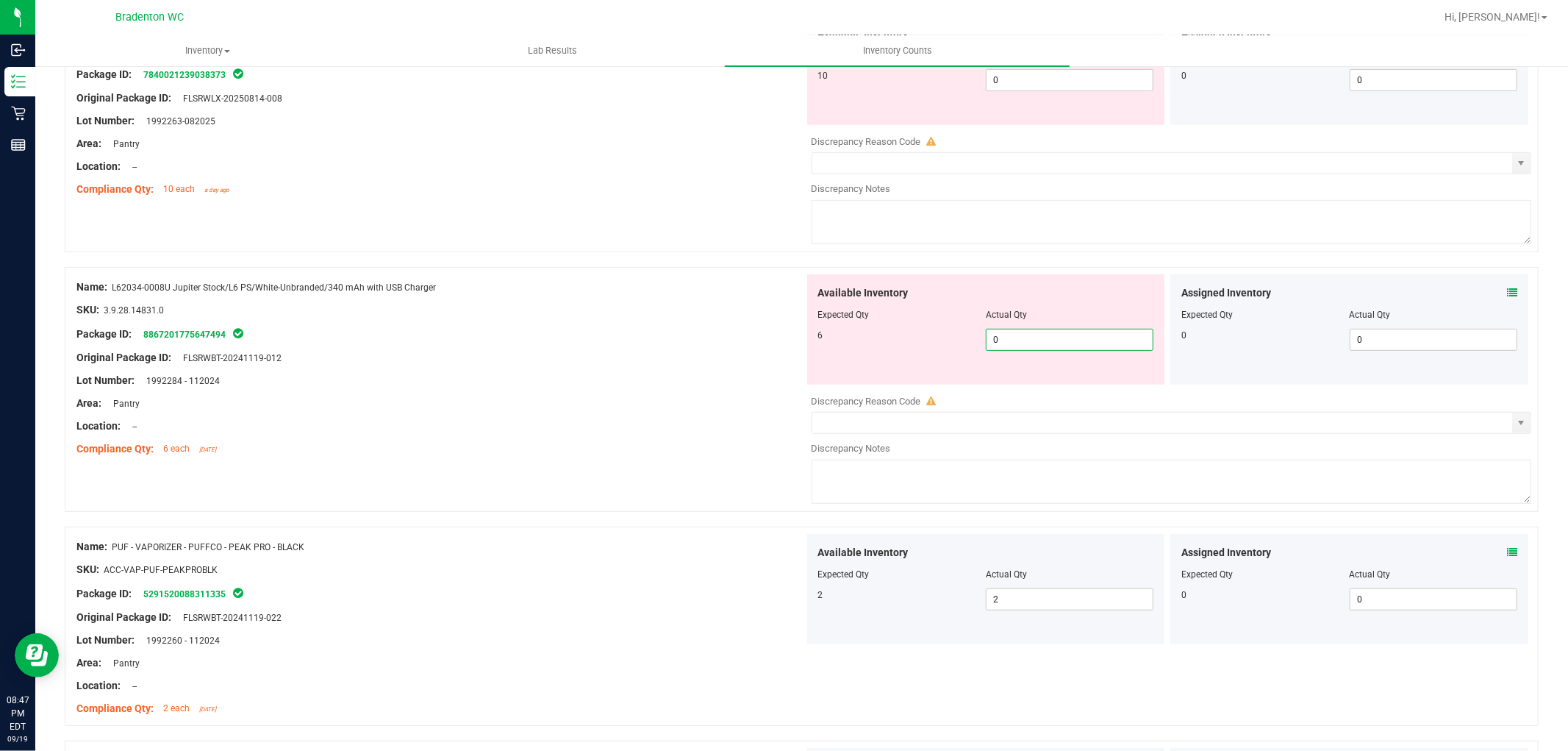
click at [1011, 332] on span "0 0" at bounding box center [1070, 339] width 168 height 22
drag, startPoint x: 615, startPoint y: 297, endPoint x: 629, endPoint y: 294, distance: 14.3
click at [624, 294] on div "Name: L62034-0008U Jupiter Stock/L6 PS/White-Unbranded/340 mAh with USB Charger…" at bounding box center [441, 368] width 728 height 187
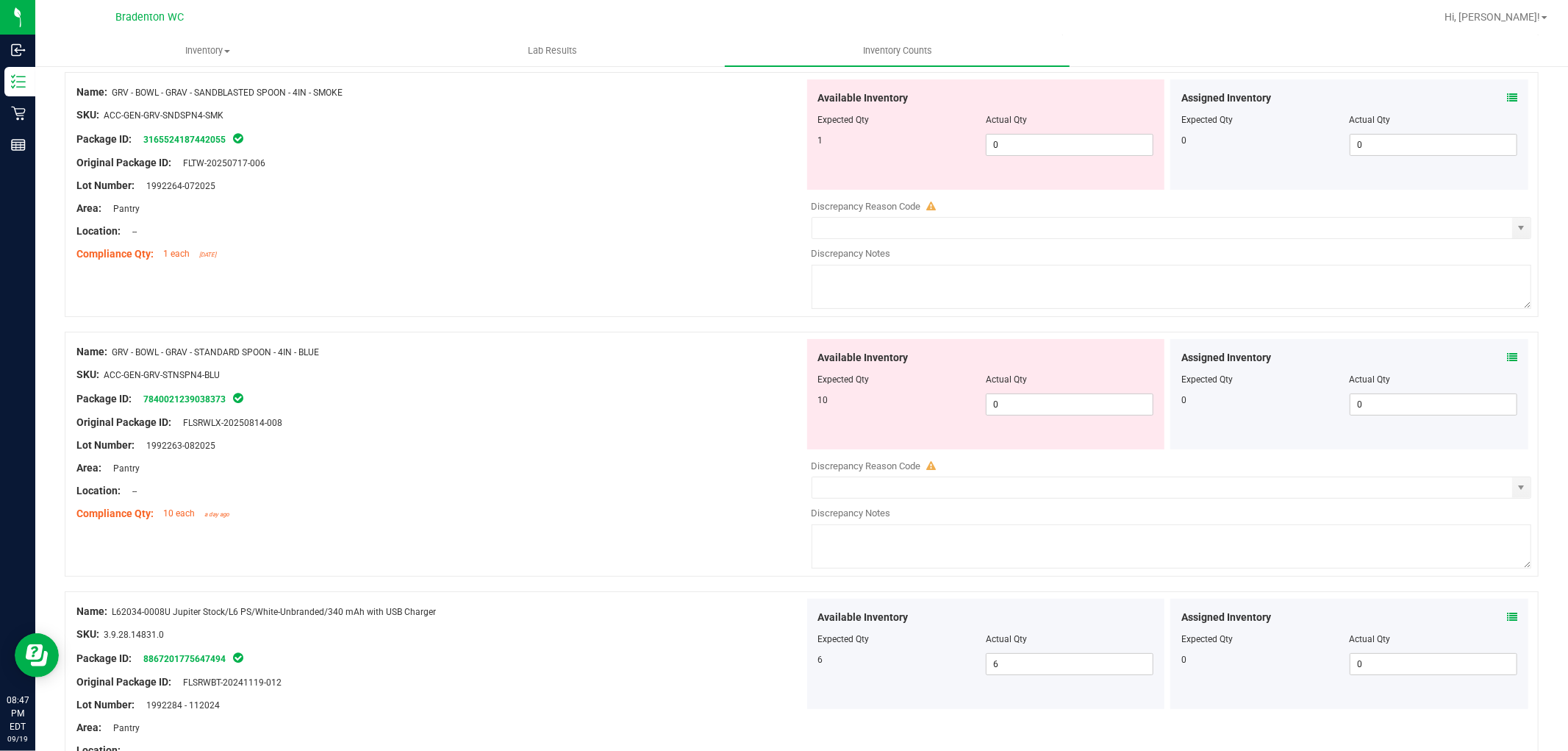
scroll to position [164, 0]
click at [1004, 406] on span "0 0" at bounding box center [1070, 406] width 168 height 22
click at [737, 350] on div "Name: GRV - BOWL - GRAV - STANDARD SPOON - 4IN - BLUE" at bounding box center [441, 353] width 728 height 15
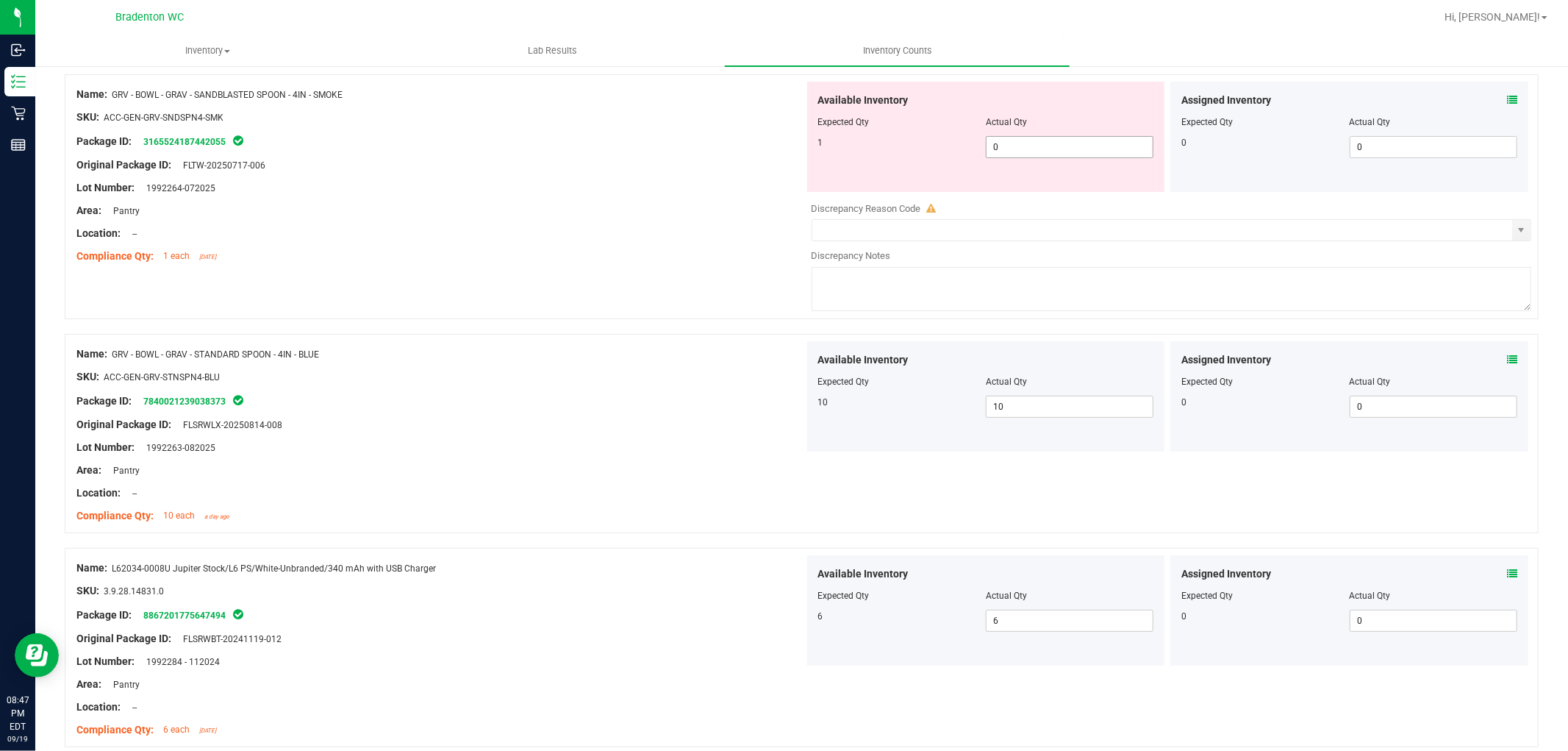
click at [1020, 149] on span "0 0" at bounding box center [1070, 147] width 168 height 22
click at [553, 251] on div "Compliance Qty: 1 each [DATE]" at bounding box center [441, 255] width 728 height 15
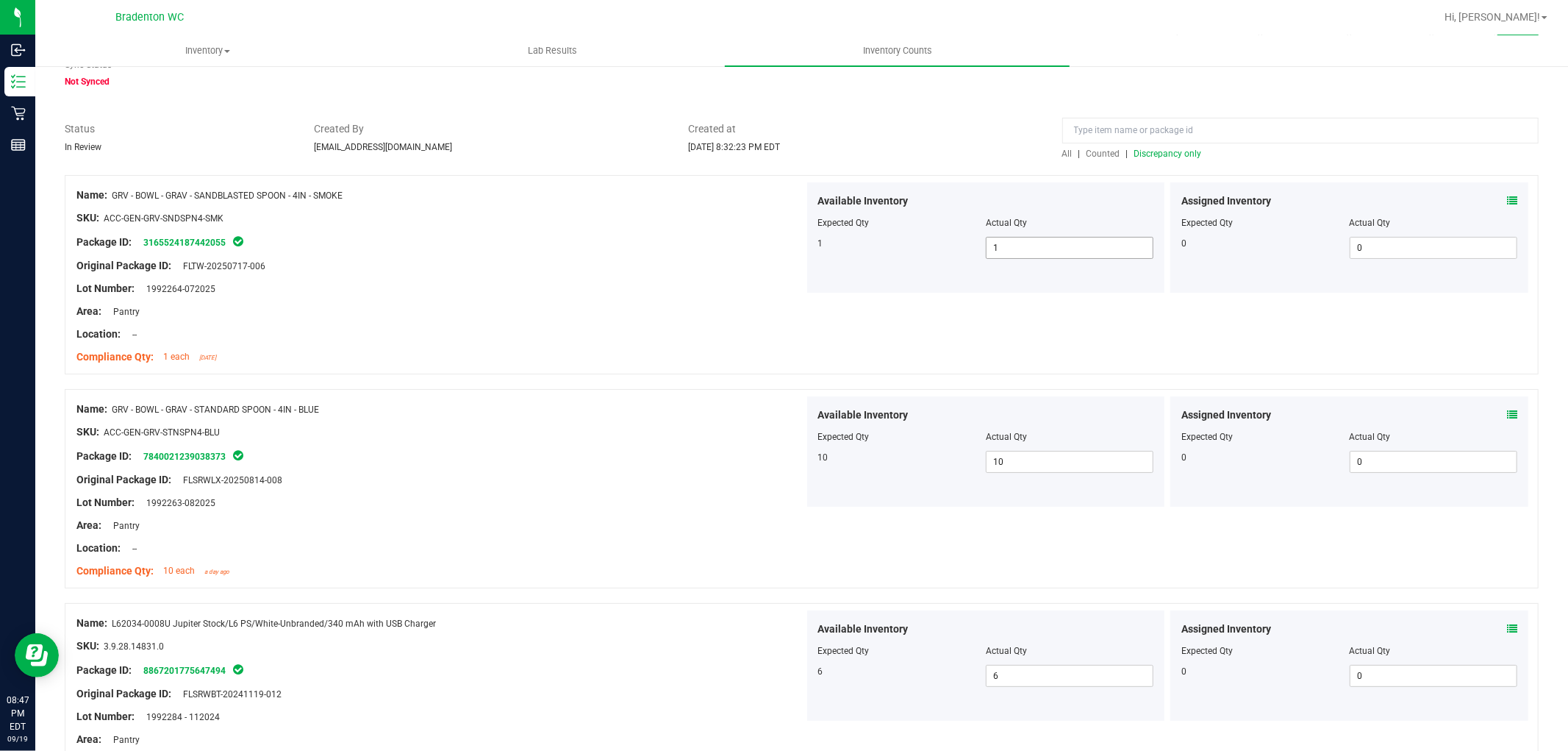
scroll to position [0, 0]
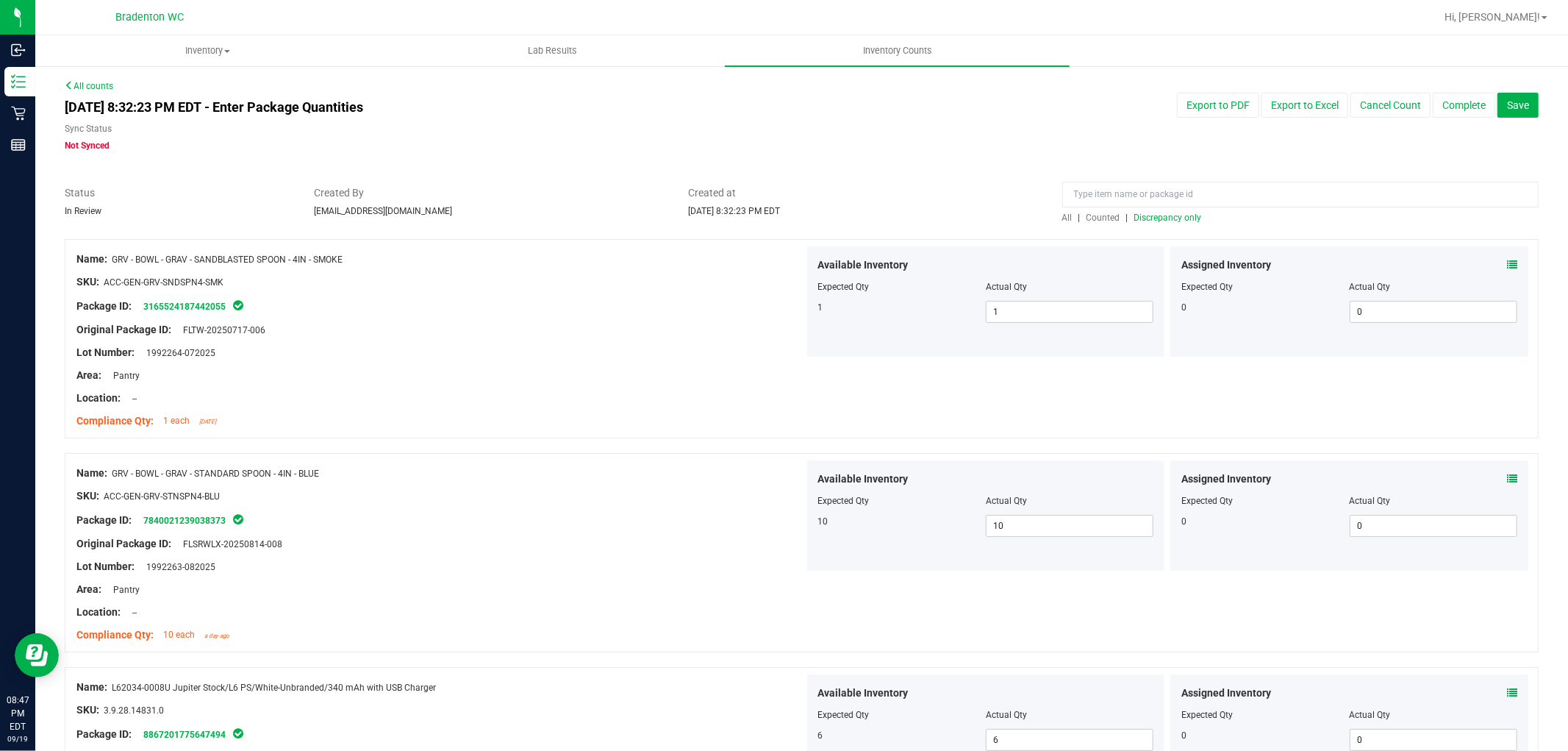
click at [1159, 213] on span "Discrepancy only" at bounding box center [1168, 218] width 68 height 11
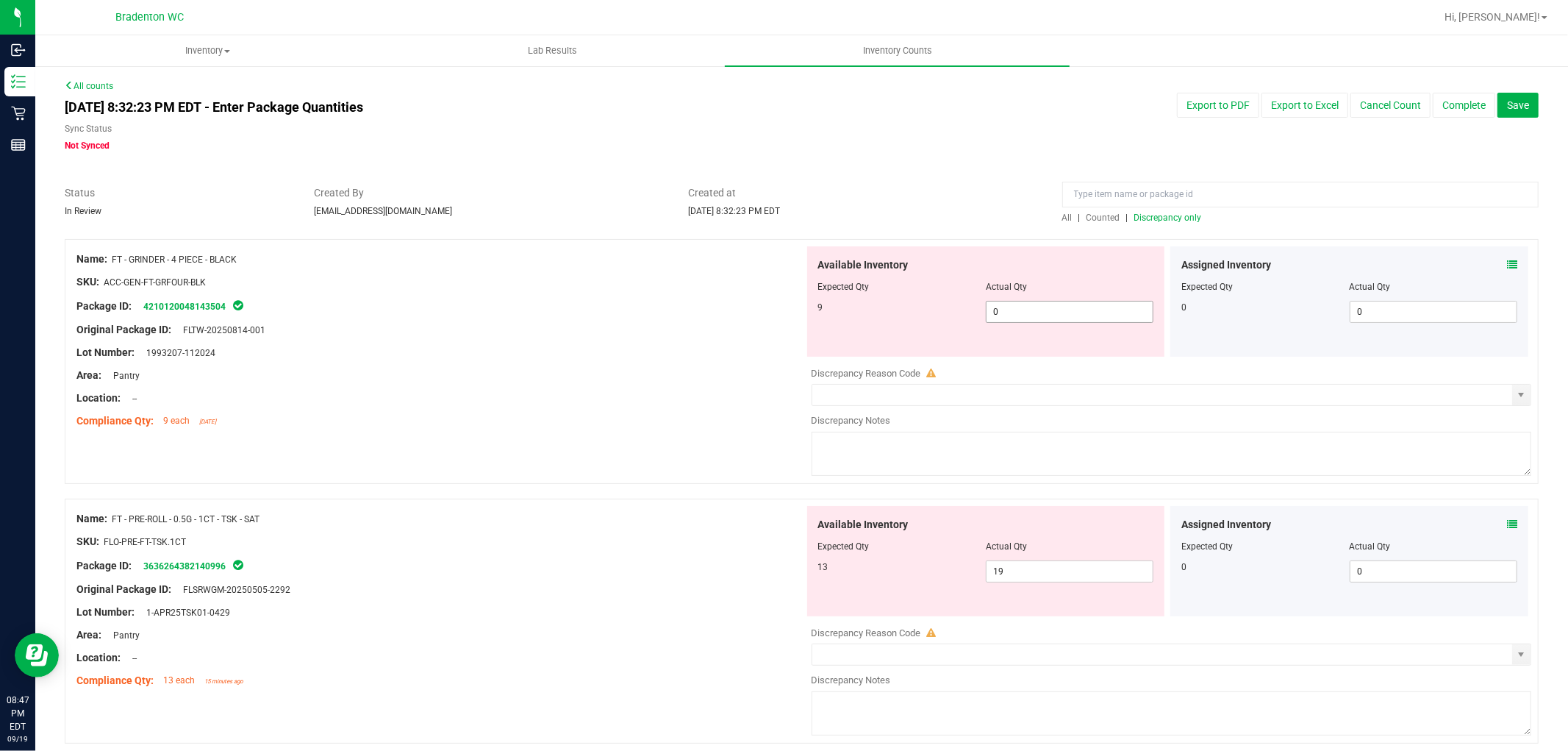
click at [989, 306] on span "0 0" at bounding box center [1070, 311] width 168 height 22
click at [641, 326] on div "Original Package ID: FLTW-20250814-001" at bounding box center [441, 330] width 728 height 15
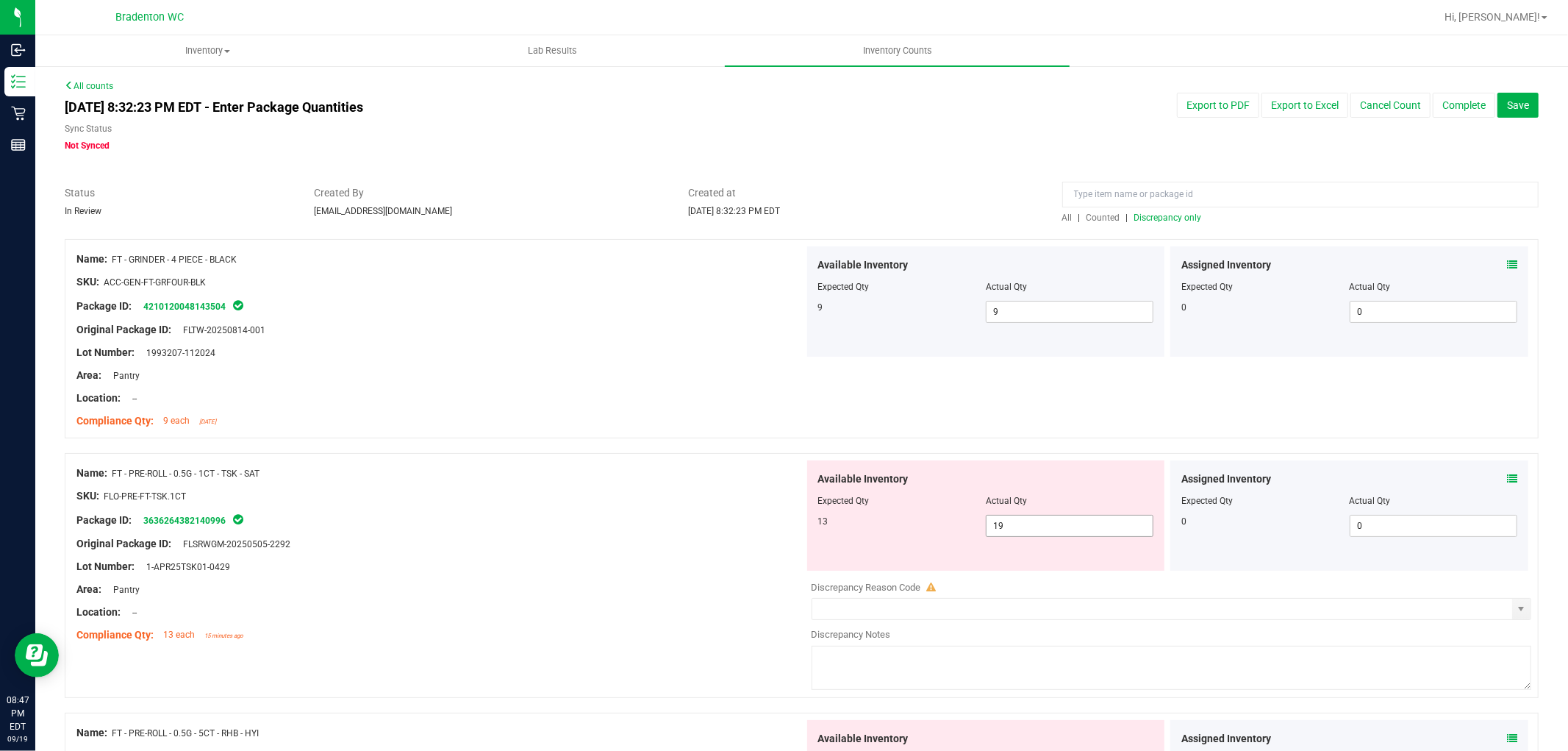
click at [1017, 522] on span "19 19" at bounding box center [1070, 526] width 168 height 22
click at [611, 518] on div "Package ID: 3636264382140996" at bounding box center [441, 520] width 728 height 18
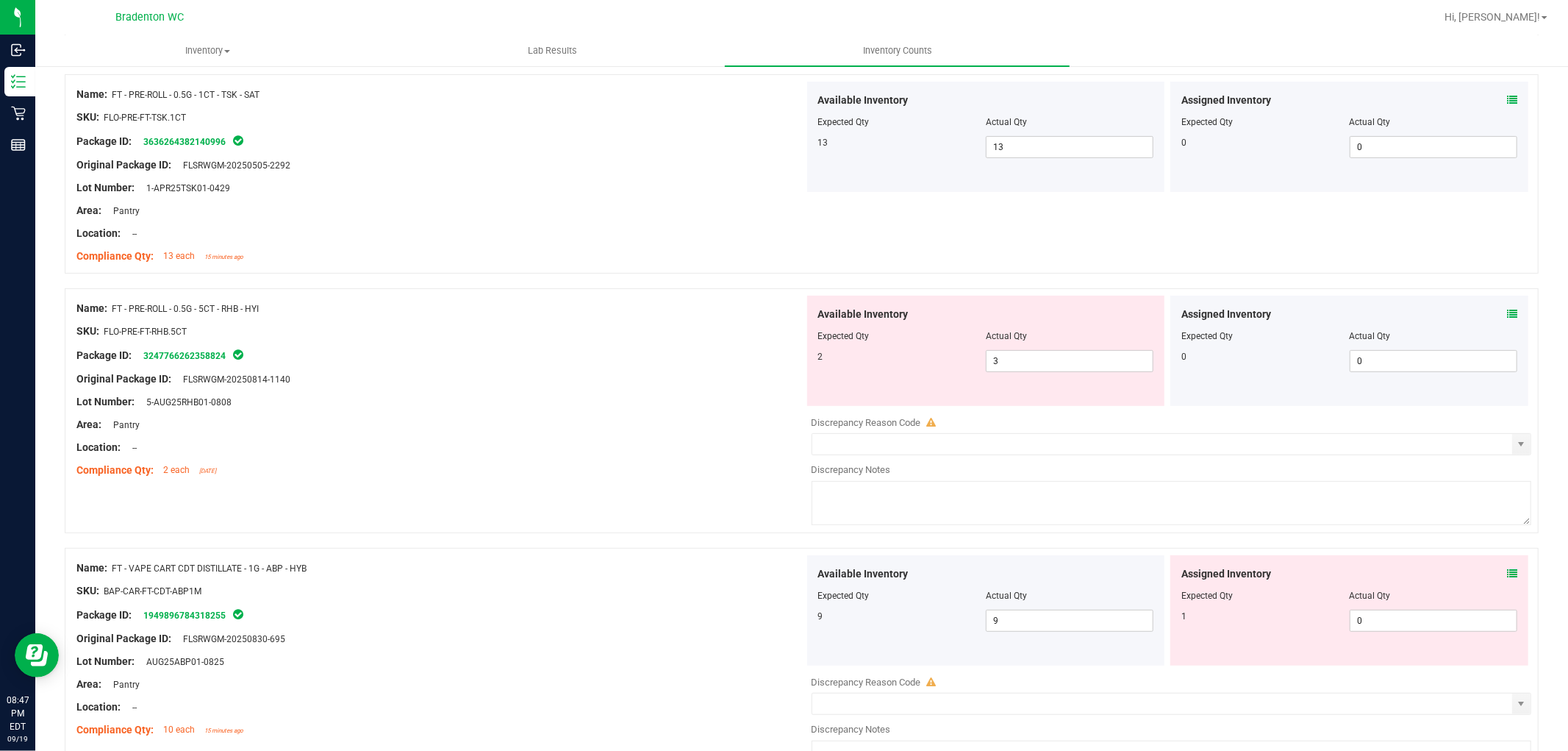
scroll to position [408, 0]
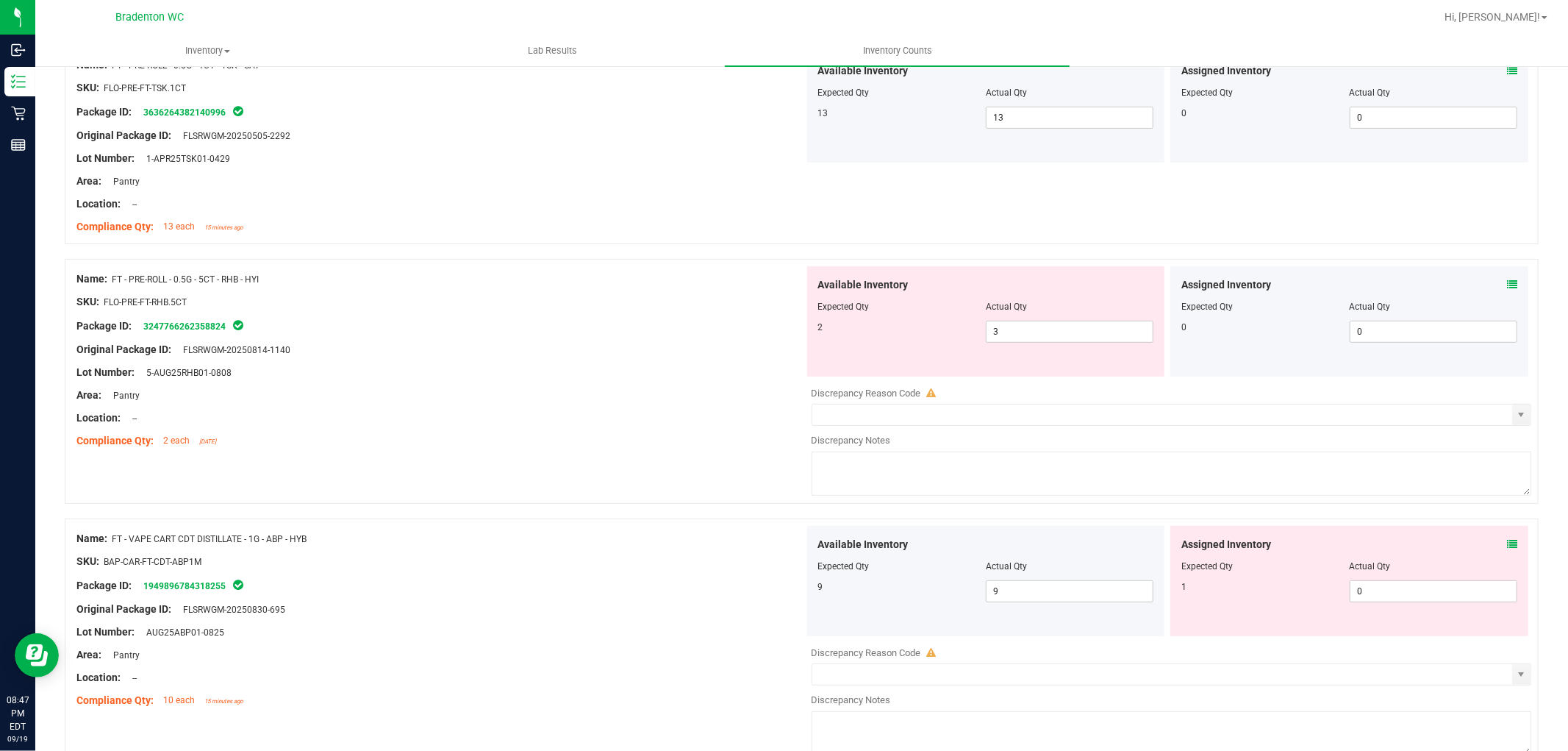
click at [1507, 542] on icon at bounding box center [1512, 544] width 11 height 11
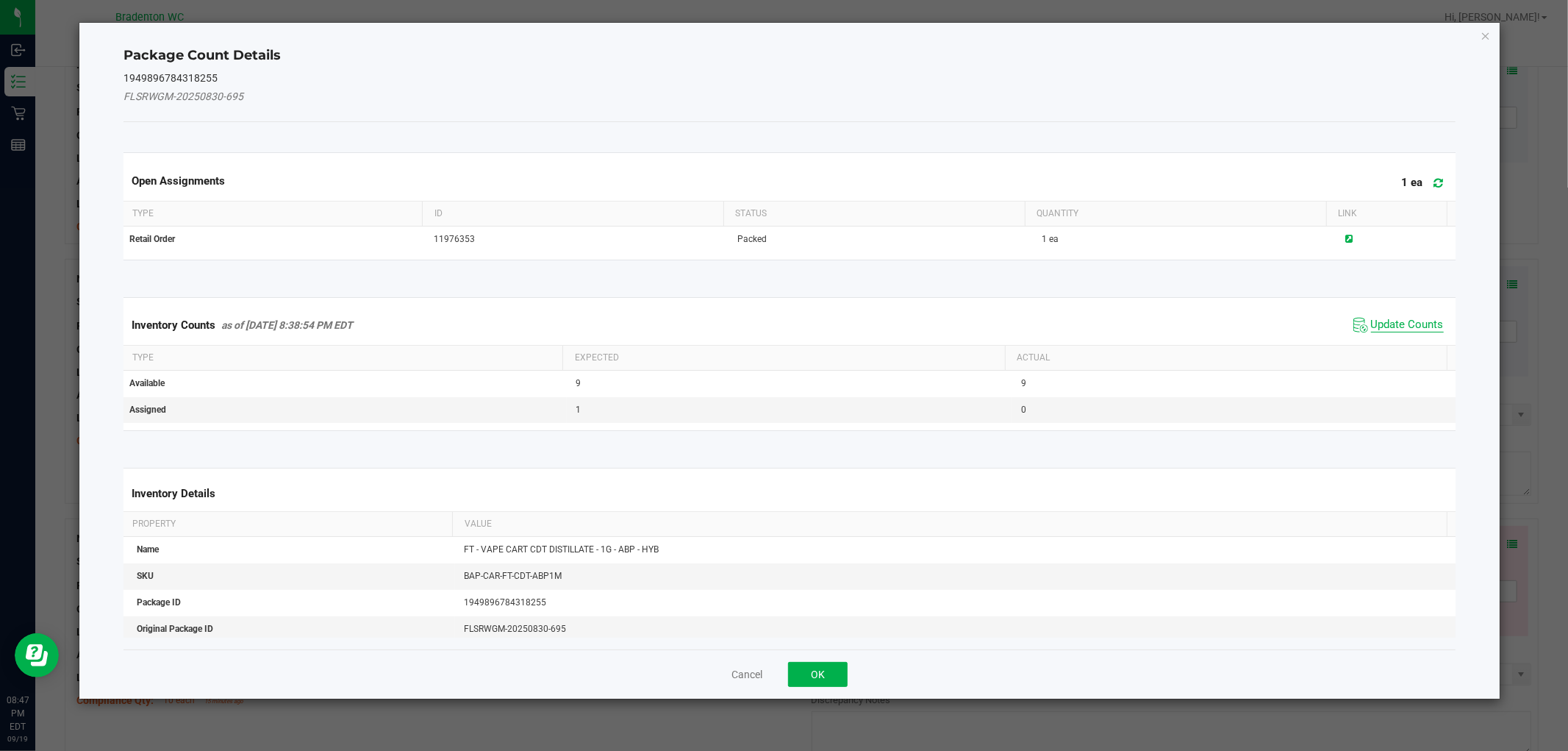
click at [1375, 325] on span "Update Counts" at bounding box center [1407, 325] width 72 height 15
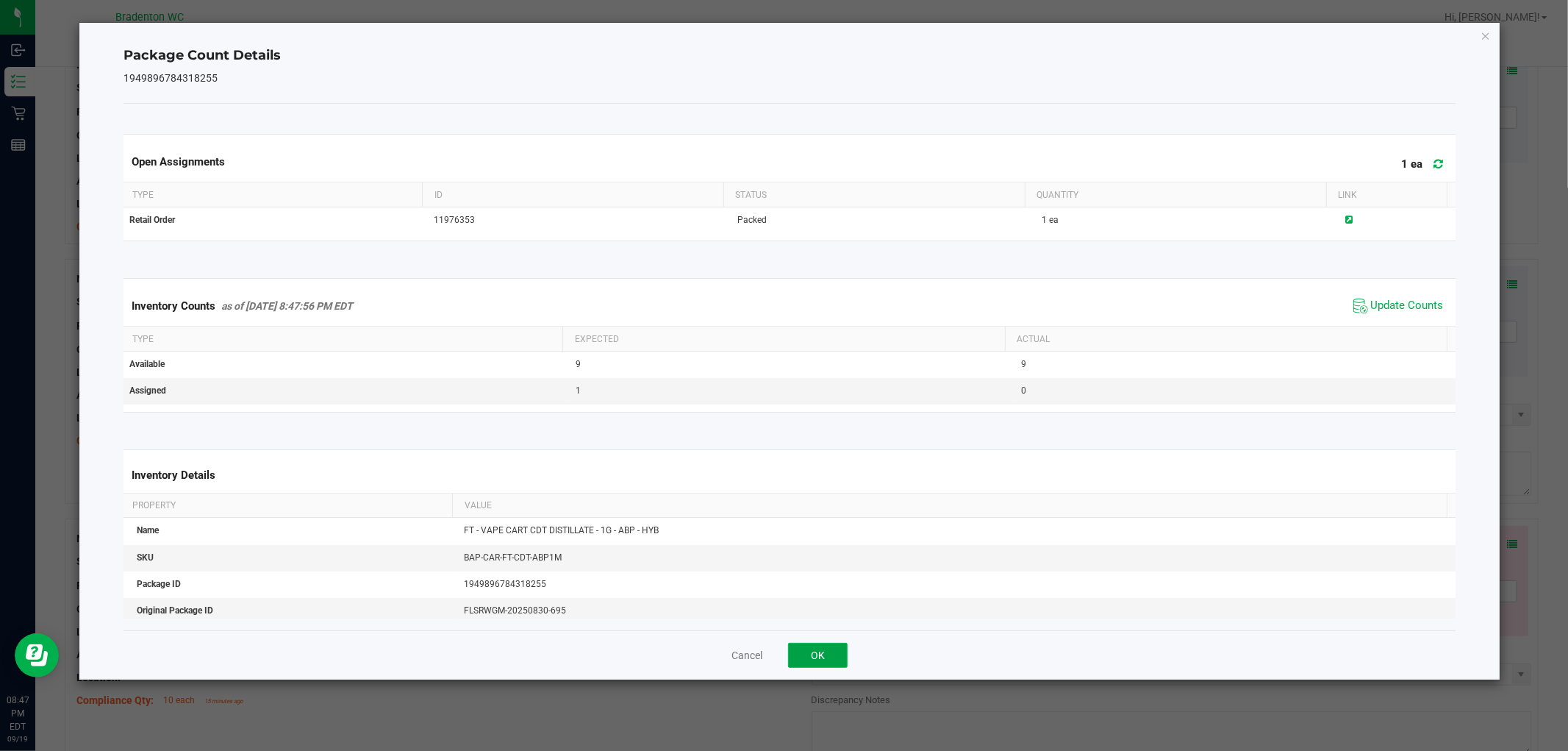
click at [813, 646] on button "OK" at bounding box center [817, 655] width 59 height 25
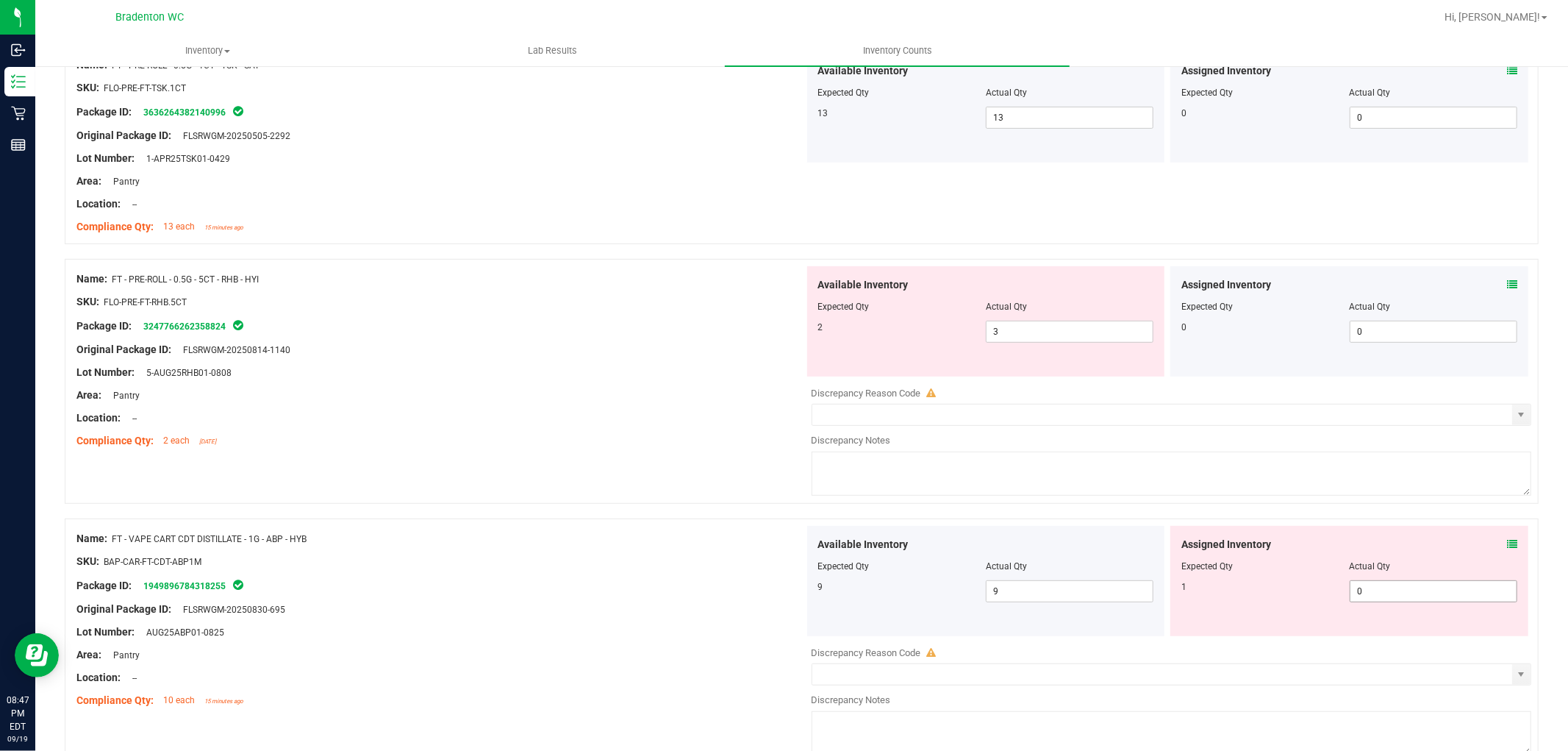
click at [1391, 584] on span "0 0" at bounding box center [1434, 591] width 168 height 22
drag, startPoint x: 684, startPoint y: 616, endPoint x: 744, endPoint y: 589, distance: 65.8
click at [694, 612] on div "Name: FT - VAPE CART CDT DISTILLATE - 1G - ABP - HYB SKU: BAP-CAR-FT-CDT-ABP1M …" at bounding box center [441, 619] width 728 height 187
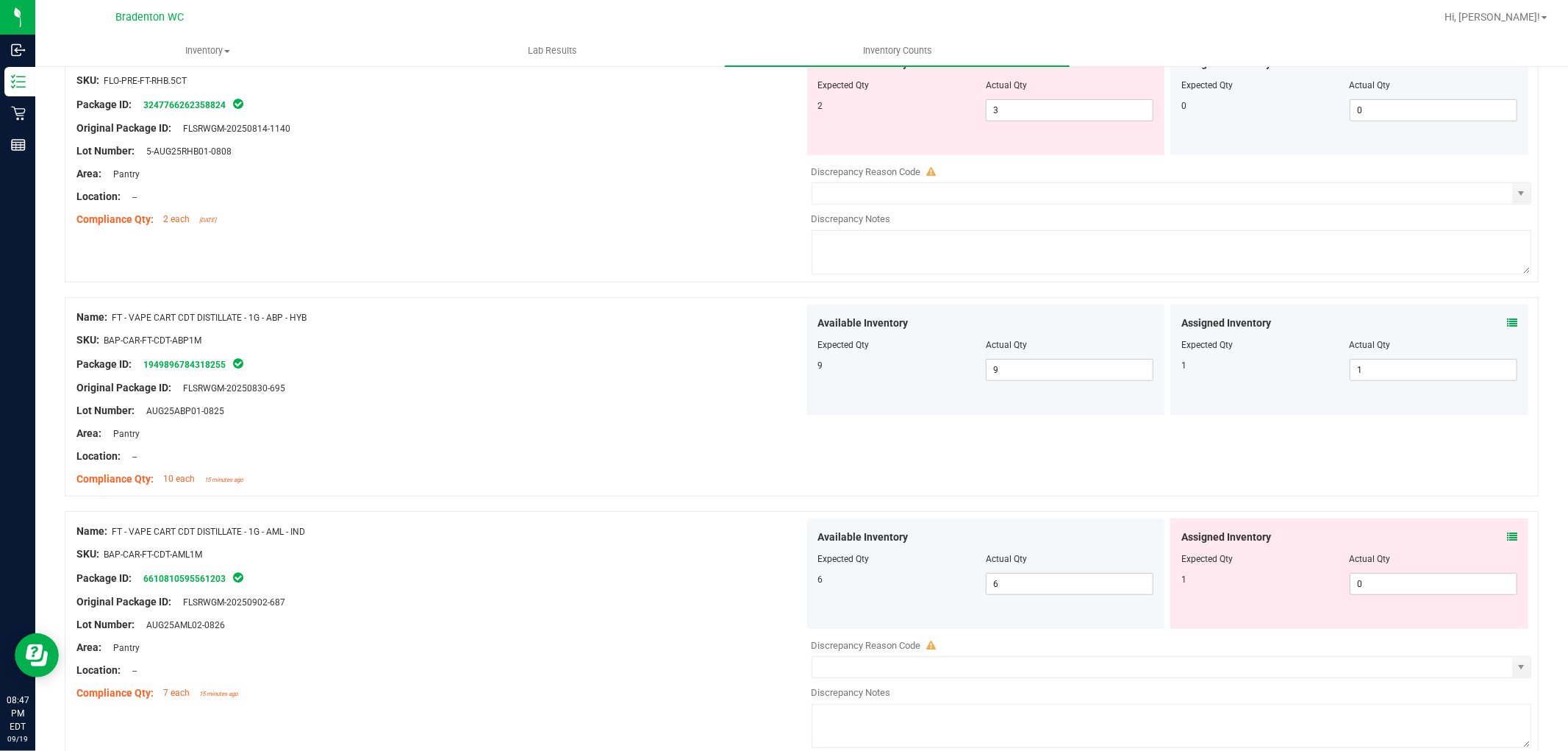
scroll to position [653, 0]
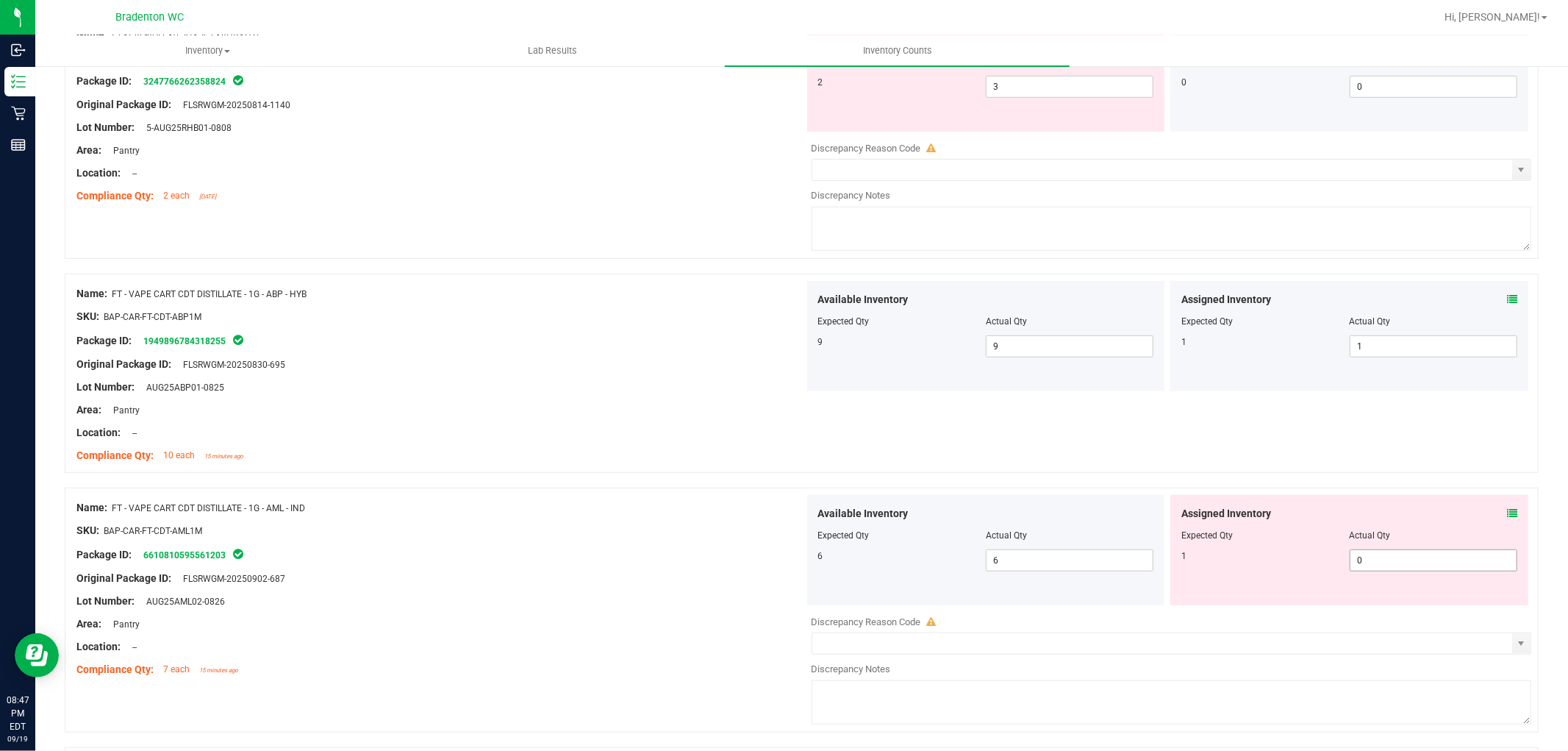
click at [1420, 560] on span "0 0" at bounding box center [1434, 560] width 168 height 22
click at [718, 520] on div "Name: FT - VAPE CART CDT DISTILLATE - 1G - AML - IND SKU: BAP-CAR-FT-CDT-AML1M …" at bounding box center [441, 588] width 728 height 187
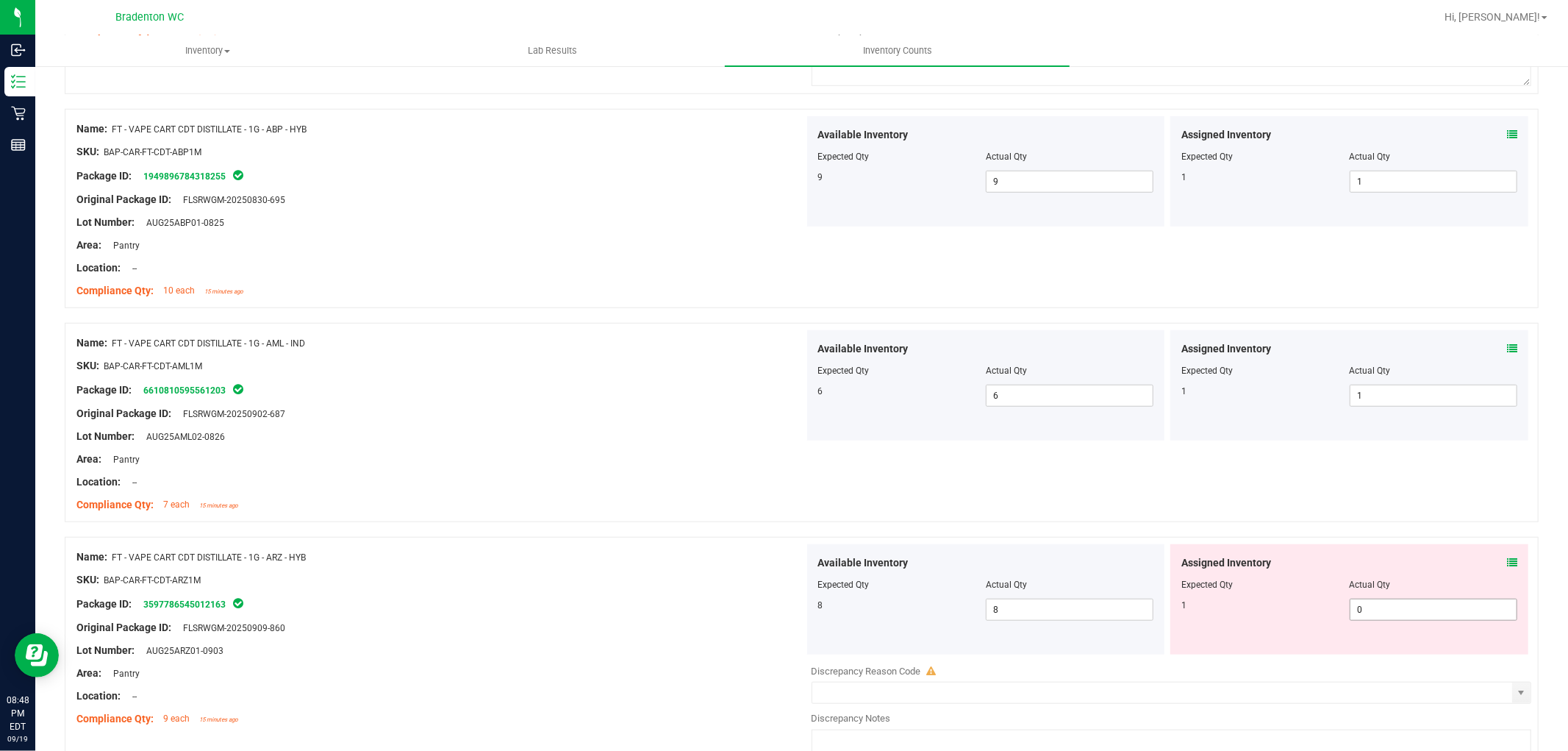
scroll to position [899, 0]
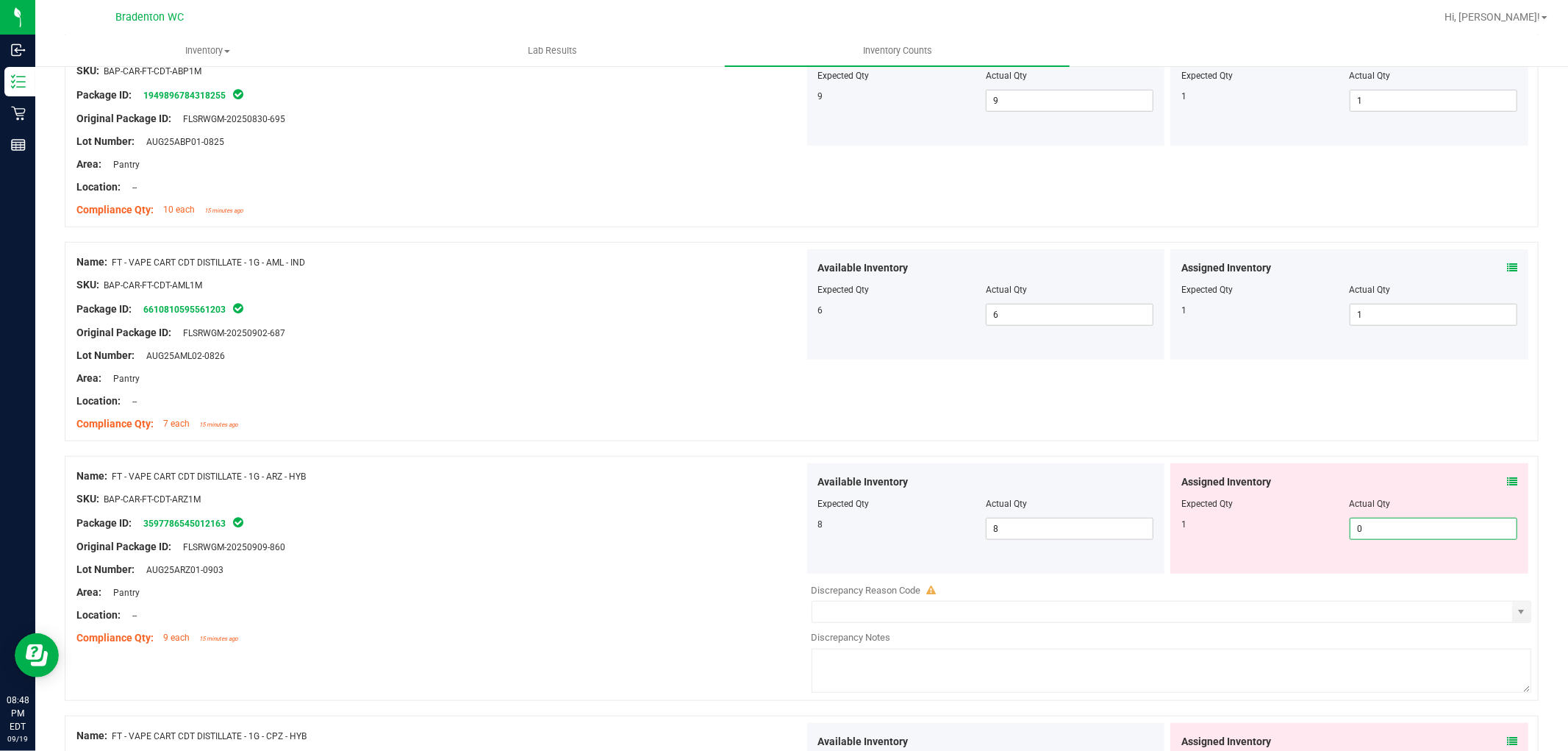
click at [1398, 526] on span "0 0" at bounding box center [1434, 528] width 168 height 22
drag, startPoint x: 692, startPoint y: 544, endPoint x: 852, endPoint y: 533, distance: 160.4
click at [704, 542] on div "Original Package ID: FLSRWGM-20250909-860" at bounding box center [441, 546] width 728 height 15
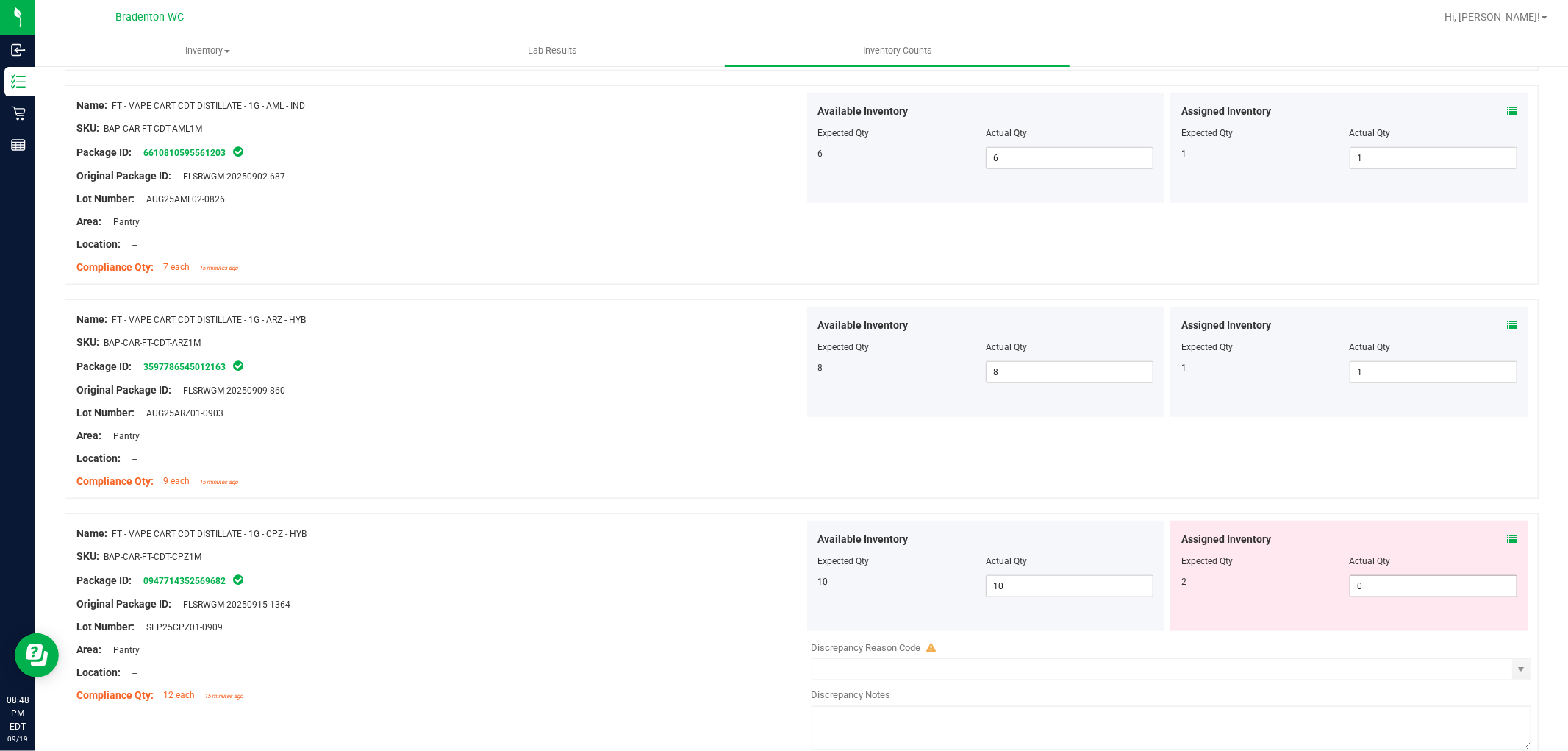
scroll to position [1062, 0]
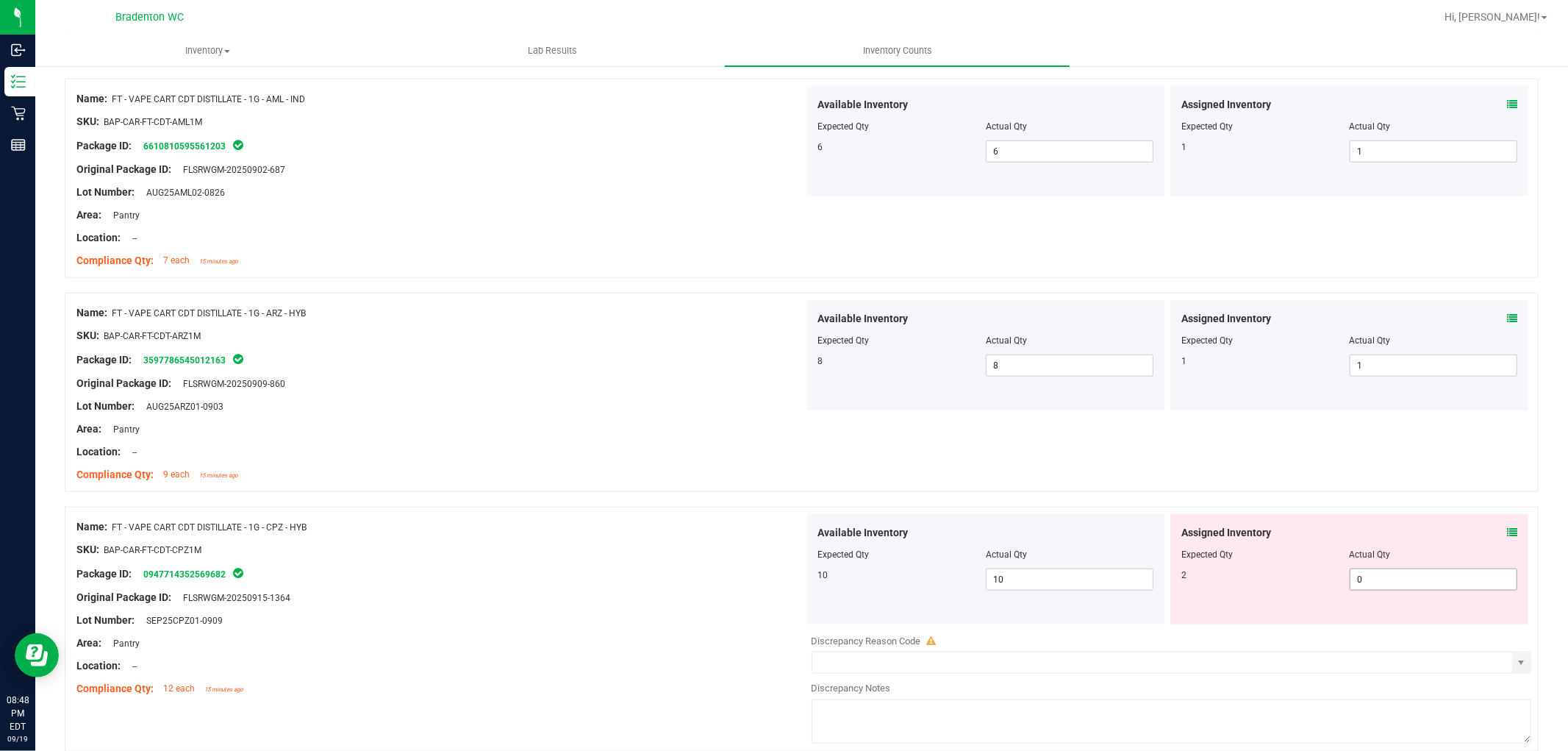
click at [1375, 583] on span "0 0" at bounding box center [1434, 579] width 168 height 22
click at [655, 513] on div "Name: FT - VAPE CART CDT DISTILLATE - 1G - CPZ - HYB SKU: BAP-CAR-FT-CDT-CPZ1M …" at bounding box center [801, 628] width 1474 height 245
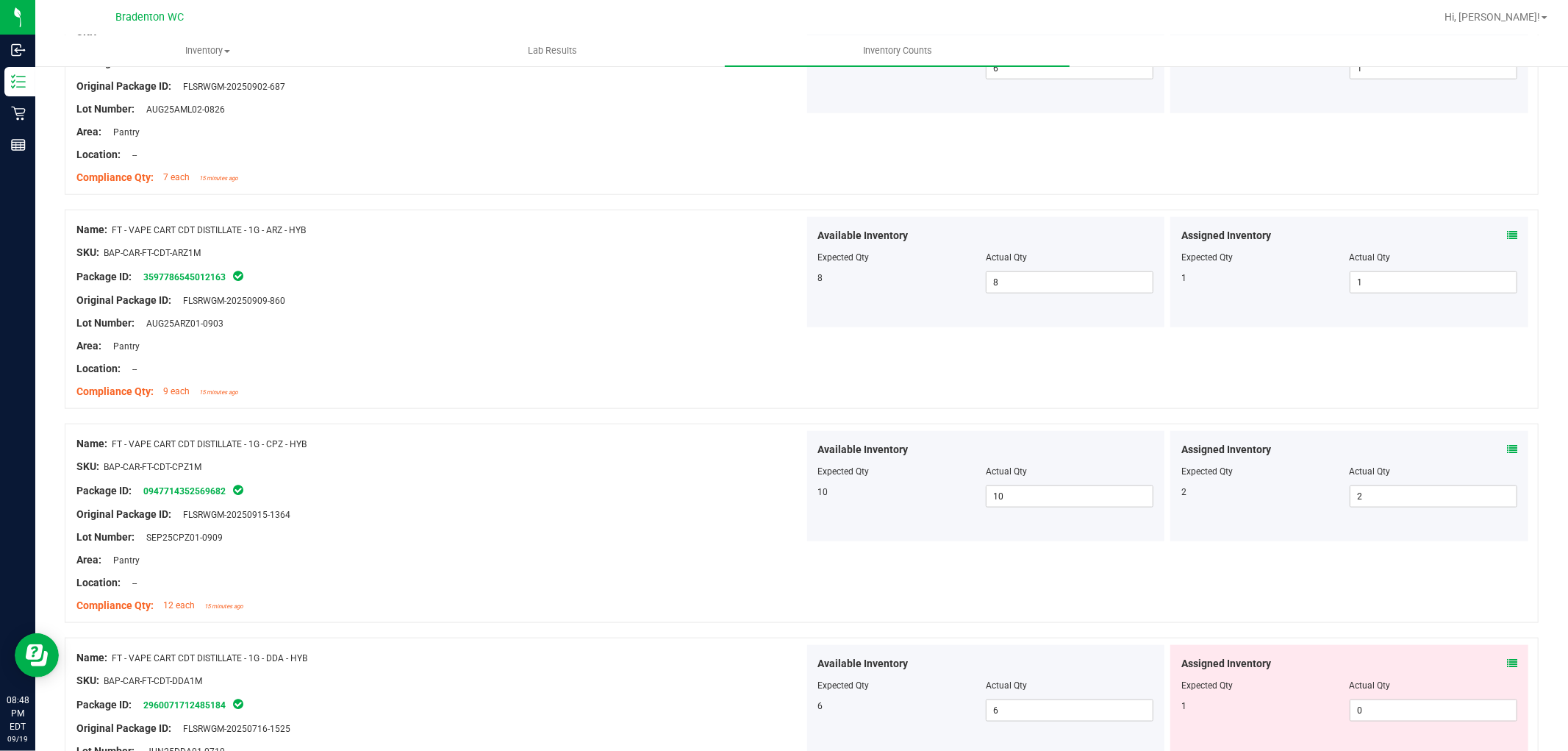
scroll to position [1225, 0]
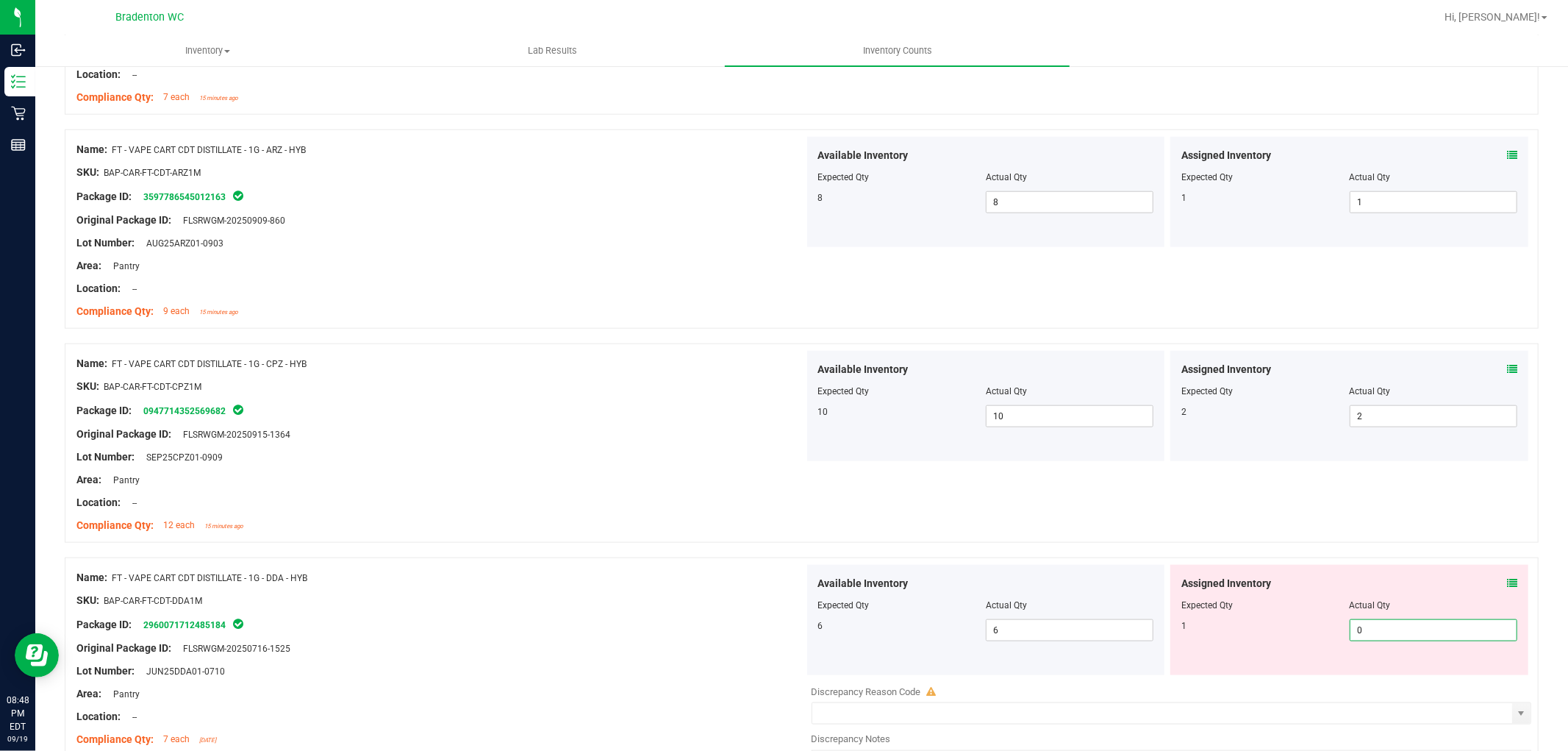
click at [1373, 637] on span "0 0" at bounding box center [1434, 630] width 168 height 22
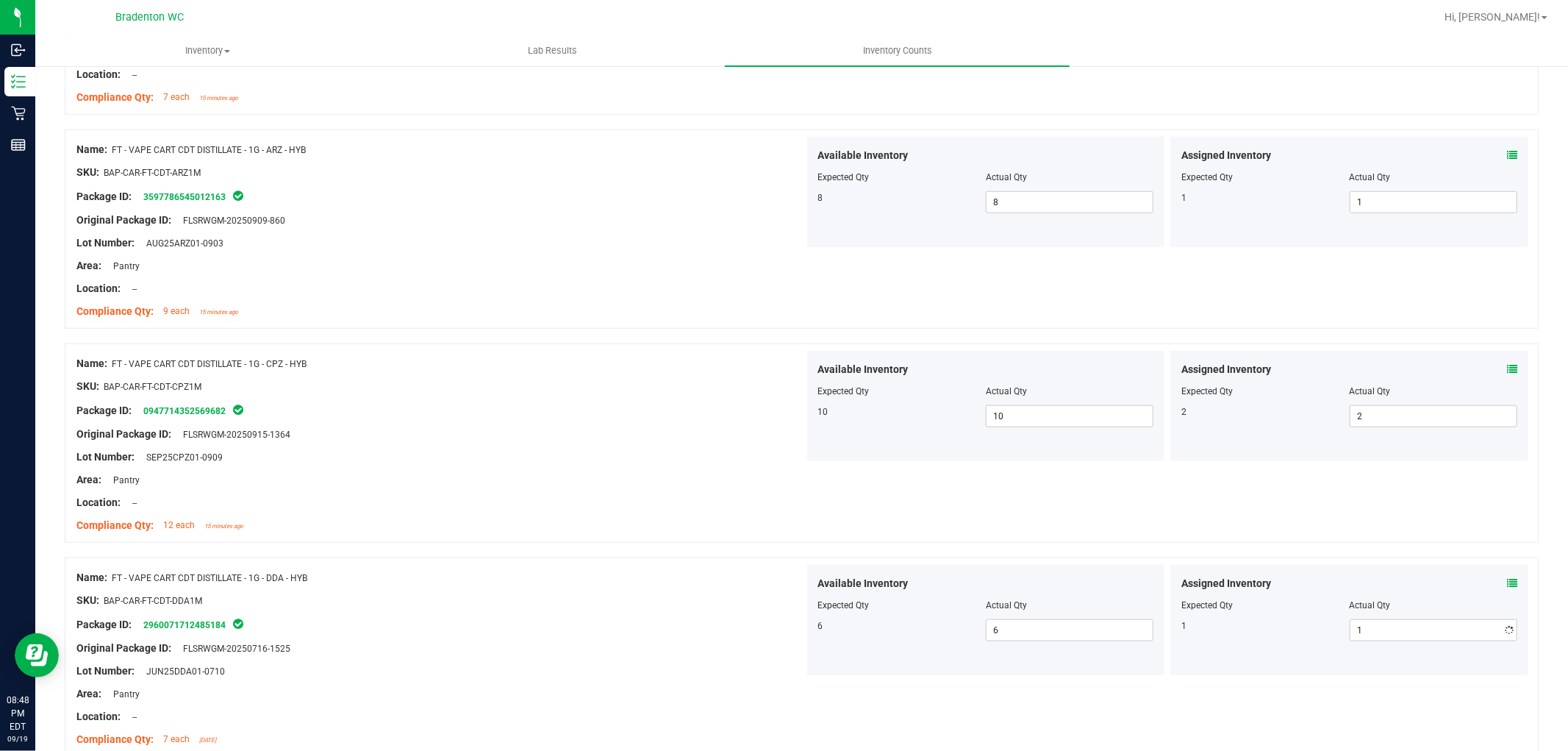
drag, startPoint x: 607, startPoint y: 532, endPoint x: 631, endPoint y: 524, distance: 25.3
click at [610, 532] on div "Compliance Qty: 12 each 15 minutes ago" at bounding box center [441, 525] width 728 height 15
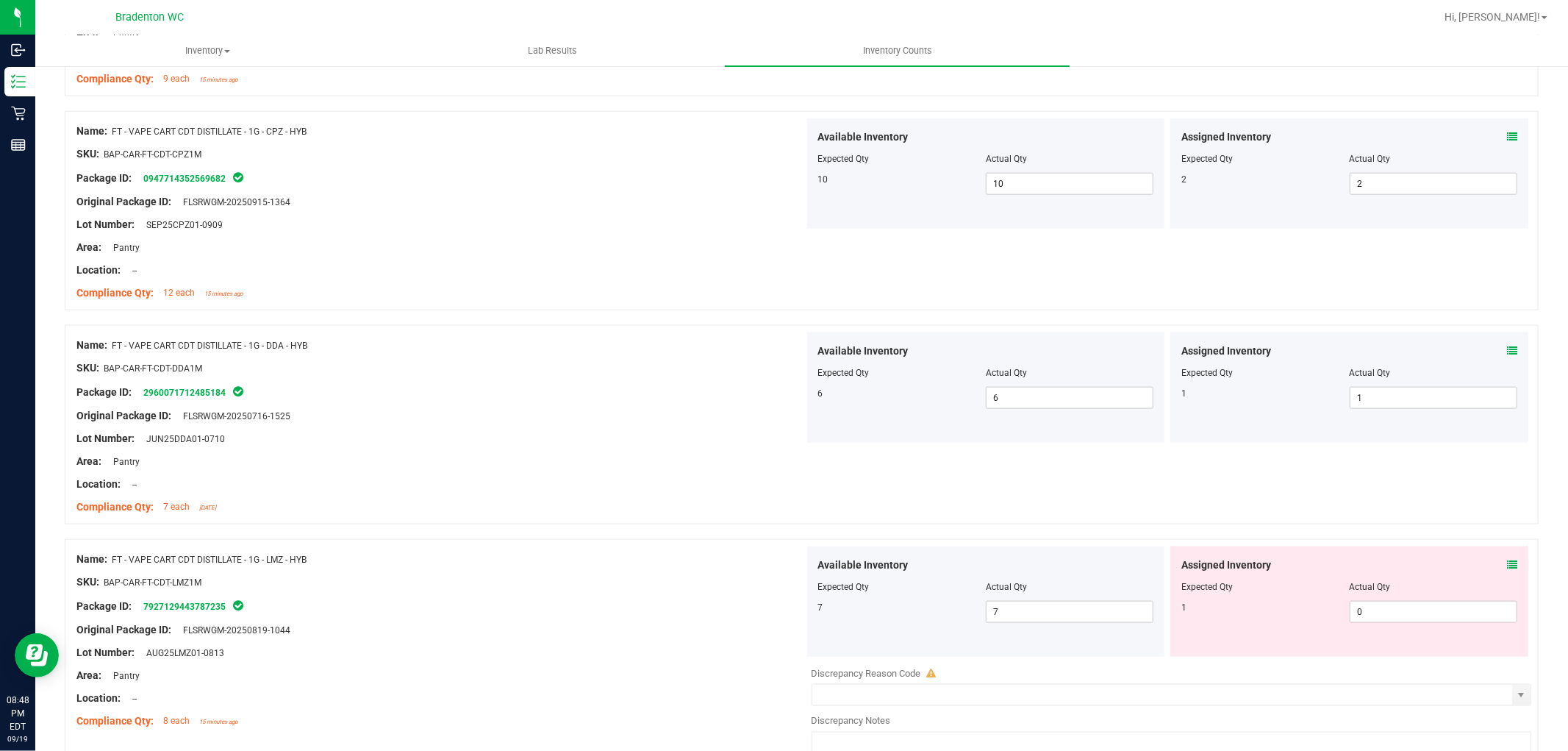
scroll to position [1470, 0]
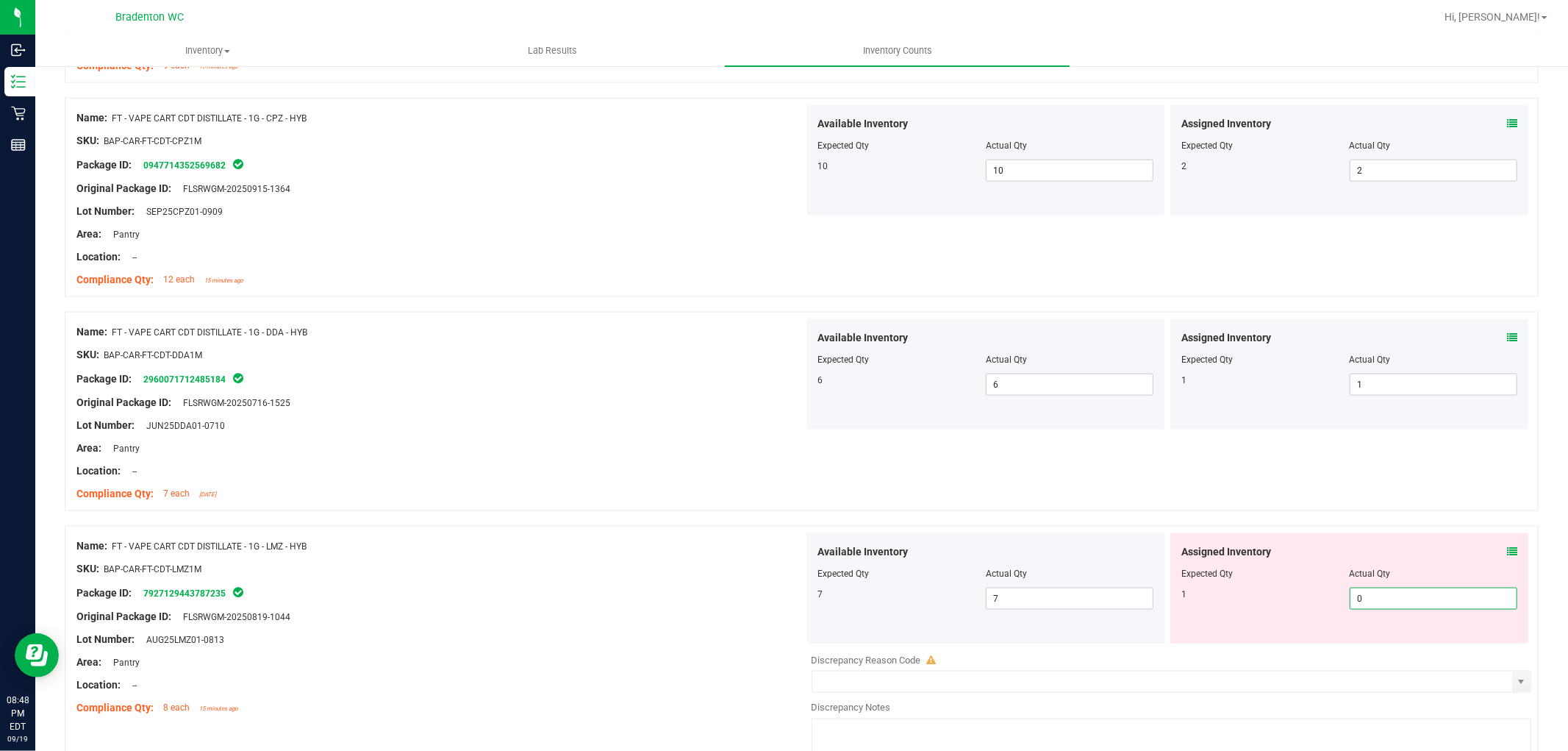
click at [1381, 597] on span "0 0" at bounding box center [1434, 598] width 168 height 22
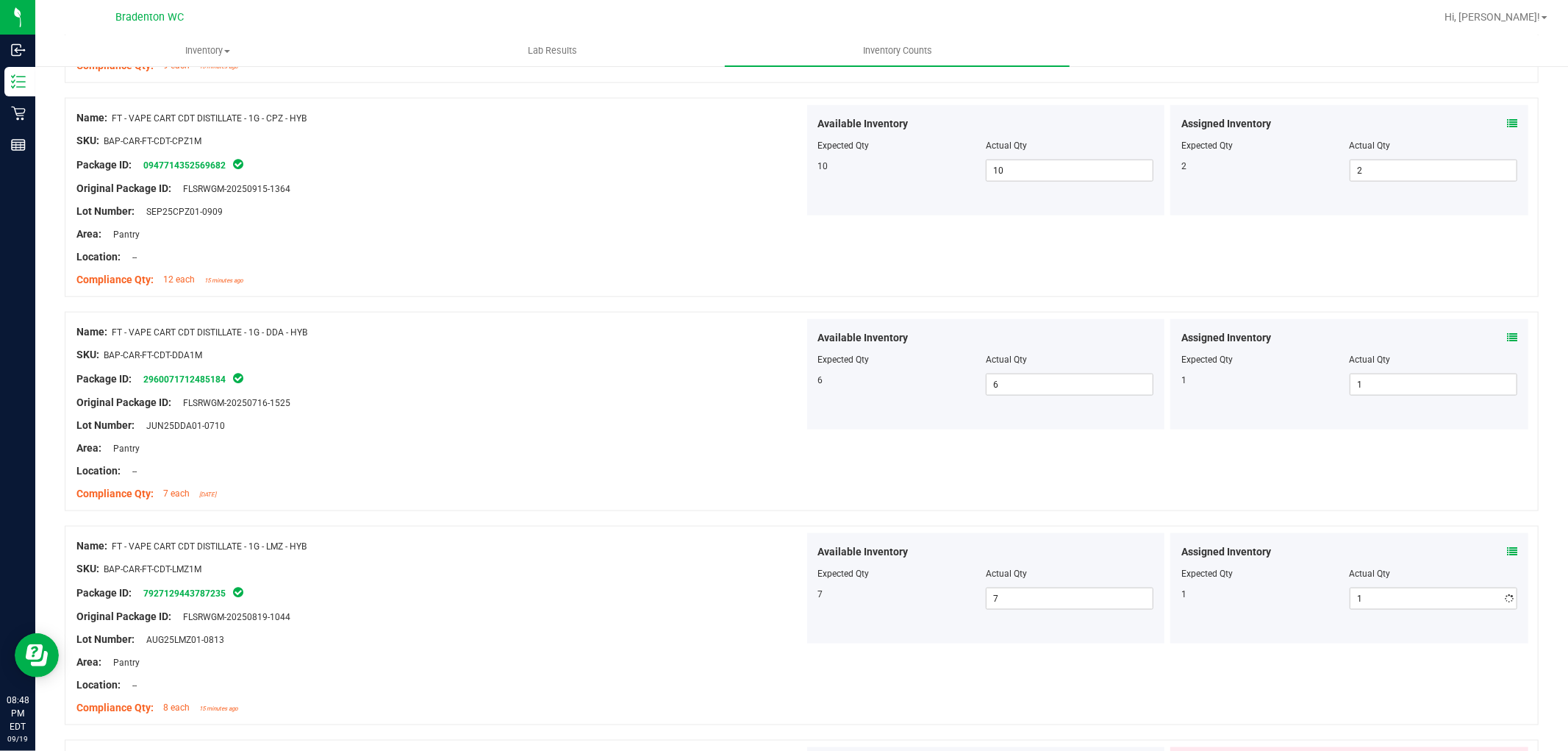
drag, startPoint x: 785, startPoint y: 520, endPoint x: 1041, endPoint y: 483, distance: 258.7
click at [795, 519] on div at bounding box center [801, 518] width 1474 height 15
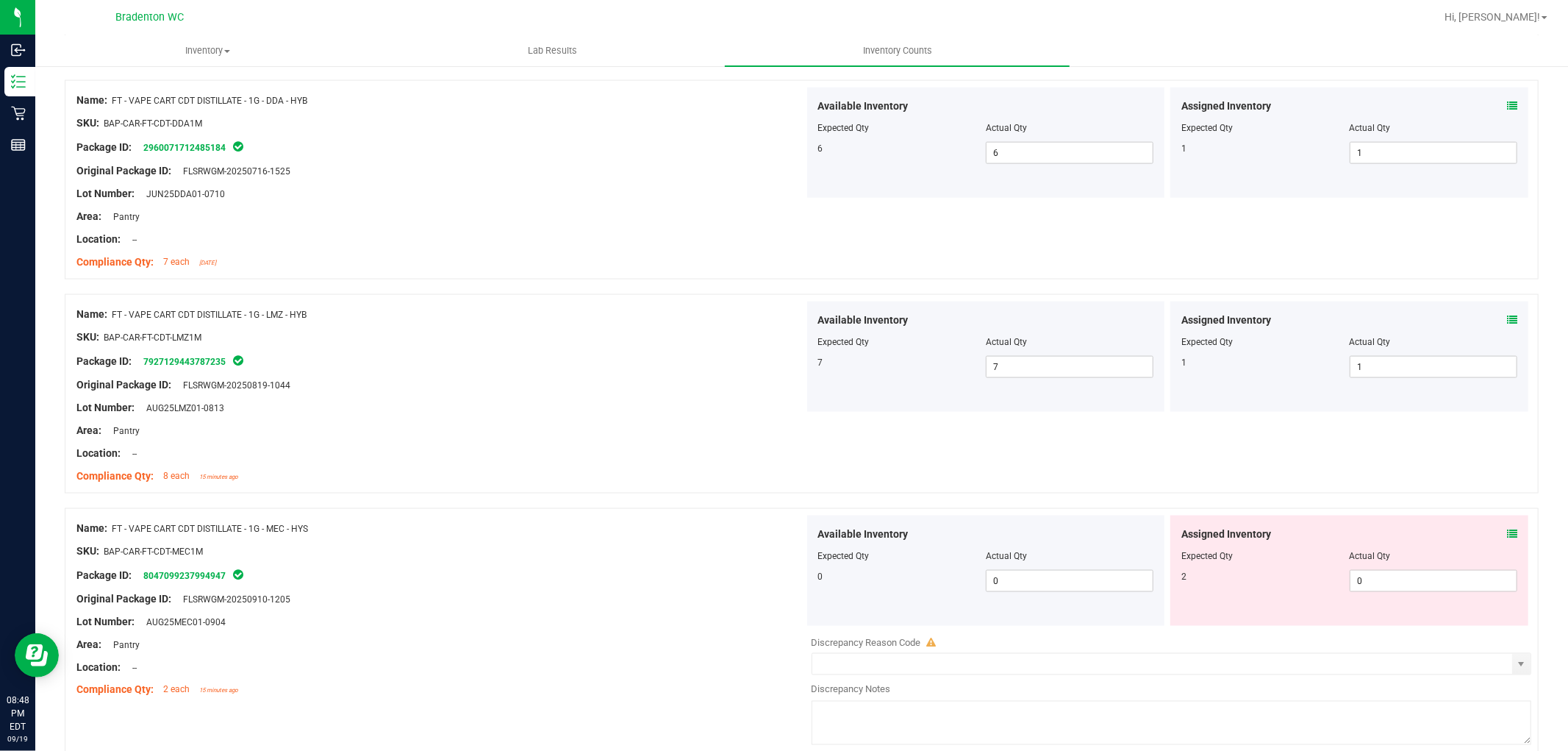
scroll to position [1797, 0]
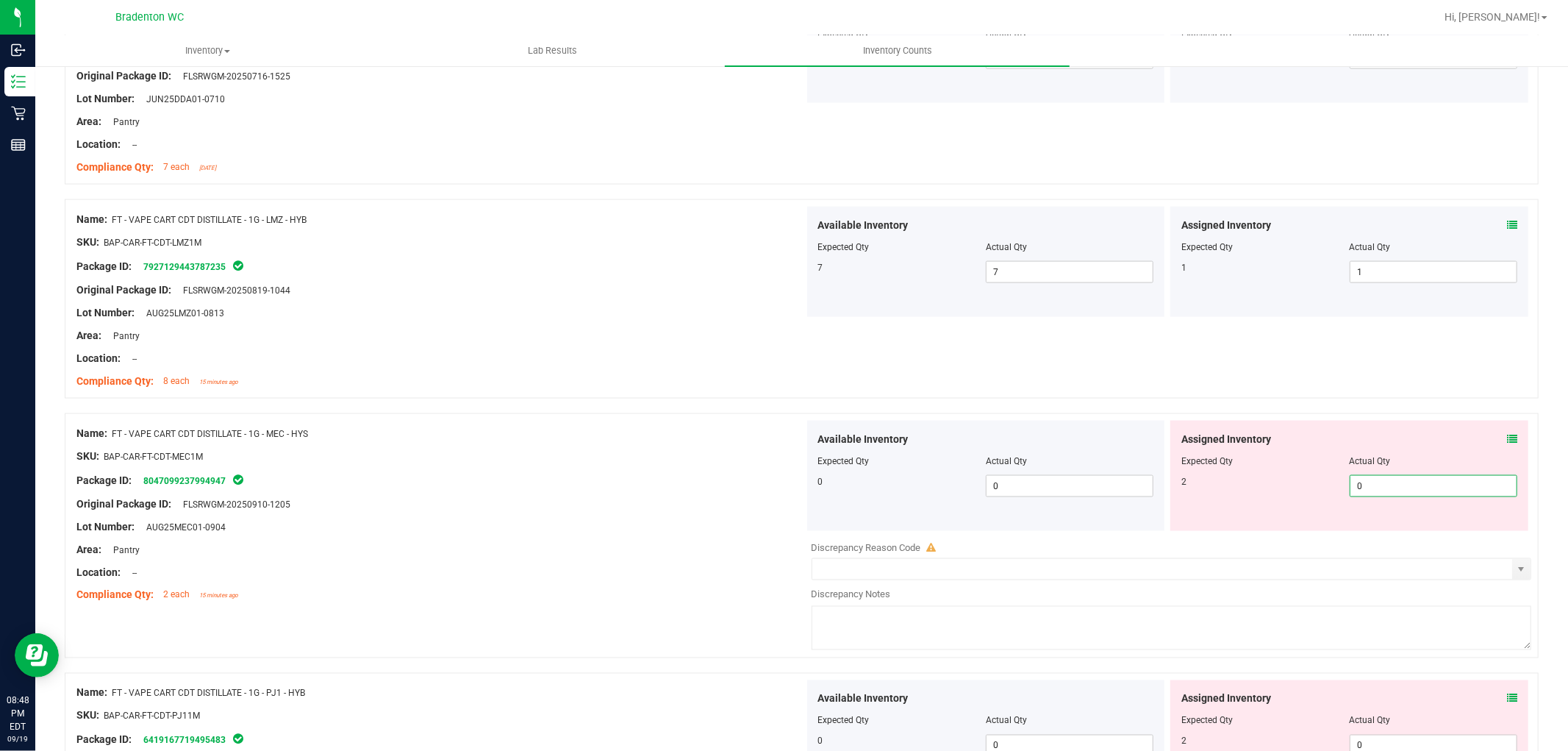
click at [1373, 482] on span "0 0" at bounding box center [1434, 486] width 168 height 22
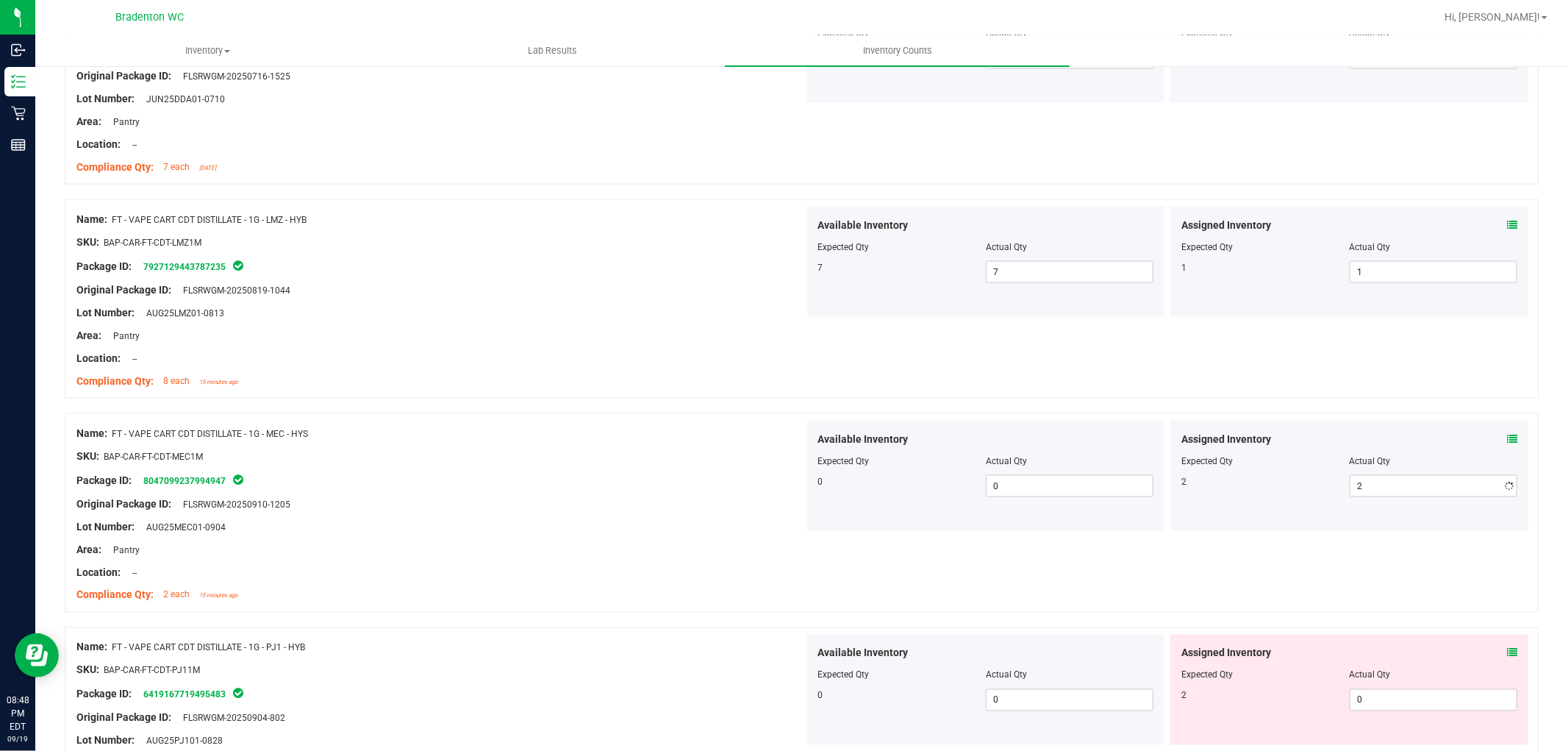
click at [807, 480] on div "Available Inventory Expected Qty Actual Qty 0 0 0" at bounding box center [986, 475] width 358 height 110
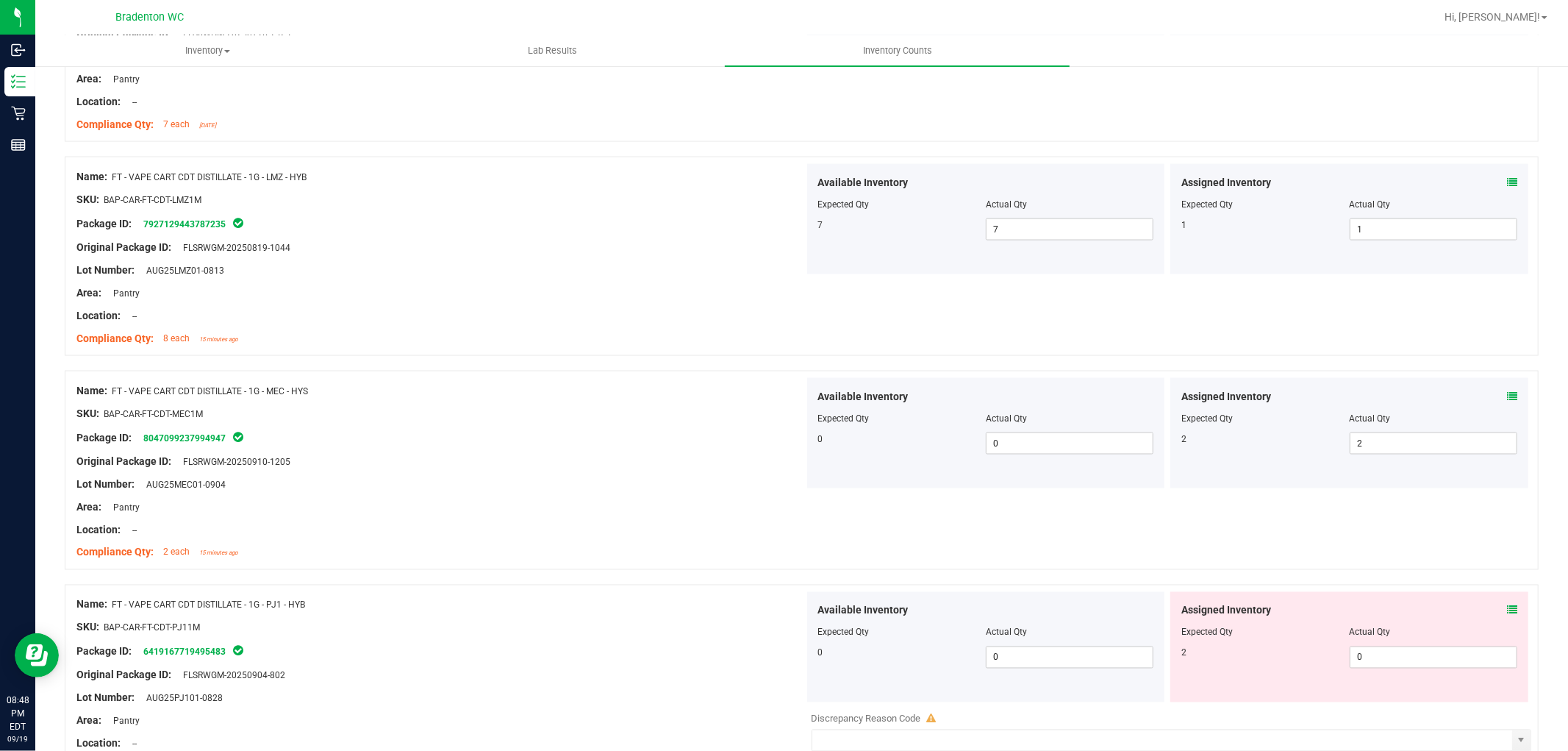
scroll to position [1878, 0]
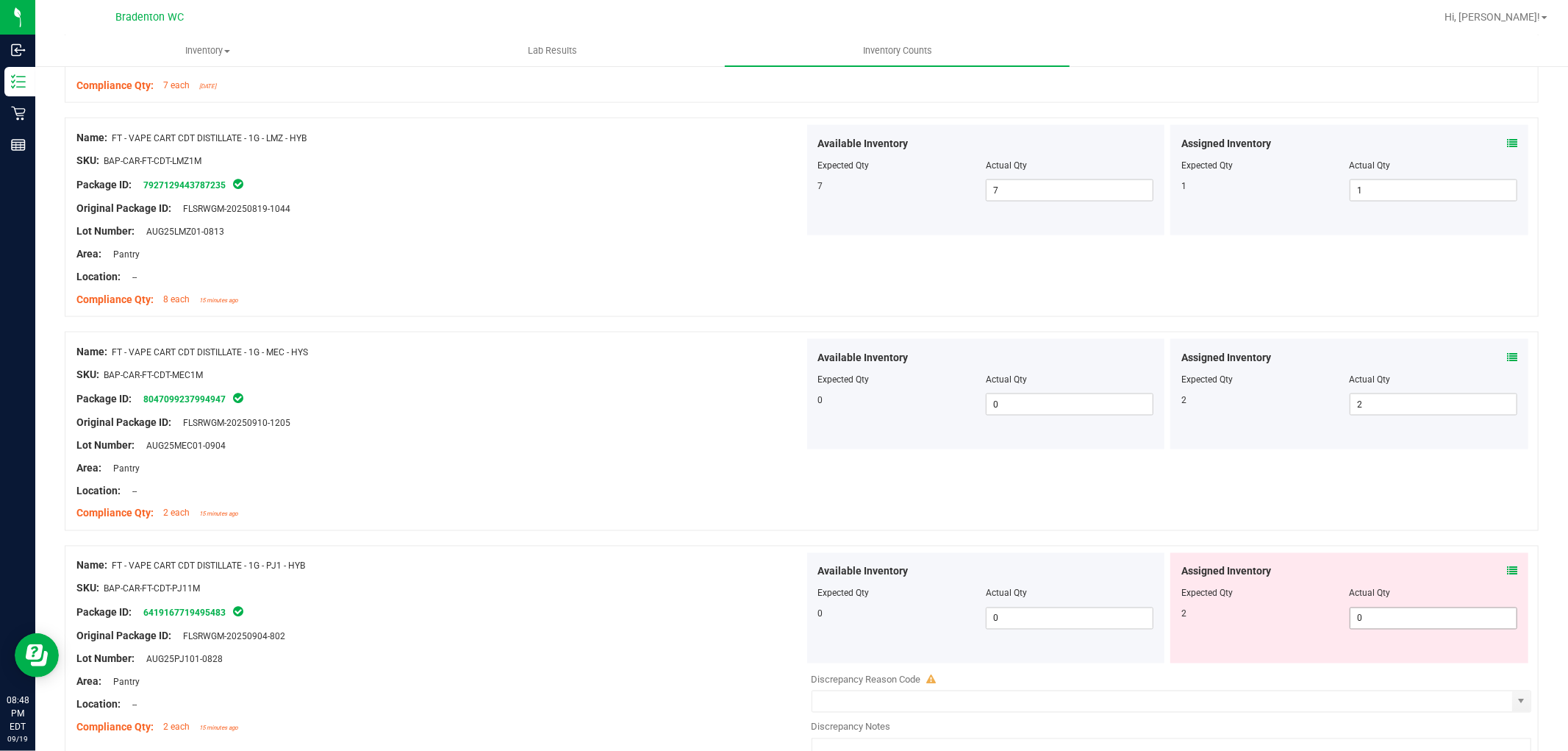
click at [1383, 620] on span "0 0" at bounding box center [1434, 618] width 168 height 22
click at [819, 520] on div "Name: FT - VAPE CART CDT DISTILLATE - 1G - MEC - HYS SKU: BAP-CAR-FT-CDT-MEC1M …" at bounding box center [801, 431] width 1474 height 200
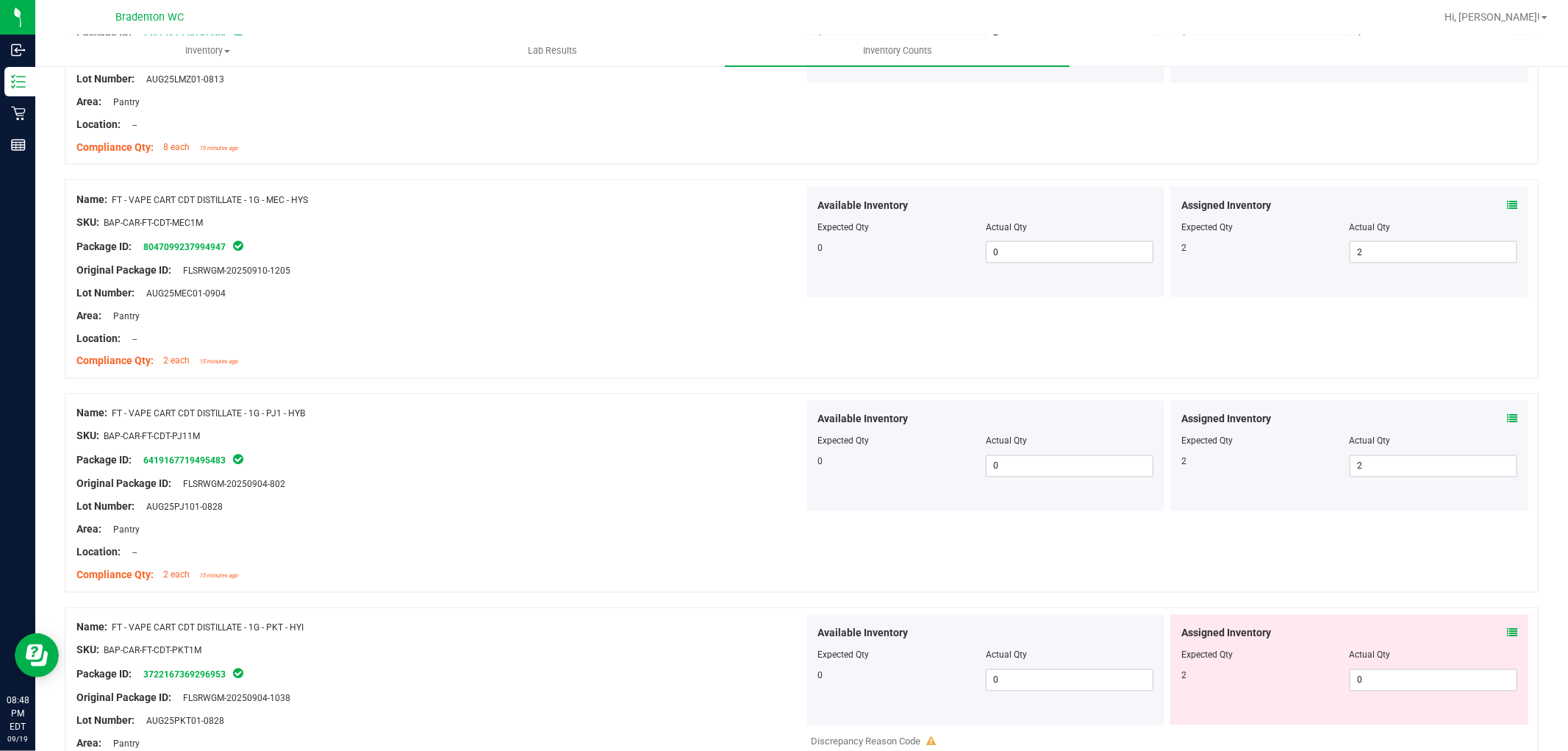
scroll to position [2042, 0]
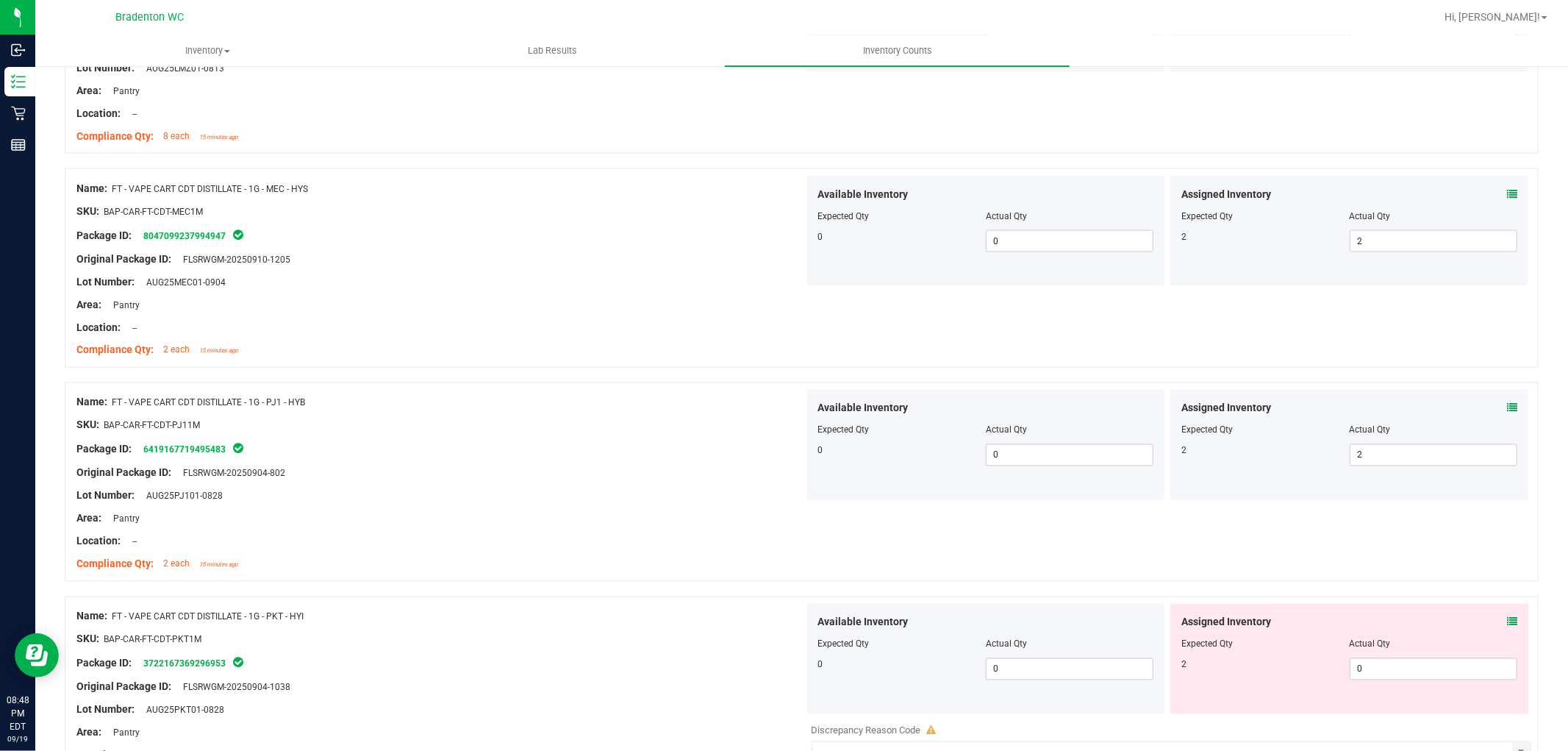
click at [1507, 406] on icon at bounding box center [1512, 408] width 11 height 11
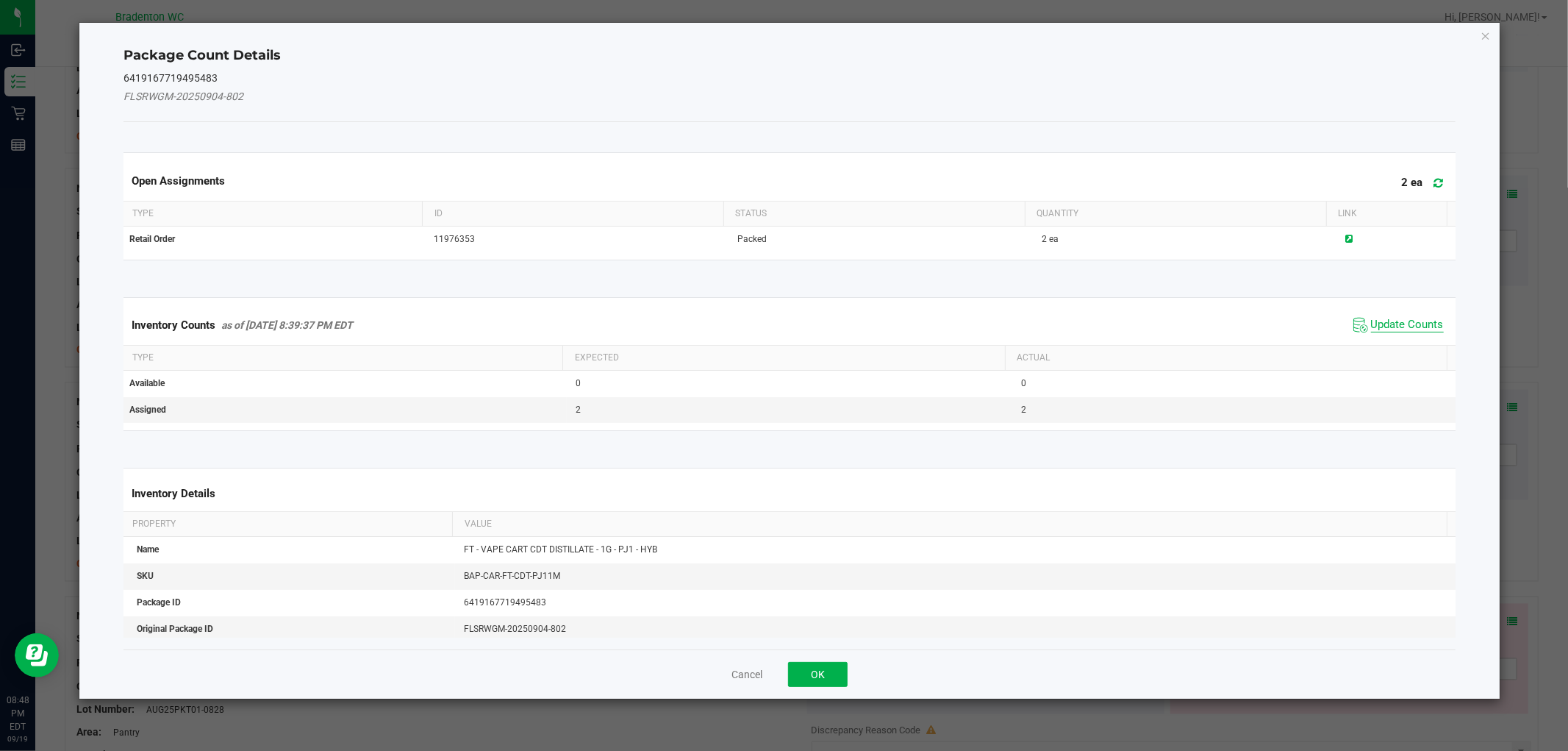
click at [1394, 325] on span "Update Counts" at bounding box center [1407, 325] width 72 height 15
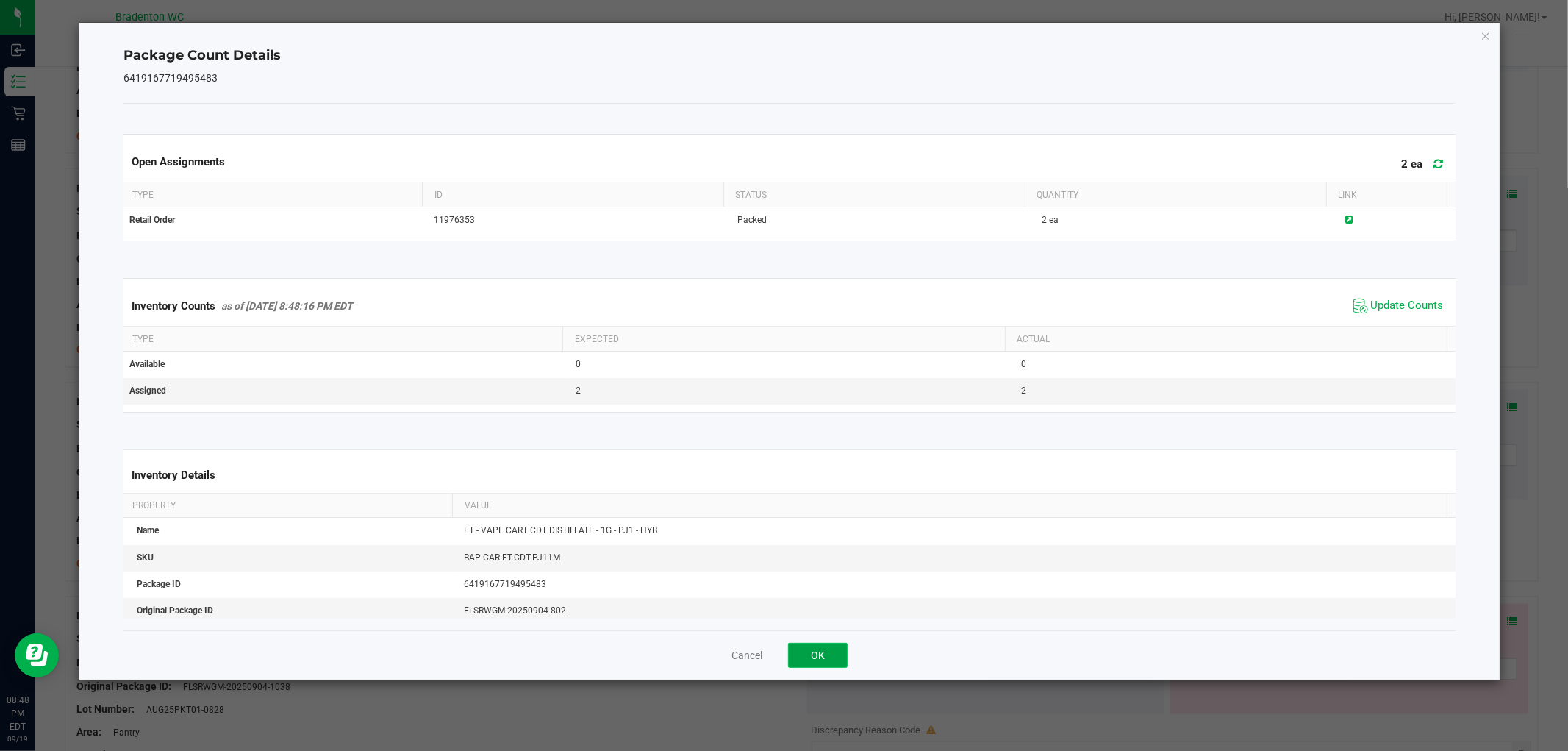
click at [826, 656] on button "OK" at bounding box center [817, 655] width 59 height 25
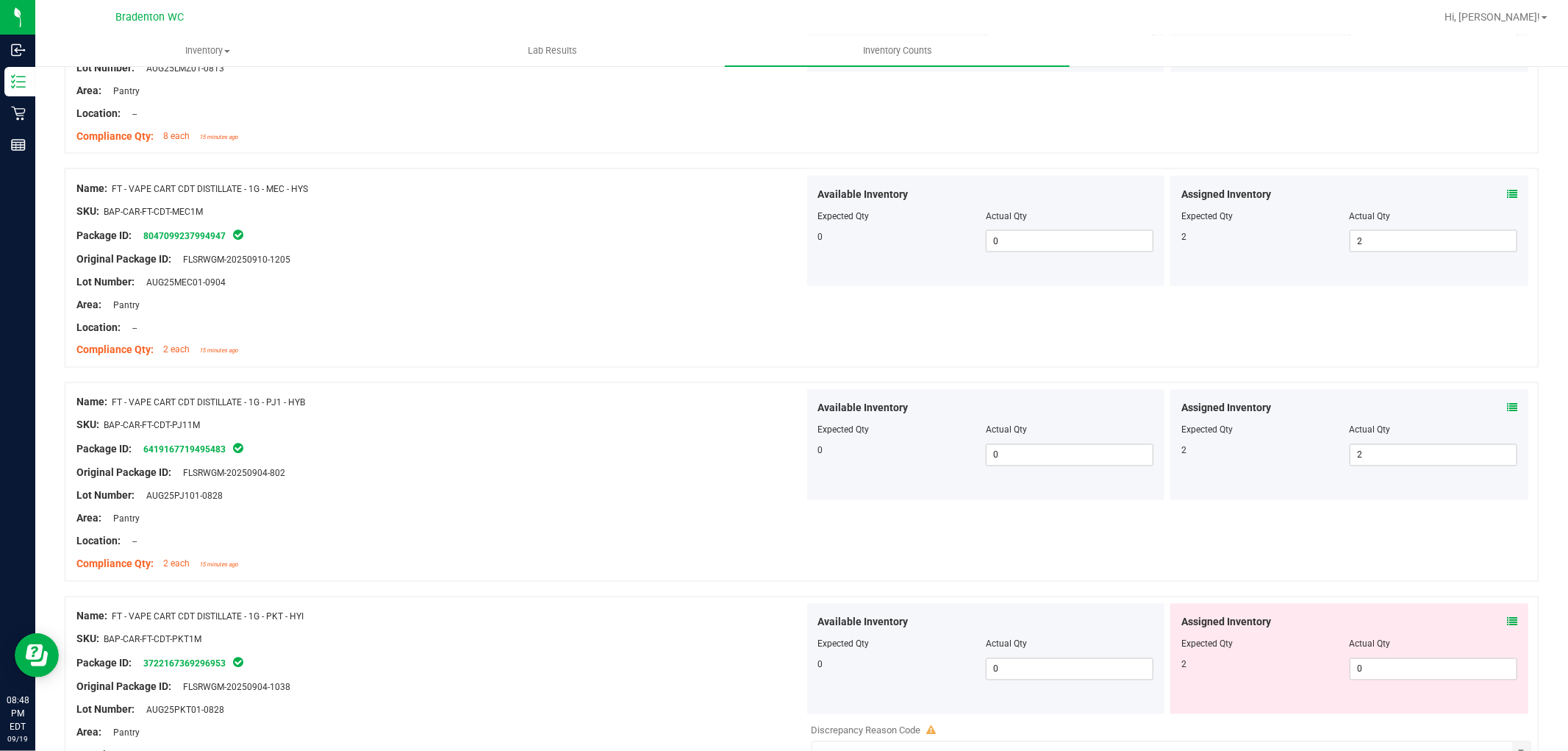
click at [1507, 616] on span at bounding box center [1512, 622] width 11 height 15
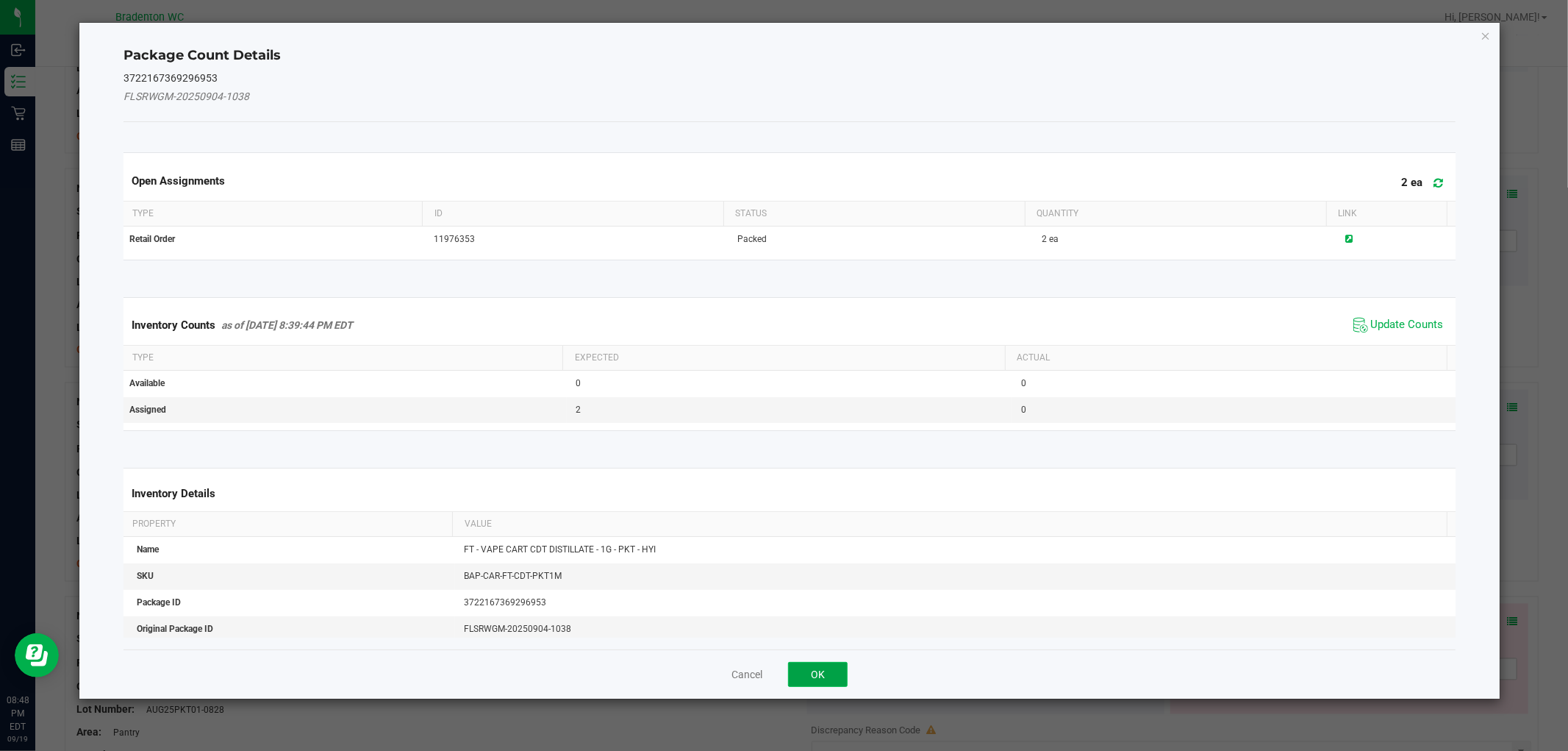
drag, startPoint x: 830, startPoint y: 678, endPoint x: 844, endPoint y: 653, distance: 28.7
click at [830, 677] on button "OK" at bounding box center [817, 674] width 59 height 25
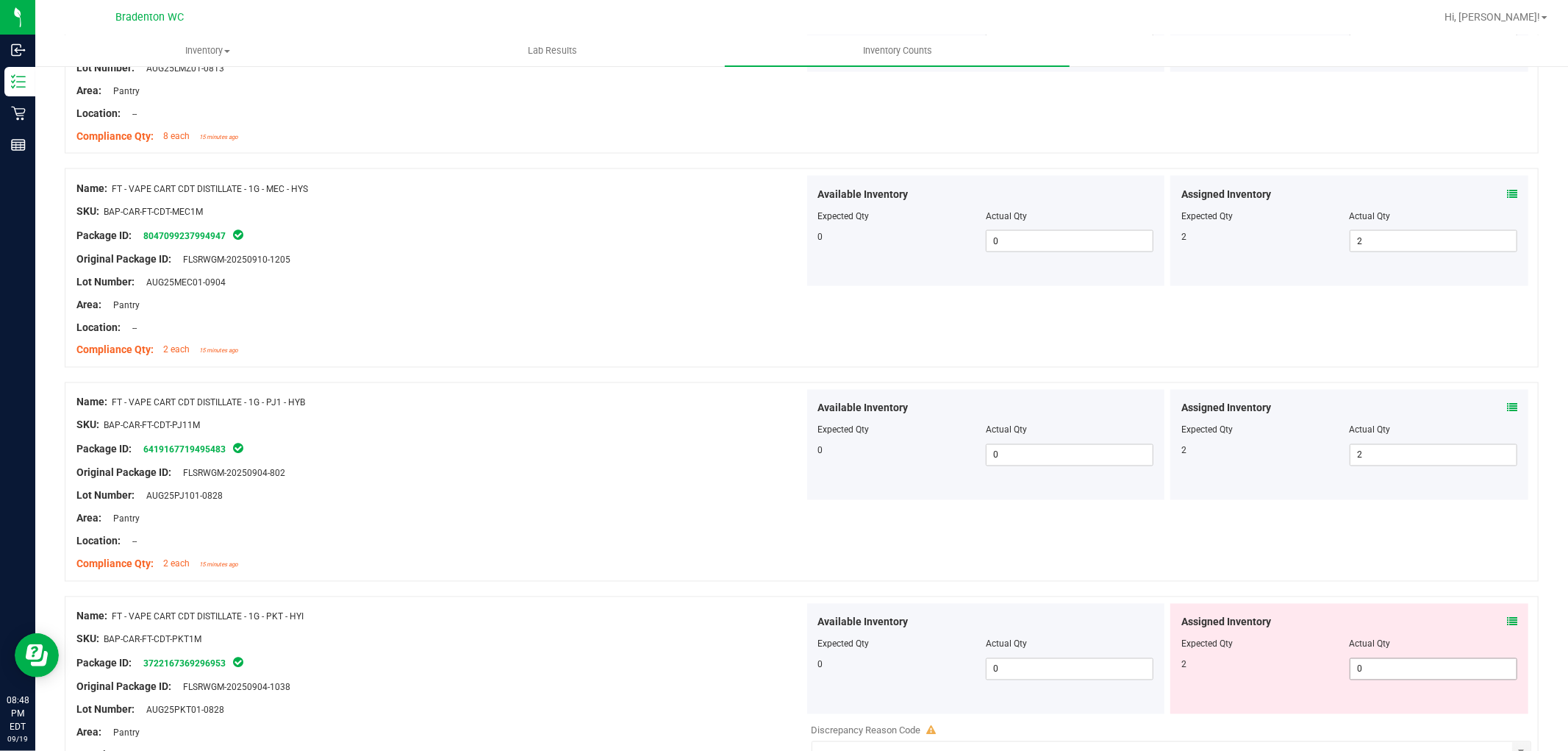
click at [1350, 672] on span "0 0" at bounding box center [1434, 669] width 168 height 22
drag, startPoint x: 563, startPoint y: 614, endPoint x: 577, endPoint y: 607, distance: 15.7
click at [563, 613] on div "Name: FT - VAPE CART CDT DISTILLATE - 1G - PKT - HYI" at bounding box center [441, 616] width 728 height 15
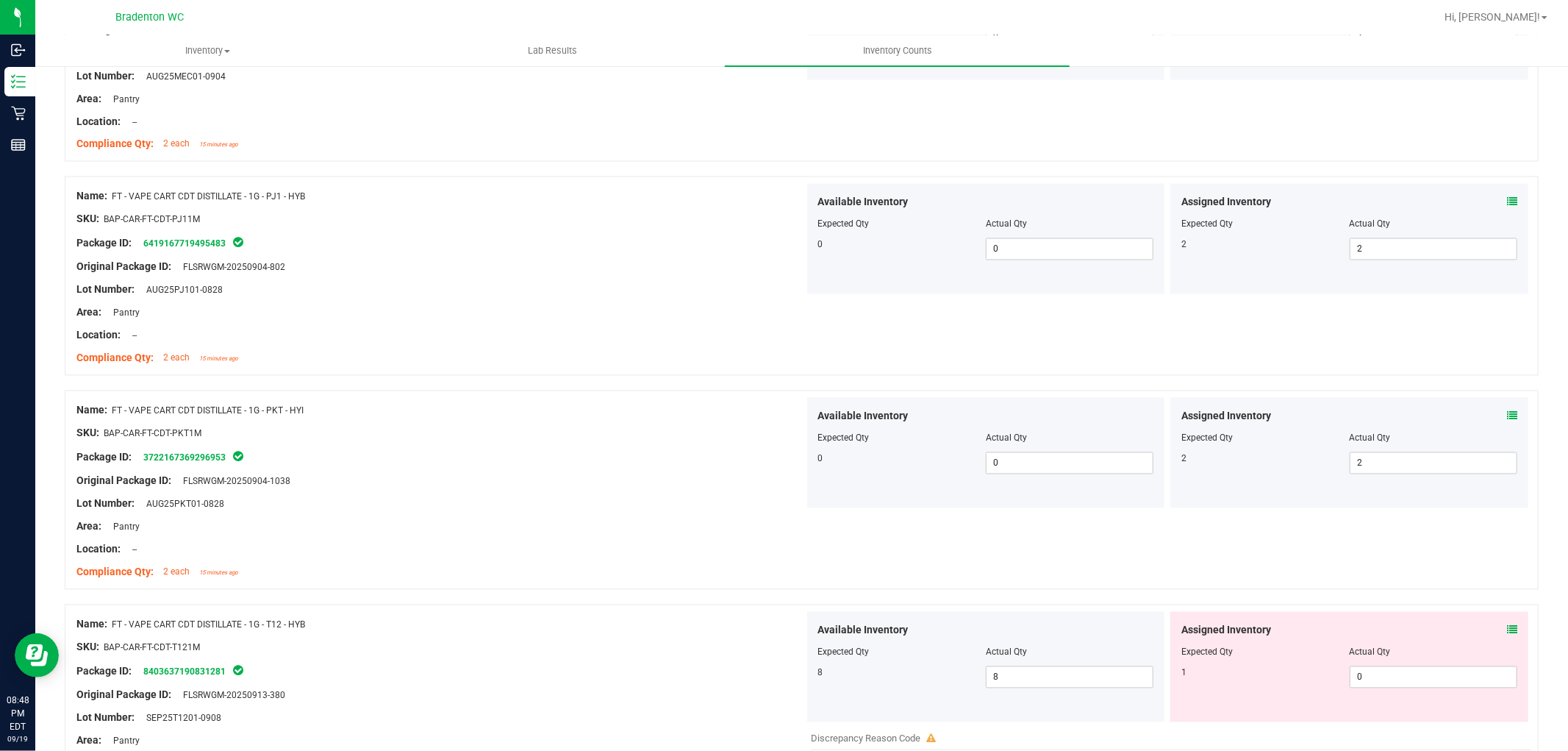
scroll to position [2451, 0]
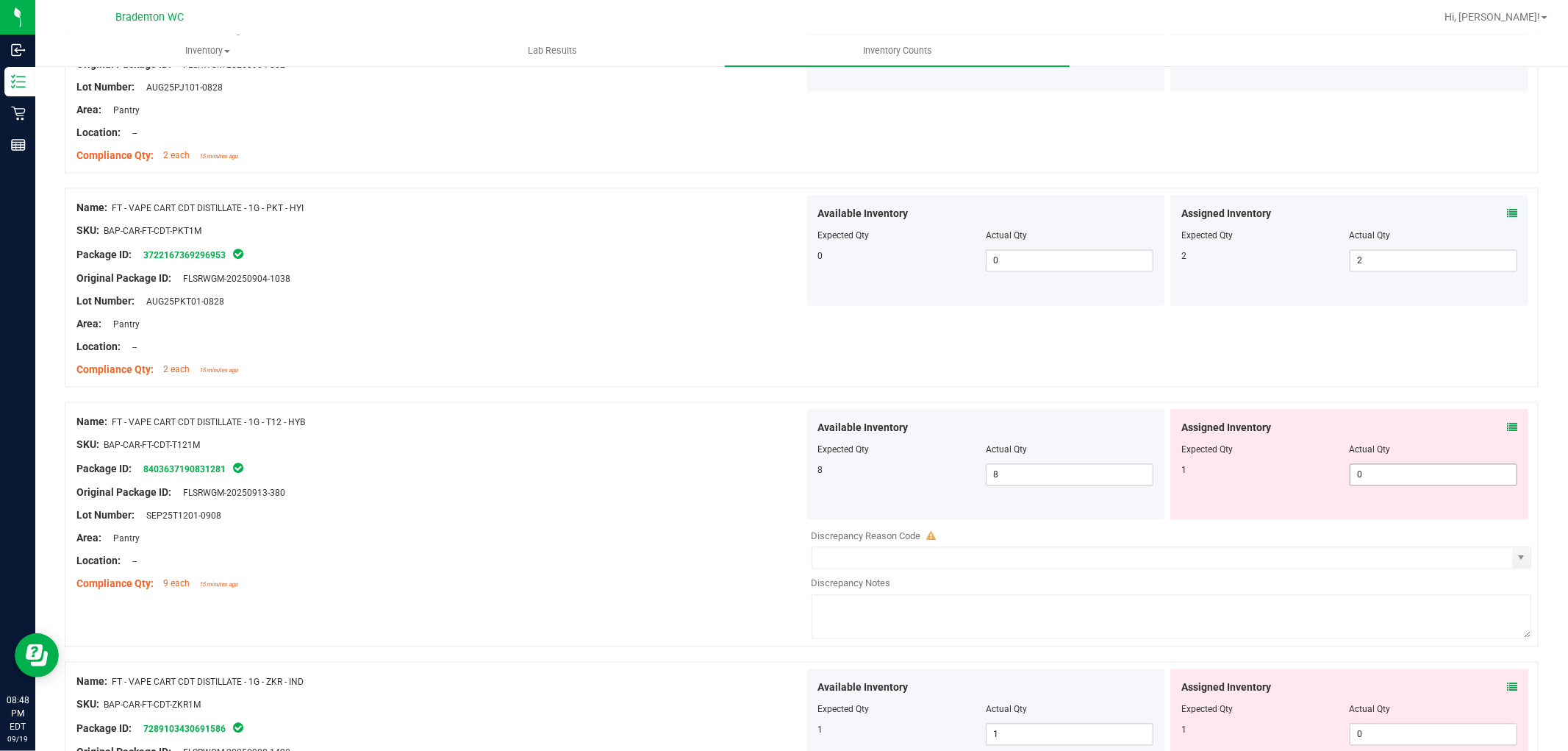
click at [1370, 478] on span "0 0" at bounding box center [1434, 474] width 168 height 22
drag, startPoint x: 755, startPoint y: 474, endPoint x: 1190, endPoint y: 547, distance: 441.1
click at [766, 474] on div "Package ID: 8403637190831281" at bounding box center [441, 468] width 728 height 18
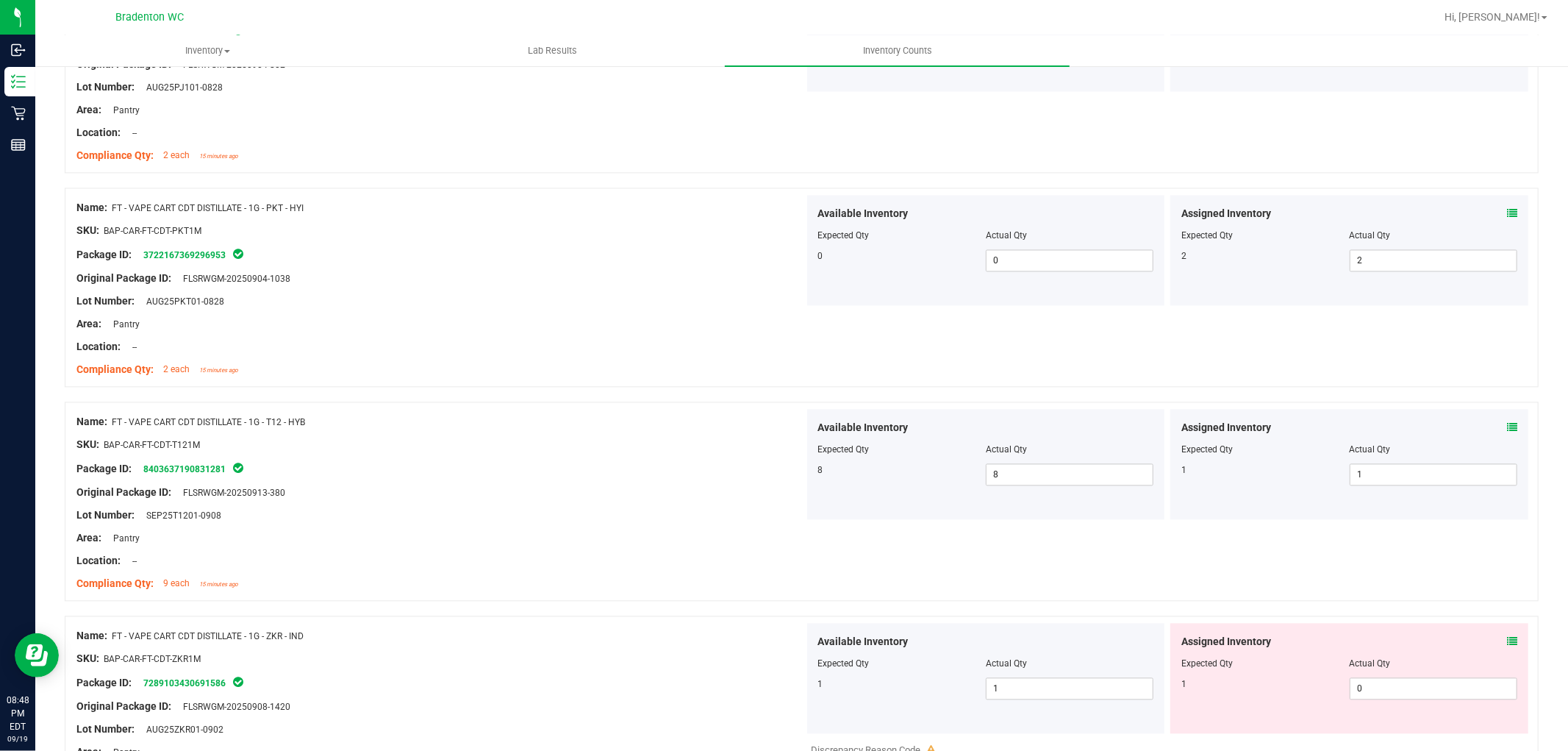
click at [1383, 677] on div at bounding box center [1349, 673] width 336 height 7
click at [1375, 682] on span "0 0" at bounding box center [1434, 688] width 168 height 22
click at [598, 520] on div "Name: FT - VAPE CART CDT DISTILLATE - 1G - T12 - HYB SKU: BAP-CAR-FT-CDT-T121M …" at bounding box center [441, 503] width 728 height 187
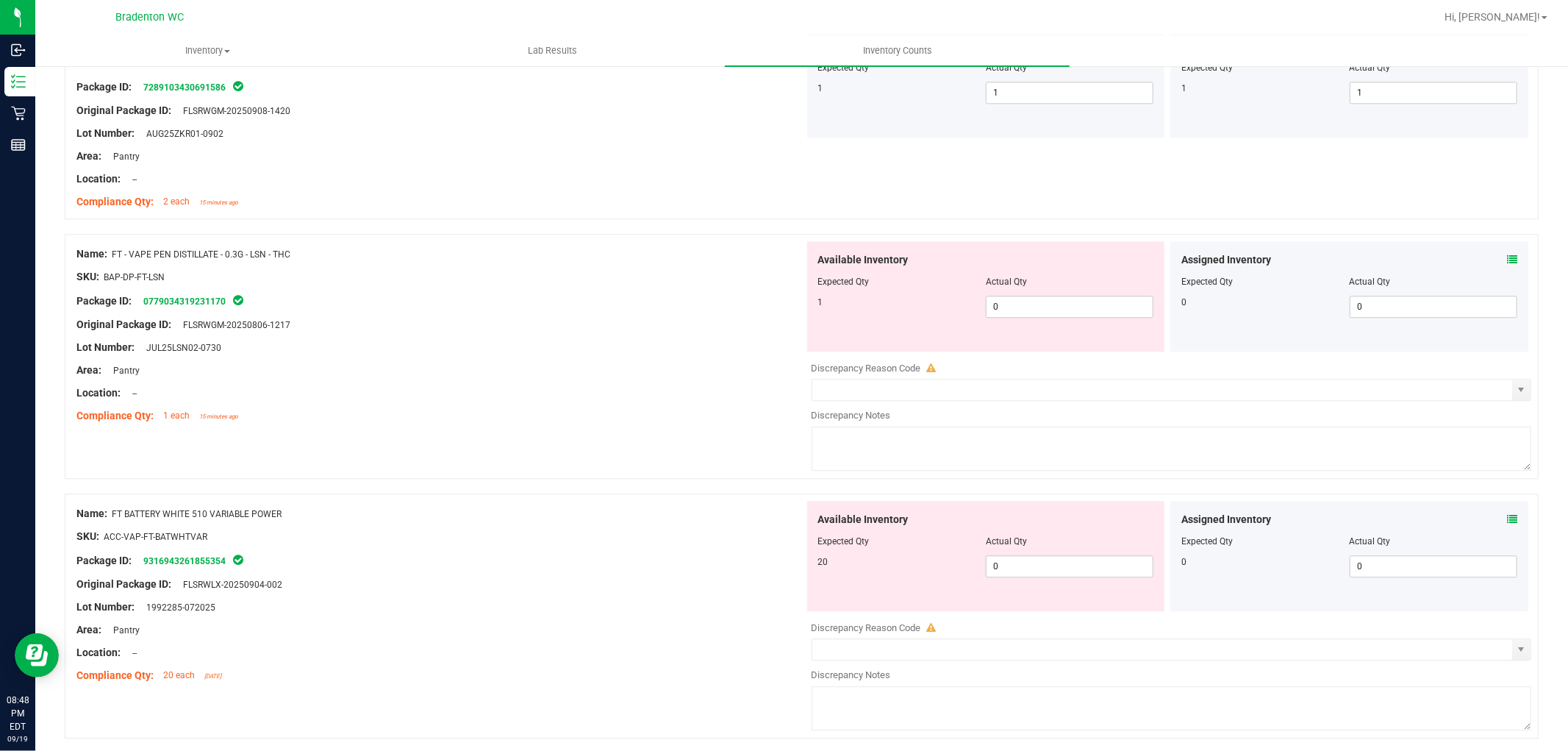
scroll to position [3105, 0]
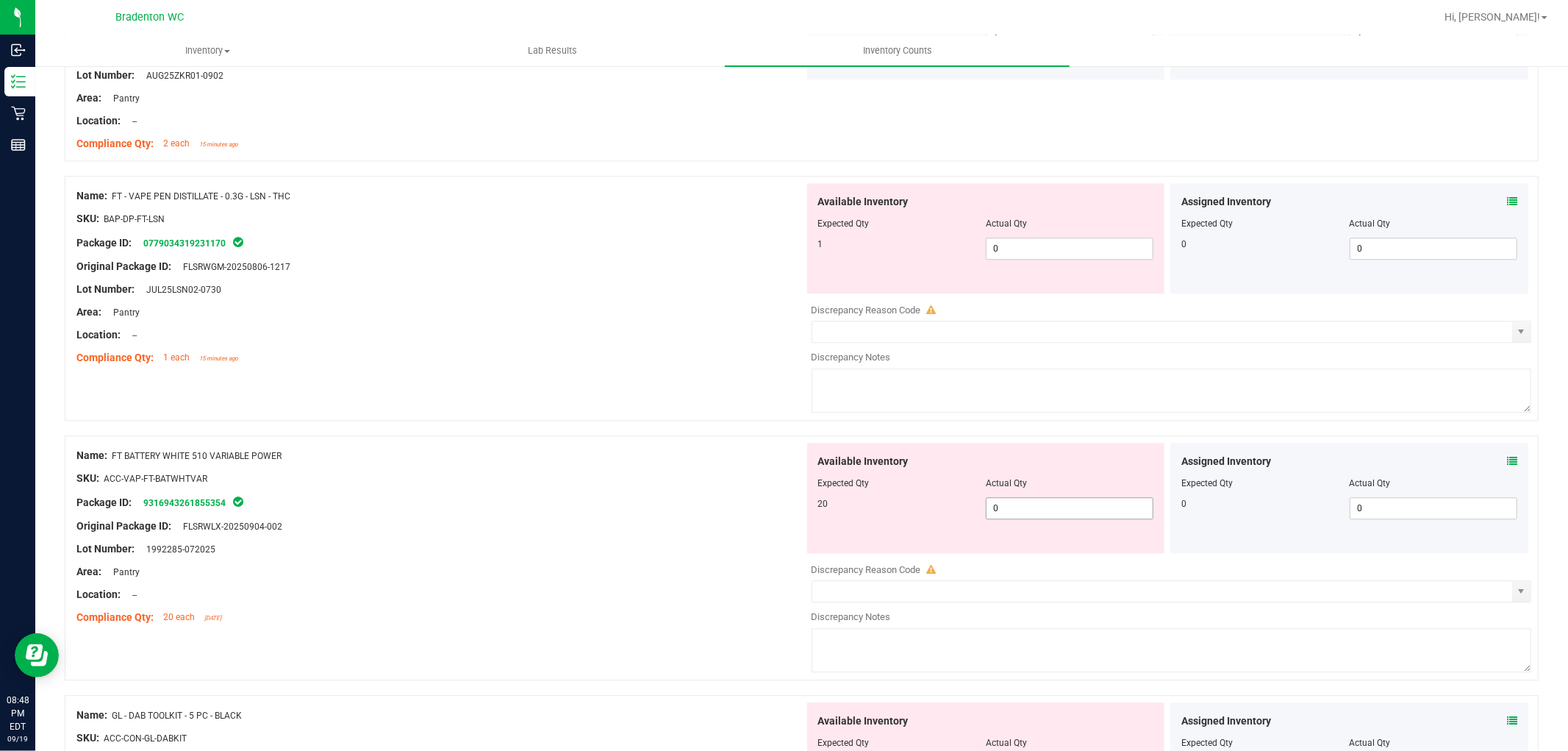
click at [1009, 511] on span "0 0" at bounding box center [1070, 508] width 168 height 22
click at [361, 480] on div "SKU: ACC-VAP-FT-BATWHTVAR" at bounding box center [441, 478] width 728 height 15
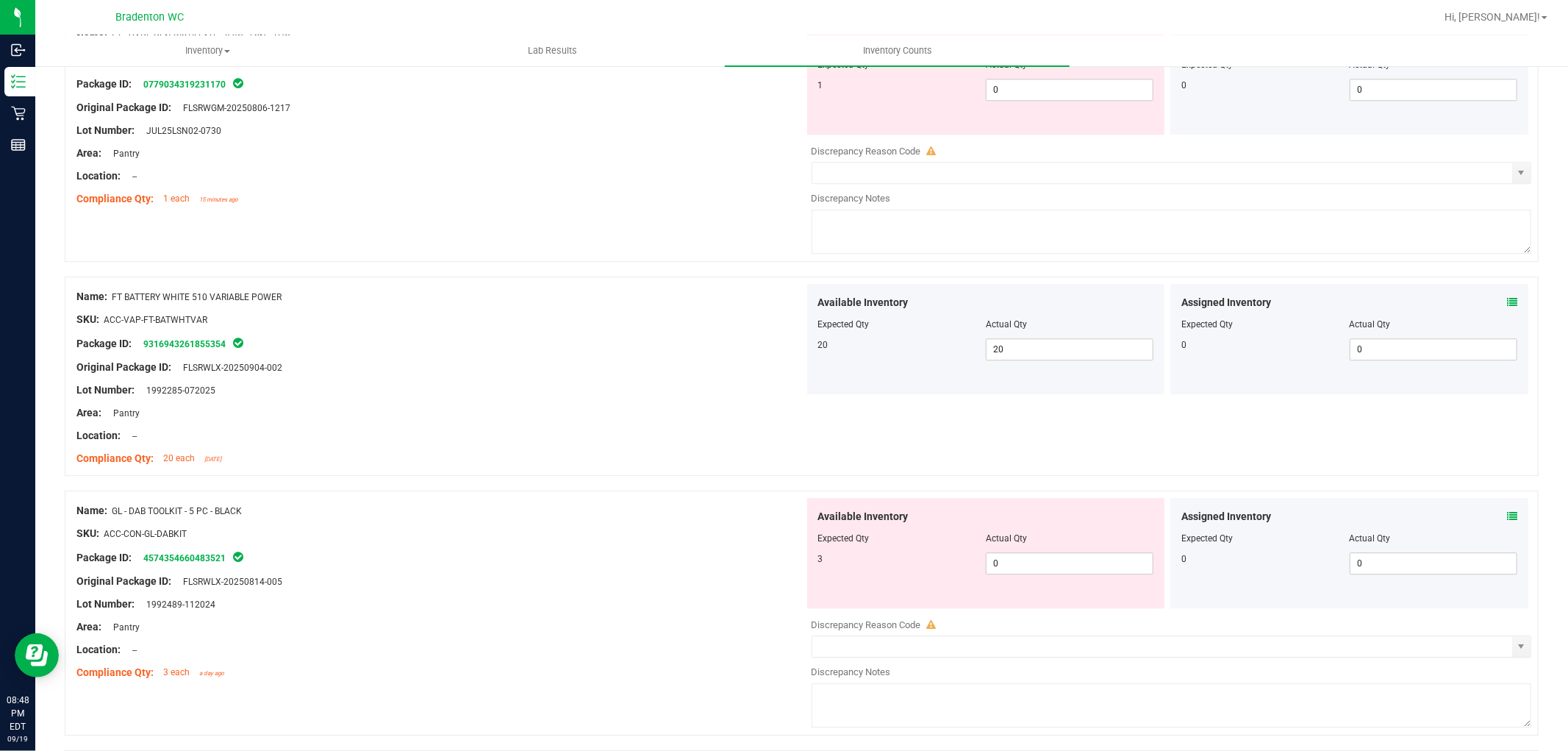
scroll to position [3268, 0]
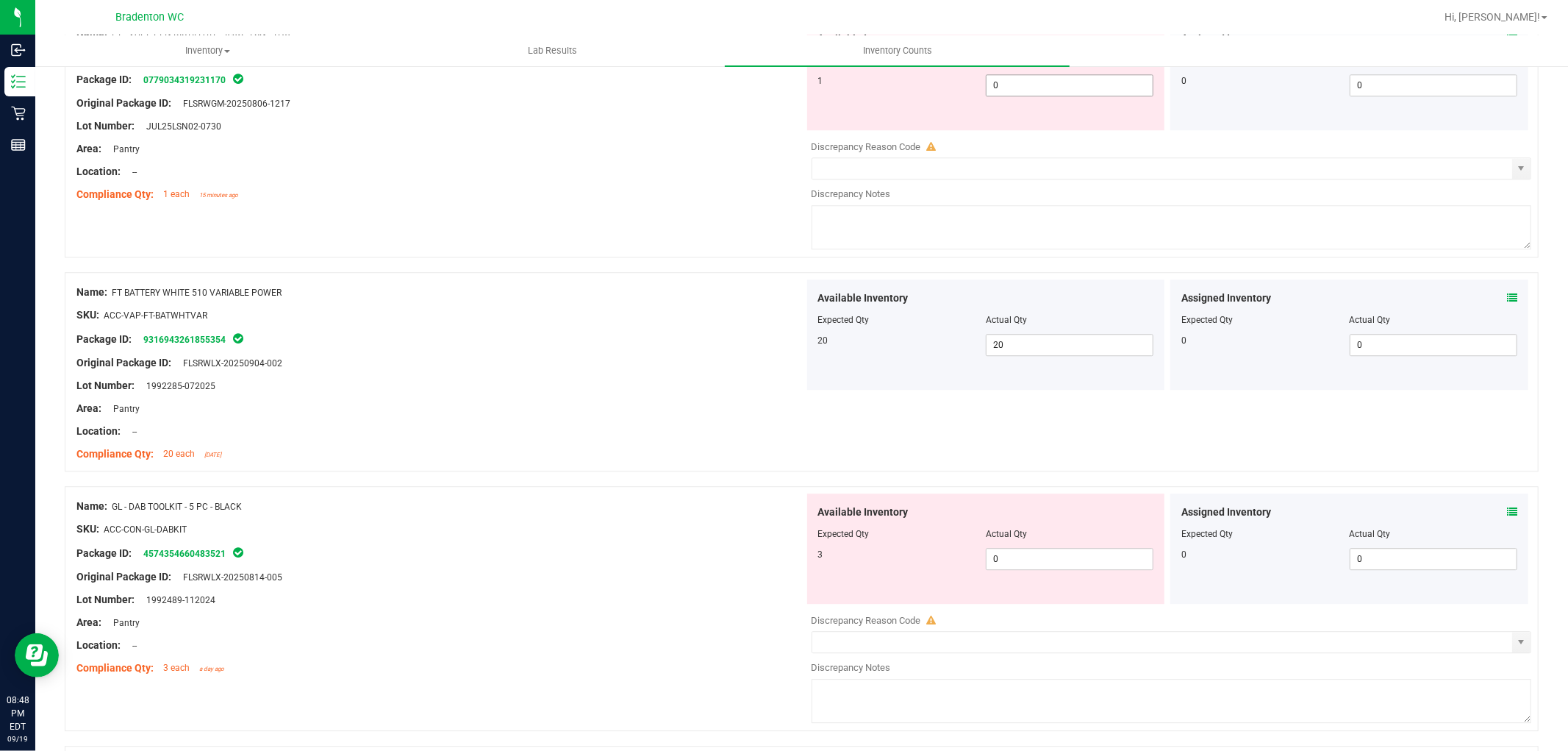
click at [1001, 88] on input "0" at bounding box center [1070, 85] width 166 height 20
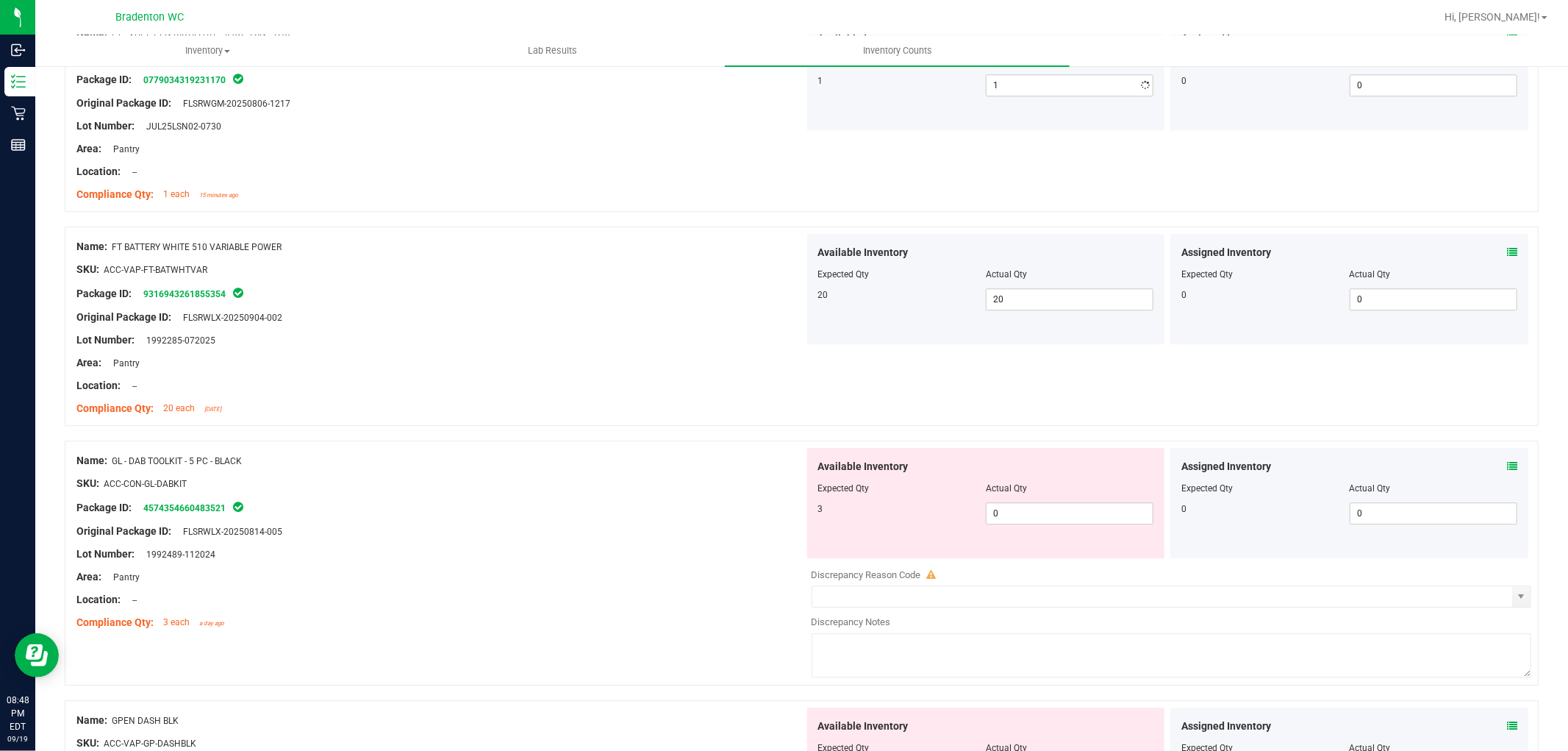
click at [583, 210] on div "Name: FT - VAPE PEN DISTILLATE - 0.3G - LSN - THC SKU: BAP-DP-FT-LSN Package ID…" at bounding box center [801, 112] width 1474 height 200
click at [1008, 518] on span "0 0" at bounding box center [1070, 512] width 168 height 22
drag, startPoint x: 490, startPoint y: 518, endPoint x: 937, endPoint y: 495, distance: 447.6
click at [495, 512] on div "Name: GL - DAB TOOLKIT - 5 PC - BLACK SKU: ACC-CON-GL-DABKIT Package ID: 457435…" at bounding box center [441, 542] width 728 height 187
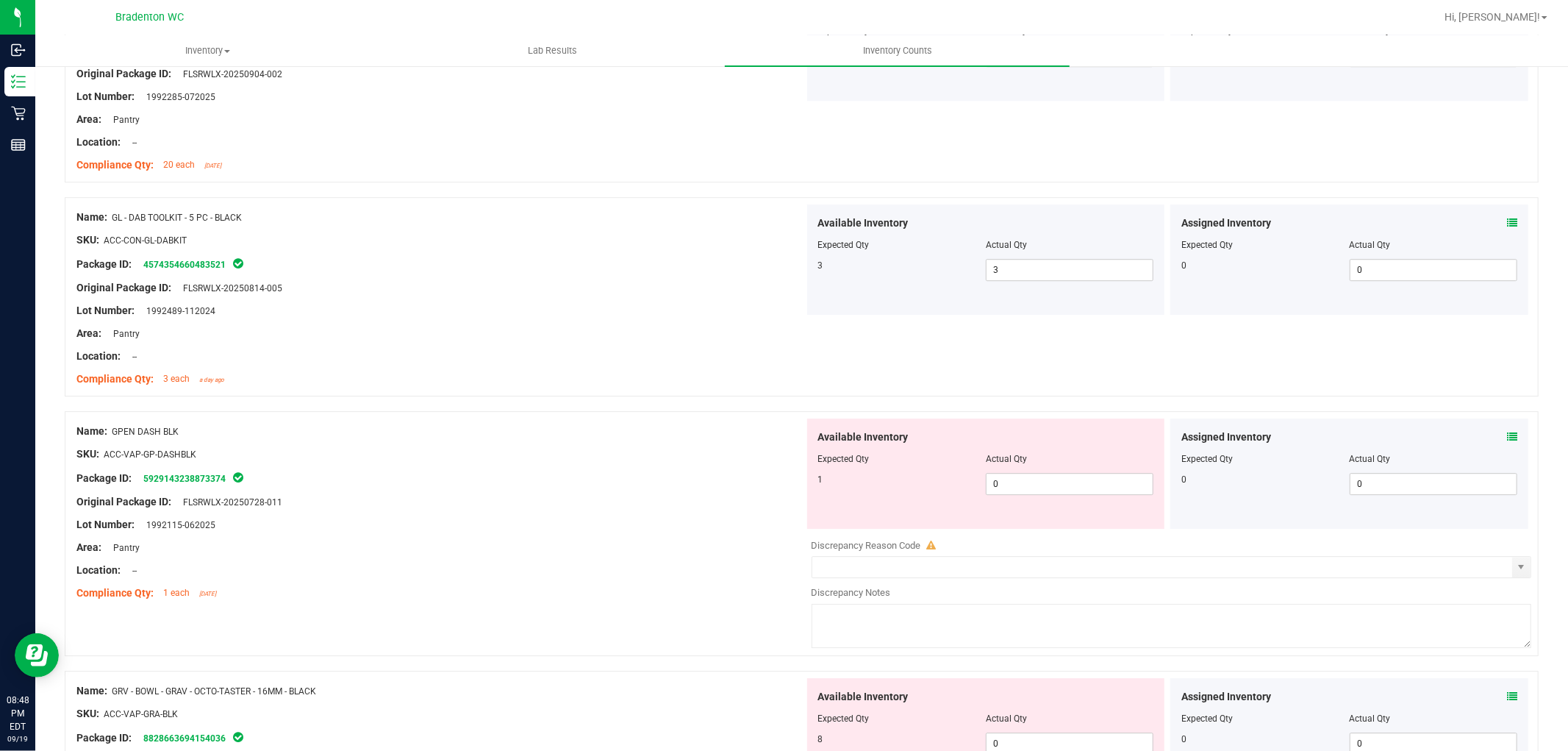
scroll to position [3513, 0]
click at [1049, 482] on span "0 0" at bounding box center [1070, 482] width 168 height 22
drag, startPoint x: 310, startPoint y: 505, endPoint x: 400, endPoint y: 487, distance: 91.8
click at [335, 497] on div "Name: GPEN DASH BLK SKU: ACC-VAP-GP-DASHBLK Package ID: 5929143238873374 Origin…" at bounding box center [441, 511] width 728 height 187
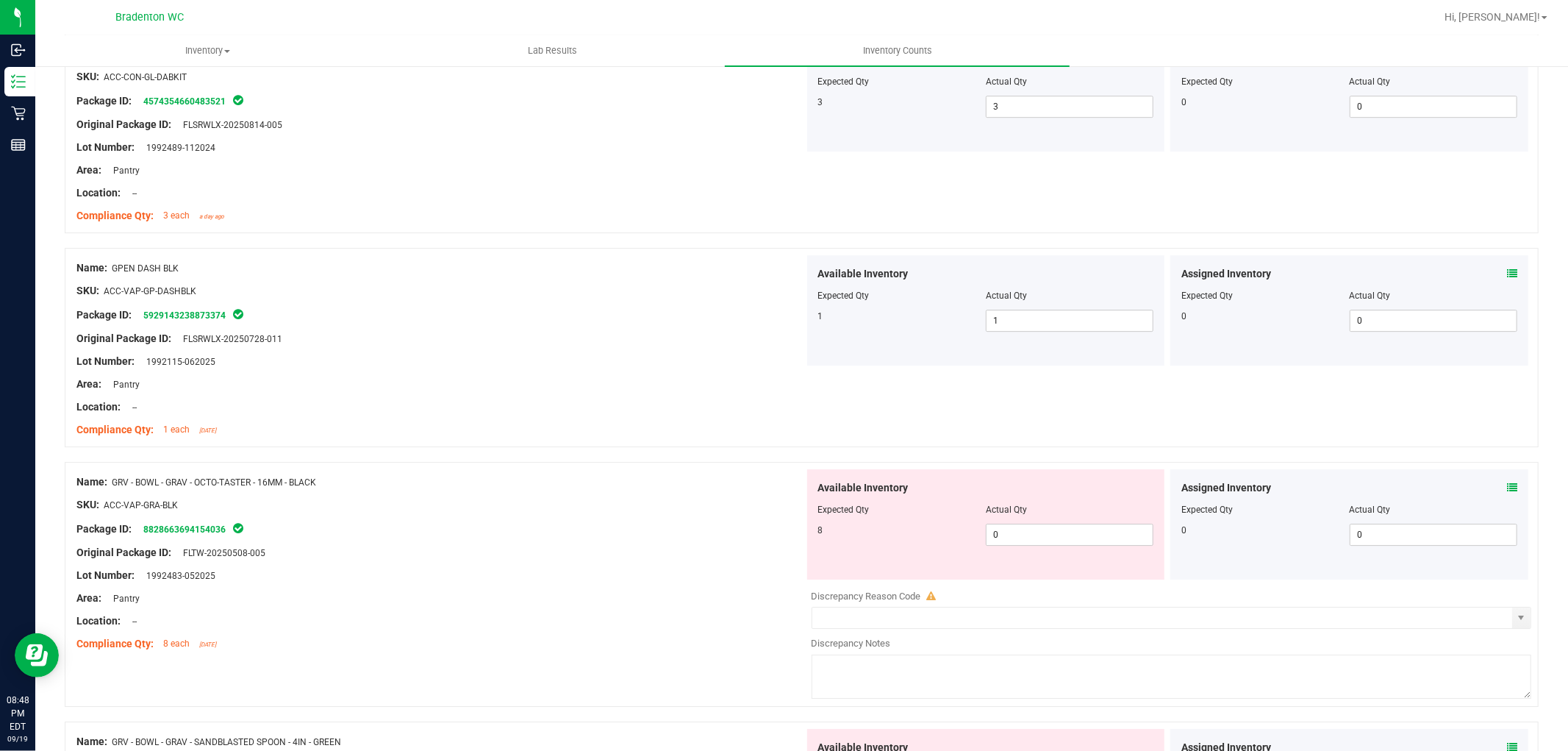
scroll to position [3676, 0]
click at [1066, 535] on span "0 0" at bounding box center [1070, 532] width 168 height 22
drag, startPoint x: 701, startPoint y: 570, endPoint x: 935, endPoint y: 559, distance: 234.3
click at [710, 567] on div "Name: GRV - BOWL - GRAV - OCTO-TASTER - 16MM - BLACK SKU: ACC-VAP-GRA-BLK Packa…" at bounding box center [441, 560] width 728 height 187
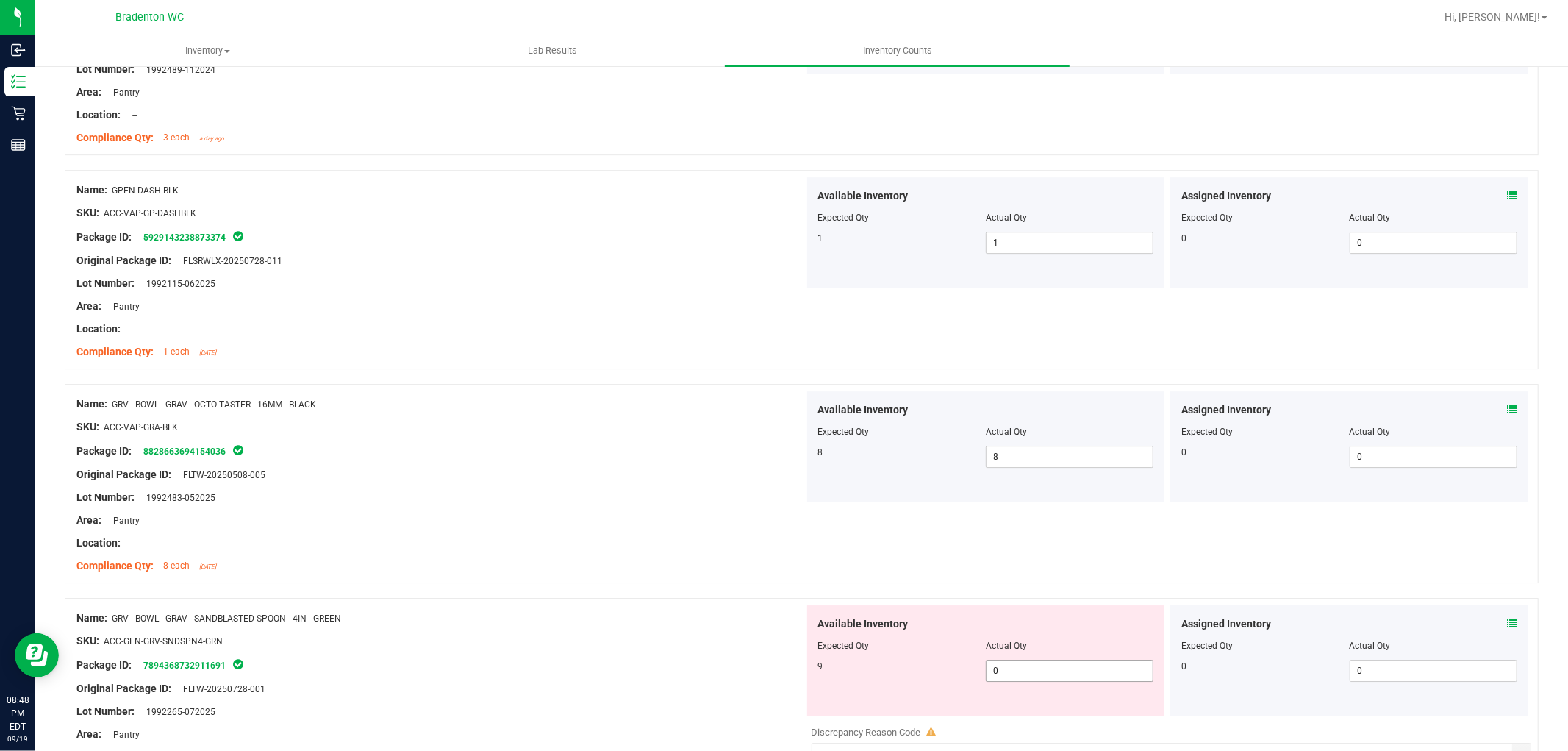
scroll to position [3840, 0]
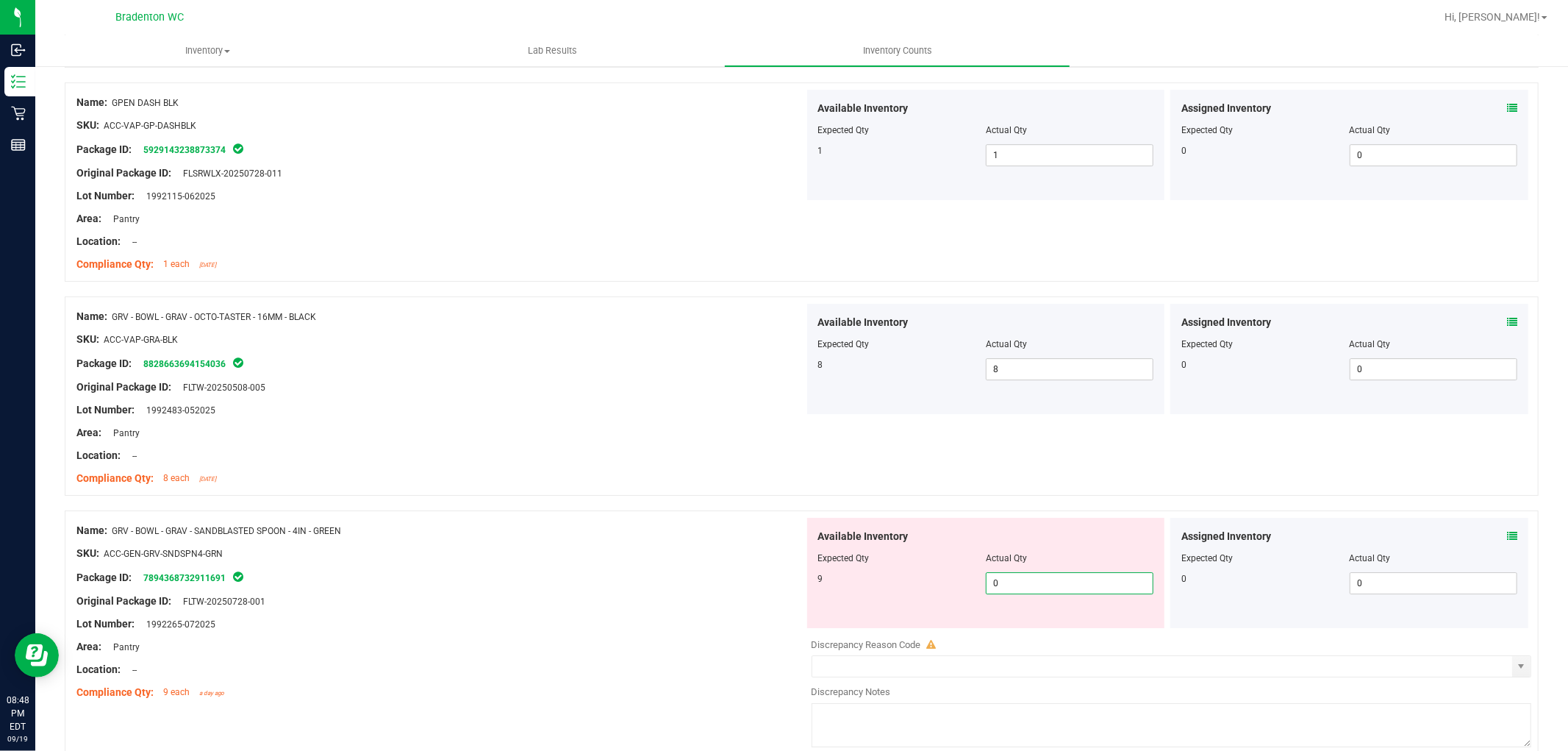
click at [1057, 578] on span "0 0" at bounding box center [1070, 582] width 168 height 22
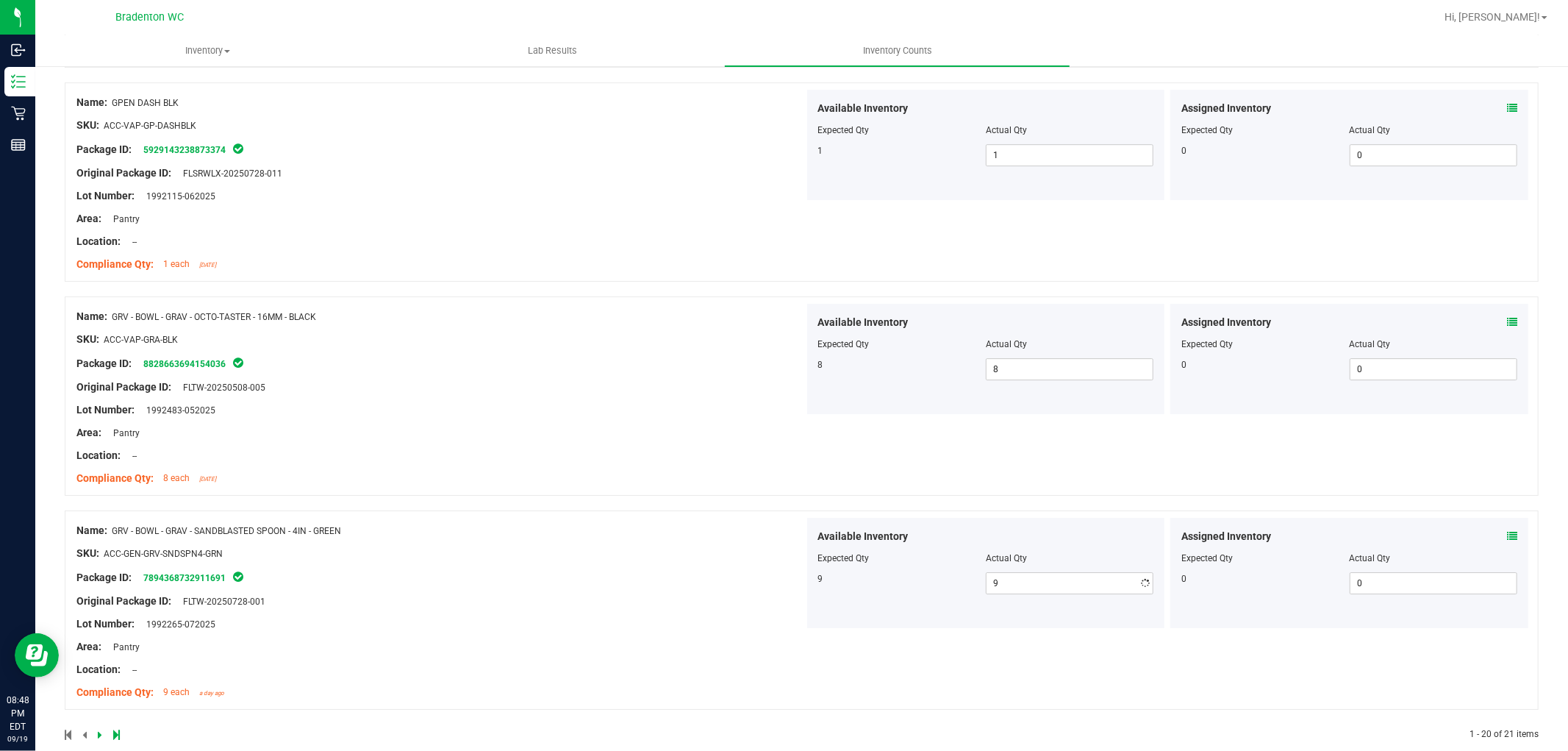
drag, startPoint x: 792, startPoint y: 582, endPoint x: 861, endPoint y: 555, distance: 74.1
click at [792, 580] on div "Package ID: 7894368732911691" at bounding box center [441, 577] width 728 height 18
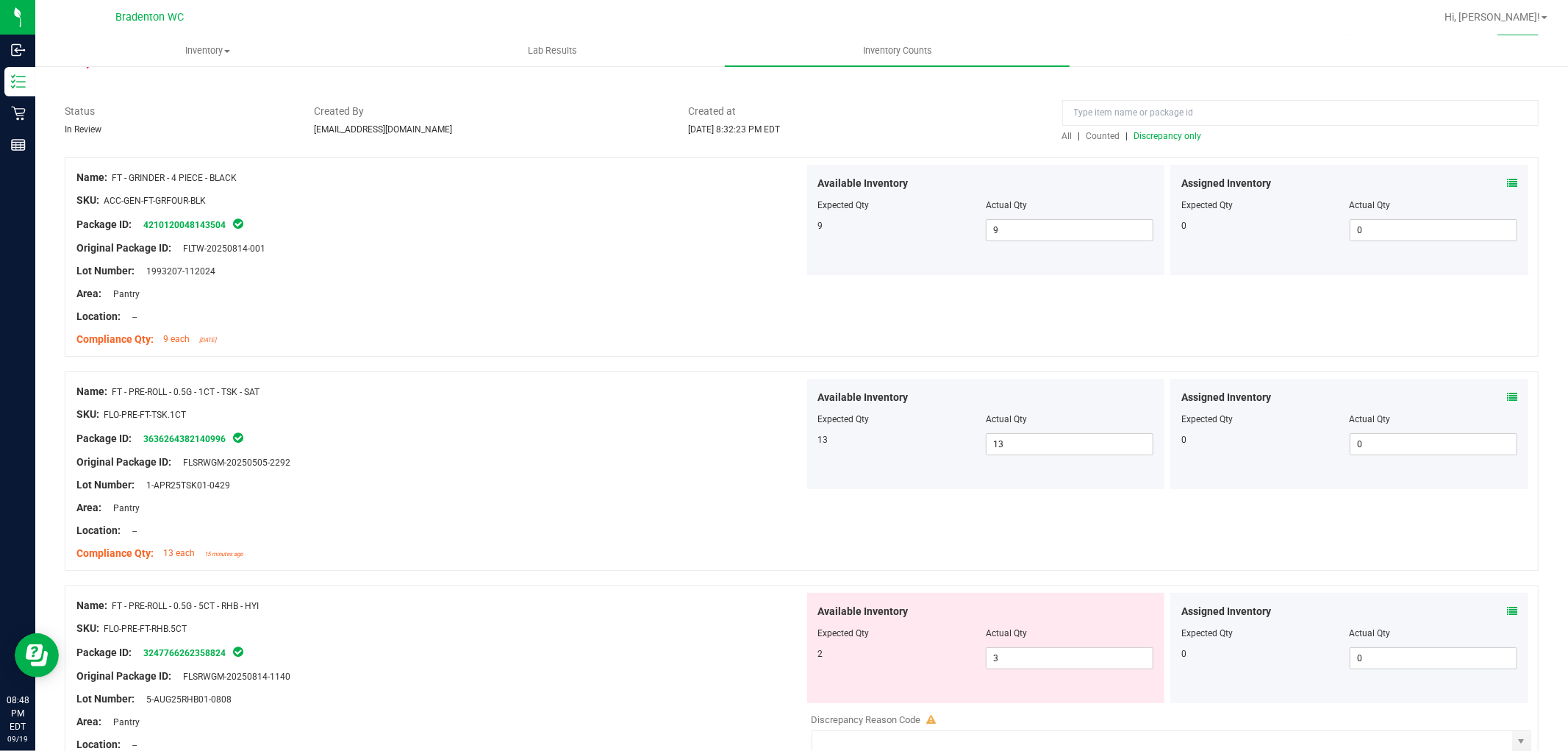
scroll to position [0, 0]
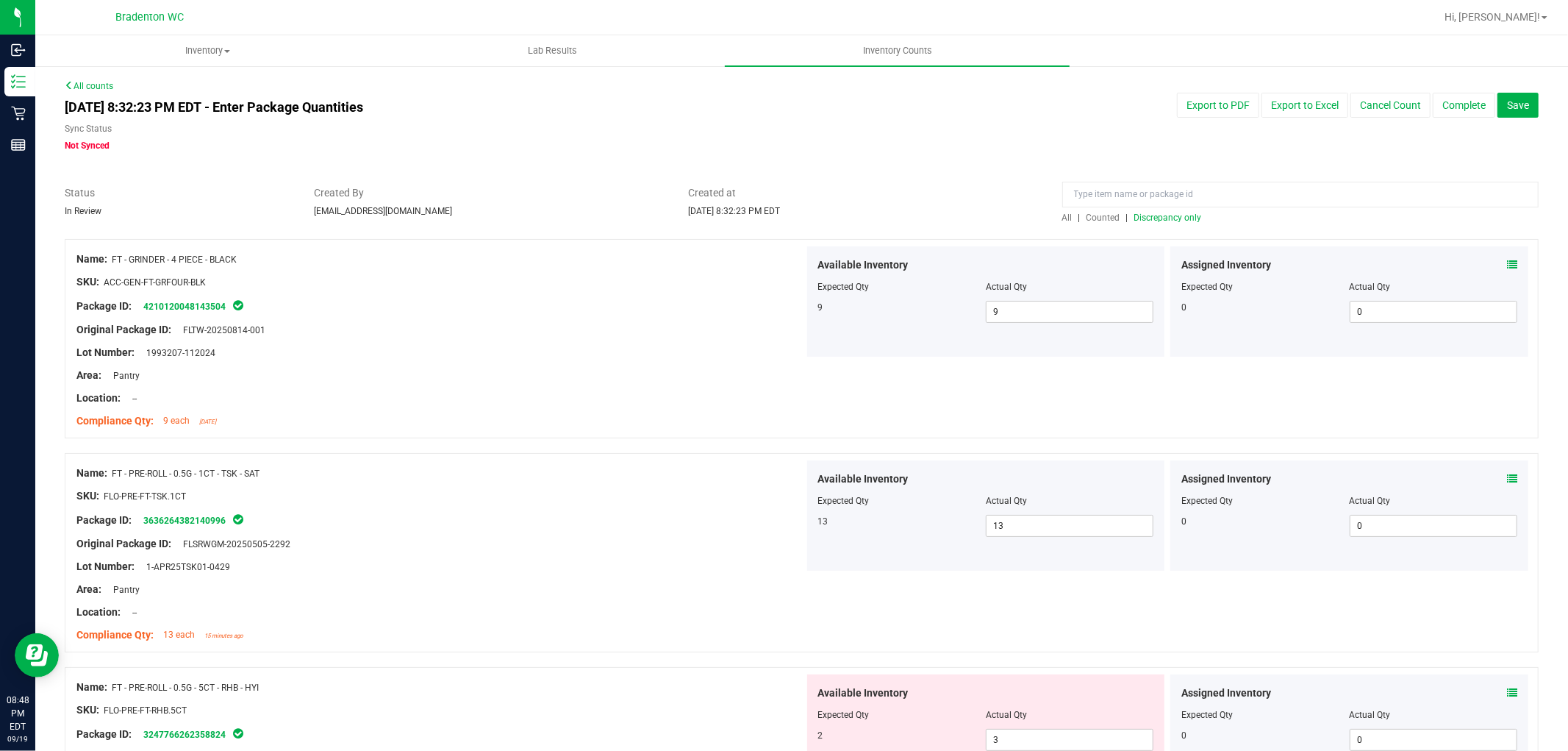
click at [1185, 211] on div "All | Counted | Discrepancy only" at bounding box center [1300, 217] width 476 height 13
click at [1182, 218] on span "Discrepancy only" at bounding box center [1168, 218] width 68 height 11
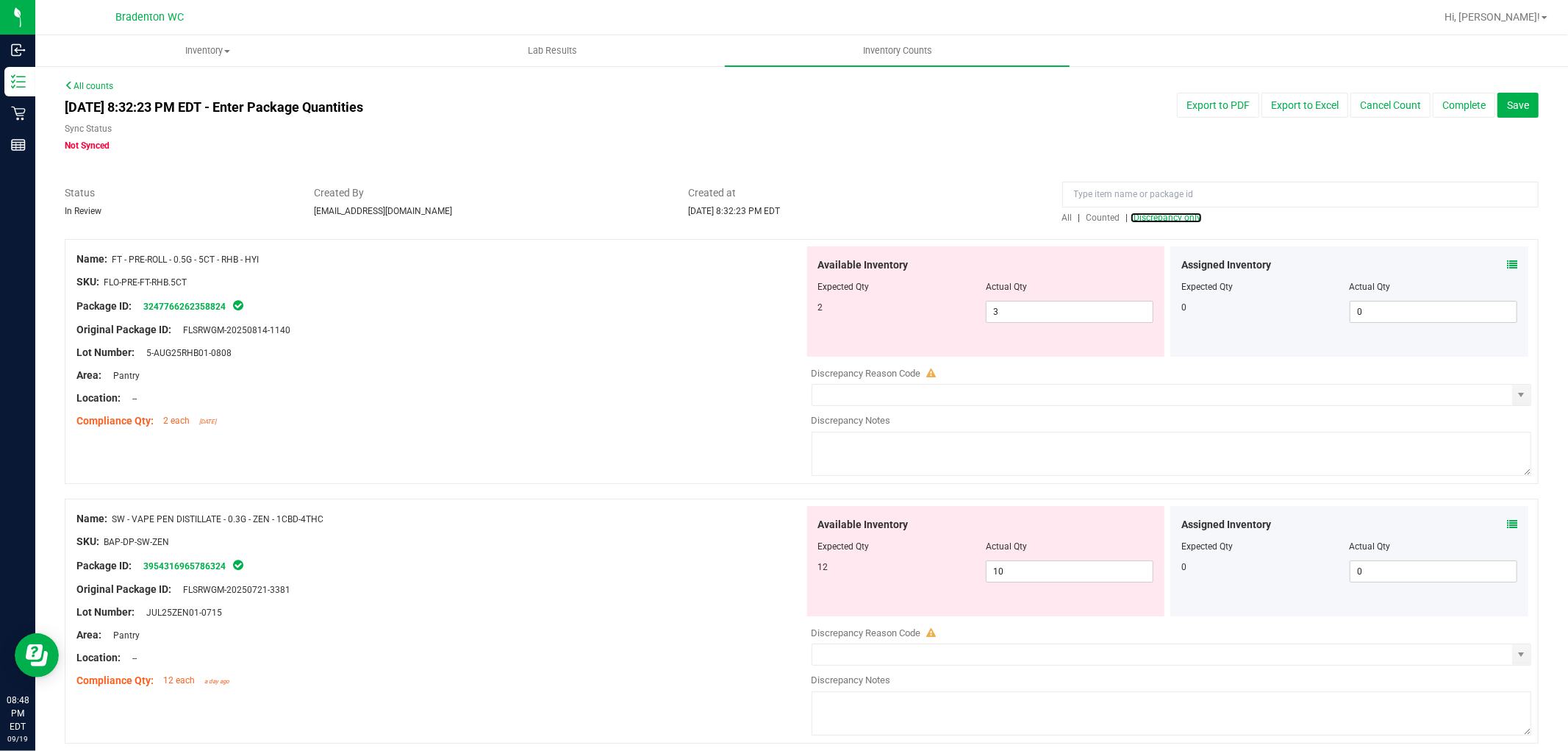
scroll to position [59, 0]
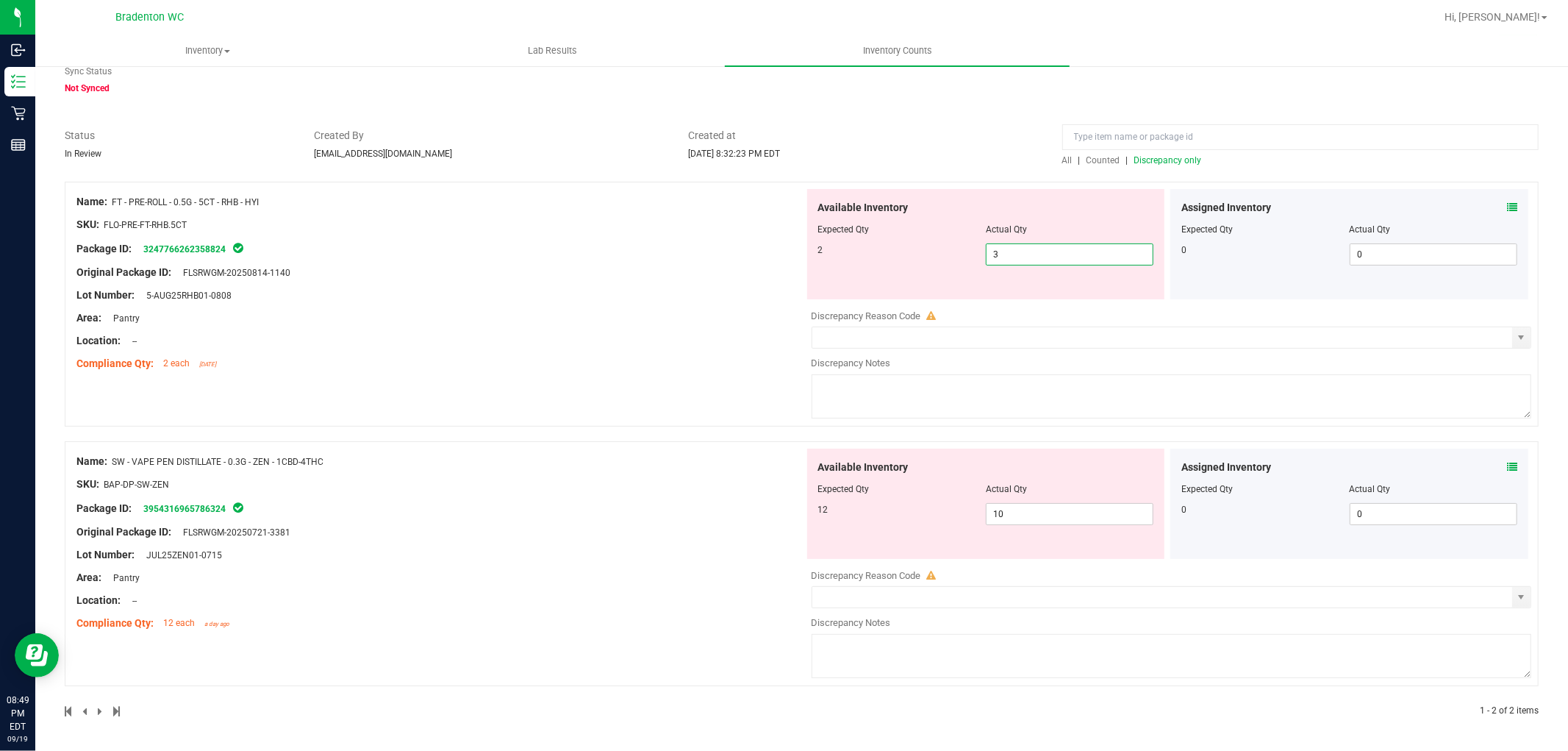
click at [994, 247] on span "3 3" at bounding box center [1070, 254] width 168 height 22
drag, startPoint x: 589, startPoint y: 376, endPoint x: 909, endPoint y: 515, distance: 348.9
click at [592, 376] on div "Name: FT - PRE-ROLL - 0.5G - 5CT - RHB - HYI SKU: FLO-PRE-FT-RHB.5CT Package ID…" at bounding box center [801, 304] width 1474 height 245
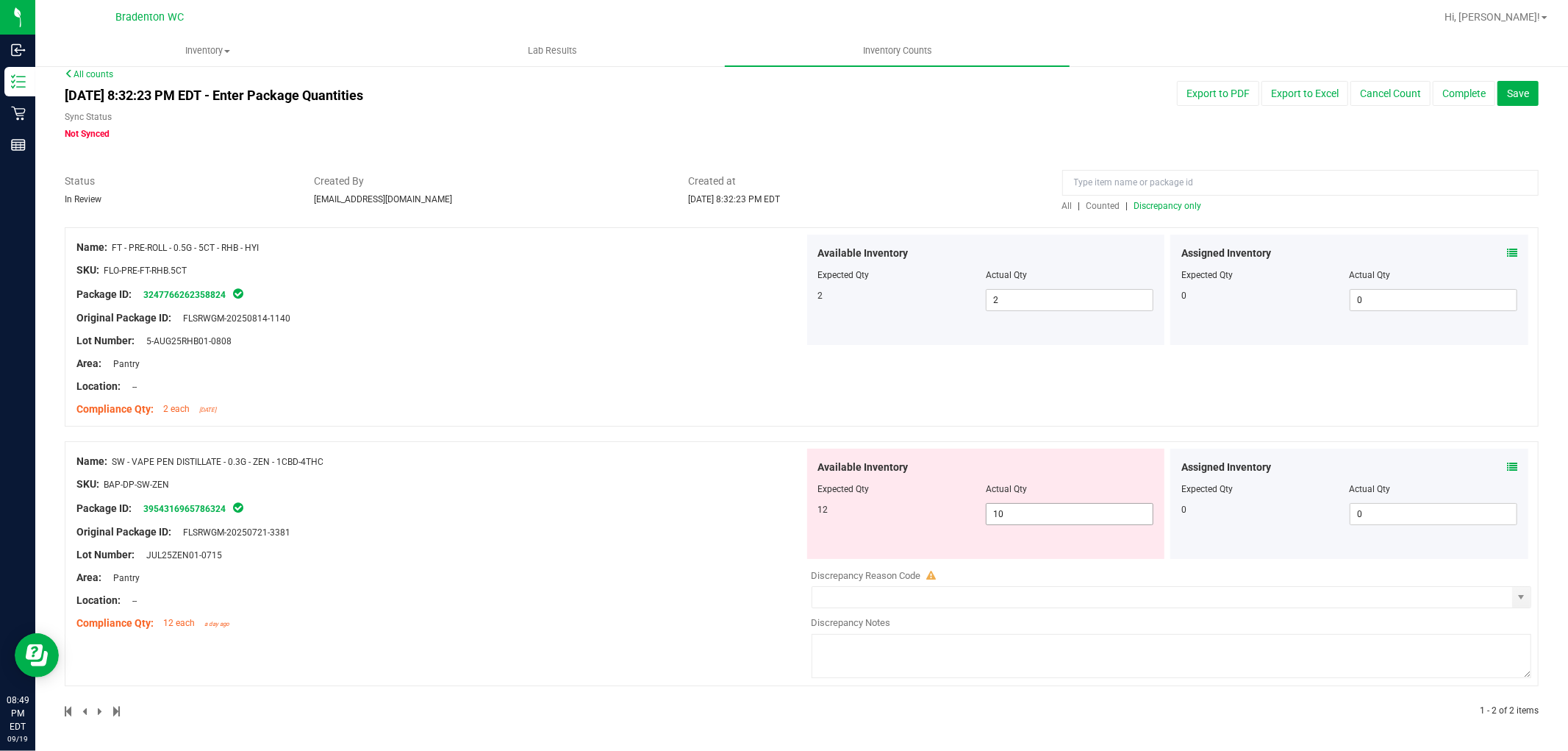
click at [1029, 512] on span "10 10" at bounding box center [1070, 513] width 168 height 22
click at [1044, 511] on input "10" at bounding box center [1070, 513] width 166 height 20
click at [716, 415] on div "Compliance Qty: 2 each [DATE]" at bounding box center [441, 408] width 728 height 15
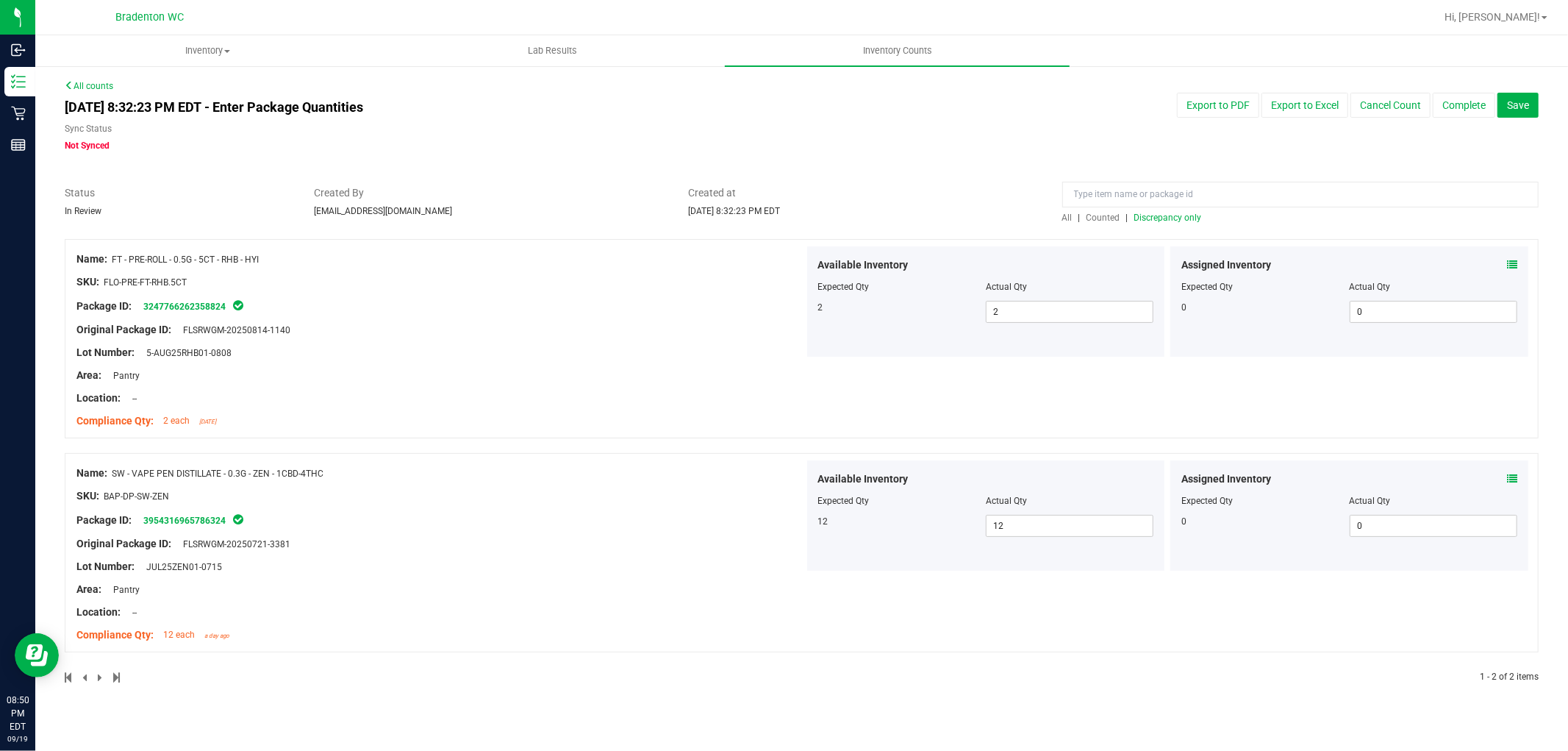
click at [1179, 213] on span "Discrepancy only" at bounding box center [1168, 218] width 68 height 11
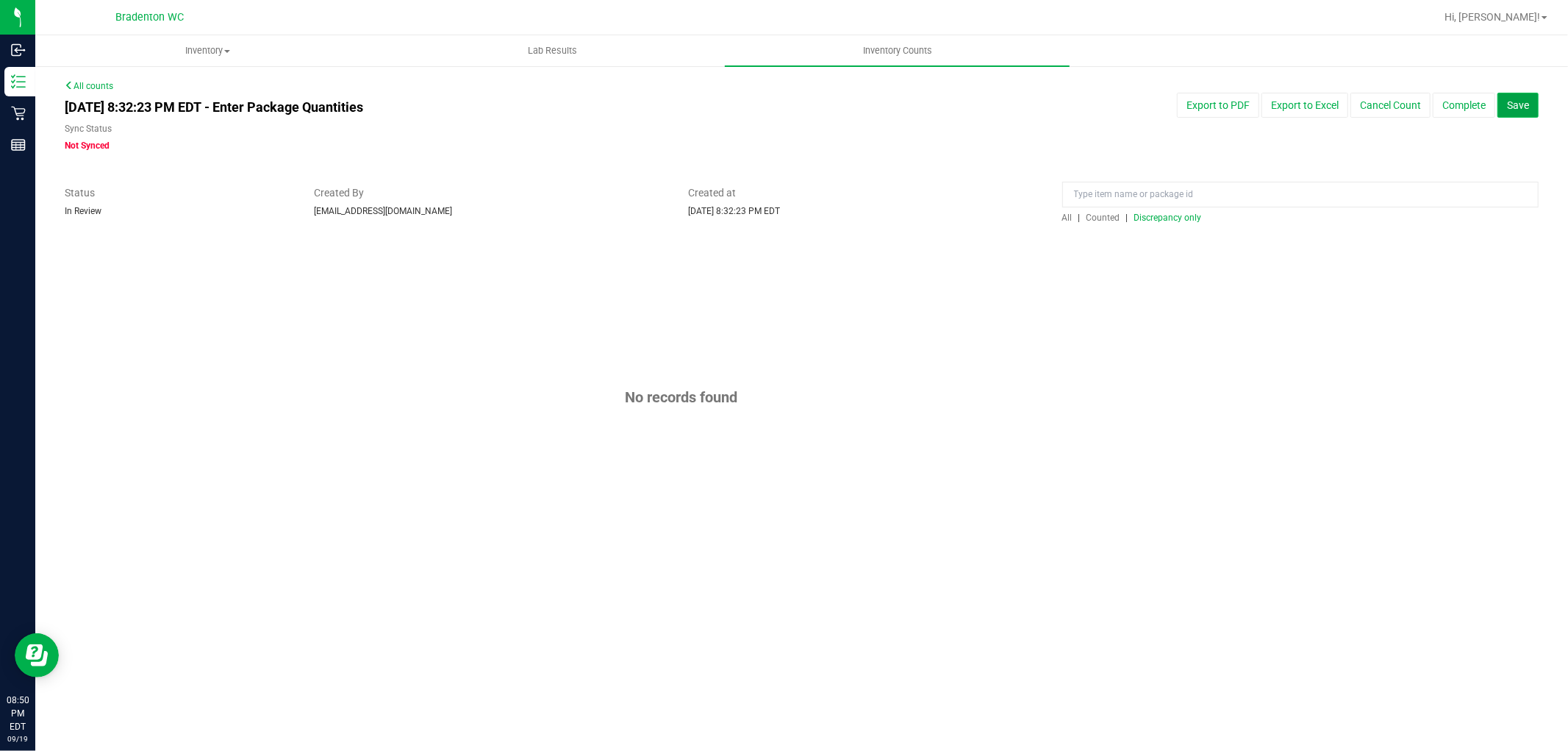
click at [1523, 99] on span "Save" at bounding box center [1518, 104] width 22 height 11
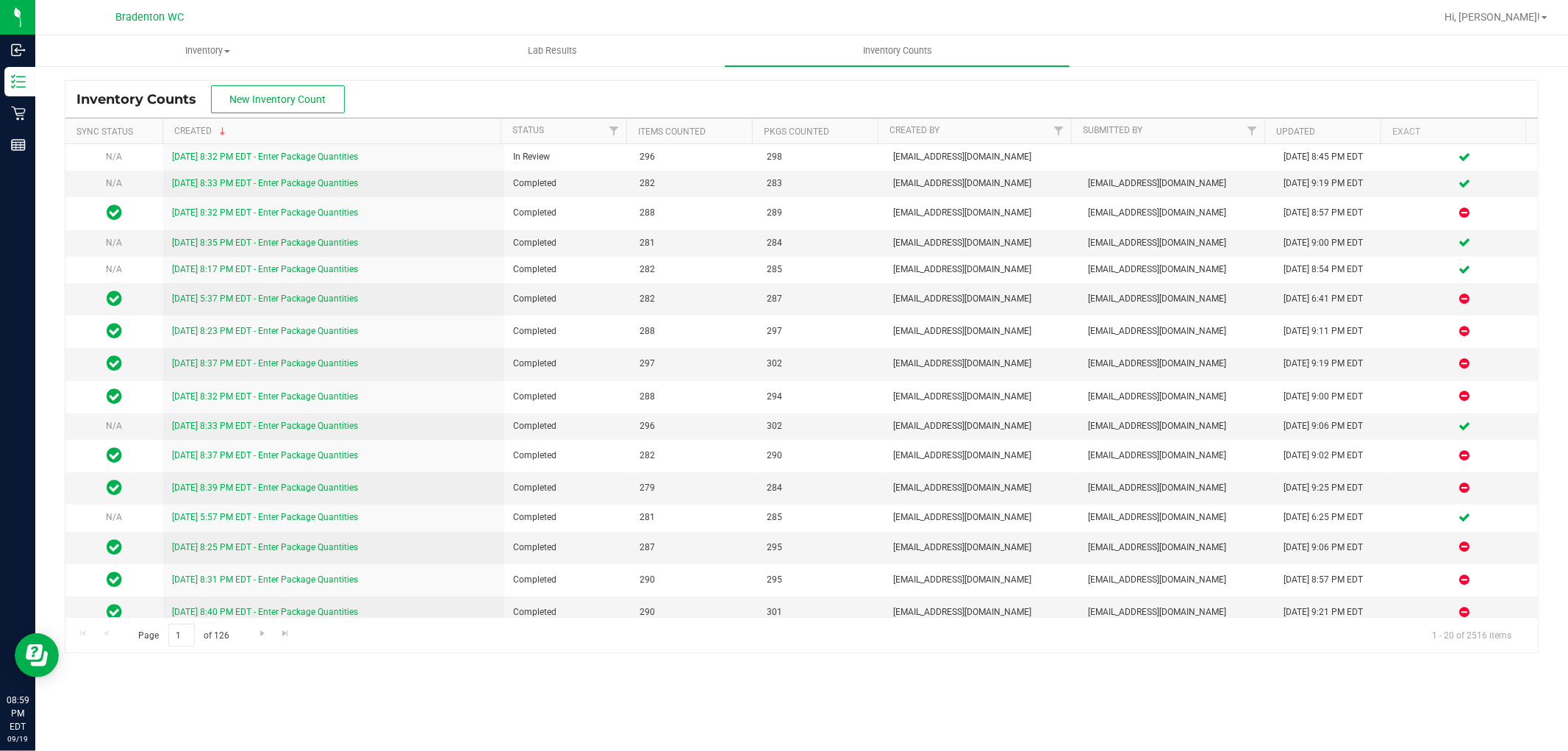
click at [1514, 25] on div "Hi, [PERSON_NAME]!" at bounding box center [1496, 17] width 115 height 26
click at [1520, 16] on span "Hi, [PERSON_NAME]!" at bounding box center [1492, 16] width 95 height 11
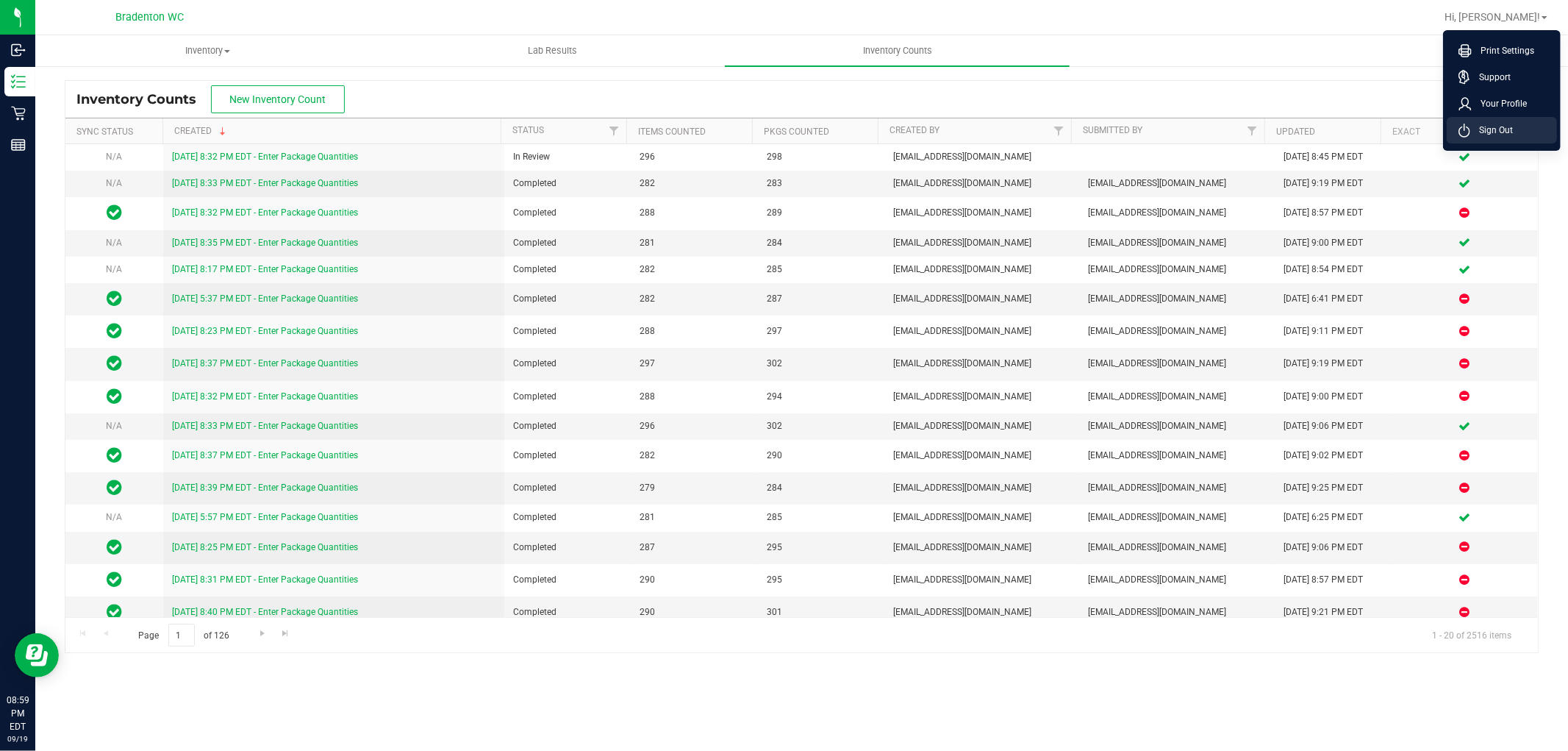
click at [1504, 126] on span "Sign Out" at bounding box center [1491, 130] width 42 height 15
